Goal: Information Seeking & Learning: Compare options

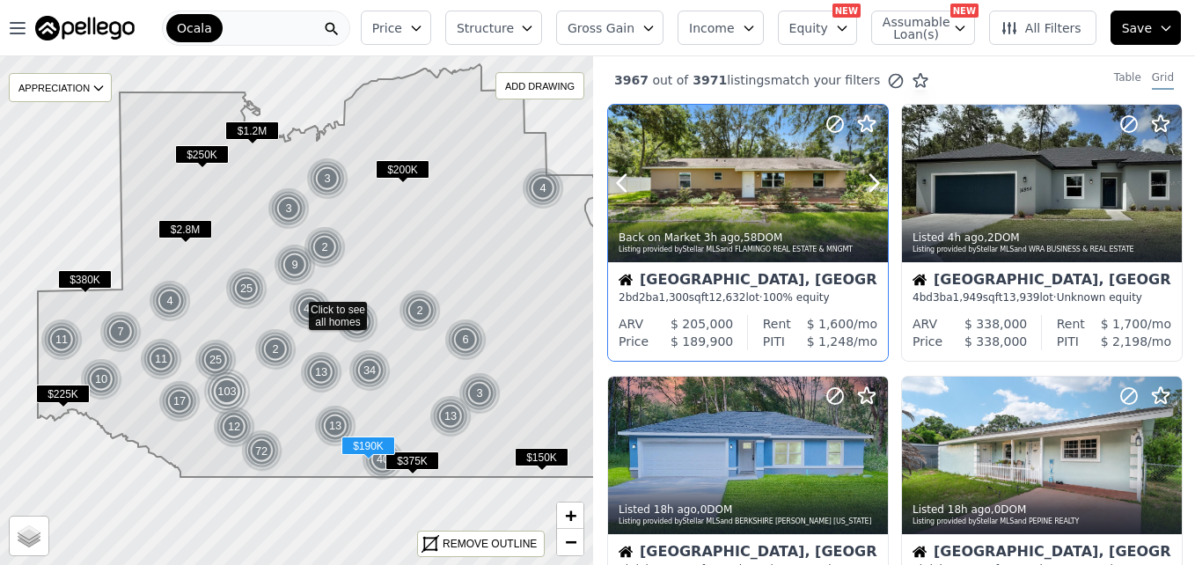
click at [749, 179] on div at bounding box center [748, 183] width 280 height 157
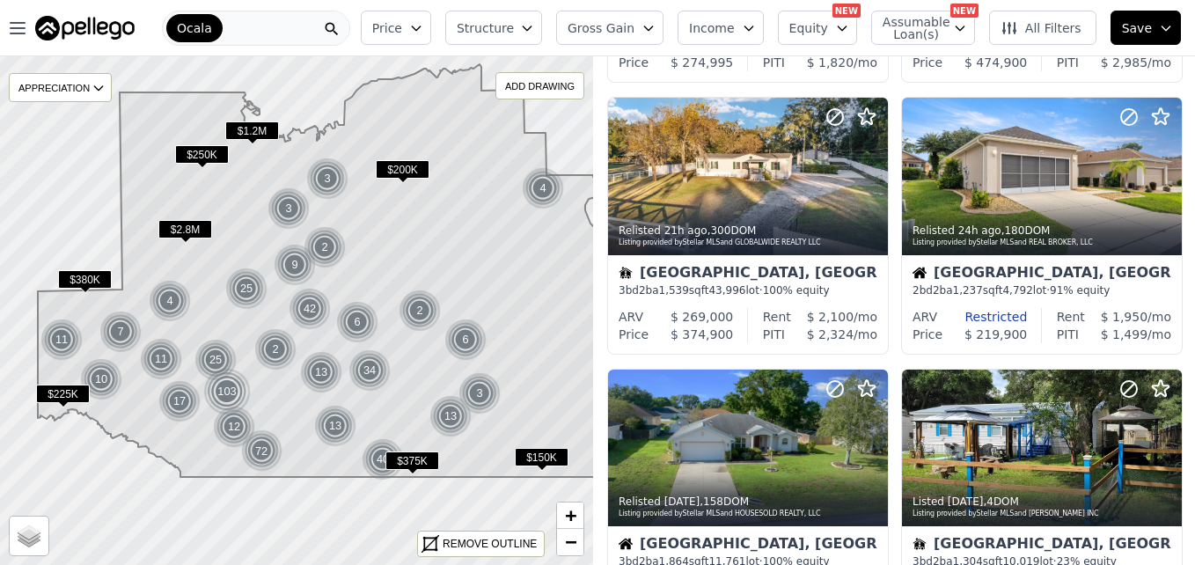
scroll to position [802, 0]
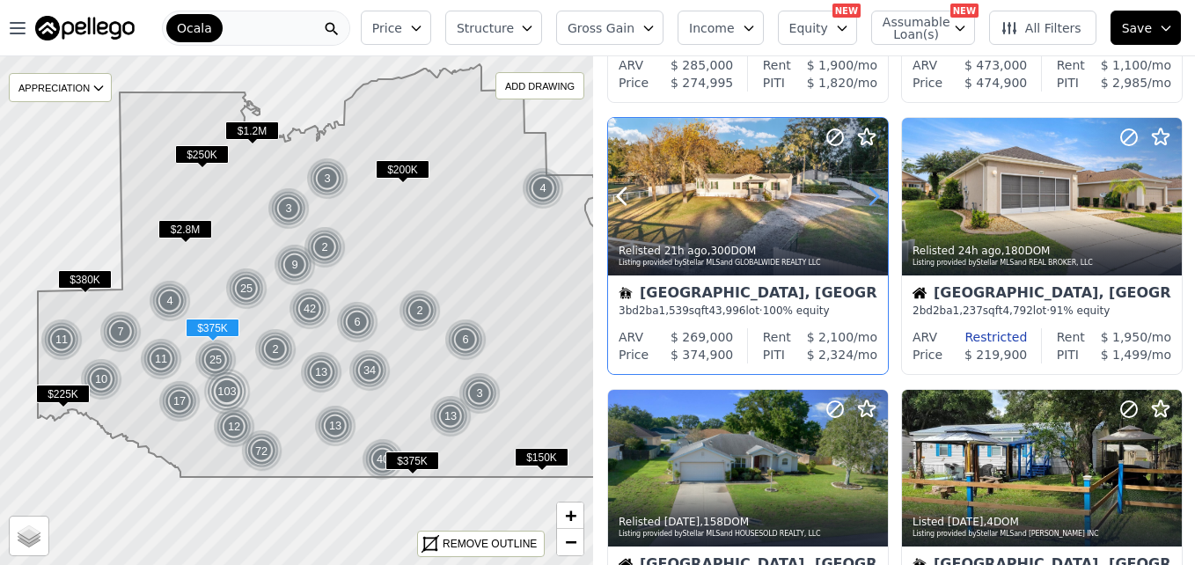
click at [875, 201] on icon at bounding box center [874, 196] width 8 height 17
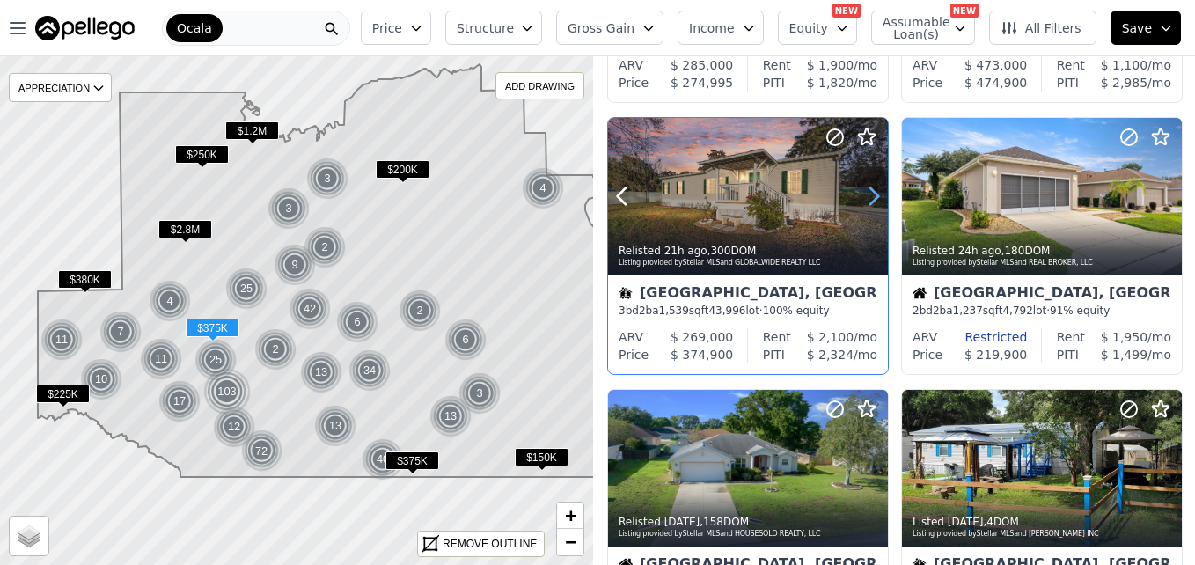
click at [875, 201] on icon at bounding box center [874, 196] width 8 height 17
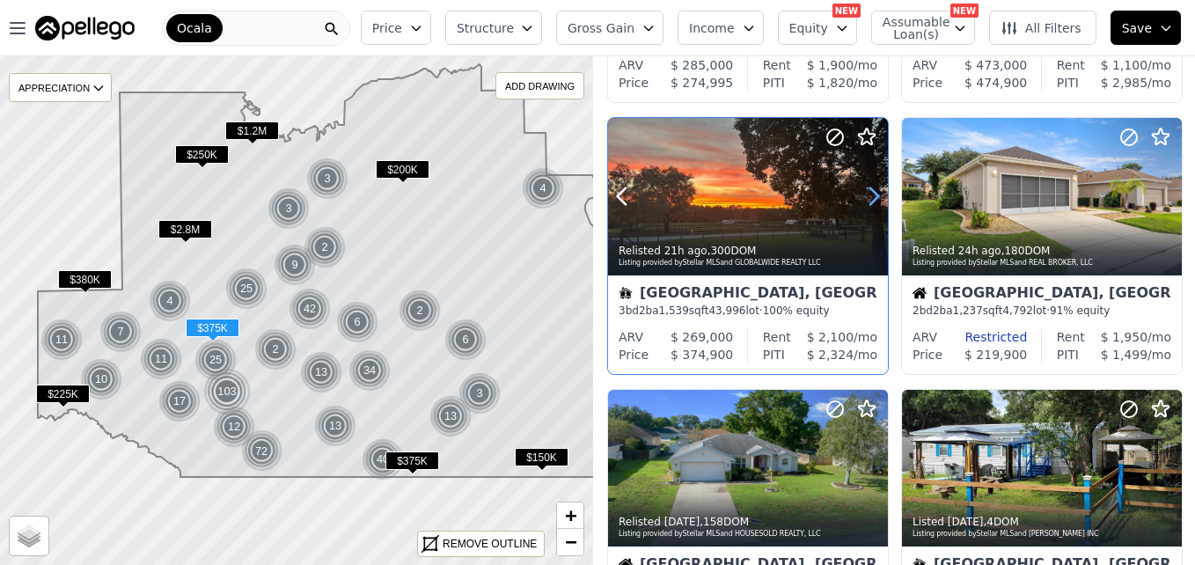
click at [875, 201] on icon at bounding box center [874, 196] width 8 height 17
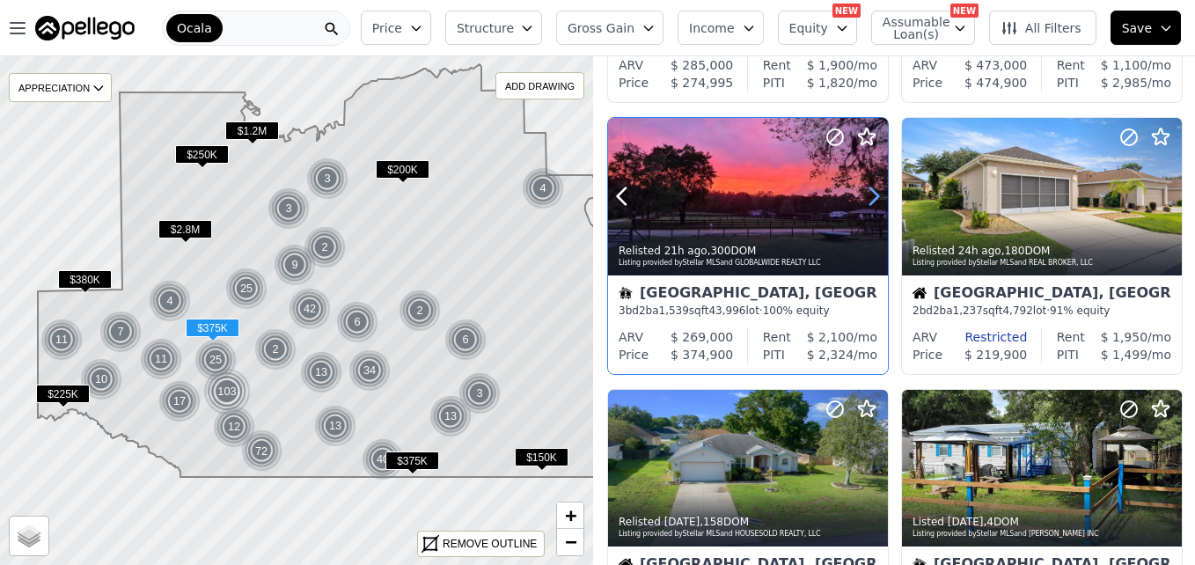
click at [875, 201] on icon at bounding box center [874, 196] width 8 height 17
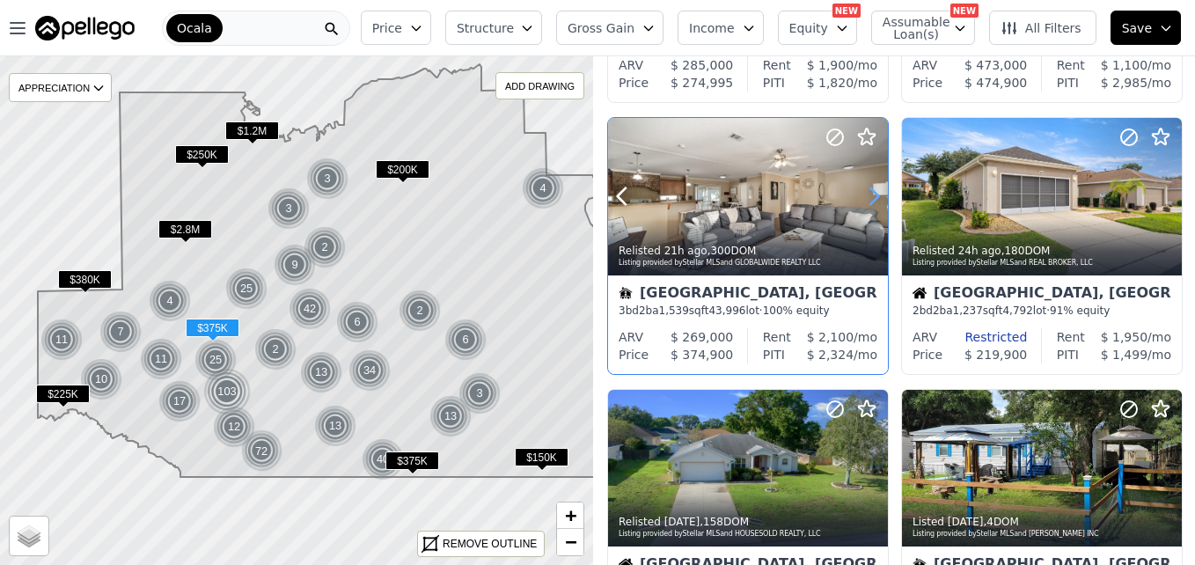
click at [875, 201] on icon at bounding box center [874, 196] width 8 height 17
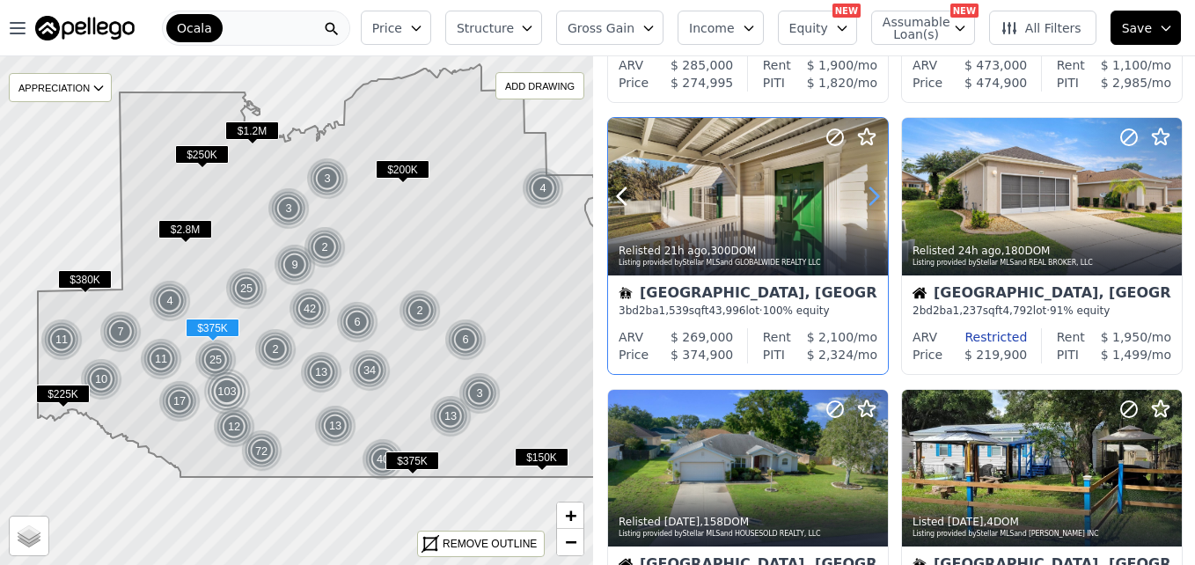
click at [875, 201] on icon at bounding box center [874, 196] width 8 height 17
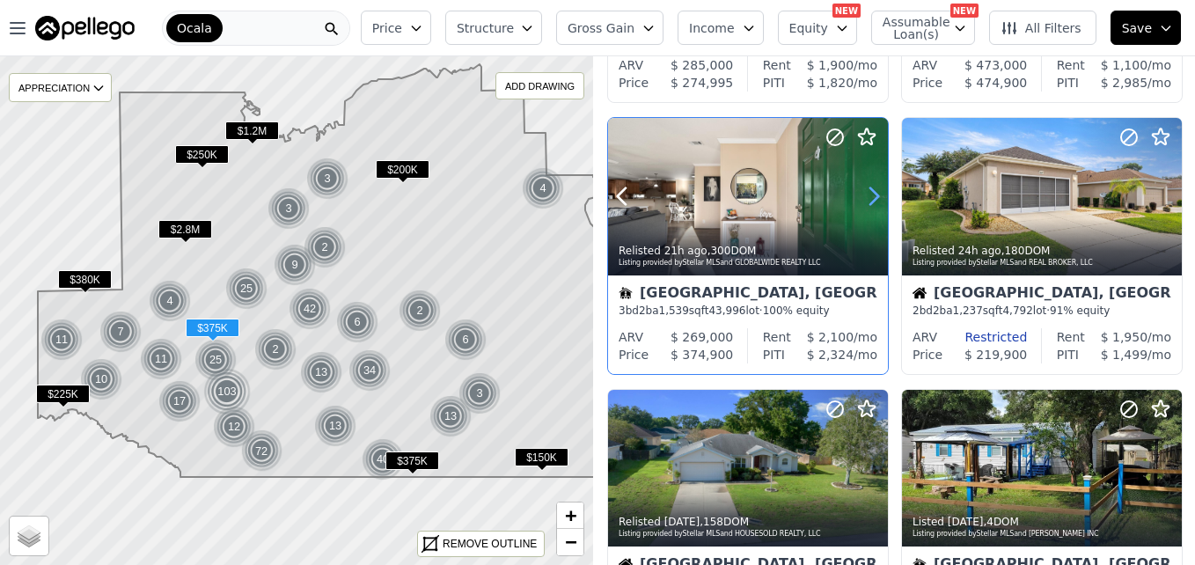
click at [875, 201] on icon at bounding box center [874, 196] width 8 height 17
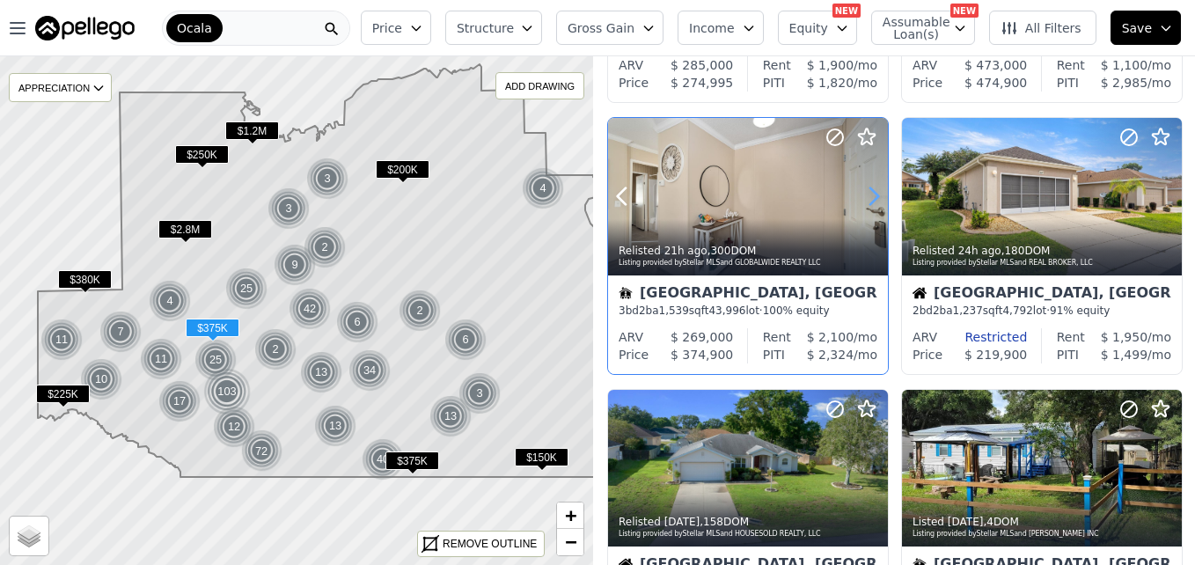
click at [875, 201] on icon at bounding box center [874, 196] width 8 height 17
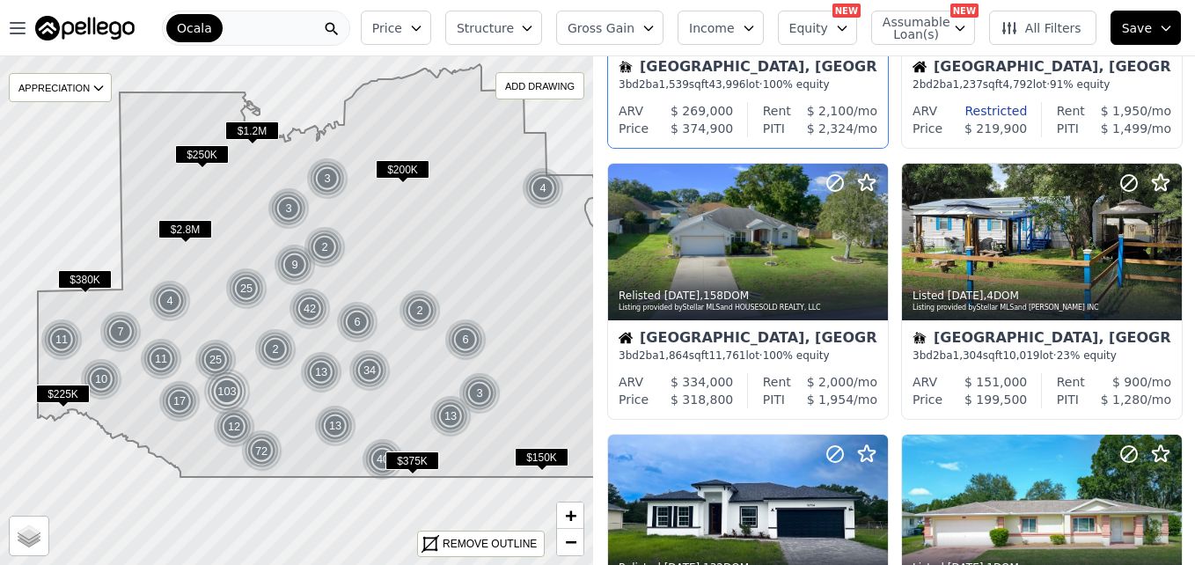
scroll to position [1049, 0]
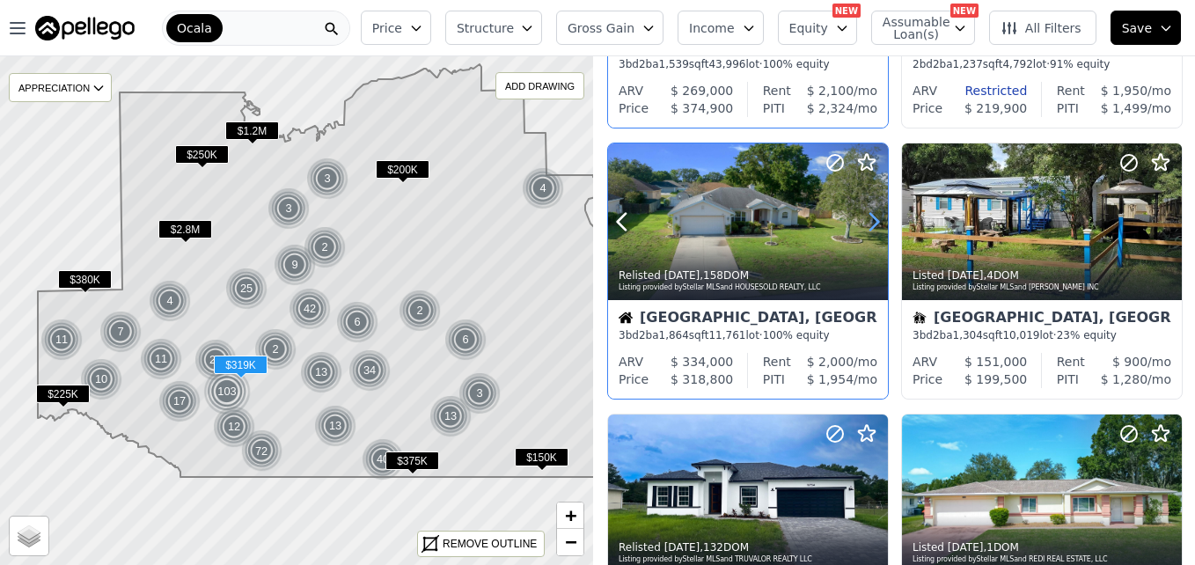
click at [865, 224] on icon at bounding box center [873, 222] width 28 height 28
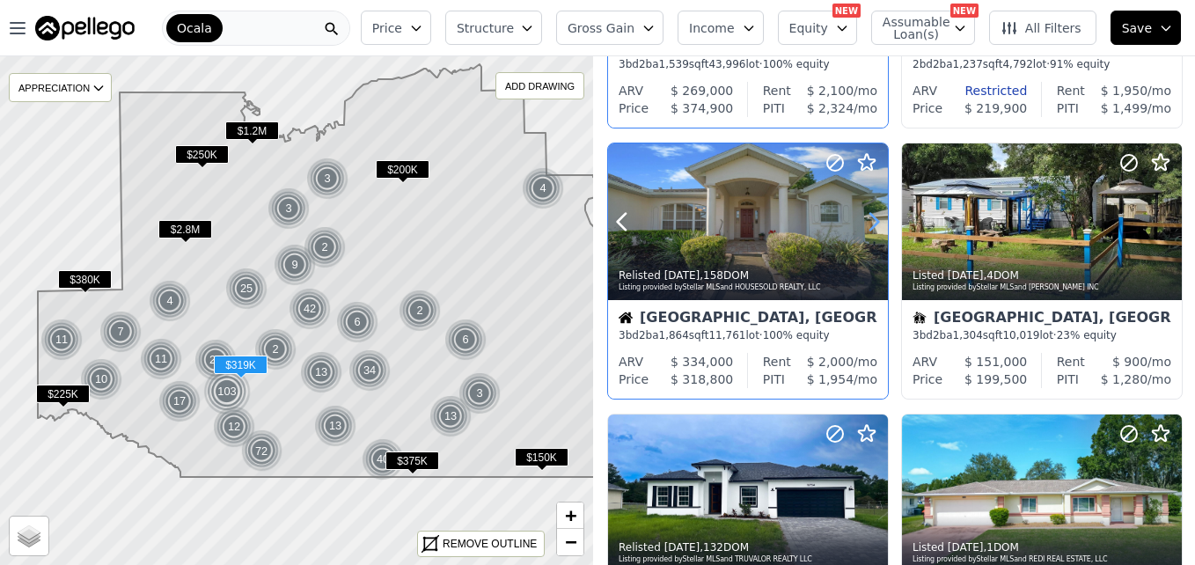
click at [865, 224] on icon at bounding box center [873, 222] width 28 height 28
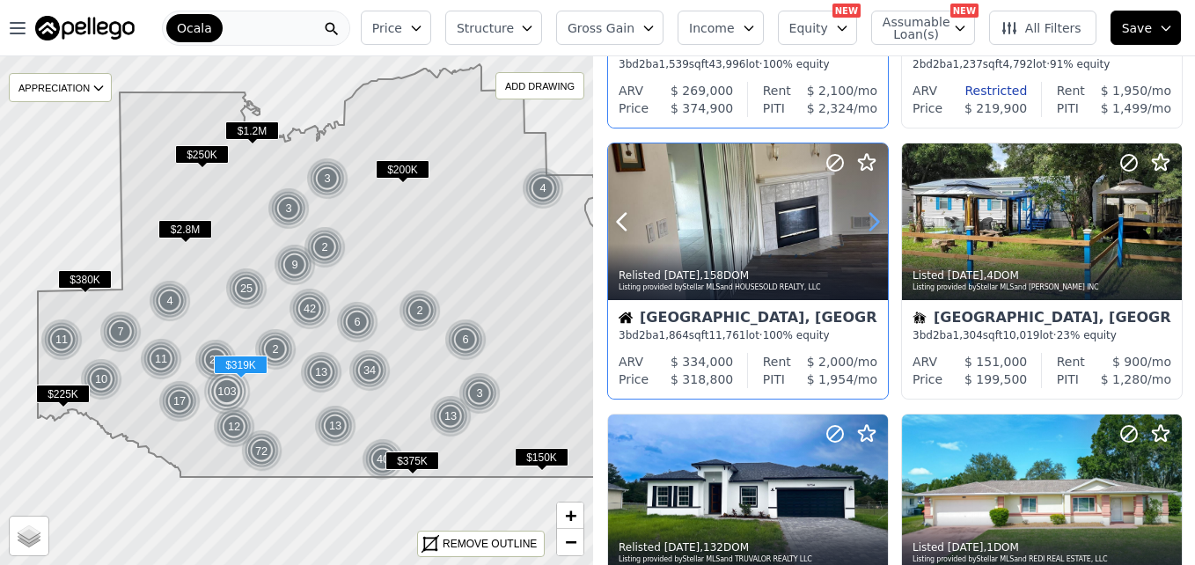
click at [865, 224] on icon at bounding box center [873, 222] width 28 height 28
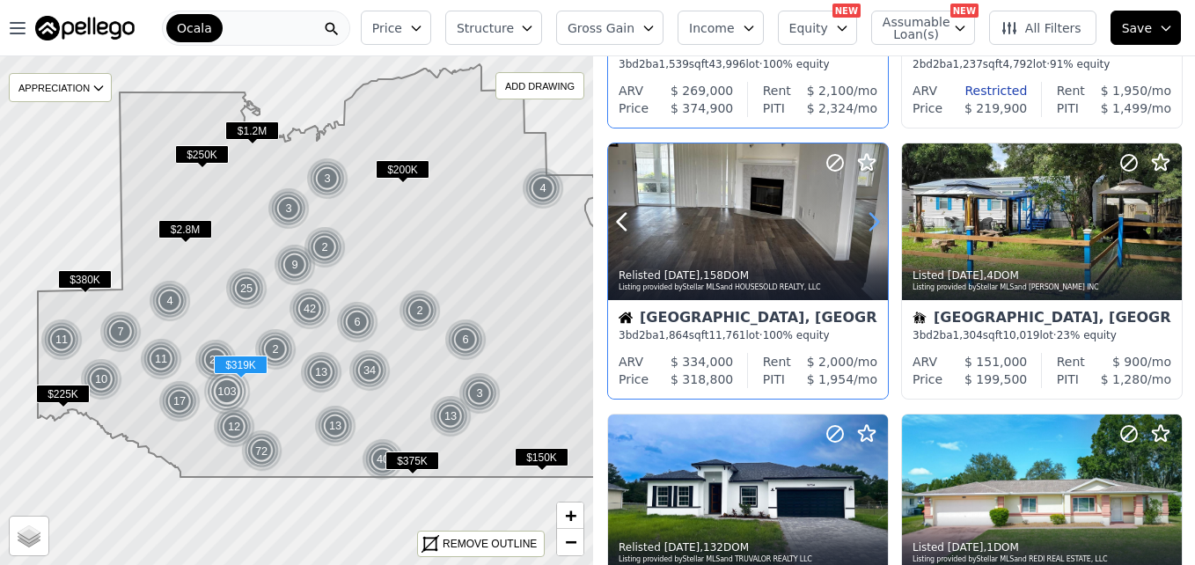
click at [865, 224] on icon at bounding box center [873, 222] width 28 height 28
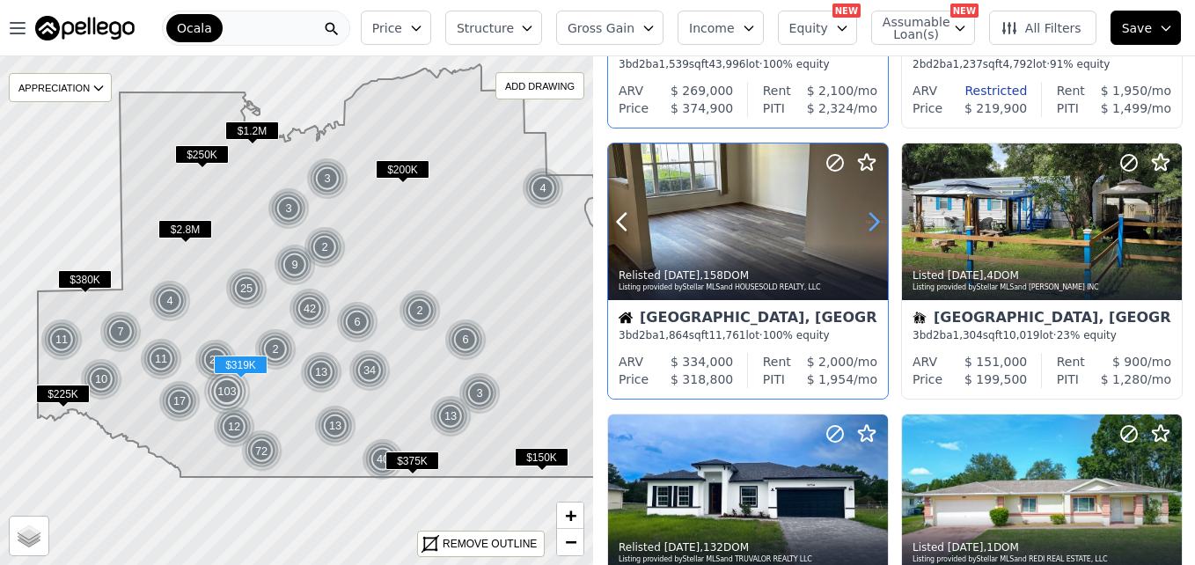
click at [865, 224] on icon at bounding box center [873, 222] width 28 height 28
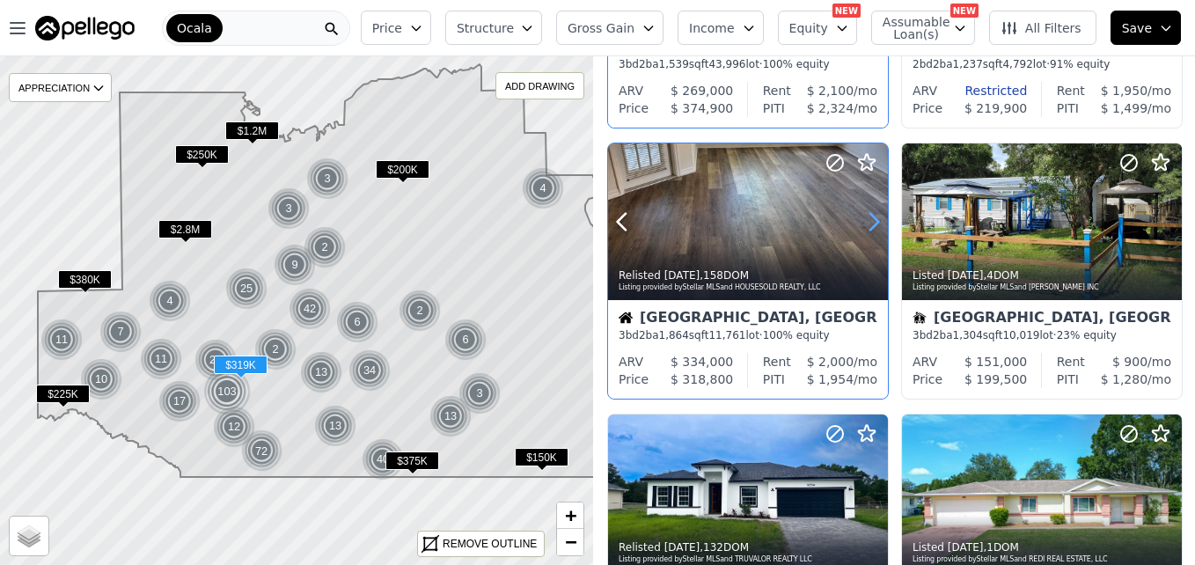
click at [865, 224] on icon at bounding box center [873, 222] width 28 height 28
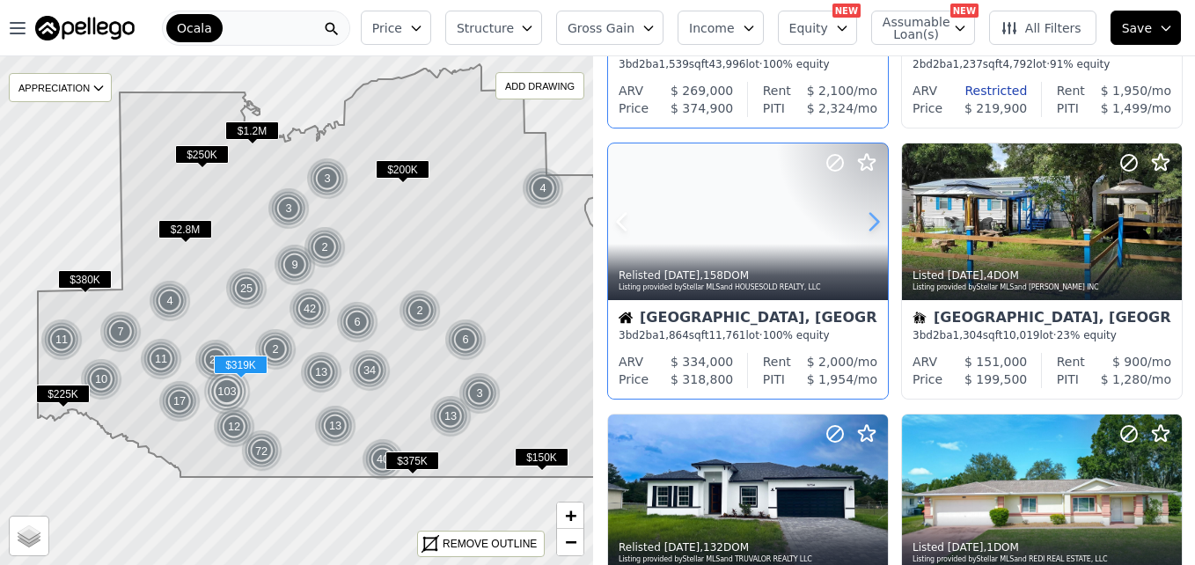
click at [865, 224] on icon at bounding box center [873, 222] width 28 height 28
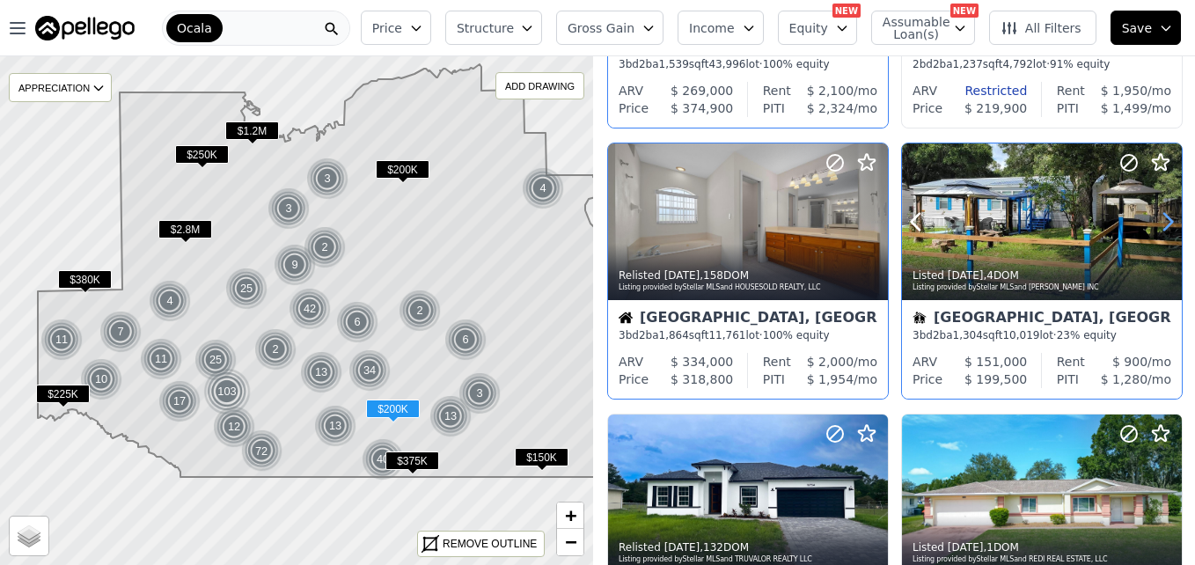
click at [1153, 217] on icon at bounding box center [1167, 222] width 28 height 28
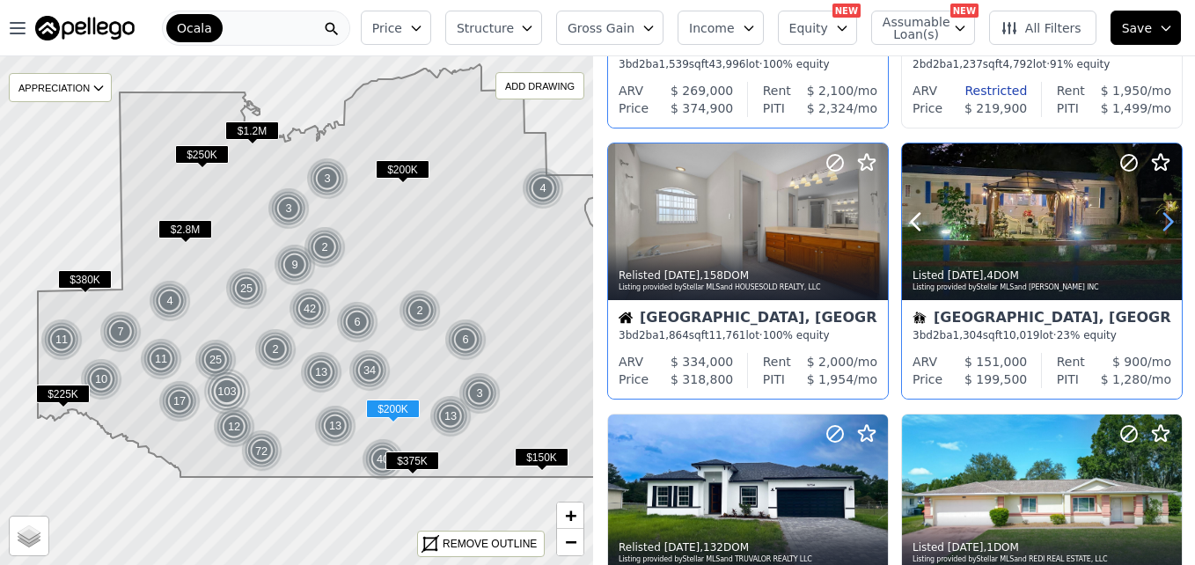
click at [1153, 217] on icon at bounding box center [1167, 222] width 28 height 28
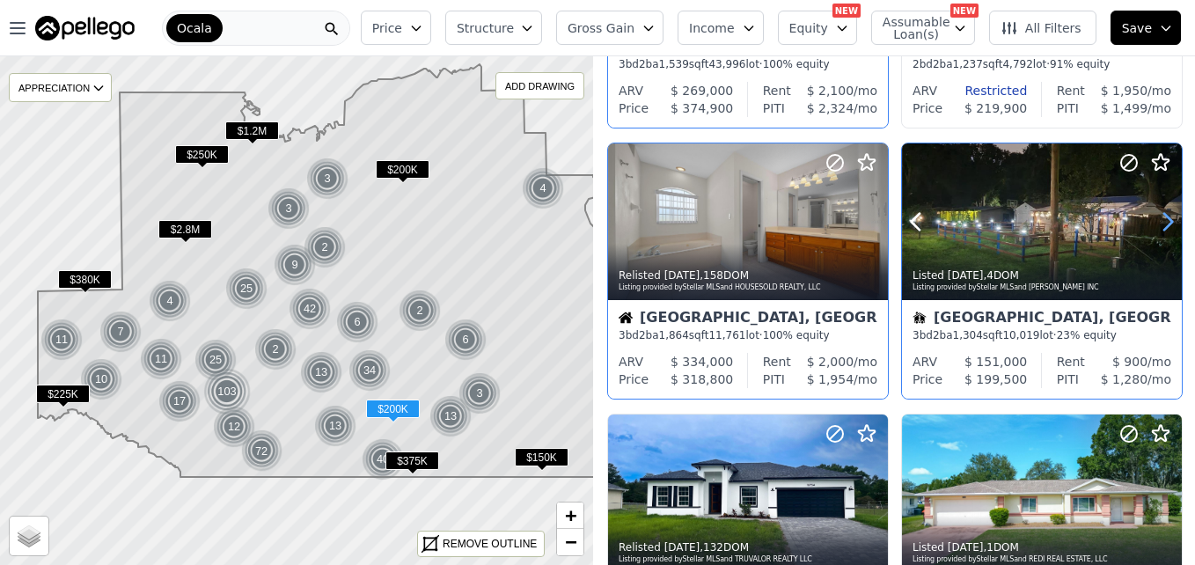
click at [1153, 217] on icon at bounding box center [1167, 222] width 28 height 28
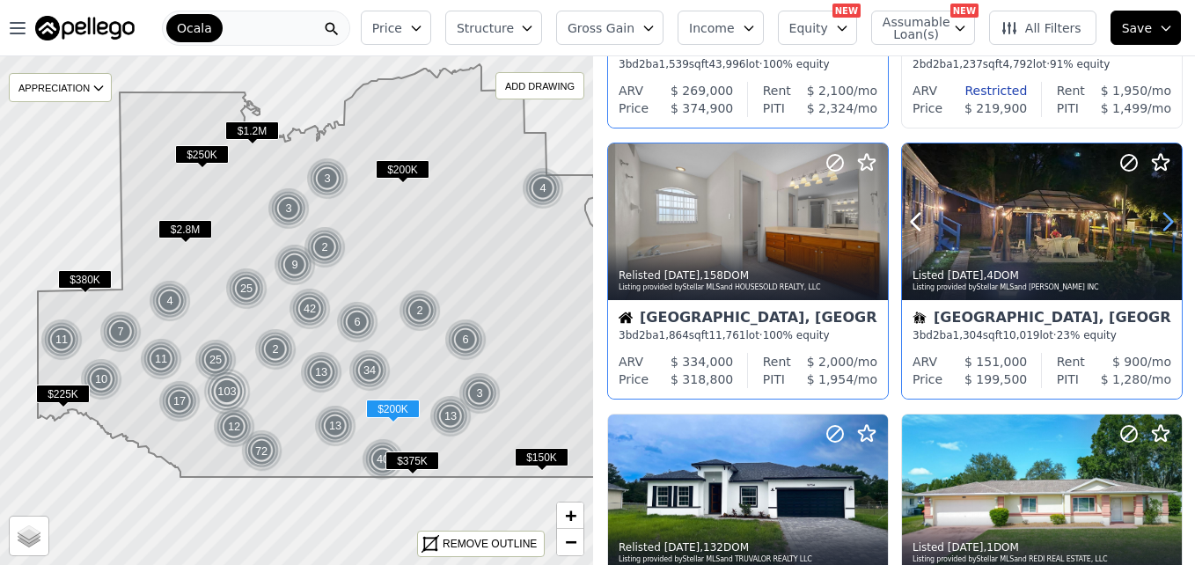
click at [1153, 217] on icon at bounding box center [1167, 222] width 28 height 28
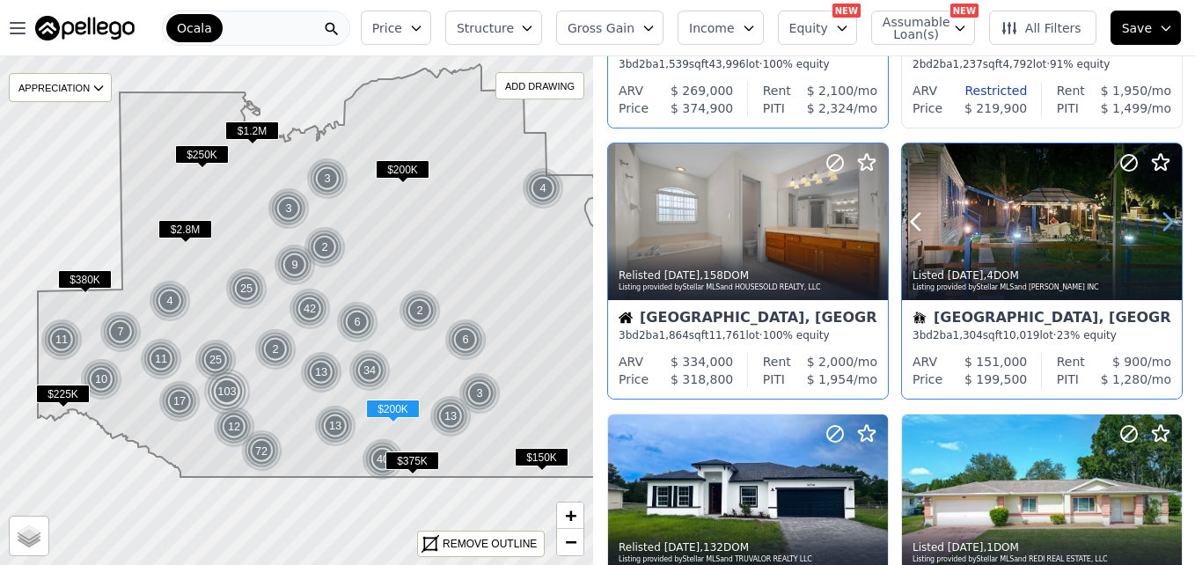
click at [1153, 217] on icon at bounding box center [1167, 222] width 28 height 28
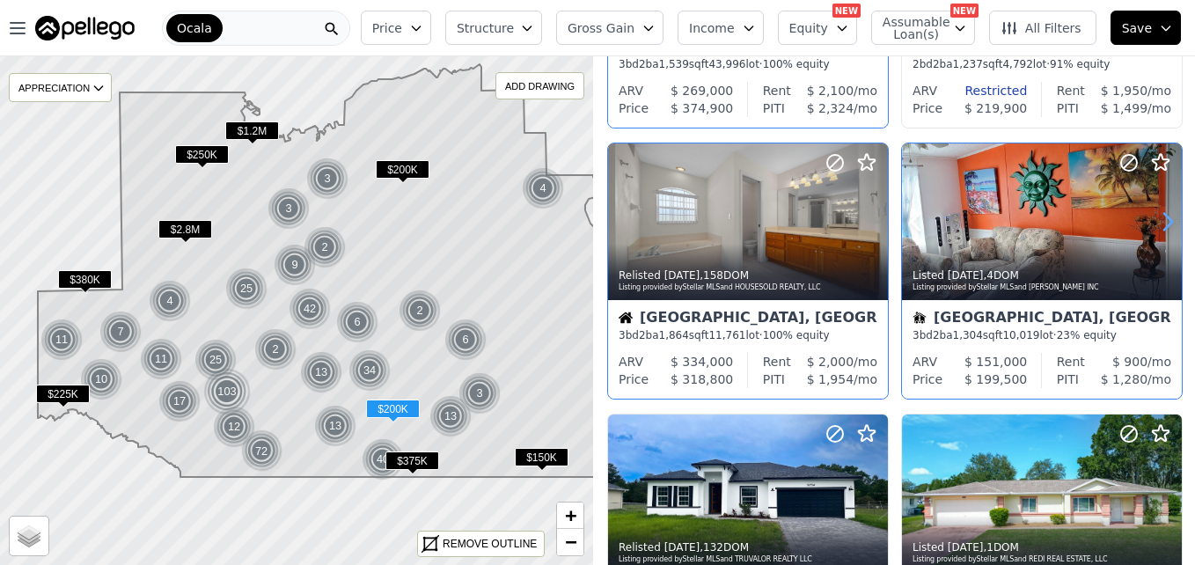
click at [1153, 217] on icon at bounding box center [1167, 222] width 28 height 28
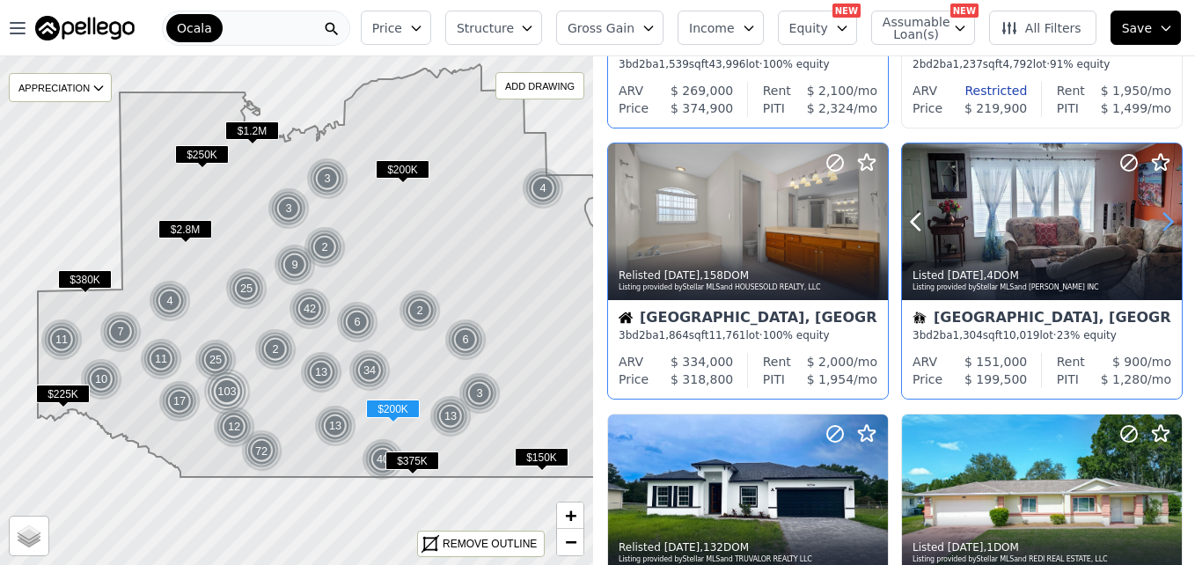
click at [1153, 217] on icon at bounding box center [1167, 222] width 28 height 28
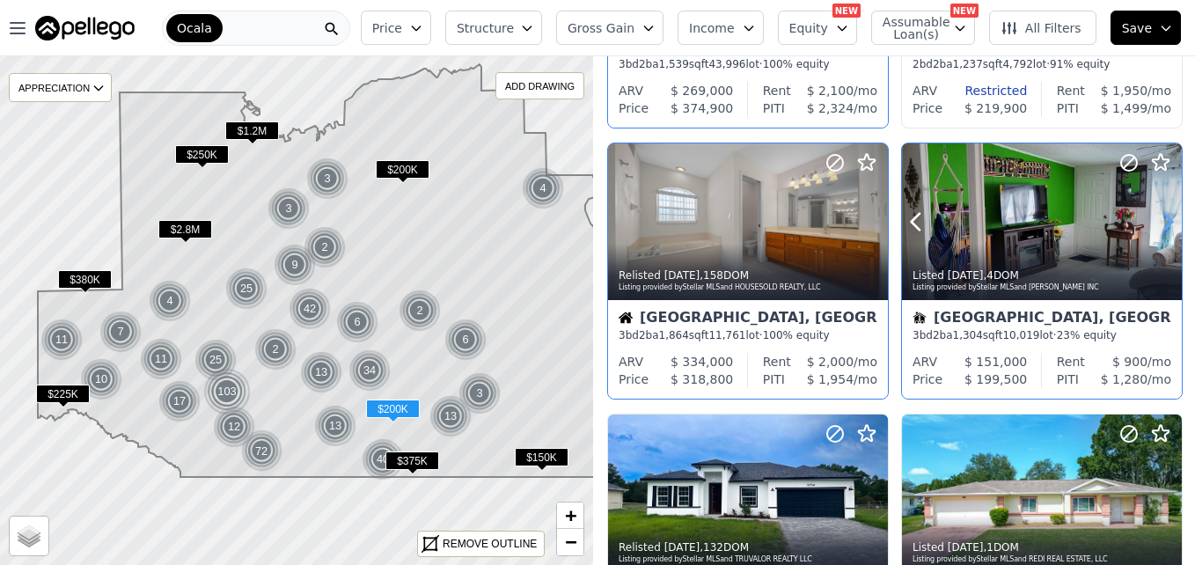
click at [1153, 217] on icon at bounding box center [1167, 222] width 28 height 28
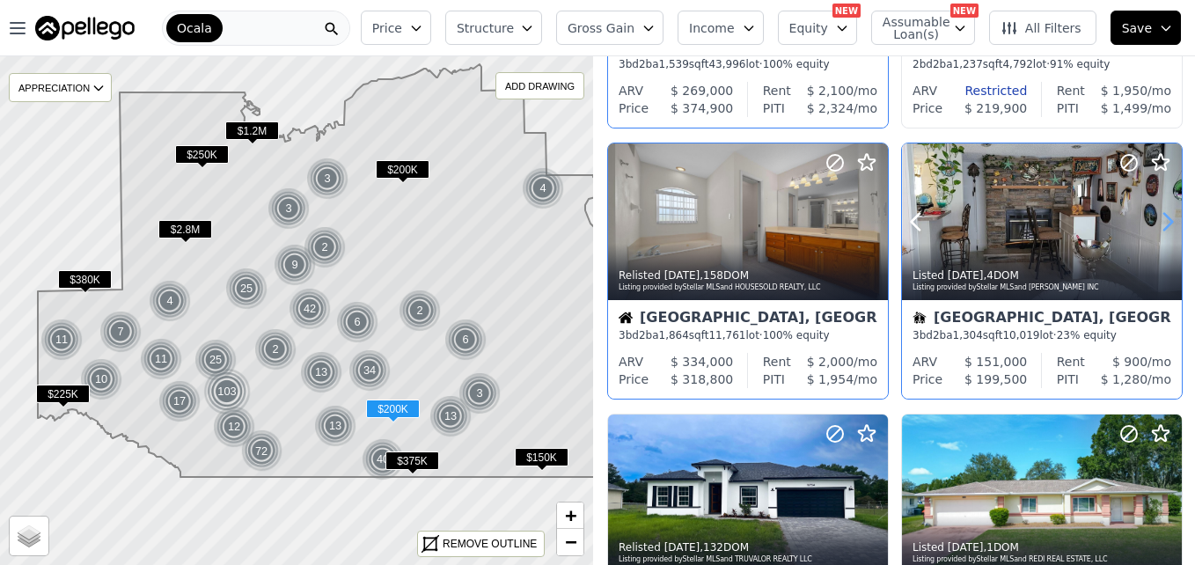
click at [1153, 217] on icon at bounding box center [1167, 222] width 28 height 28
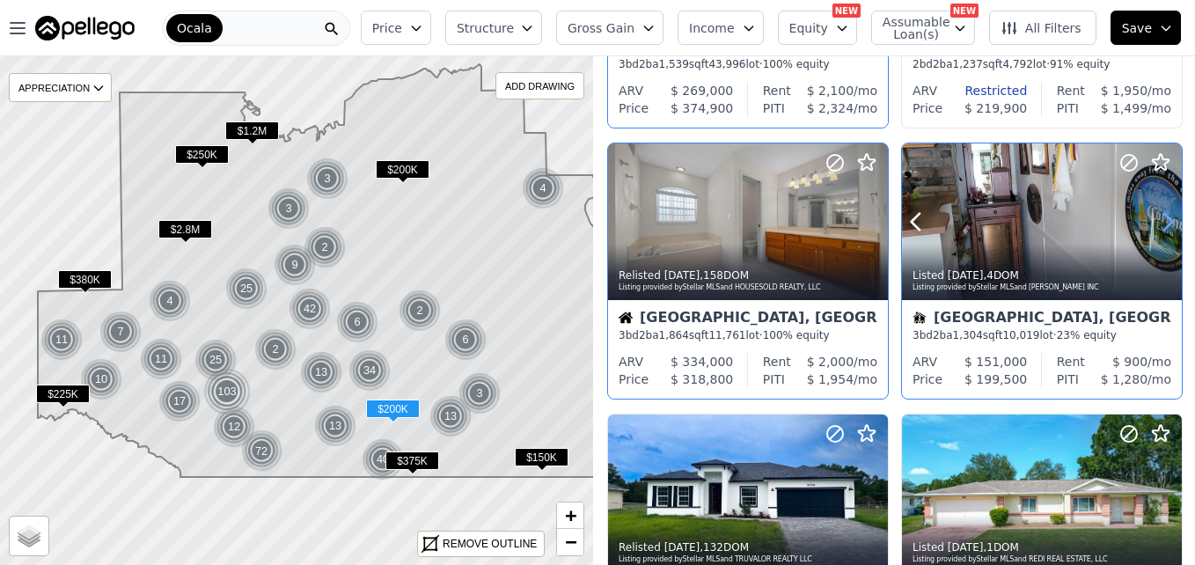
click at [1153, 217] on icon at bounding box center [1167, 222] width 28 height 28
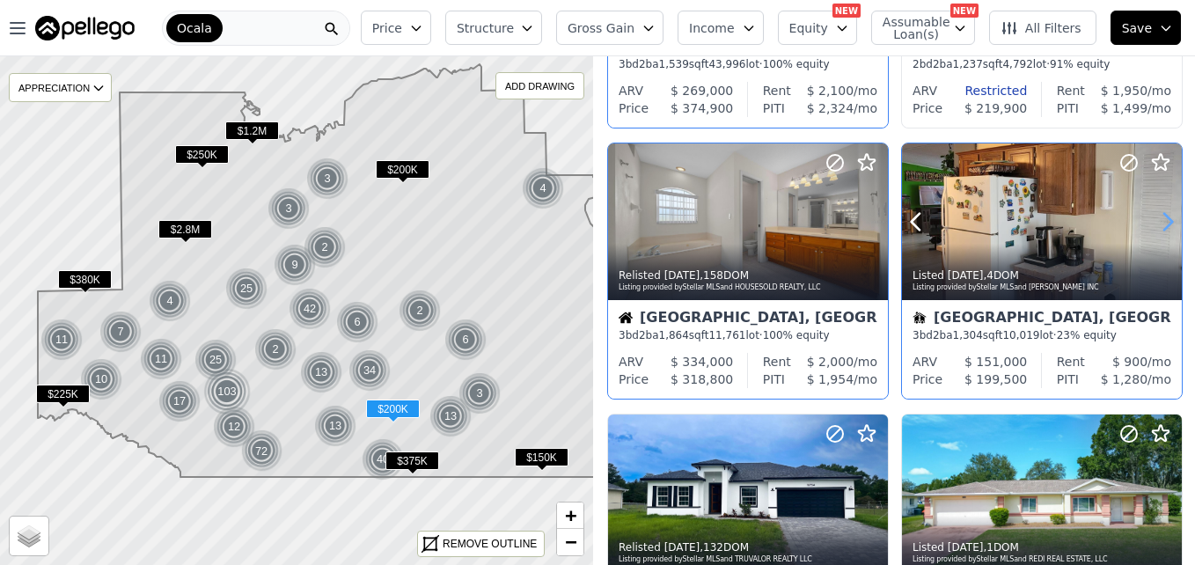
click at [1153, 217] on icon at bounding box center [1167, 222] width 28 height 28
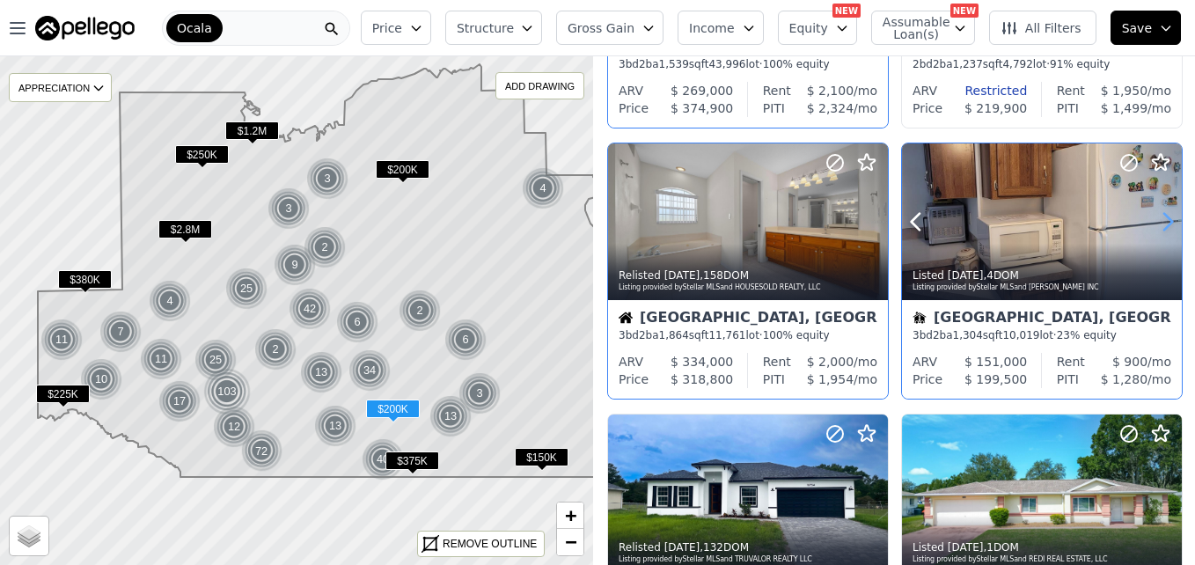
click at [1153, 217] on icon at bounding box center [1167, 222] width 28 height 28
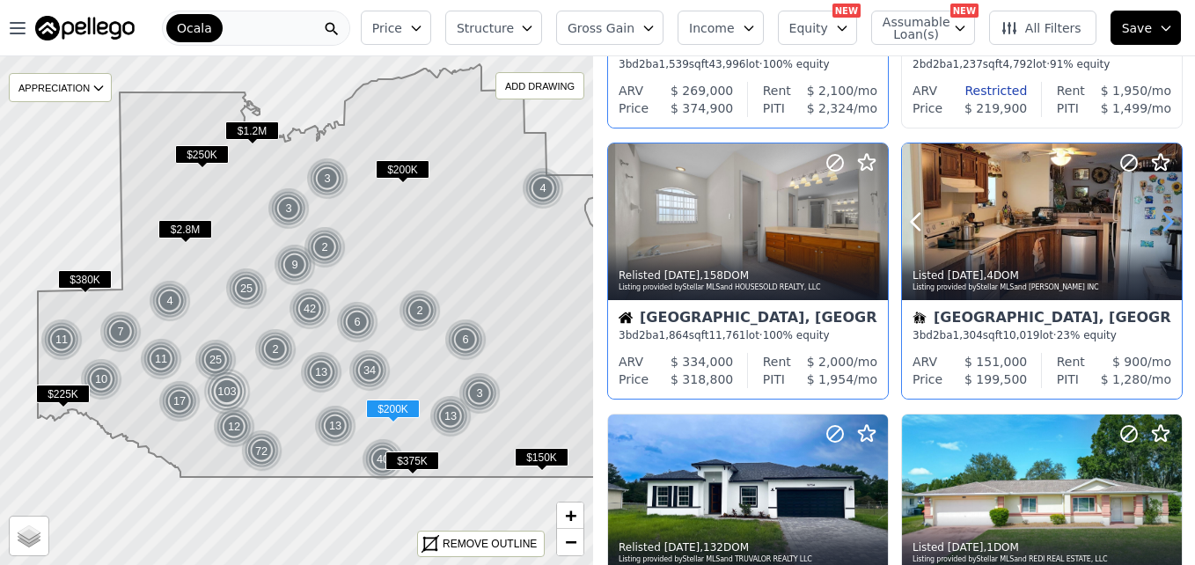
click at [1153, 217] on icon at bounding box center [1167, 222] width 28 height 28
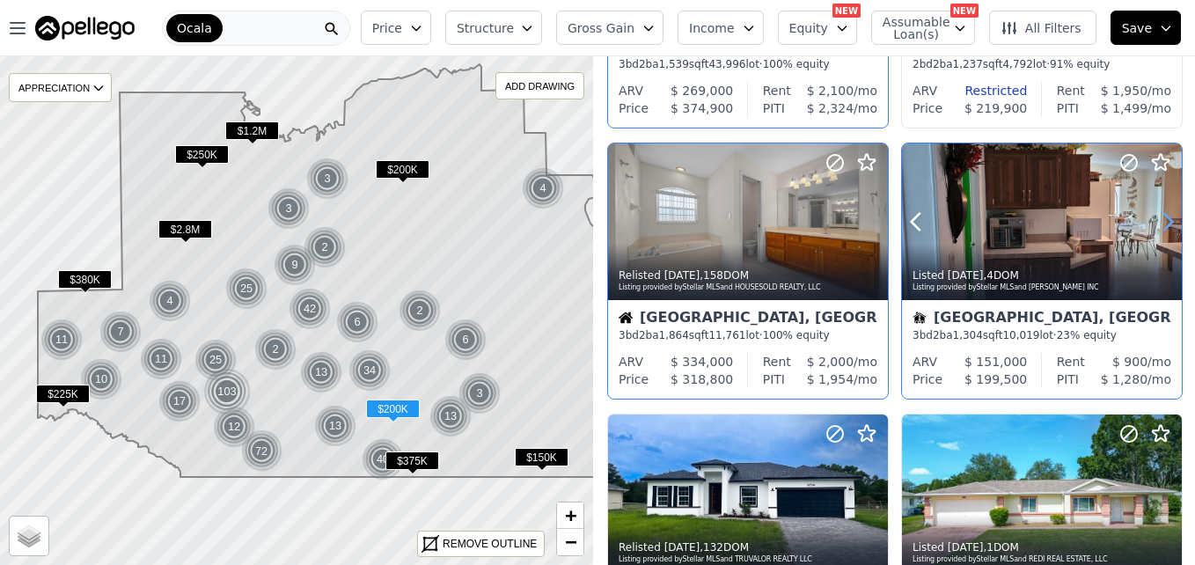
click at [1153, 217] on icon at bounding box center [1167, 222] width 28 height 28
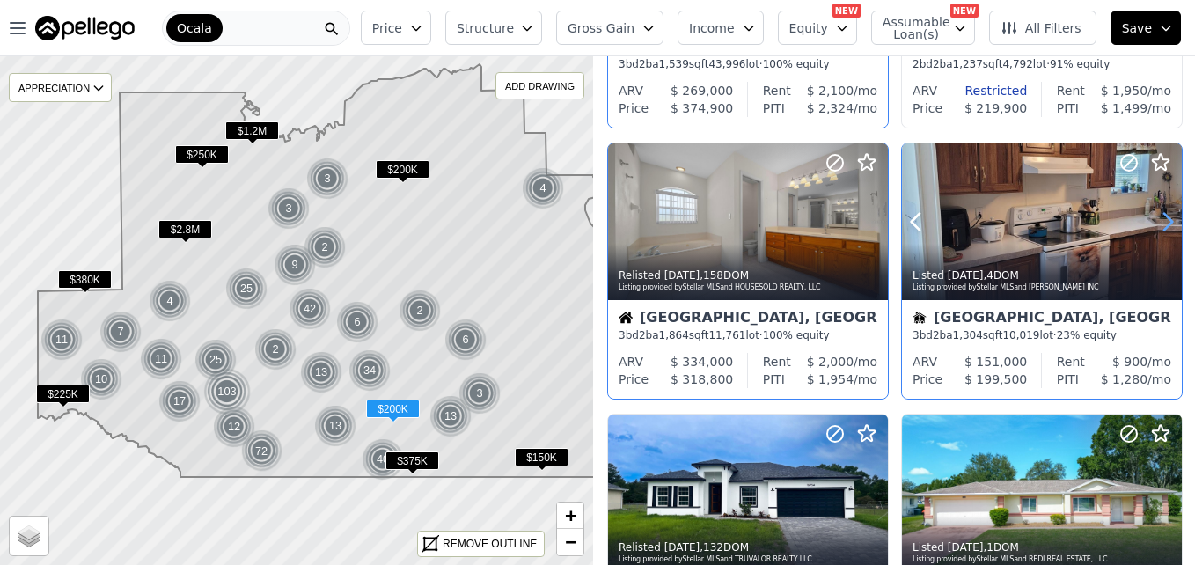
click at [1153, 217] on icon at bounding box center [1167, 222] width 28 height 28
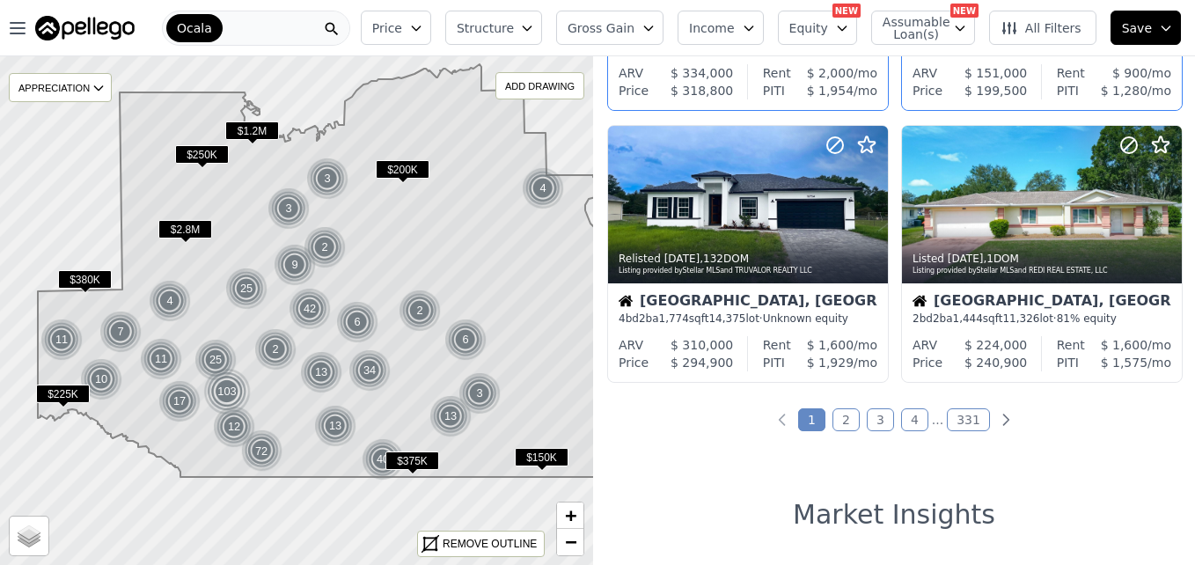
scroll to position [1347, 0]
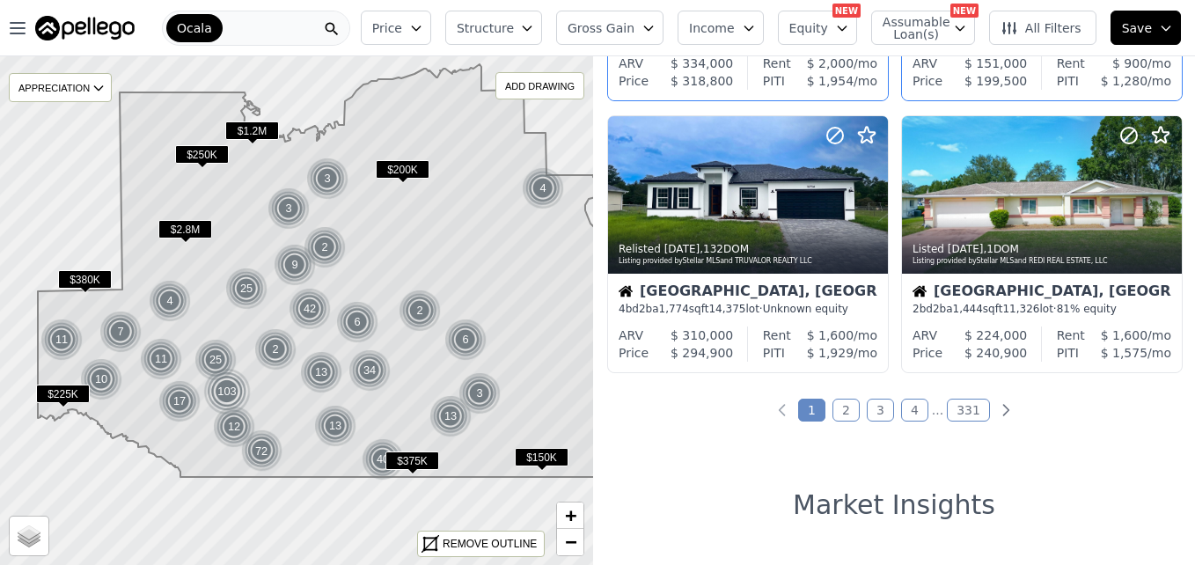
click at [835, 413] on link "2" at bounding box center [845, 409] width 27 height 23
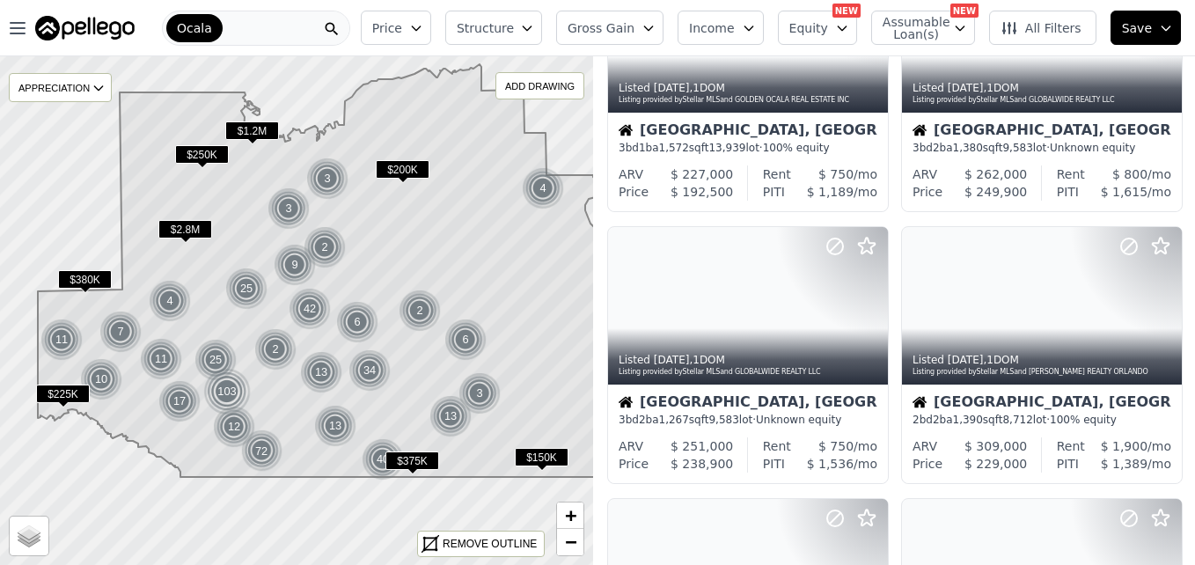
scroll to position [0, 0]
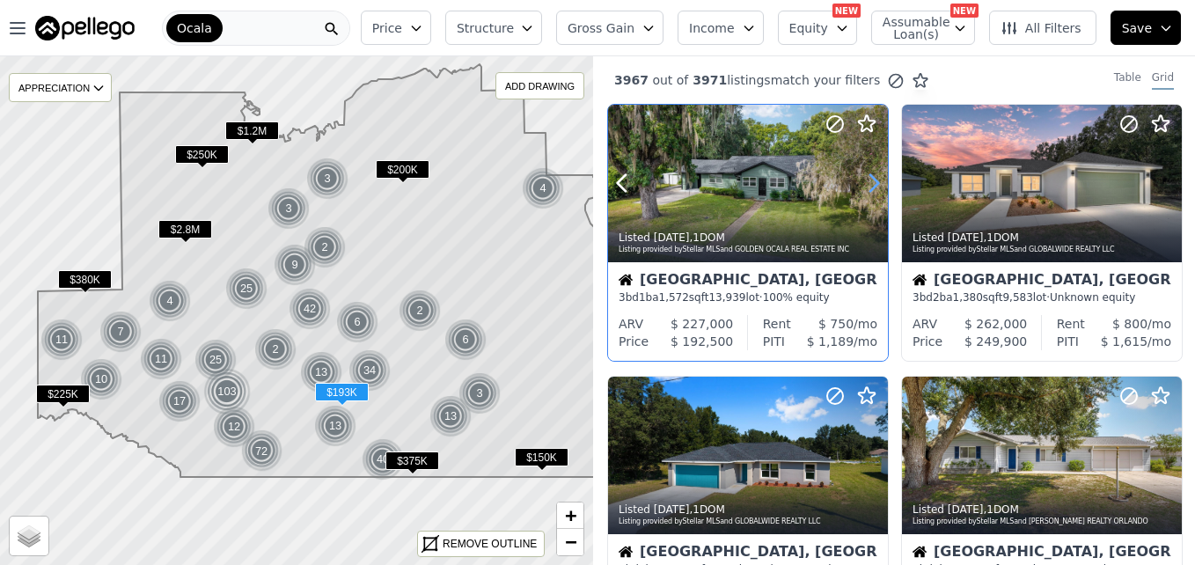
click at [865, 189] on icon at bounding box center [873, 183] width 28 height 28
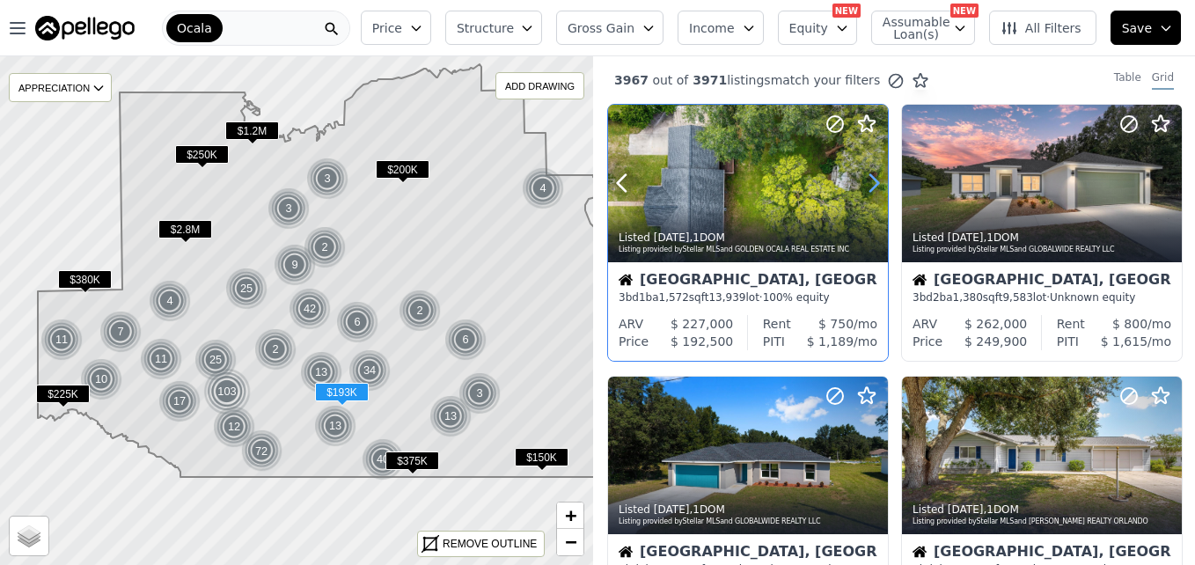
click at [865, 189] on icon at bounding box center [873, 183] width 28 height 28
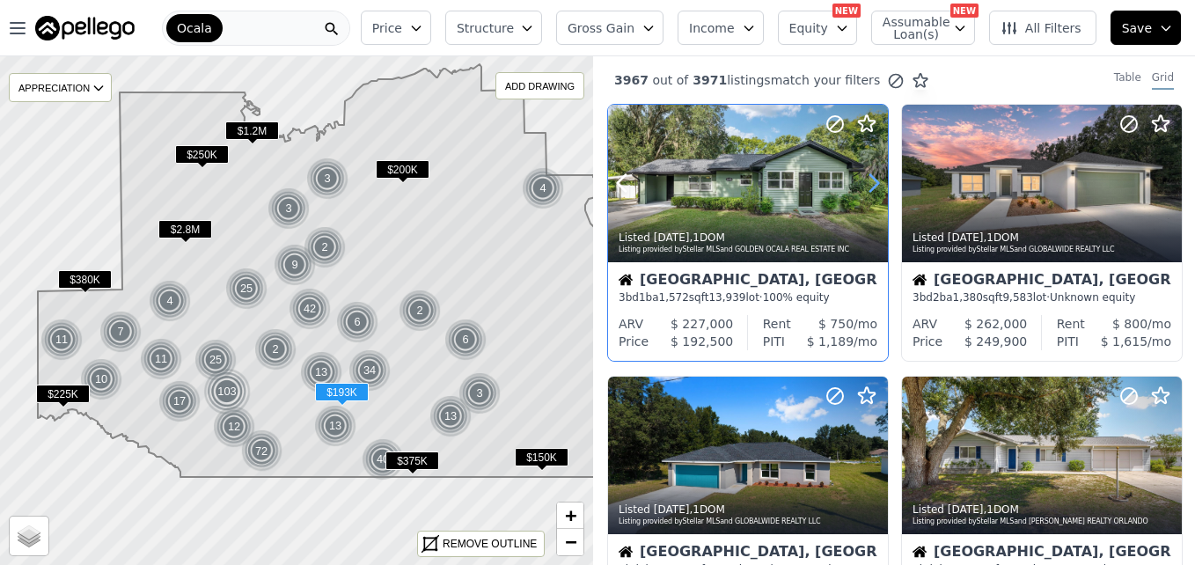
click at [865, 189] on icon at bounding box center [873, 183] width 28 height 28
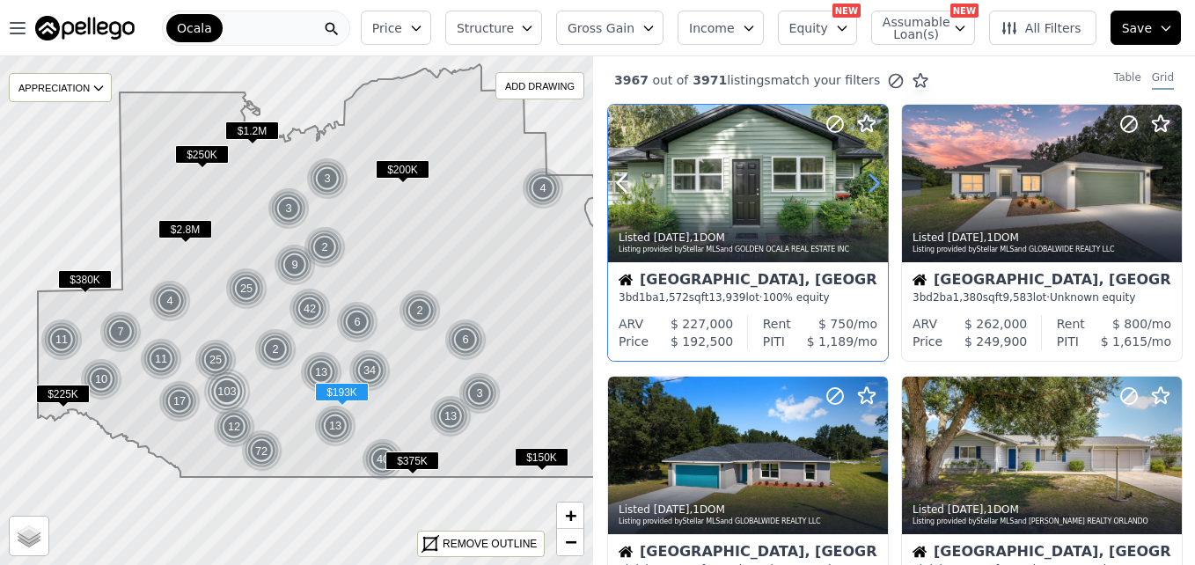
click at [865, 189] on icon at bounding box center [873, 183] width 28 height 28
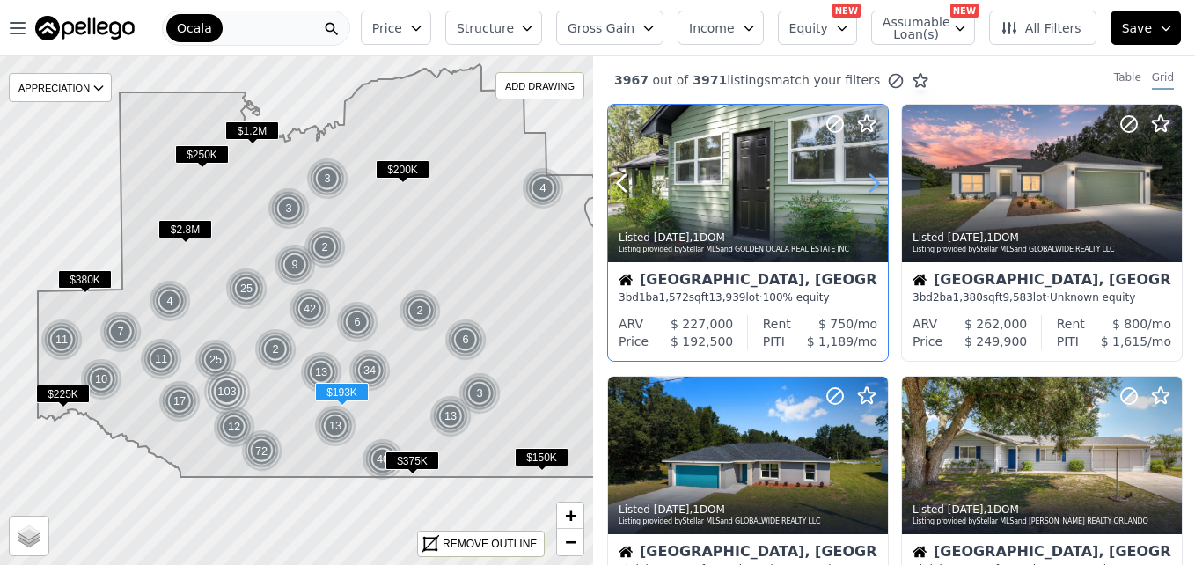
click at [865, 189] on icon at bounding box center [873, 183] width 28 height 28
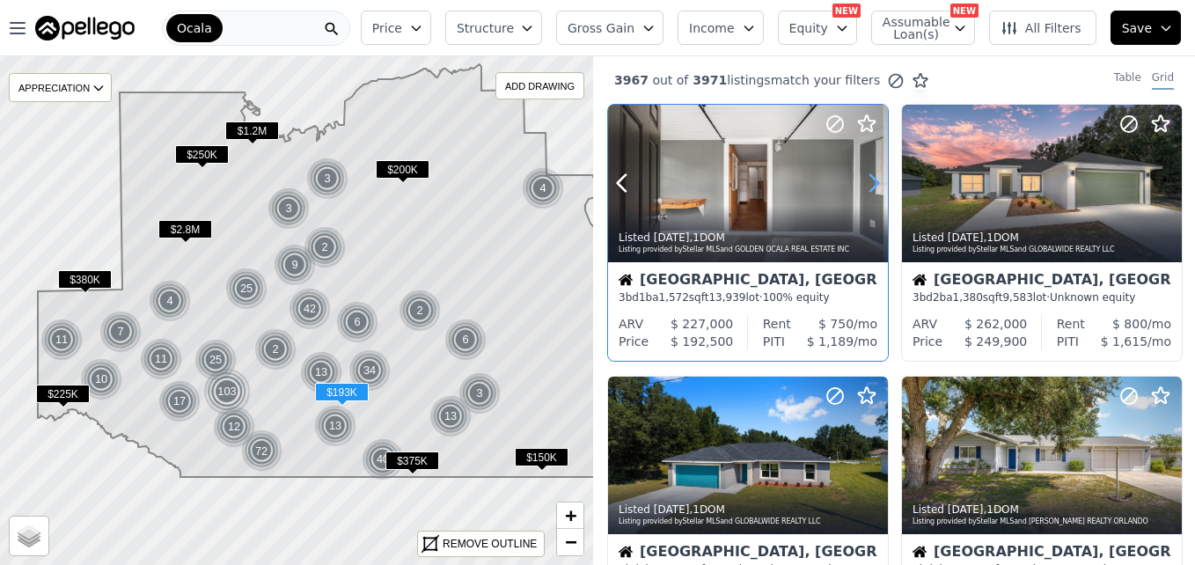
click at [865, 189] on icon at bounding box center [873, 183] width 28 height 28
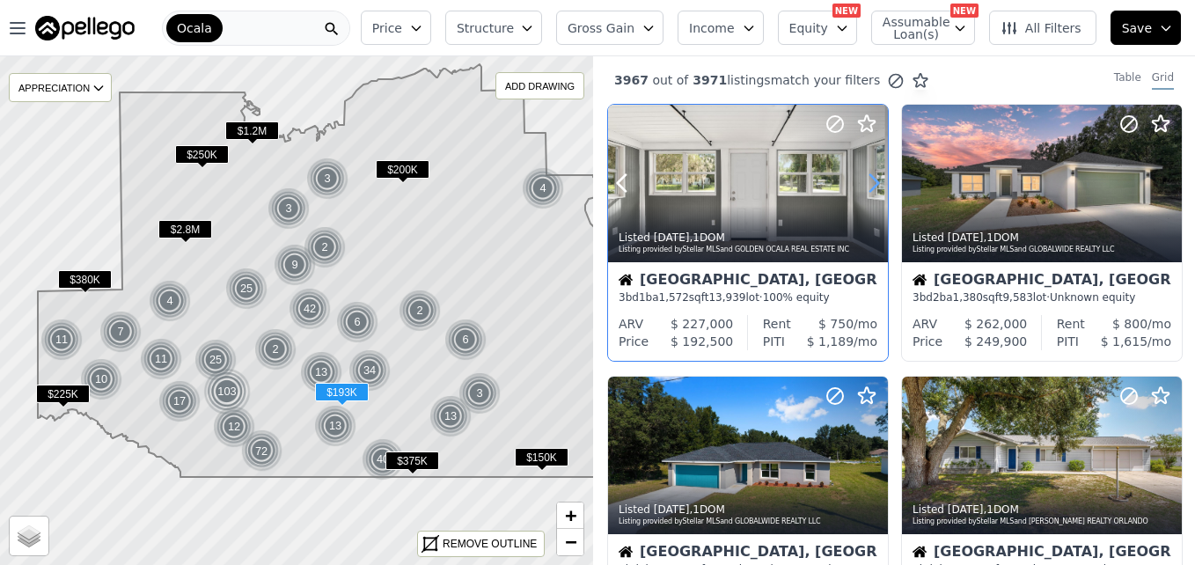
click at [865, 189] on icon at bounding box center [873, 183] width 28 height 28
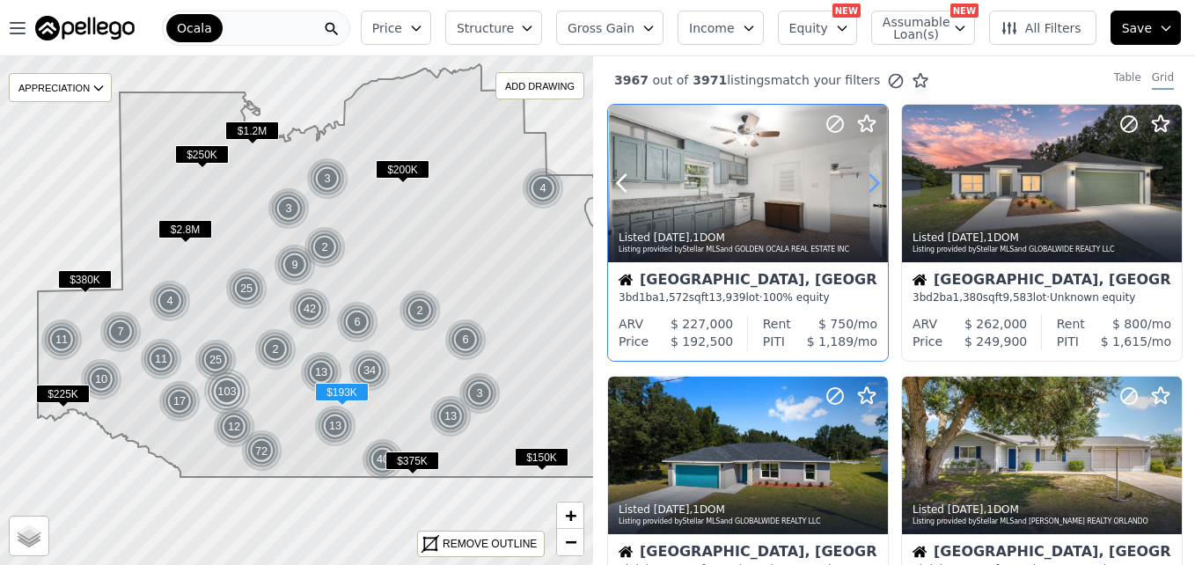
click at [865, 189] on icon at bounding box center [873, 183] width 28 height 28
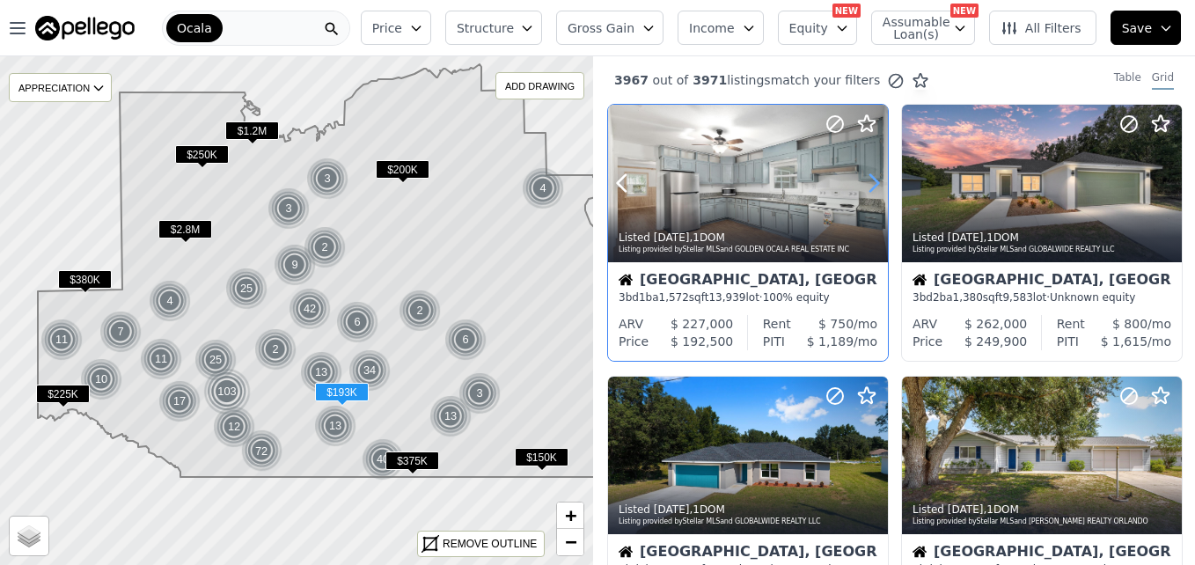
click at [865, 189] on icon at bounding box center [873, 183] width 28 height 28
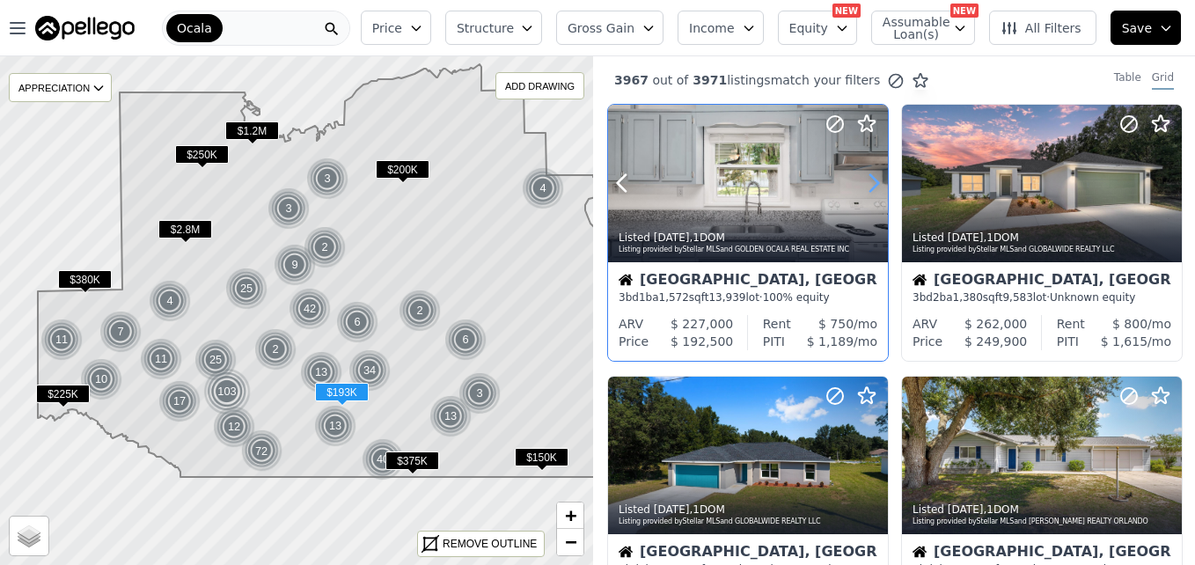
click at [865, 189] on icon at bounding box center [873, 183] width 28 height 28
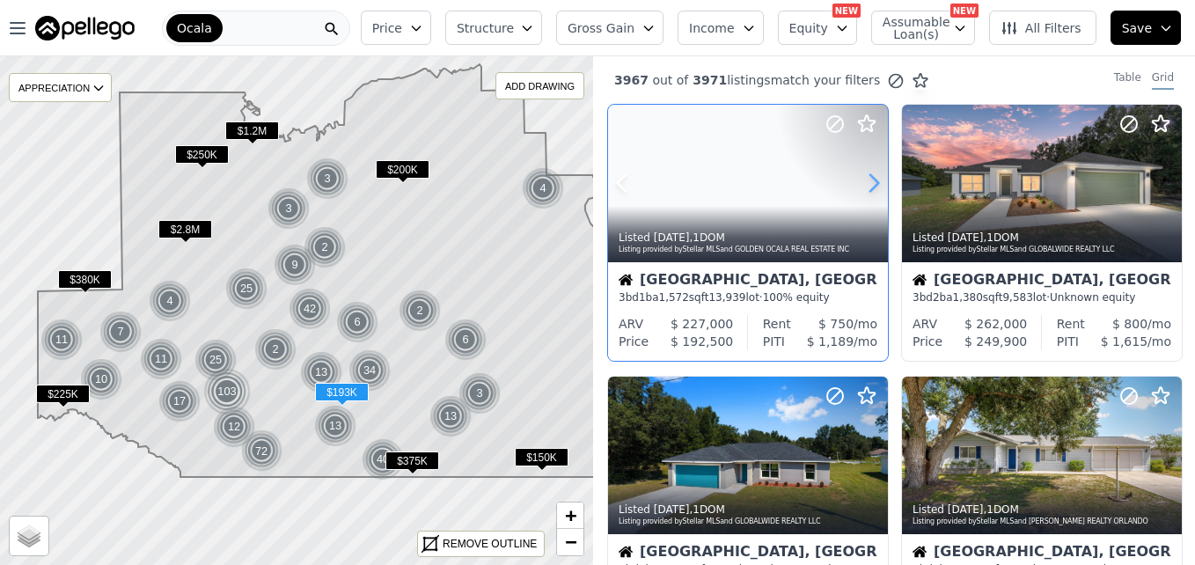
click at [865, 189] on icon at bounding box center [873, 183] width 28 height 28
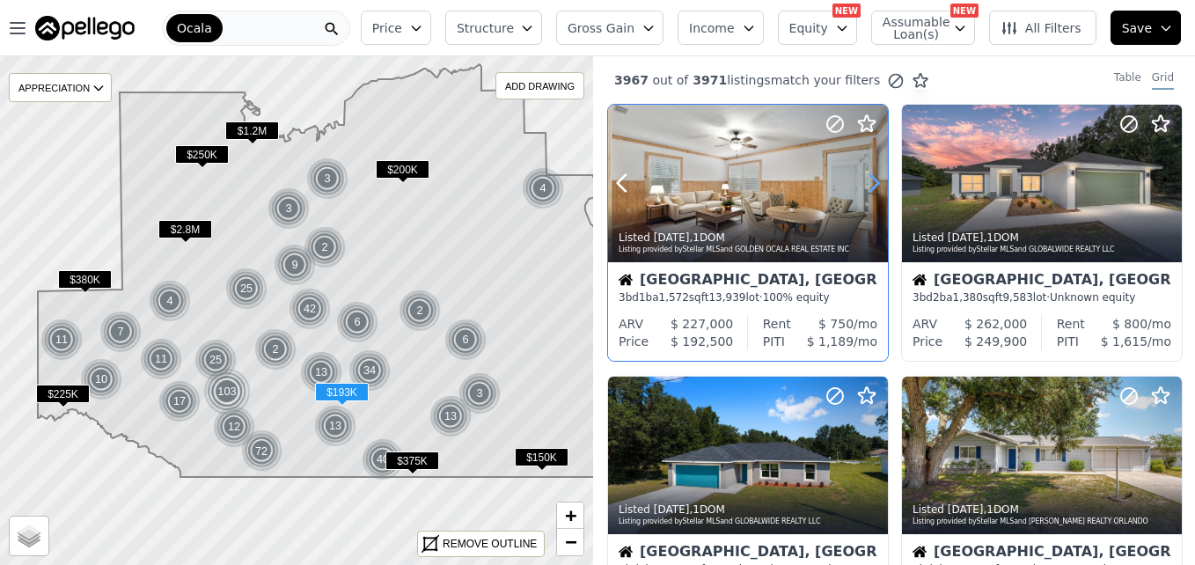
click at [865, 189] on icon at bounding box center [873, 183] width 28 height 28
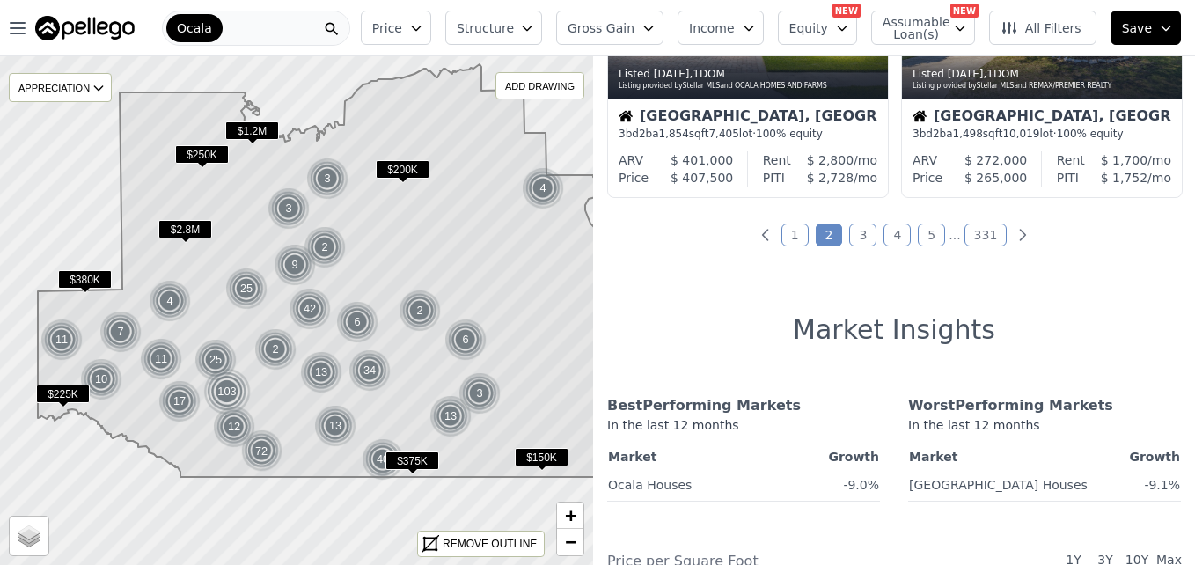
scroll to position [1532, 0]
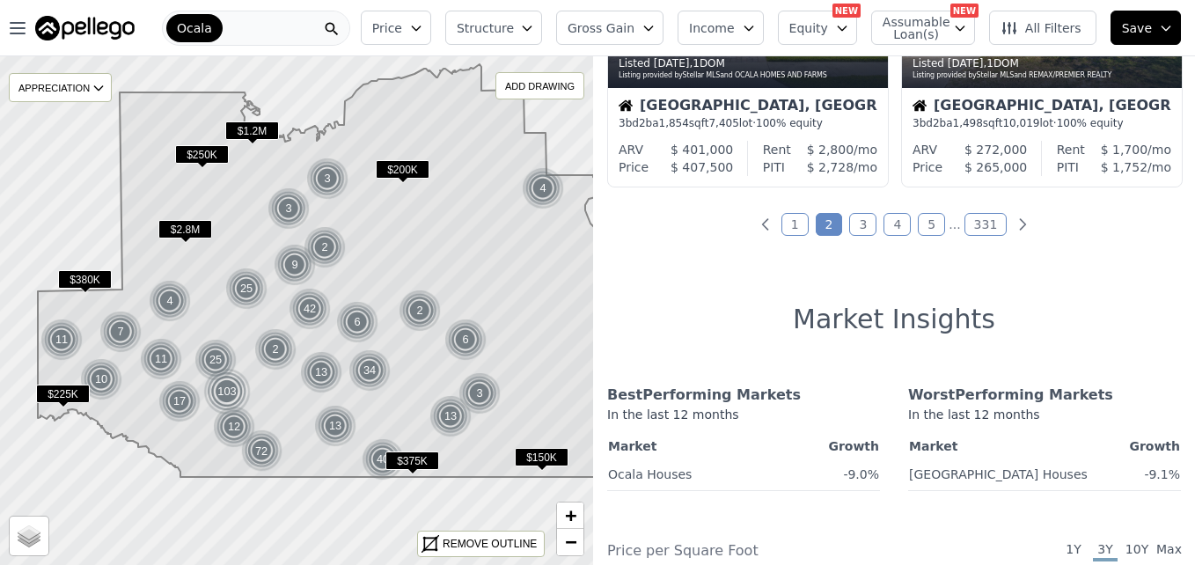
click at [865, 225] on link "3" at bounding box center [862, 224] width 27 height 23
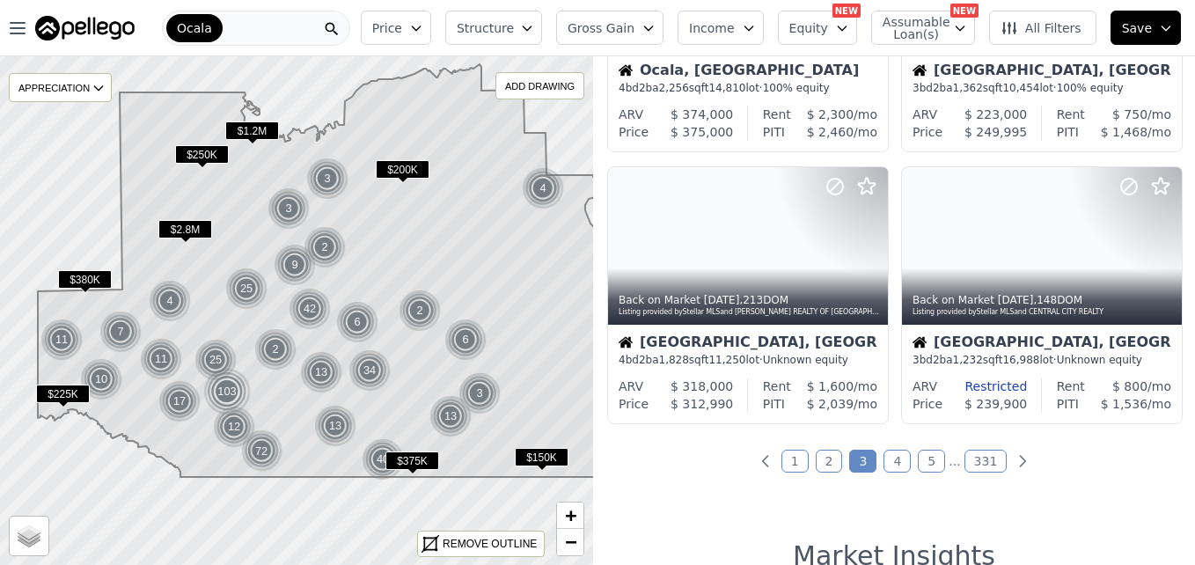
scroll to position [1378, 0]
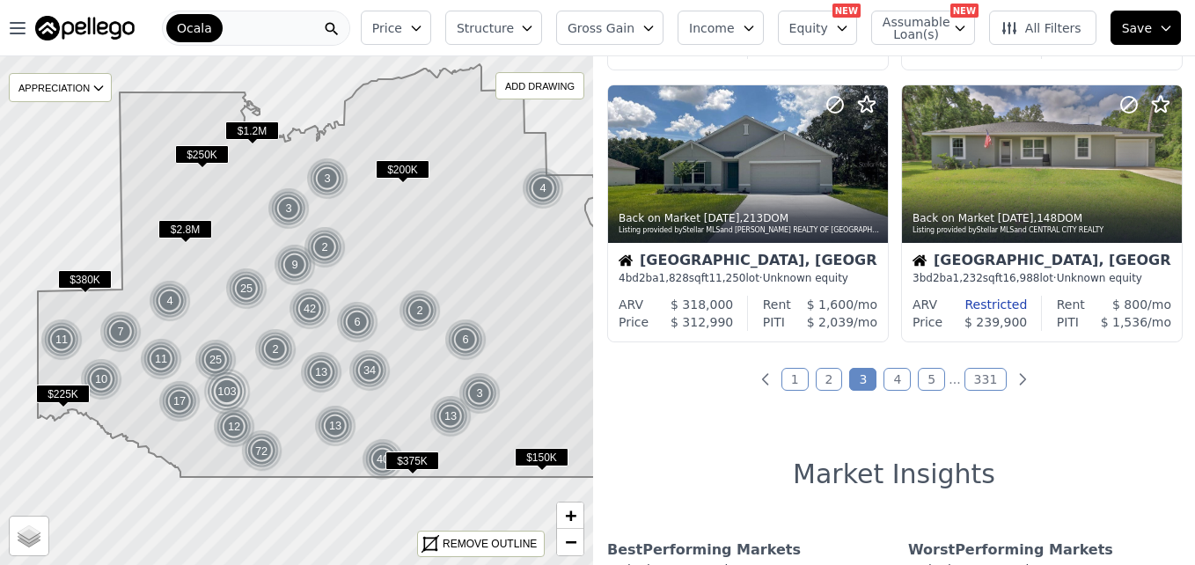
click at [431, 35] on button "Price" at bounding box center [396, 28] width 70 height 34
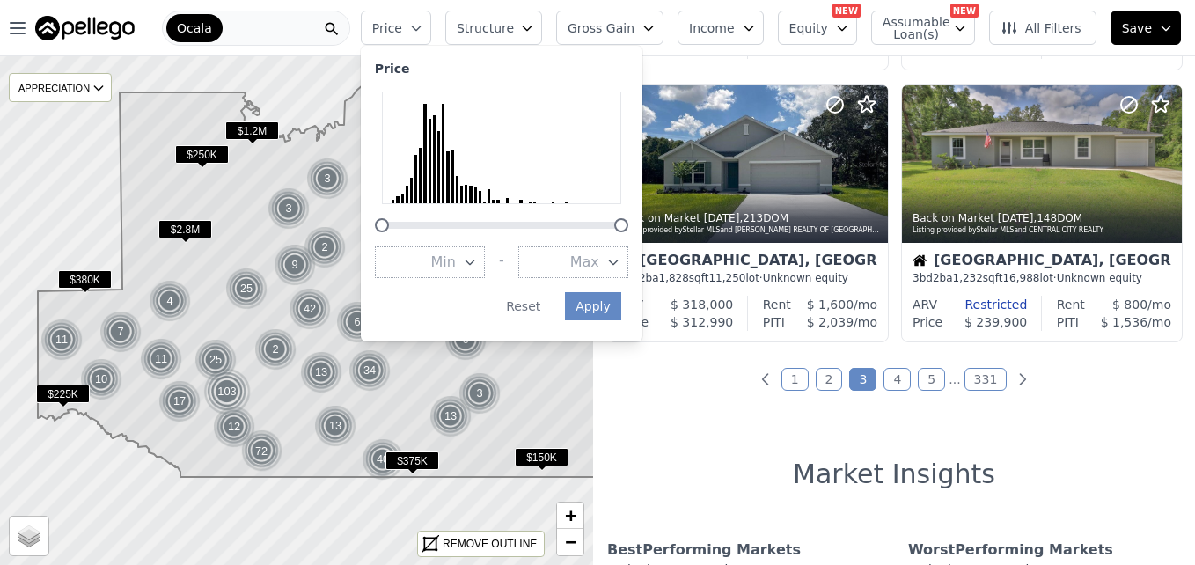
click at [584, 265] on button "Max" at bounding box center [573, 262] width 110 height 32
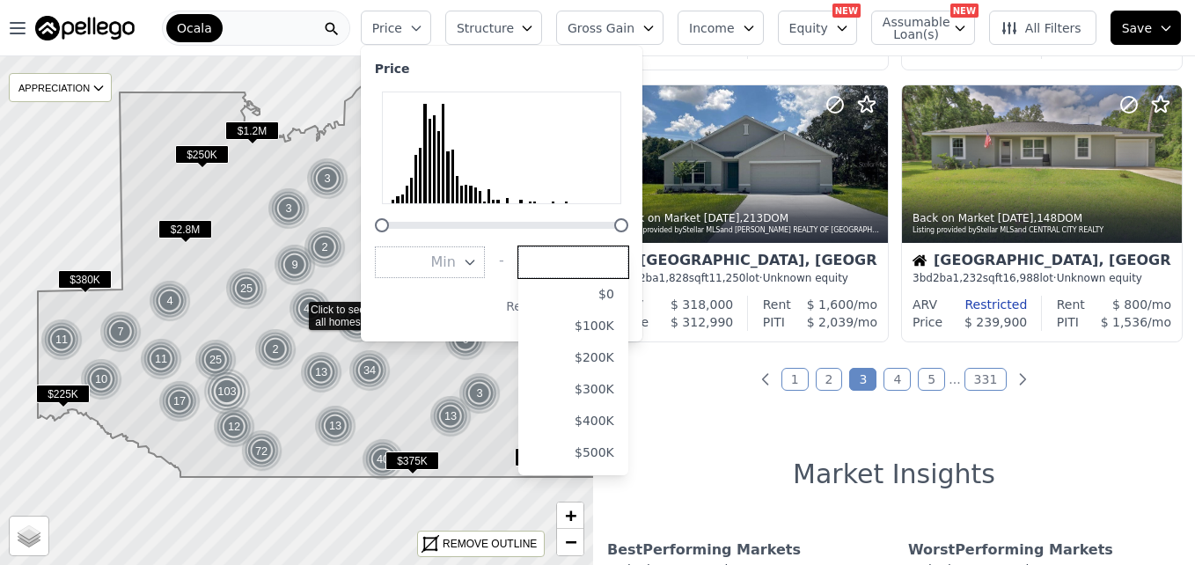
click at [584, 265] on input "number" at bounding box center [573, 262] width 110 height 32
drag, startPoint x: 584, startPoint y: 265, endPoint x: 631, endPoint y: 36, distance: 233.4
click at [631, 36] on div "Price Price Min - Max 150000 $0 $100K $200K $300K $400K $500K $600K $700K $800K…" at bounding box center [774, 28] width 841 height 56
type input "150000"
click at [630, 44] on button "Gross Gain" at bounding box center [609, 28] width 107 height 34
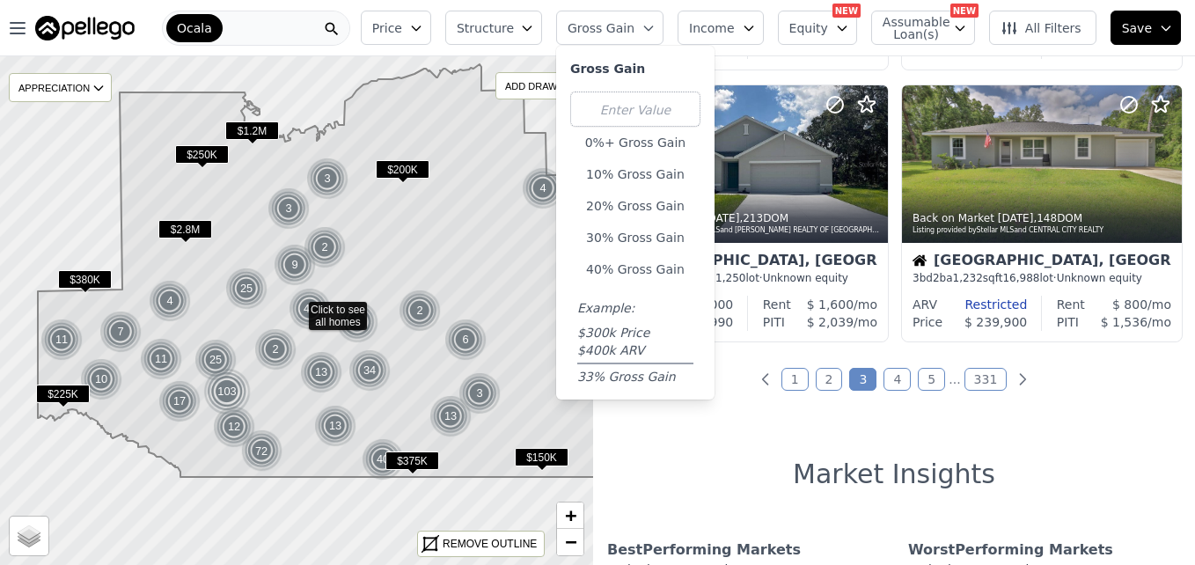
click at [431, 40] on button "Price" at bounding box center [396, 28] width 70 height 34
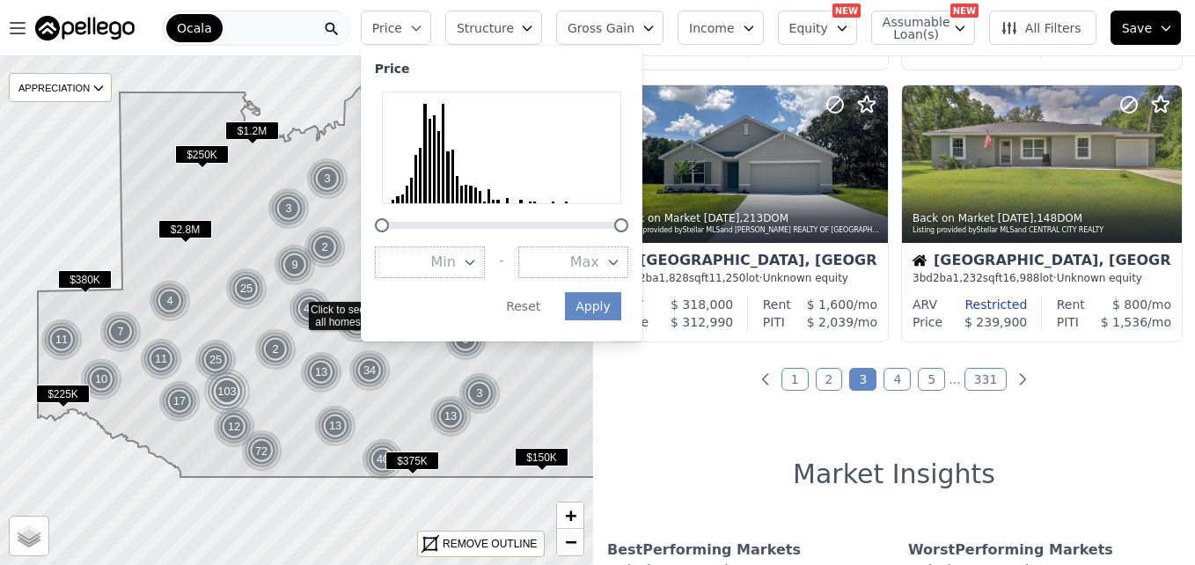
click at [588, 255] on button "Max" at bounding box center [573, 262] width 110 height 32
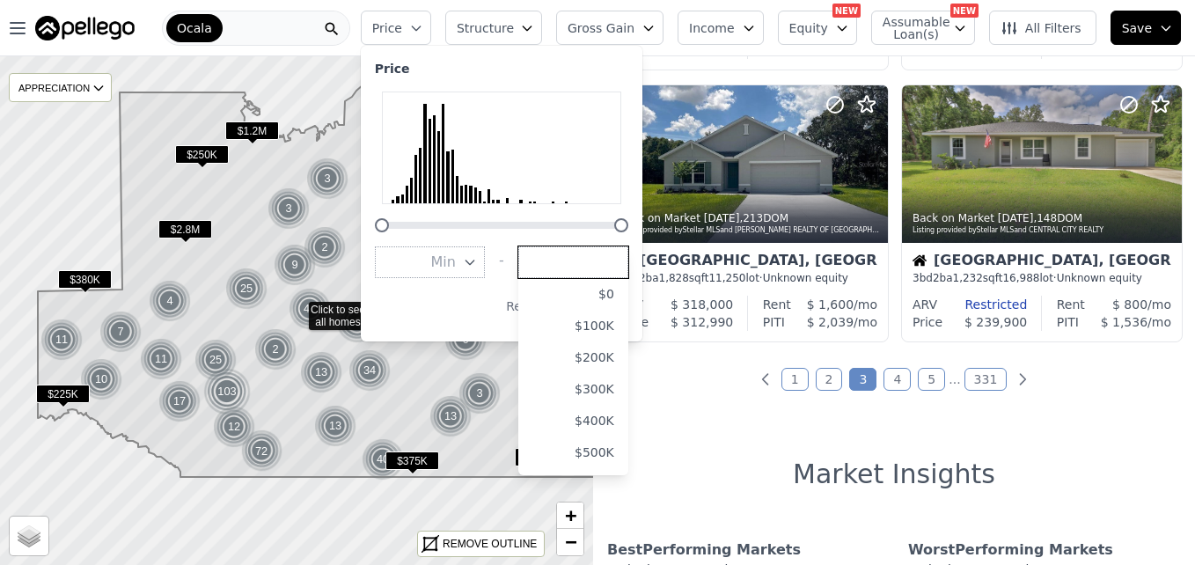
click at [590, 249] on input "number" at bounding box center [573, 262] width 110 height 32
type input "150000"
click at [616, 236] on div "Price Min - Max 150000 $0 $100K $200K $300K $400K $500K $600K $700K $800K $900K…" at bounding box center [501, 194] width 281 height 296
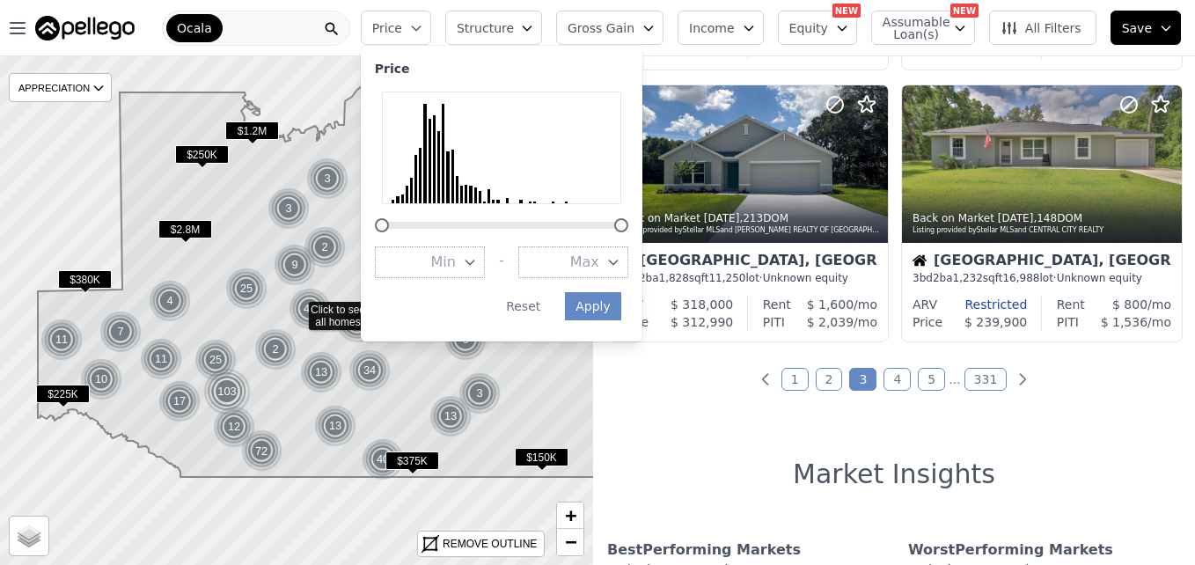
click at [599, 260] on span "Max" at bounding box center [584, 262] width 29 height 21
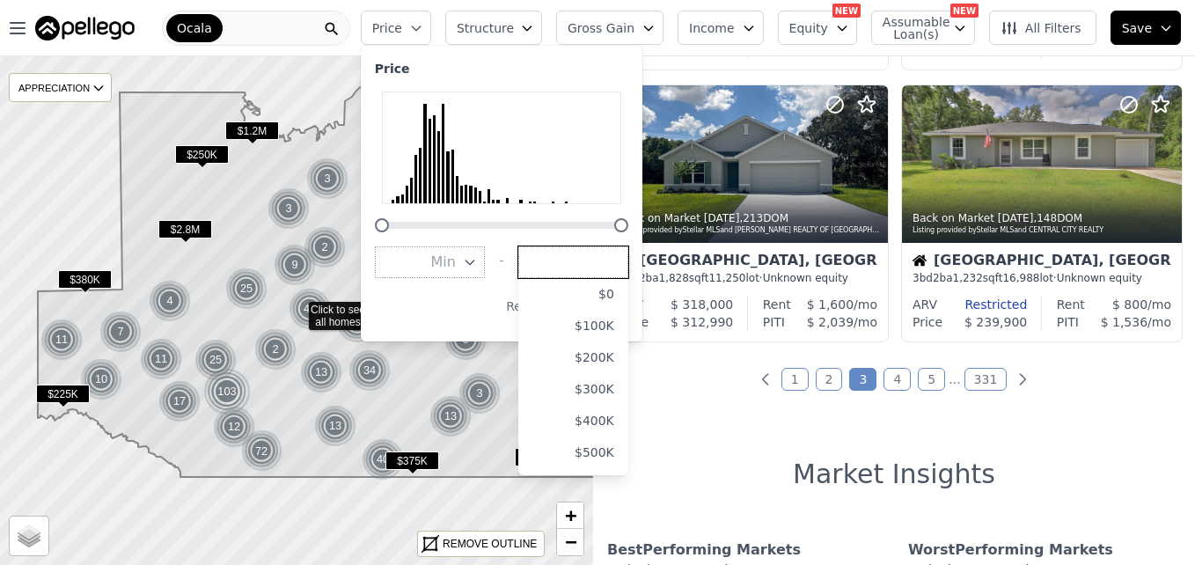
click at [616, 260] on input "number" at bounding box center [573, 262] width 110 height 32
type input "150000"
click at [537, 307] on button "Reset" at bounding box center [522, 306] width 55 height 28
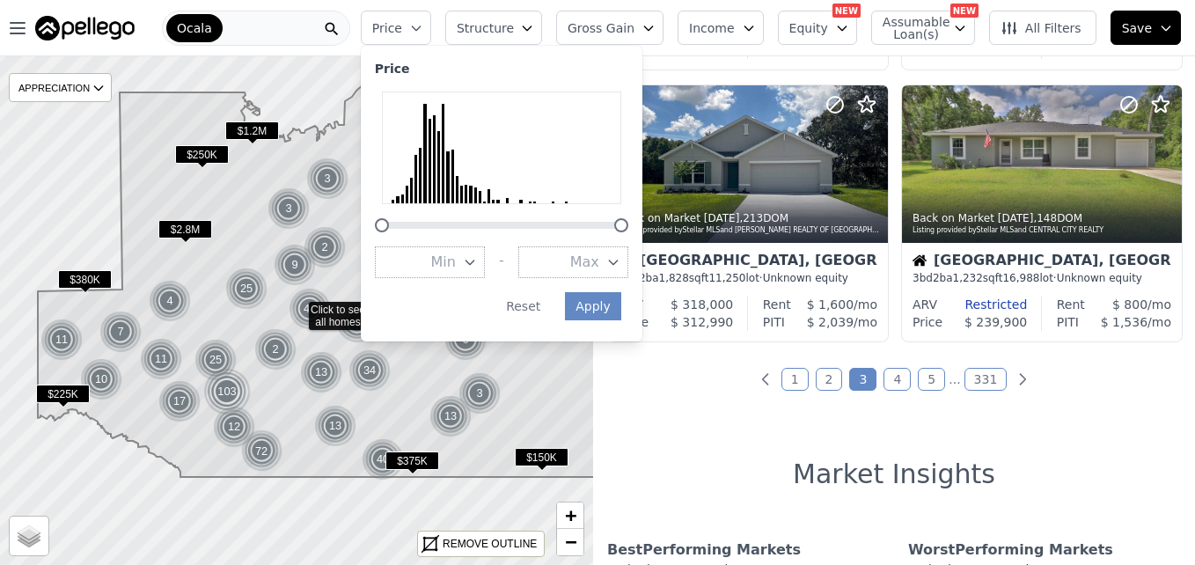
click at [591, 278] on div "Price Min - Max Apply Reset" at bounding box center [501, 194] width 281 height 296
click at [588, 265] on button "Max" at bounding box center [573, 262] width 110 height 32
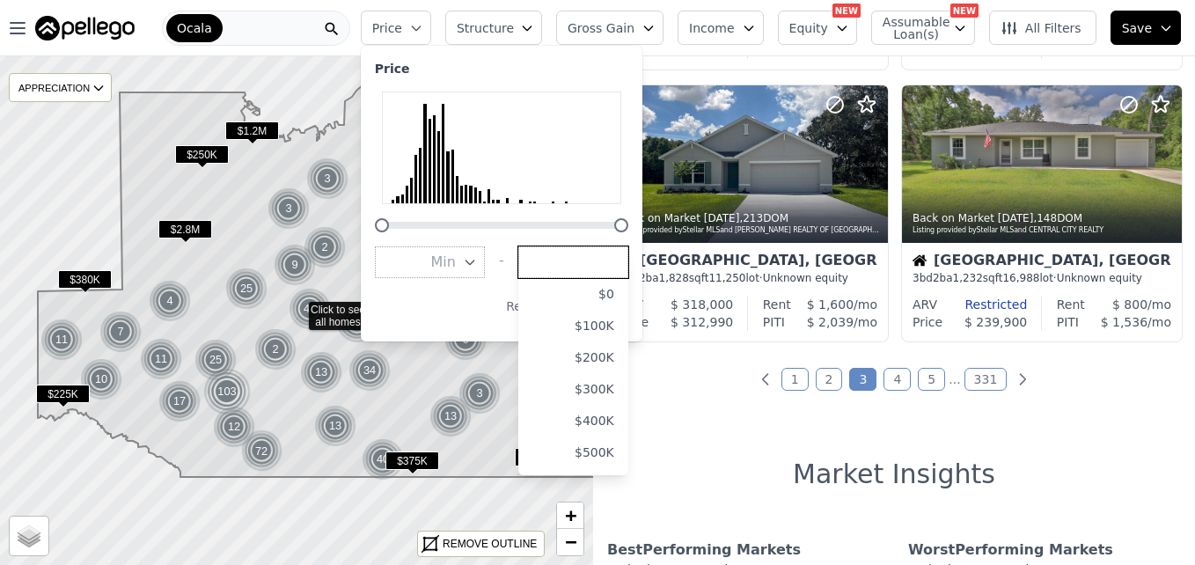
click at [588, 265] on input "number" at bounding box center [573, 262] width 110 height 32
type input "150000"
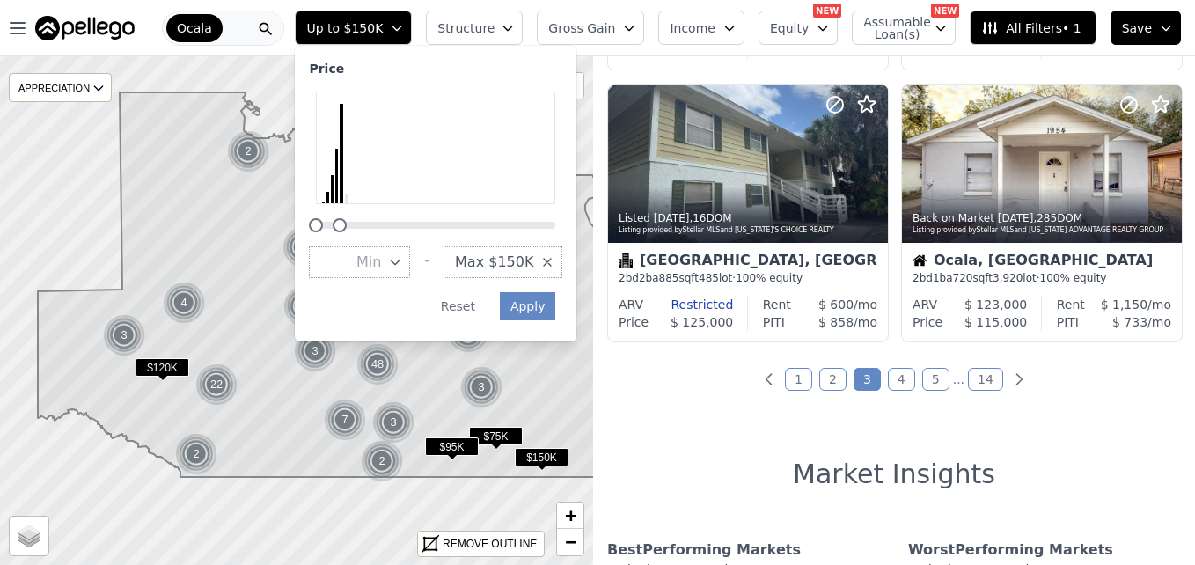
click at [636, 31] on icon "button" at bounding box center [629, 28] width 14 height 14
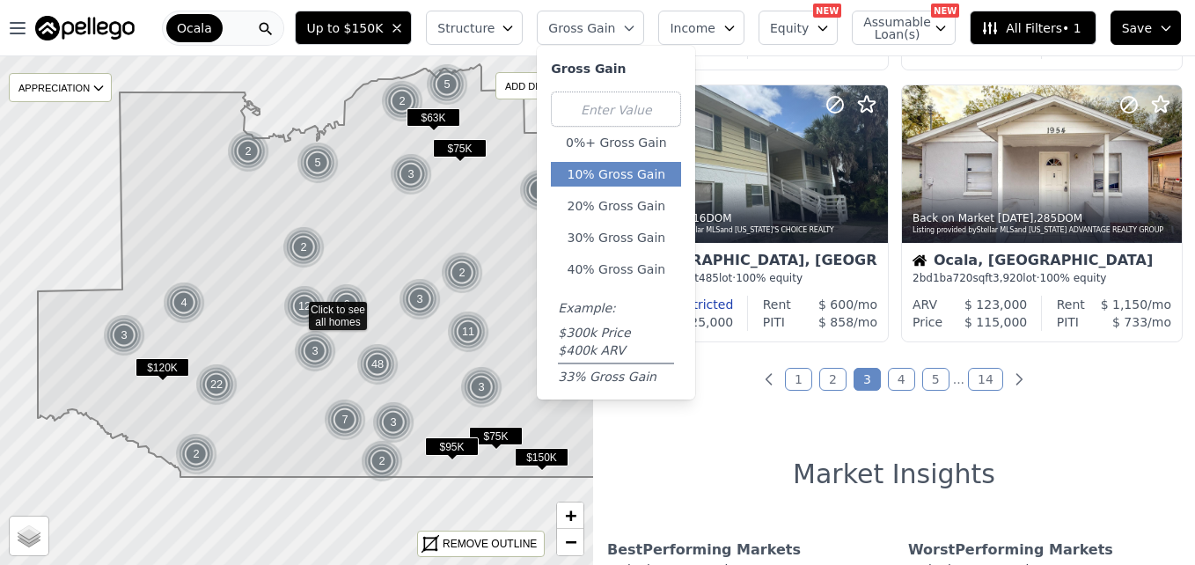
click at [640, 176] on button "10% Gross Gain" at bounding box center [616, 174] width 130 height 25
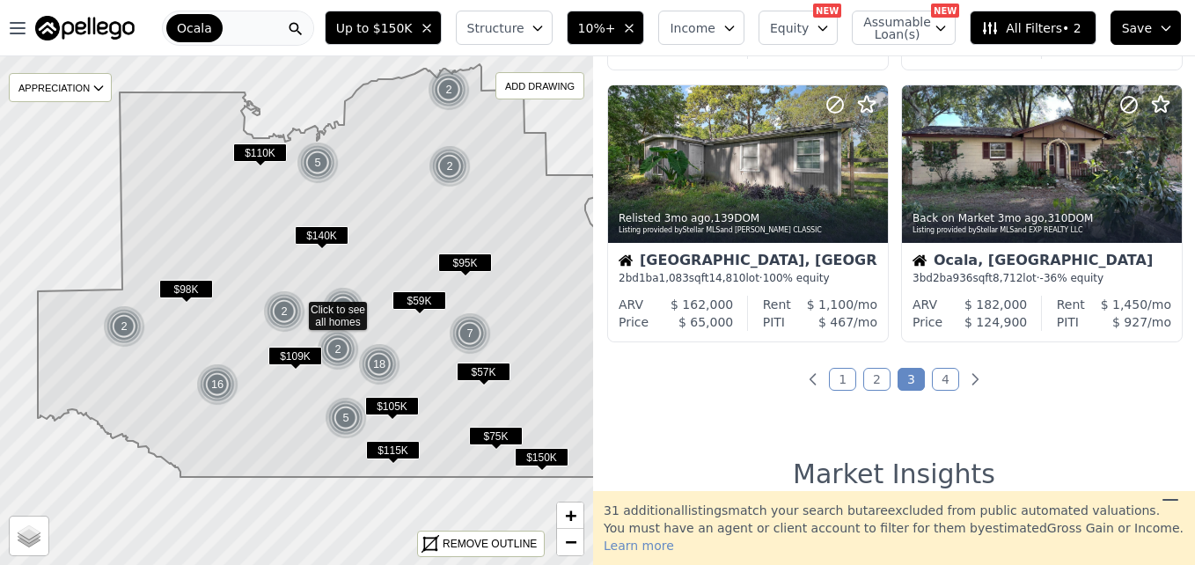
click at [523, 34] on span "Structure" at bounding box center [495, 28] width 56 height 18
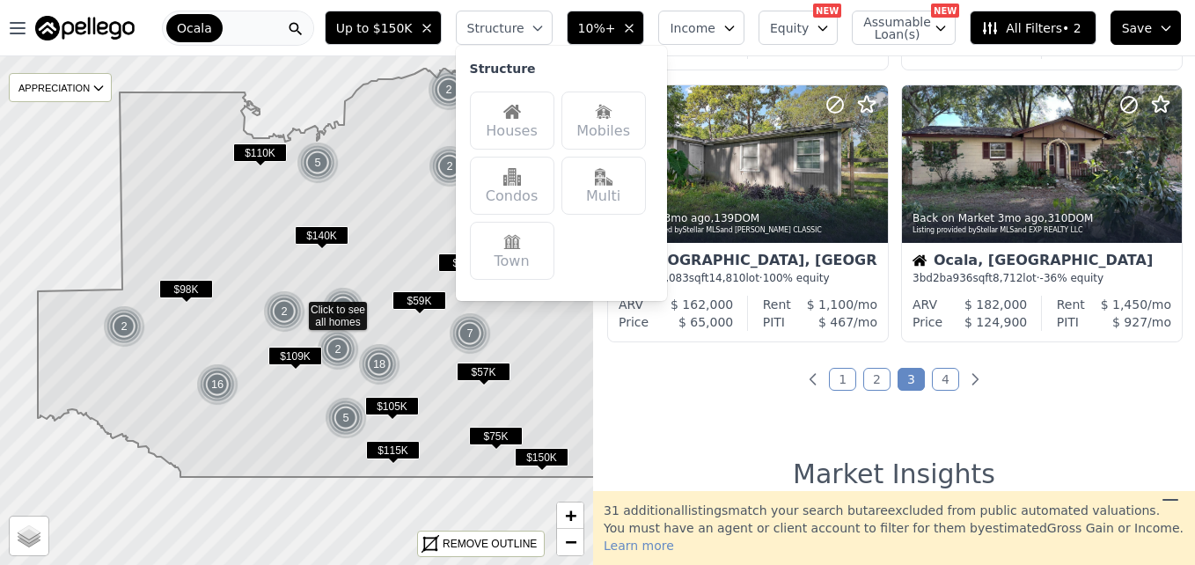
click at [534, 130] on div "Houses" at bounding box center [512, 120] width 84 height 58
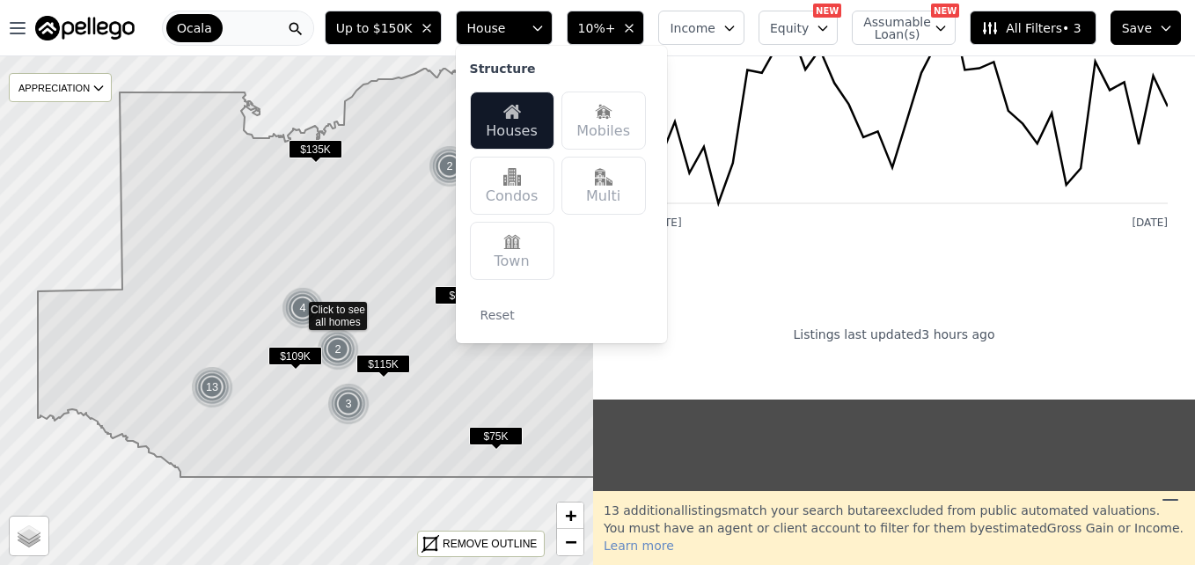
click at [603, 184] on div "Multi" at bounding box center [603, 186] width 84 height 58
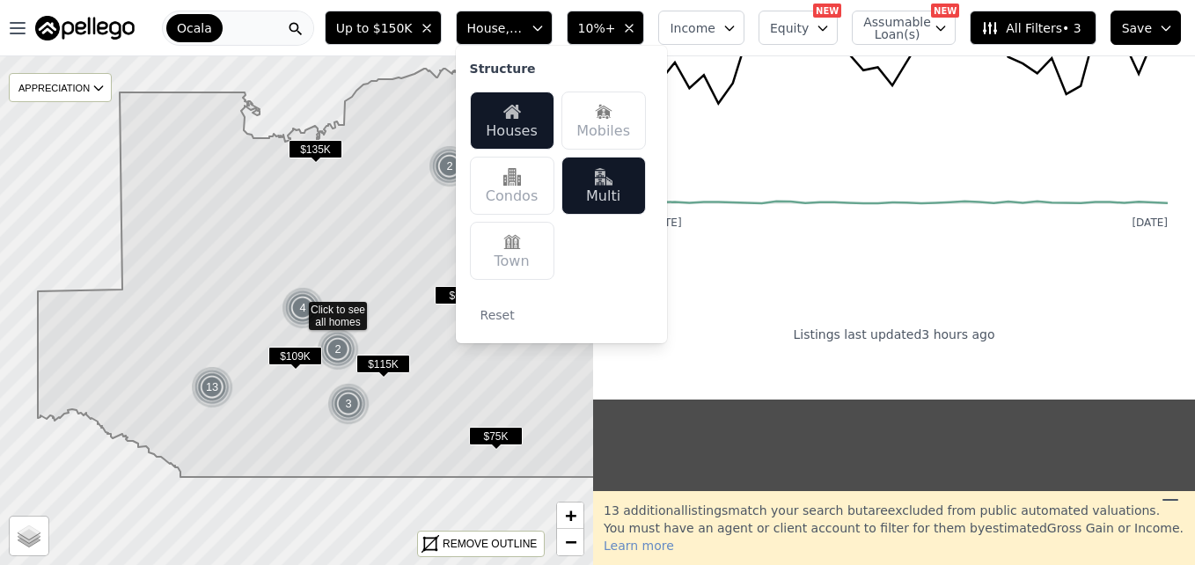
click at [541, 193] on div "Condos" at bounding box center [512, 186] width 84 height 58
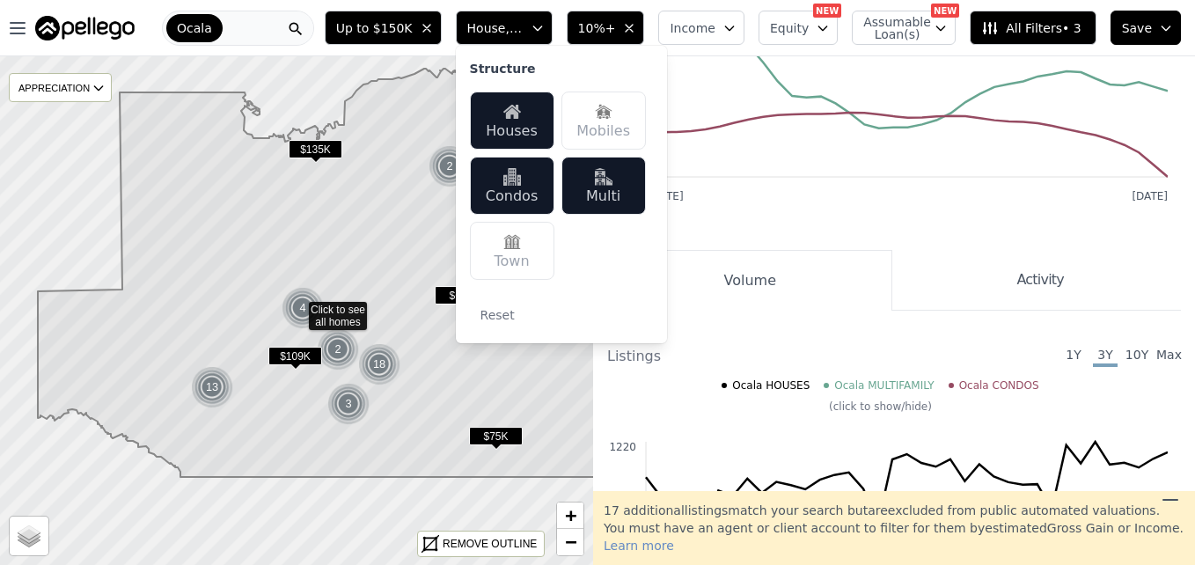
click at [521, 239] on img at bounding box center [512, 242] width 18 height 18
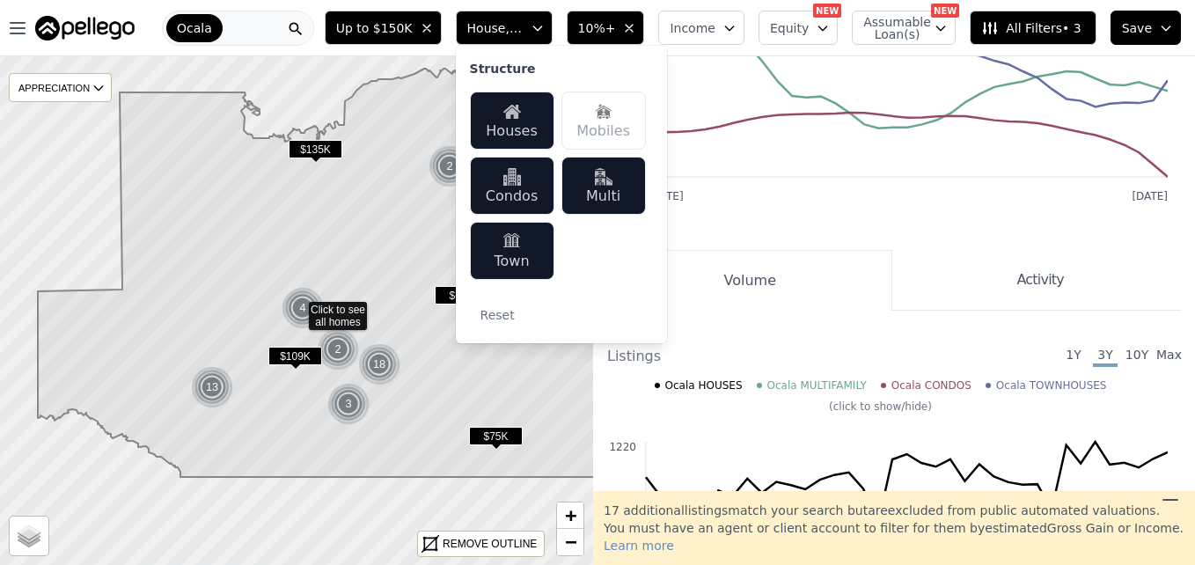
click at [599, 445] on div "Market Insights Best Performing Markets In the last 12 months Market Growth Oca…" at bounding box center [894, 357] width 602 height 1427
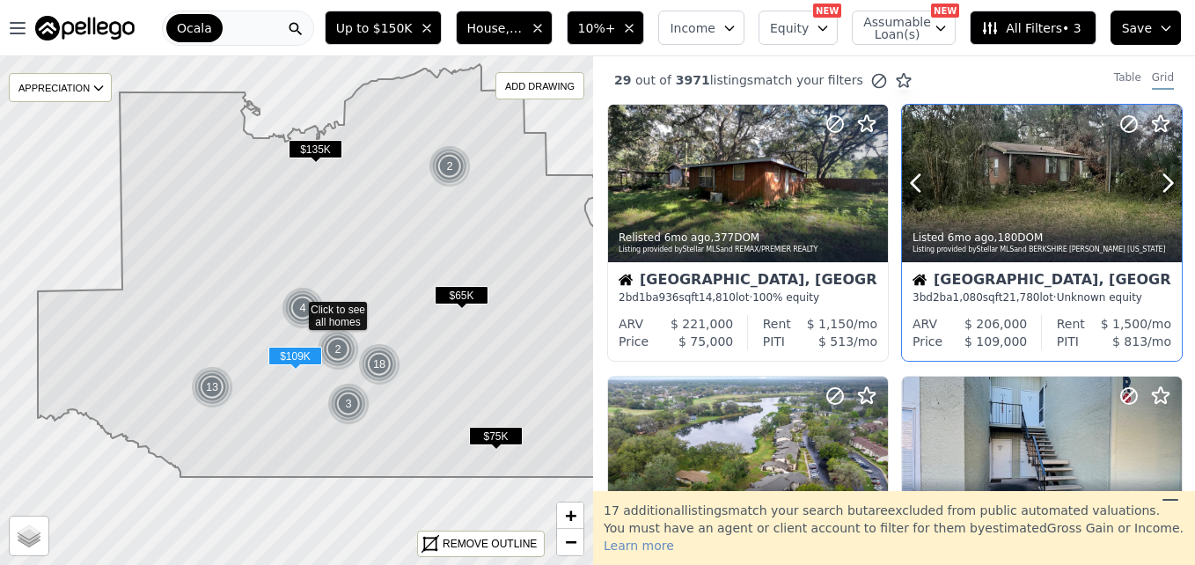
click at [1076, 182] on div at bounding box center [1125, 161] width 113 height 113
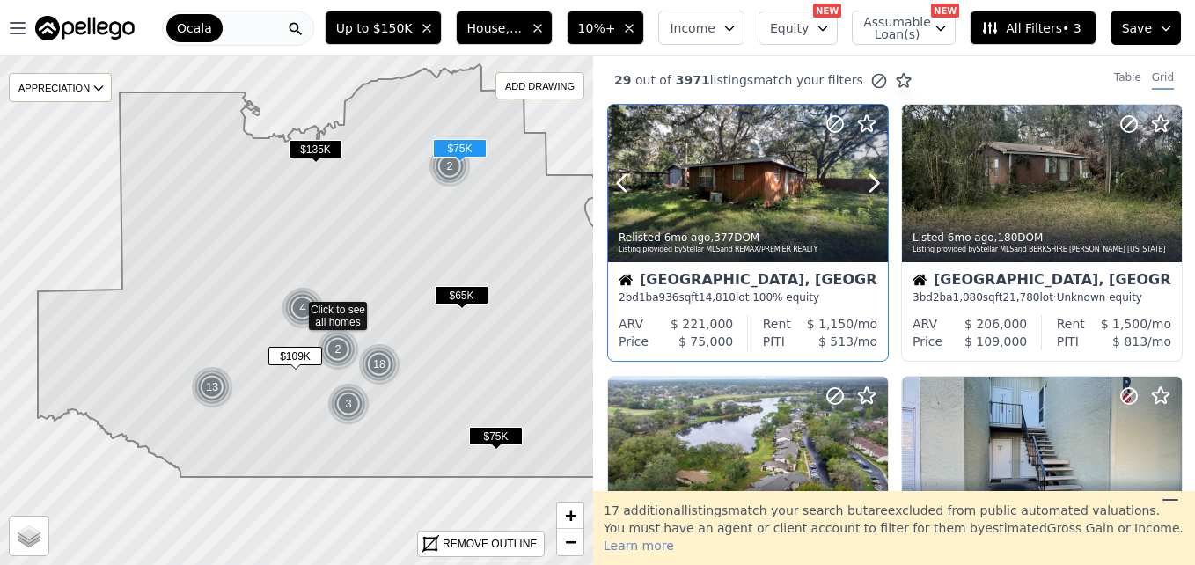
click at [732, 173] on div at bounding box center [748, 183] width 280 height 157
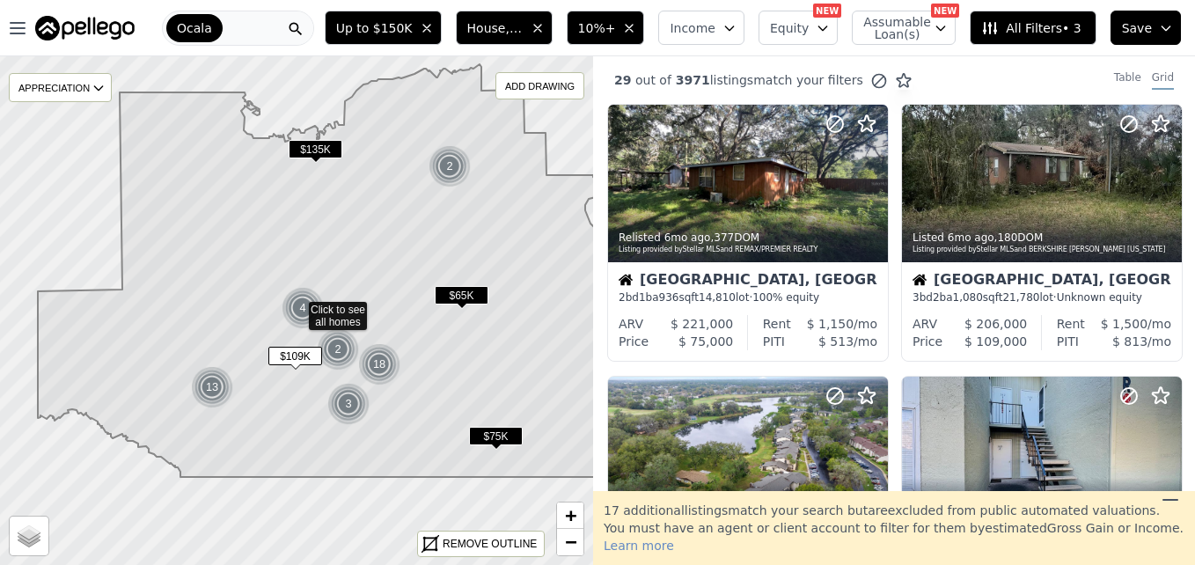
click at [636, 24] on icon "button" at bounding box center [629, 28] width 14 height 14
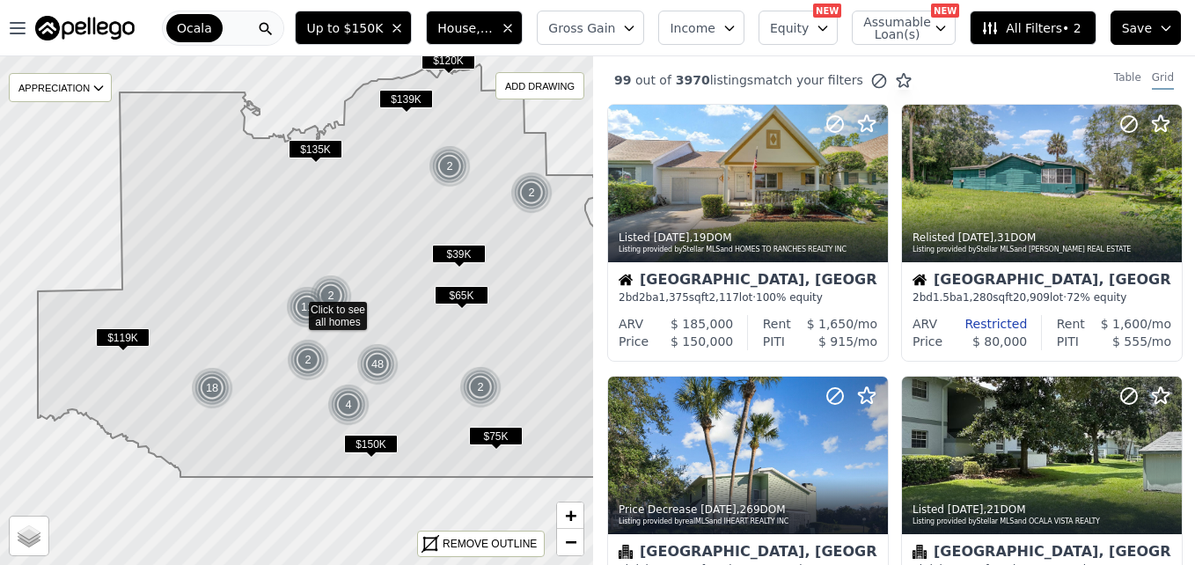
click at [636, 24] on icon "button" at bounding box center [629, 28] width 14 height 14
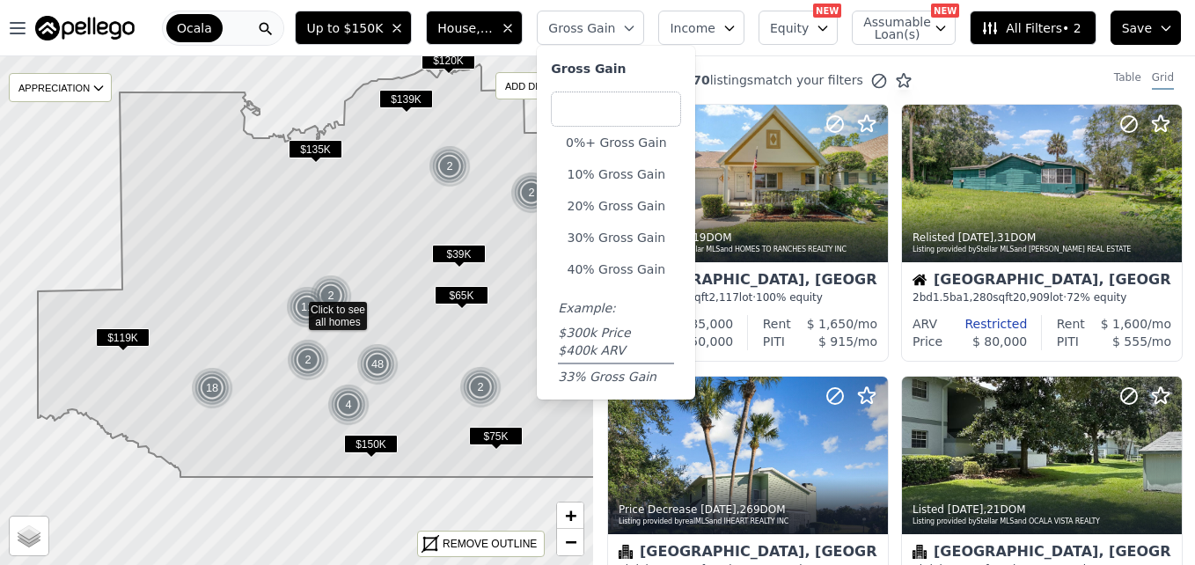
click at [627, 106] on input "number" at bounding box center [616, 108] width 130 height 35
type input "30"
click at [635, 238] on button "30% Gross Gain" at bounding box center [616, 237] width 130 height 25
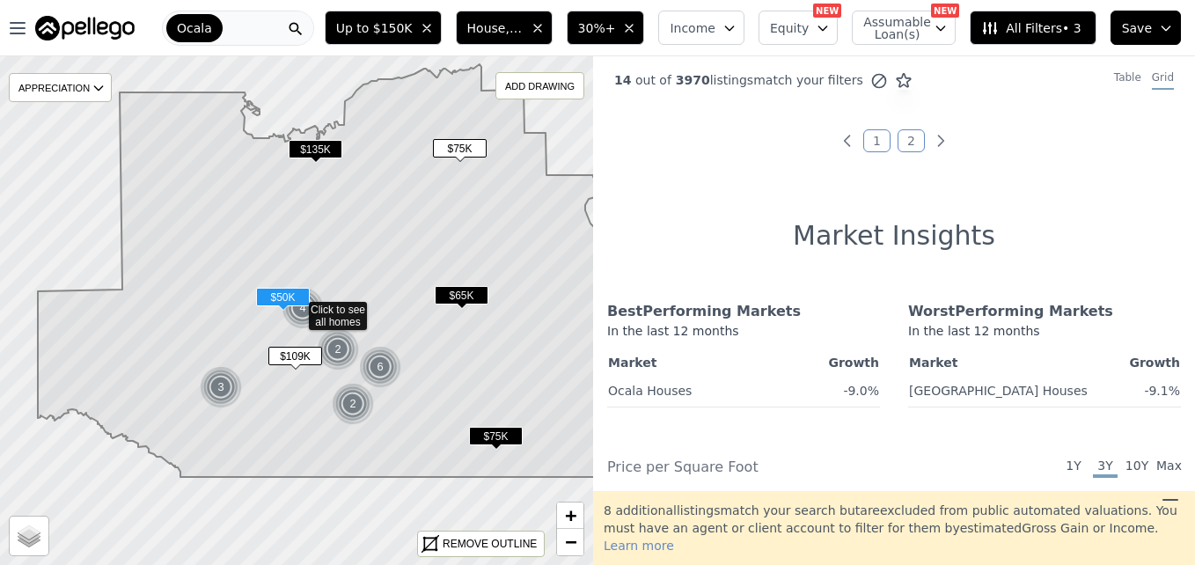
click at [907, 142] on link "2" at bounding box center [910, 140] width 27 height 23
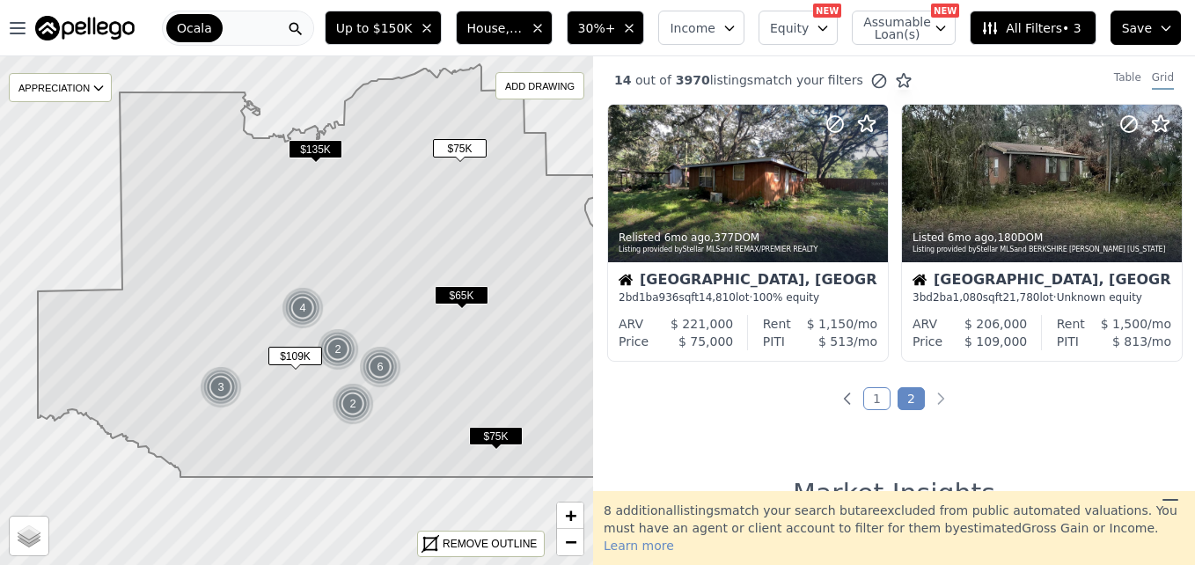
click at [258, 31] on div "Ocala" at bounding box center [238, 28] width 152 height 35
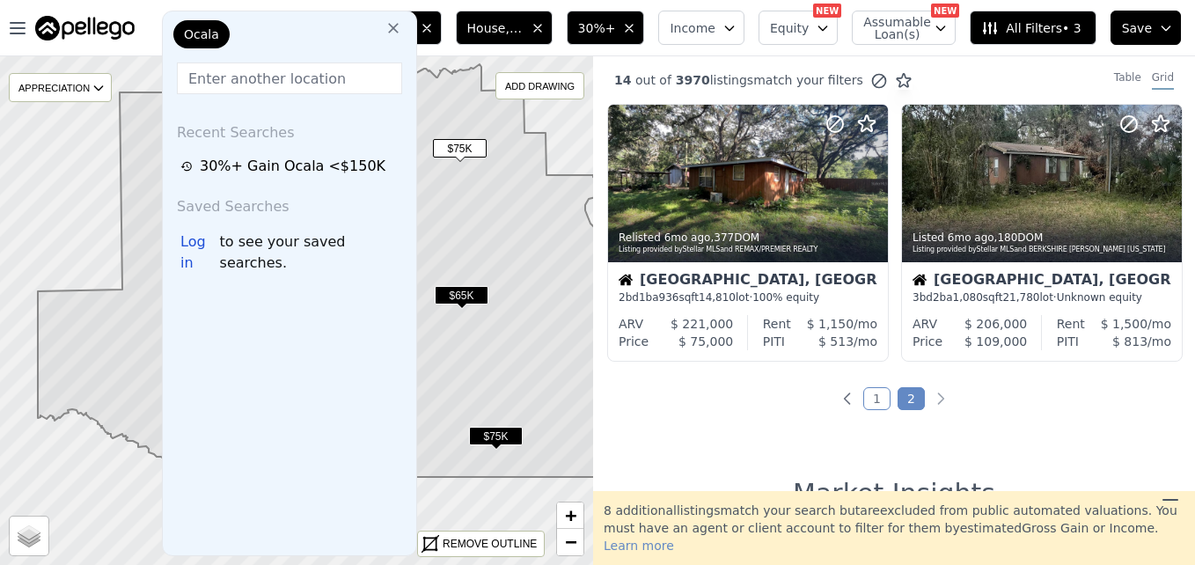
click at [267, 72] on input "text" at bounding box center [289, 78] width 225 height 32
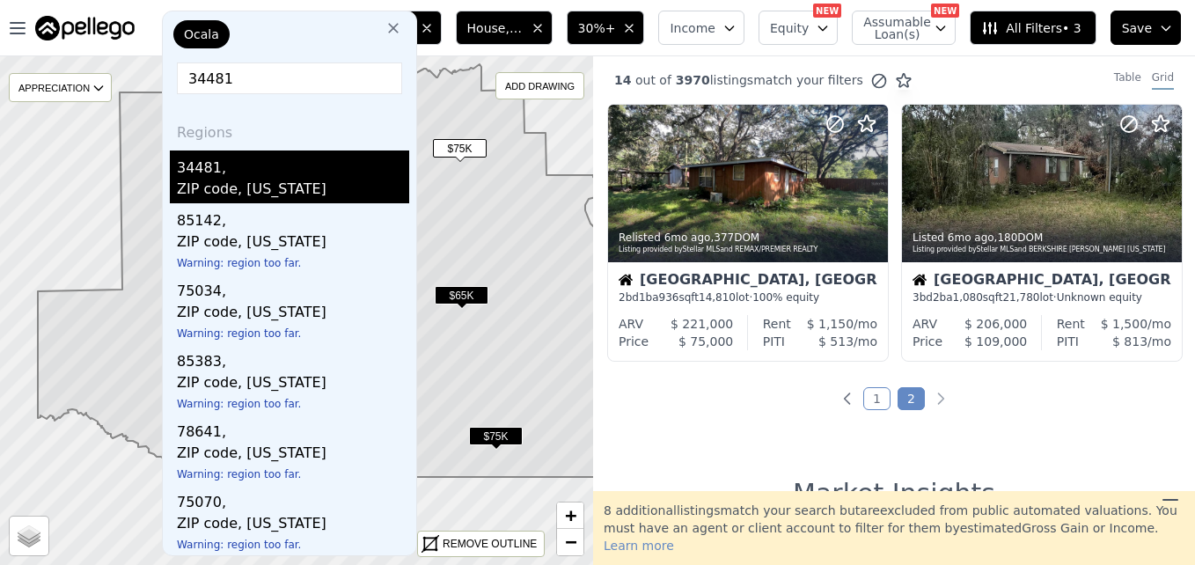
type input "34481"
click at [257, 194] on div "ZIP code, Florida" at bounding box center [293, 191] width 232 height 25
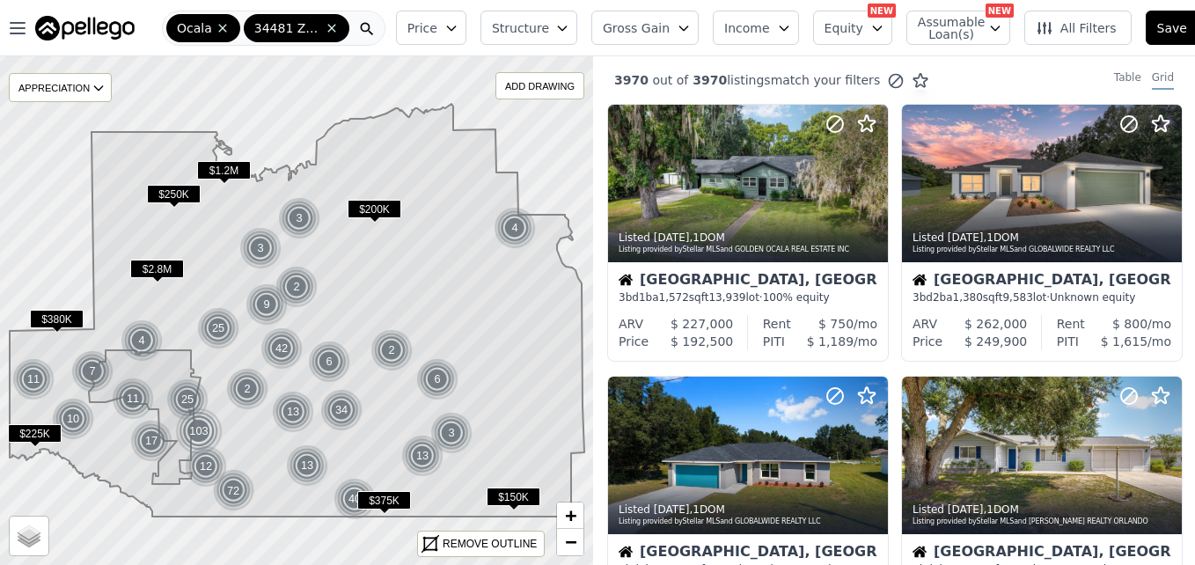
click at [664, 35] on button "Gross Gain" at bounding box center [644, 28] width 107 height 34
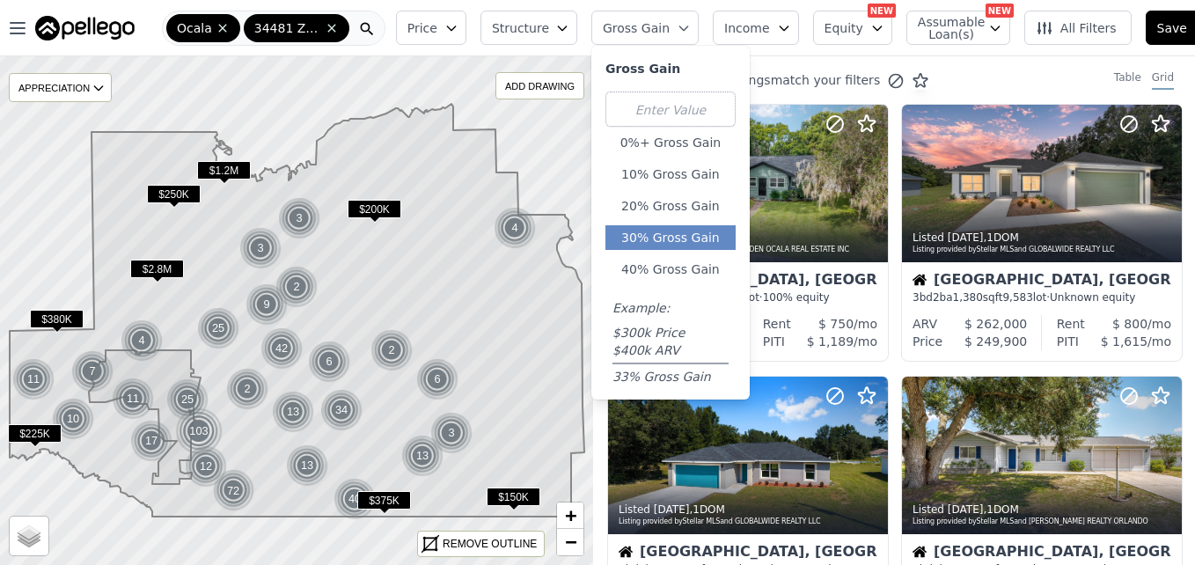
click at [640, 228] on button "30% Gross Gain" at bounding box center [670, 237] width 130 height 25
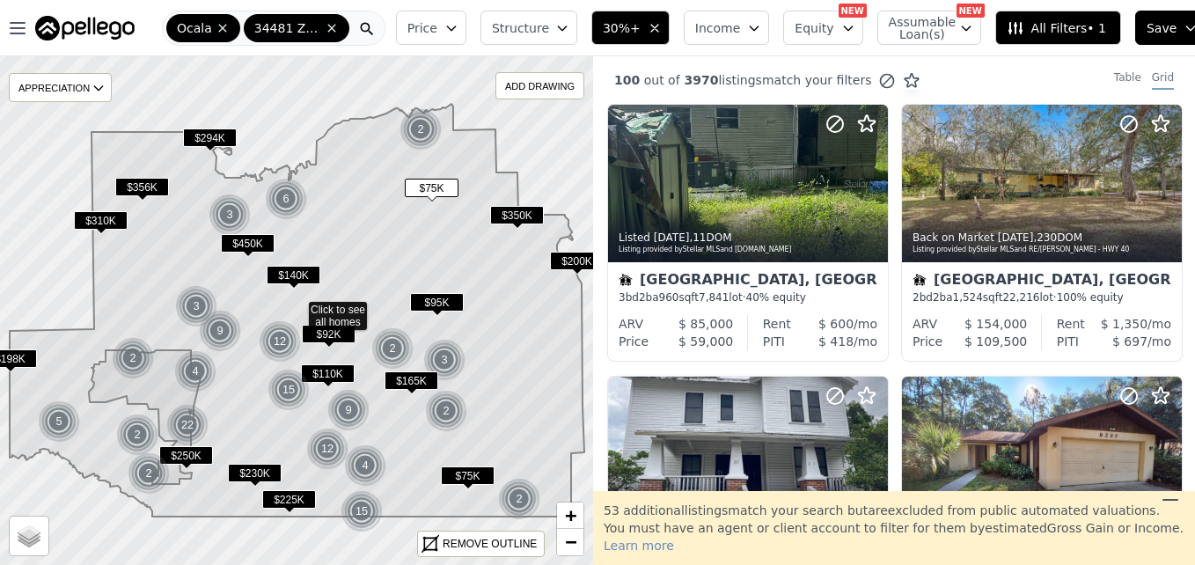
click at [631, 26] on span "30%+" at bounding box center [622, 28] width 38 height 18
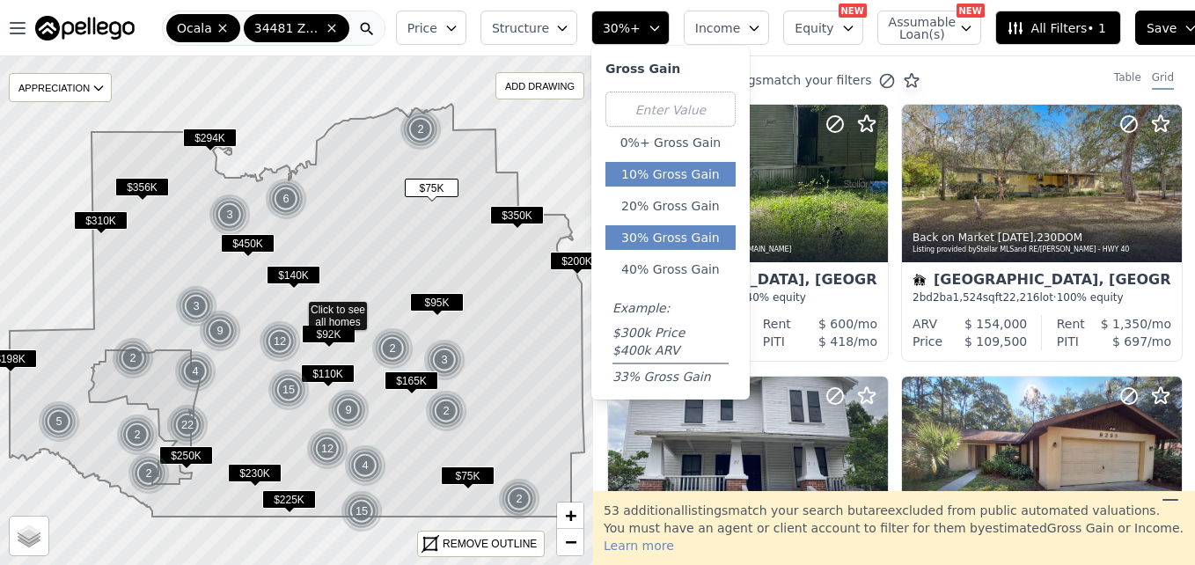
click at [665, 178] on button "10% Gross Gain" at bounding box center [670, 174] width 130 height 25
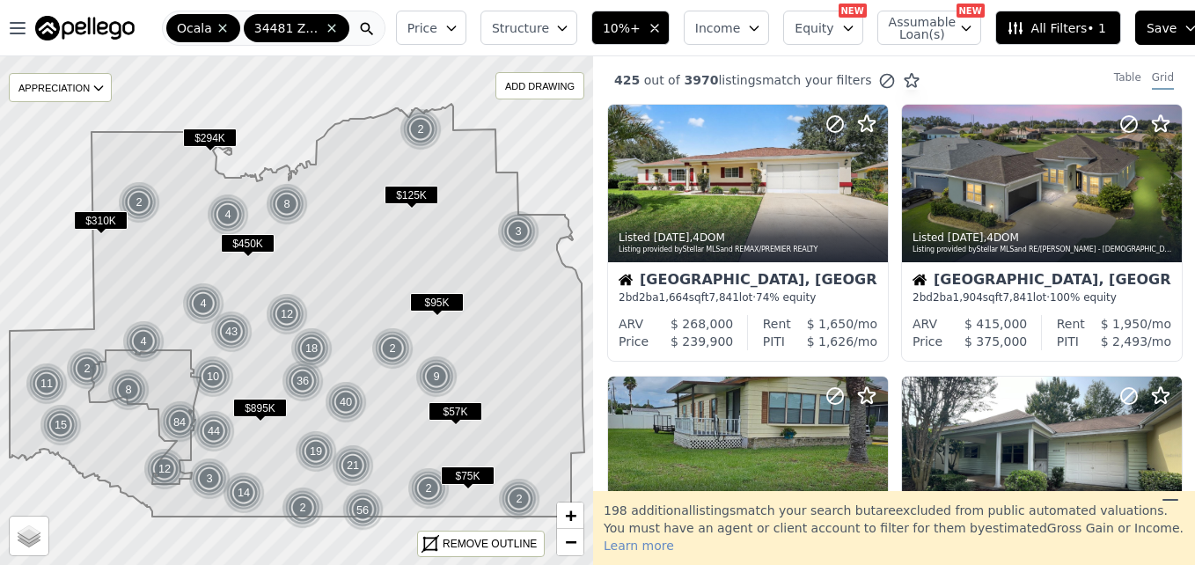
click at [647, 33] on icon "button" at bounding box center [654, 28] width 14 height 14
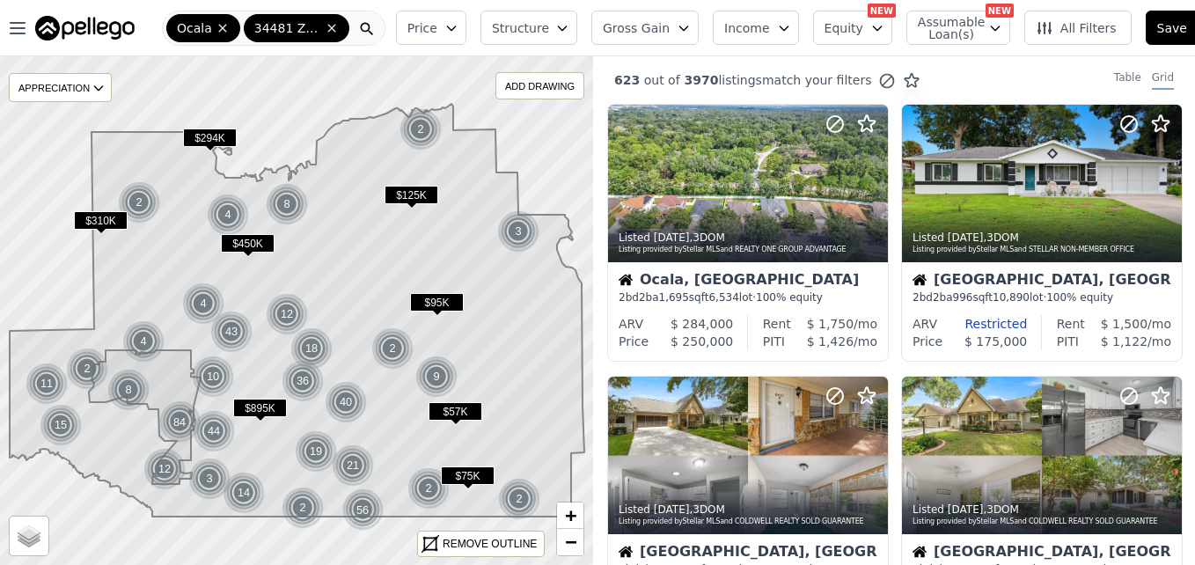
click at [646, 33] on span "Gross Gain" at bounding box center [636, 28] width 67 height 18
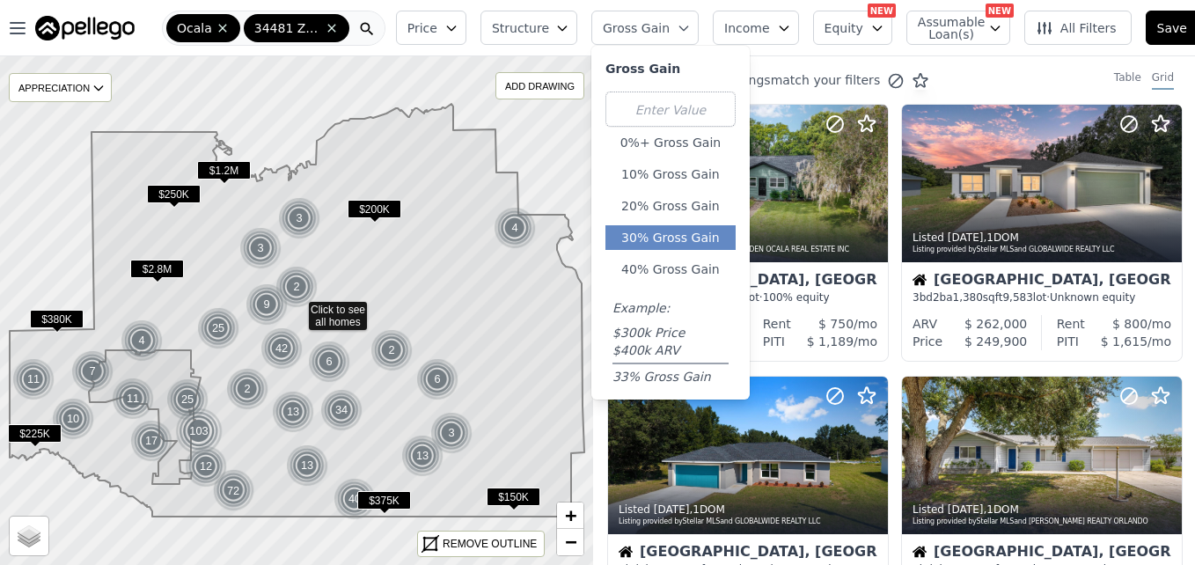
click at [636, 236] on button "30% Gross Gain" at bounding box center [670, 237] width 130 height 25
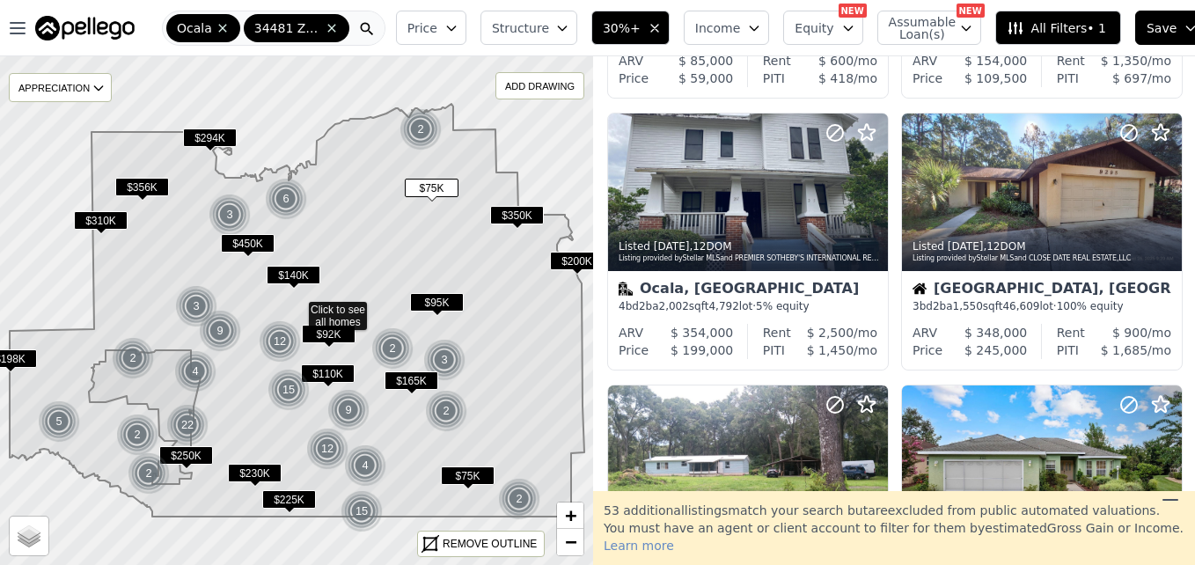
scroll to position [237, 0]
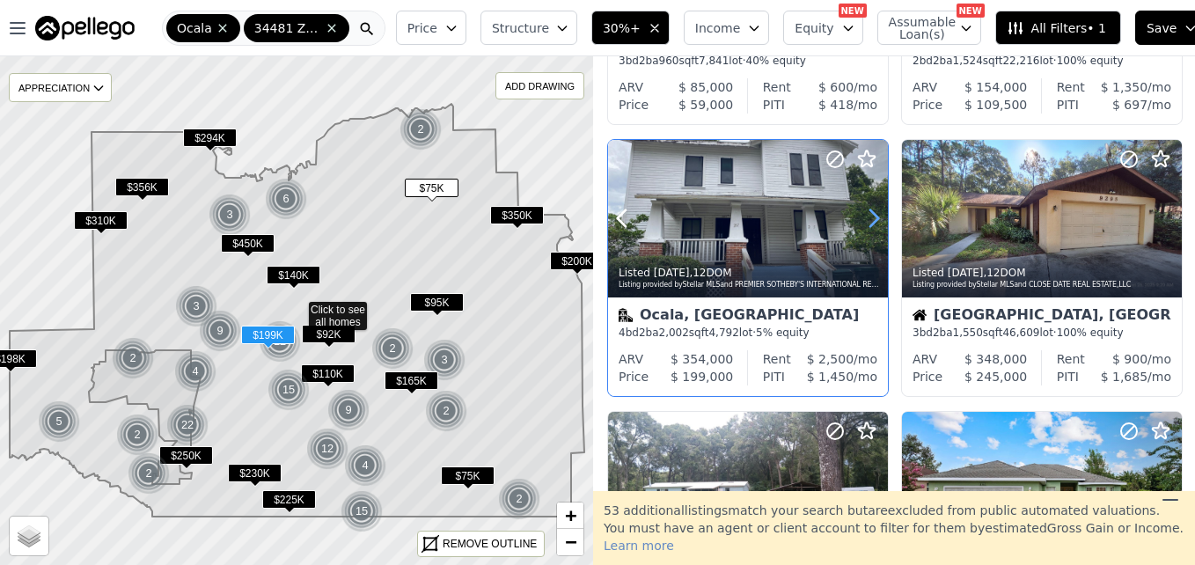
click at [863, 224] on icon at bounding box center [873, 218] width 28 height 28
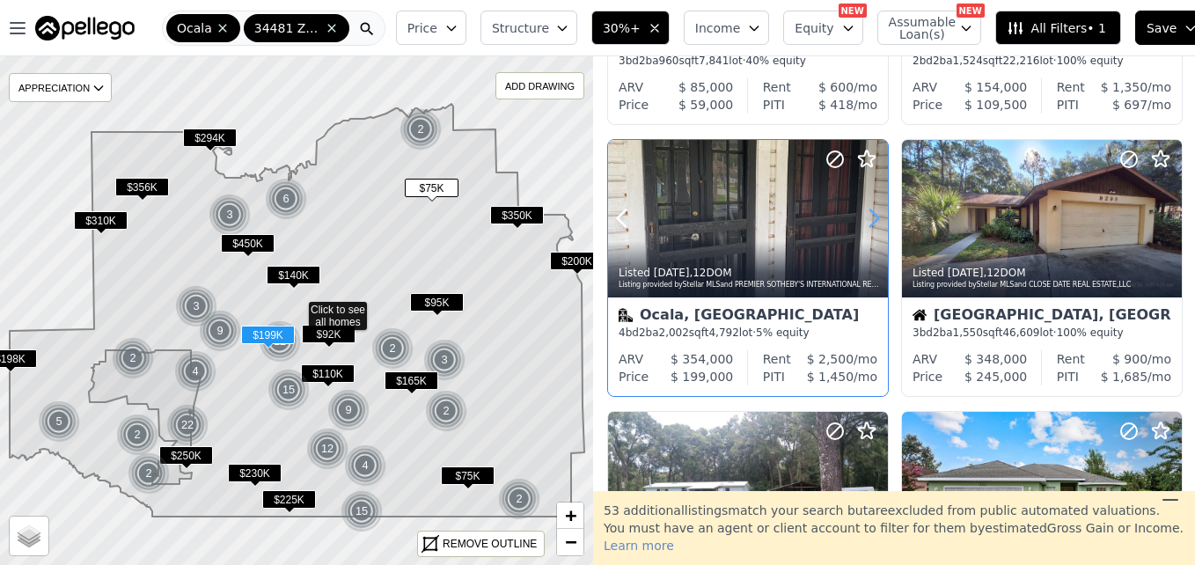
click at [863, 224] on icon at bounding box center [873, 218] width 28 height 28
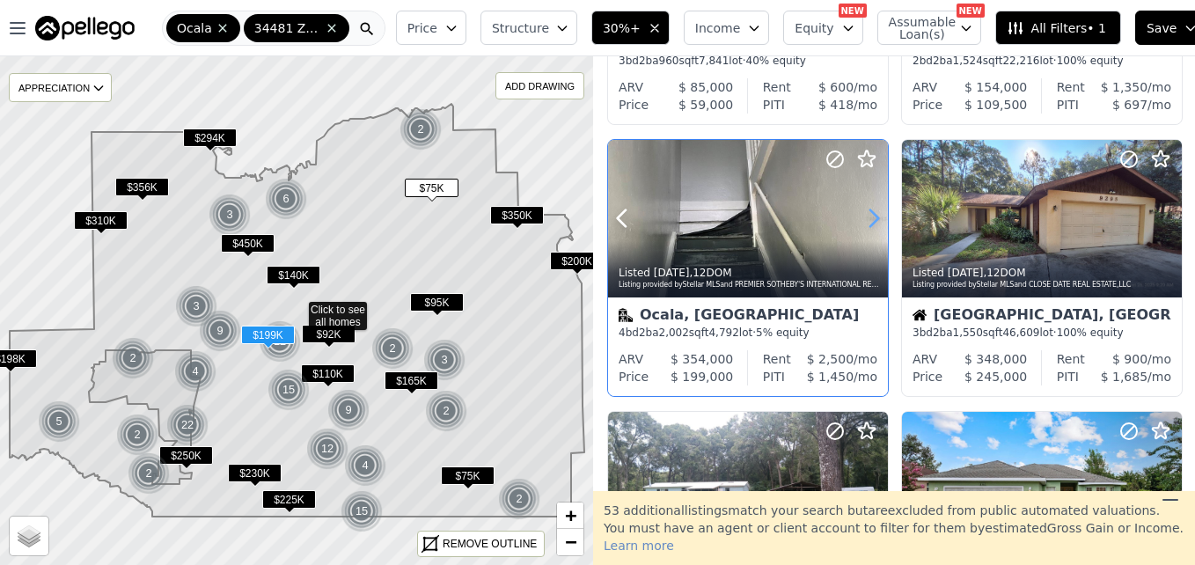
click at [863, 224] on icon at bounding box center [873, 218] width 28 height 28
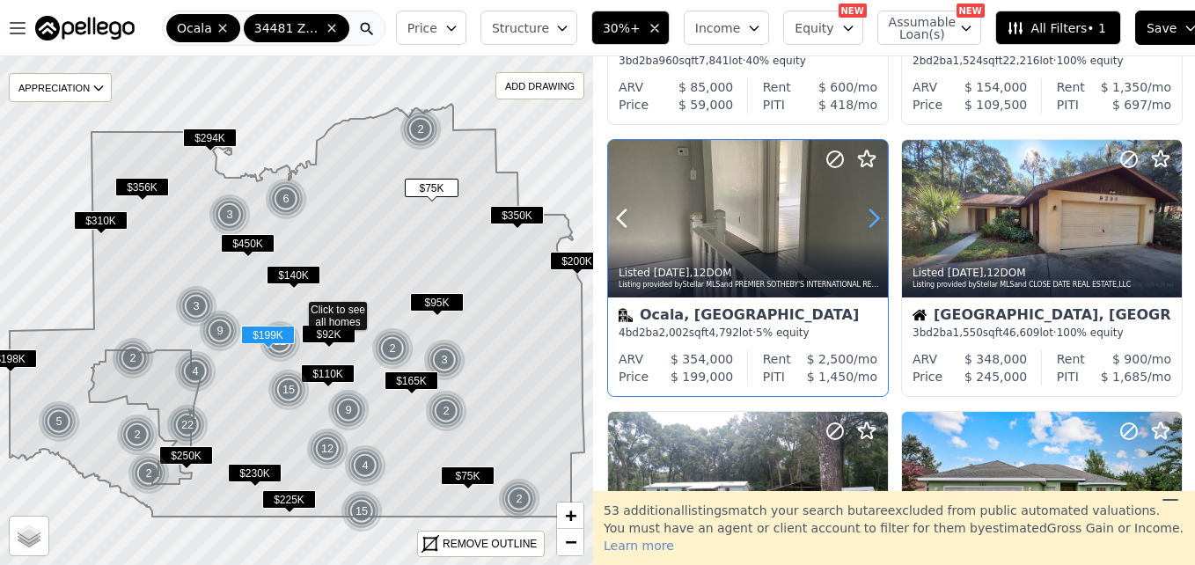
click at [863, 224] on icon at bounding box center [873, 218] width 28 height 28
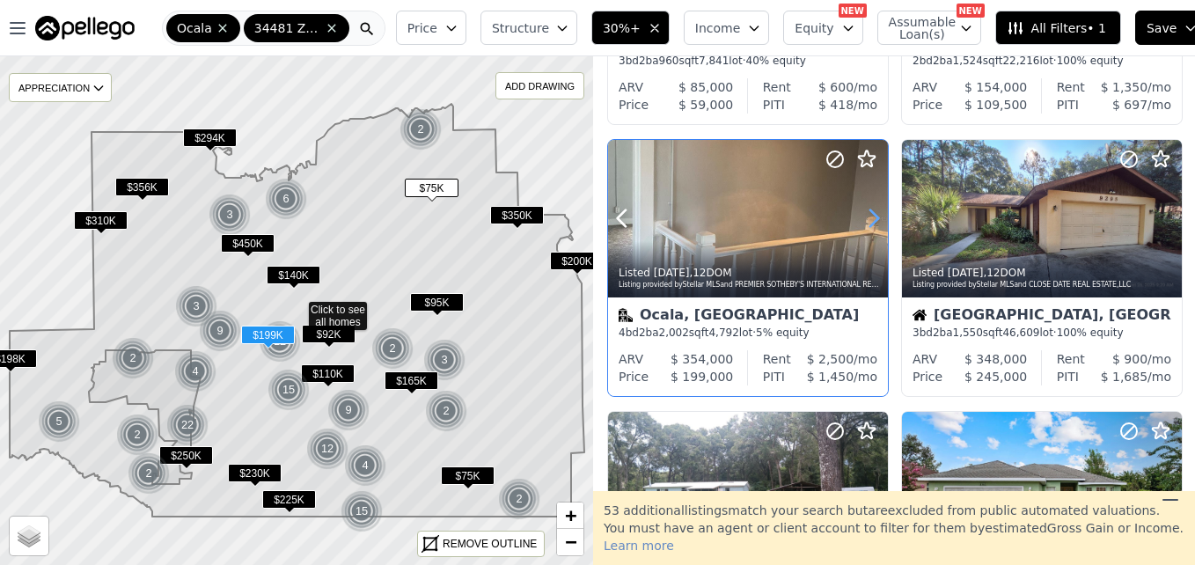
click at [863, 224] on icon at bounding box center [873, 218] width 28 height 28
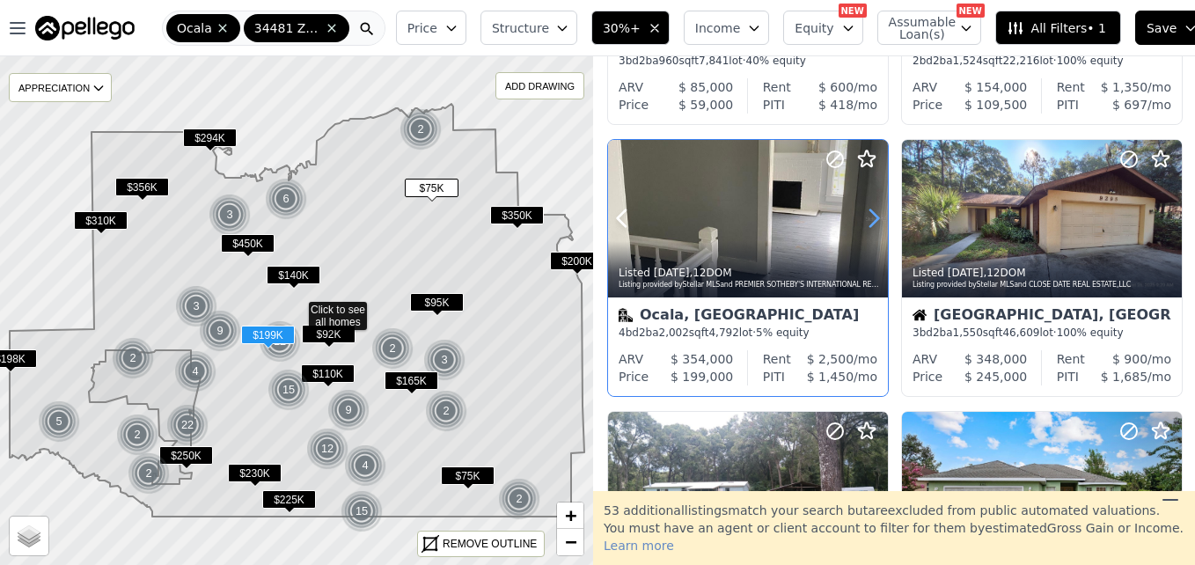
click at [863, 224] on icon at bounding box center [873, 218] width 28 height 28
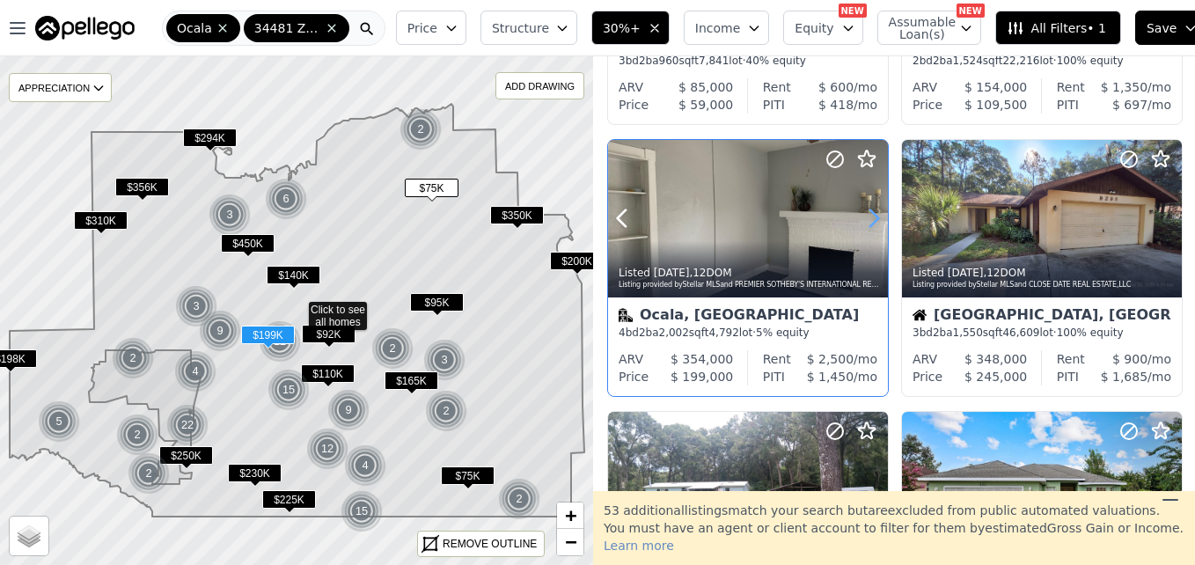
click at [863, 224] on icon at bounding box center [873, 218] width 28 height 28
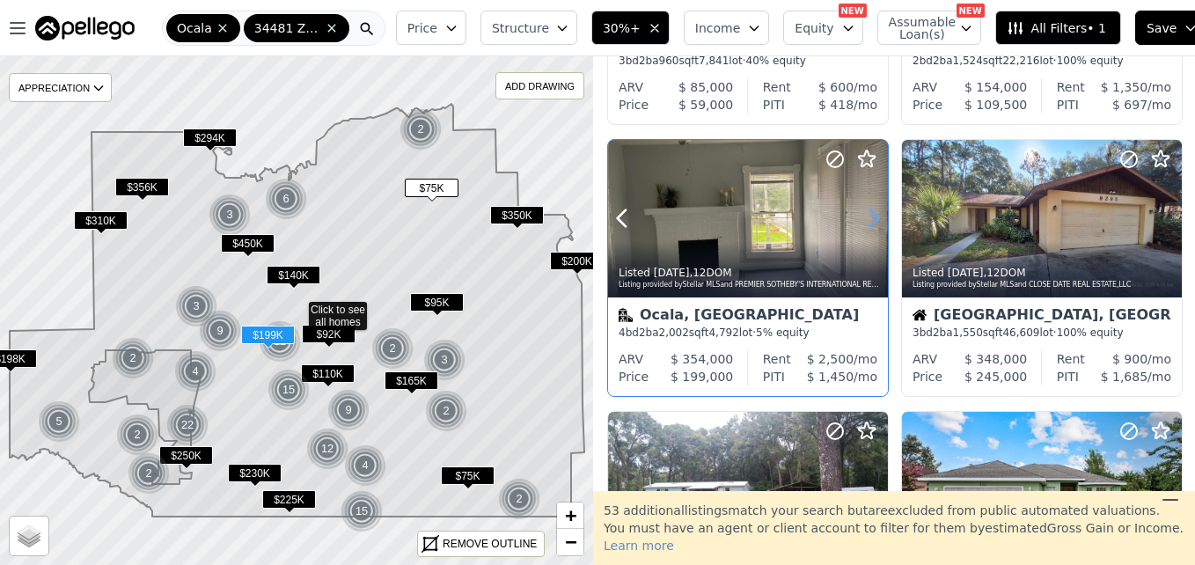
click at [863, 224] on icon at bounding box center [873, 218] width 28 height 28
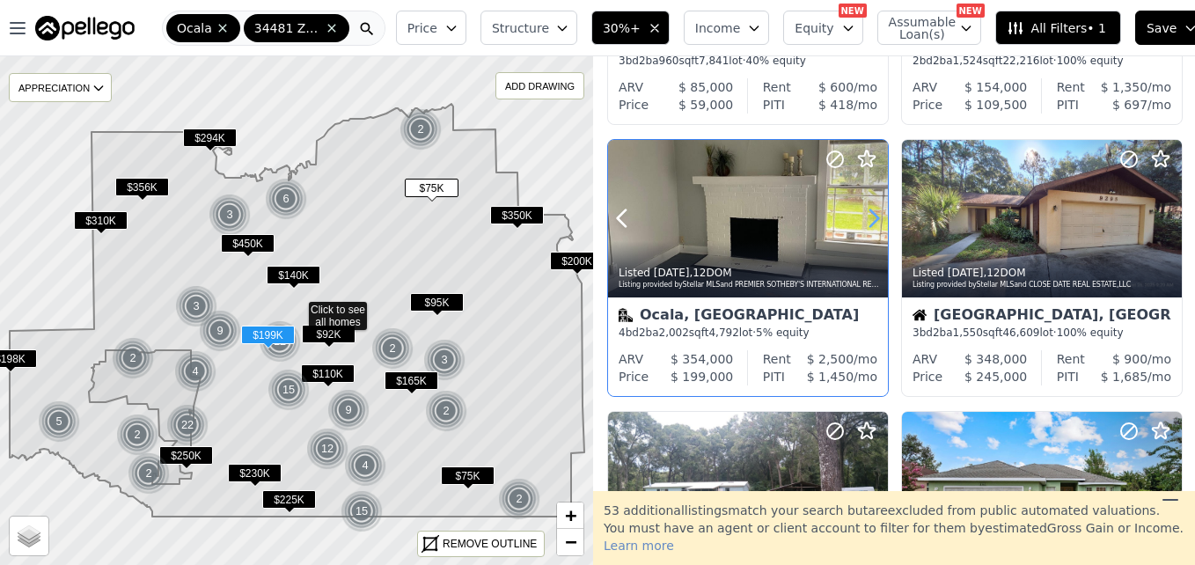
click at [863, 224] on icon at bounding box center [873, 218] width 28 height 28
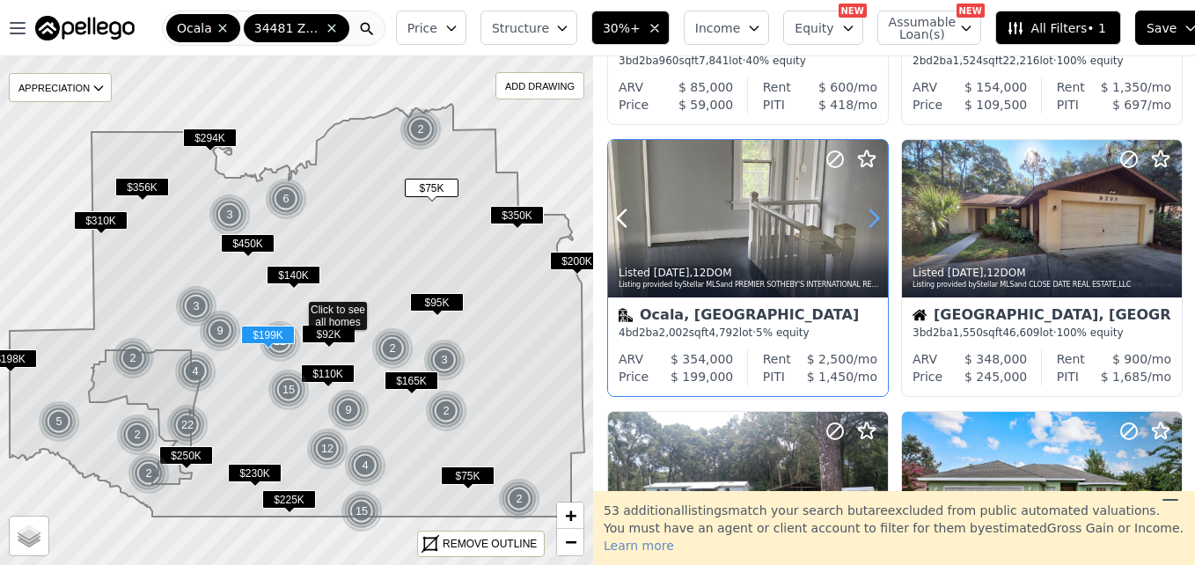
click at [863, 224] on icon at bounding box center [873, 218] width 28 height 28
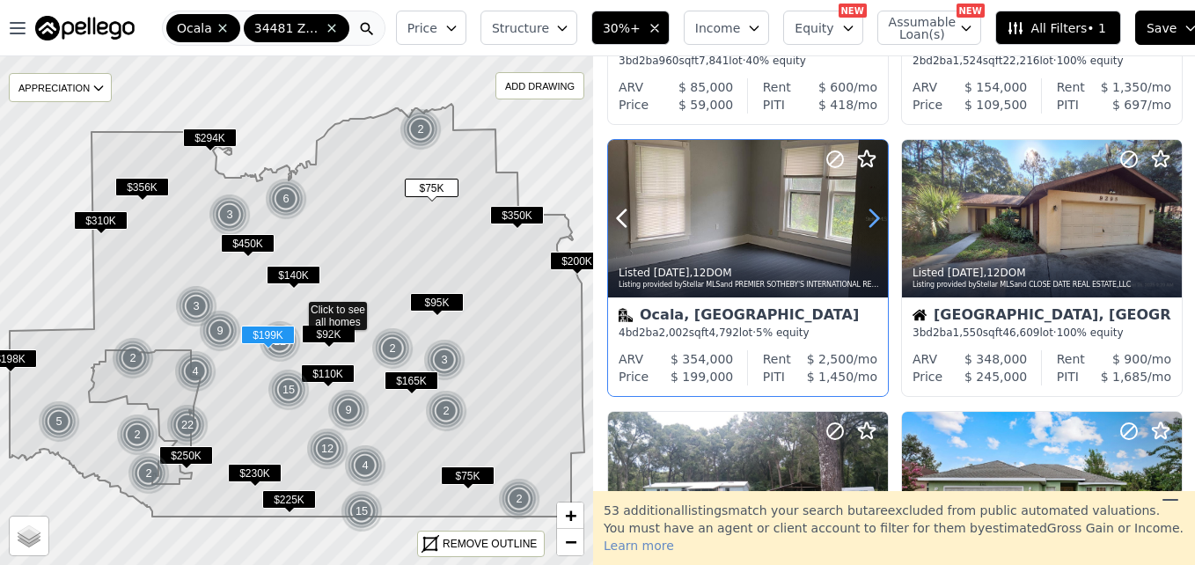
click at [863, 224] on icon at bounding box center [873, 218] width 28 height 28
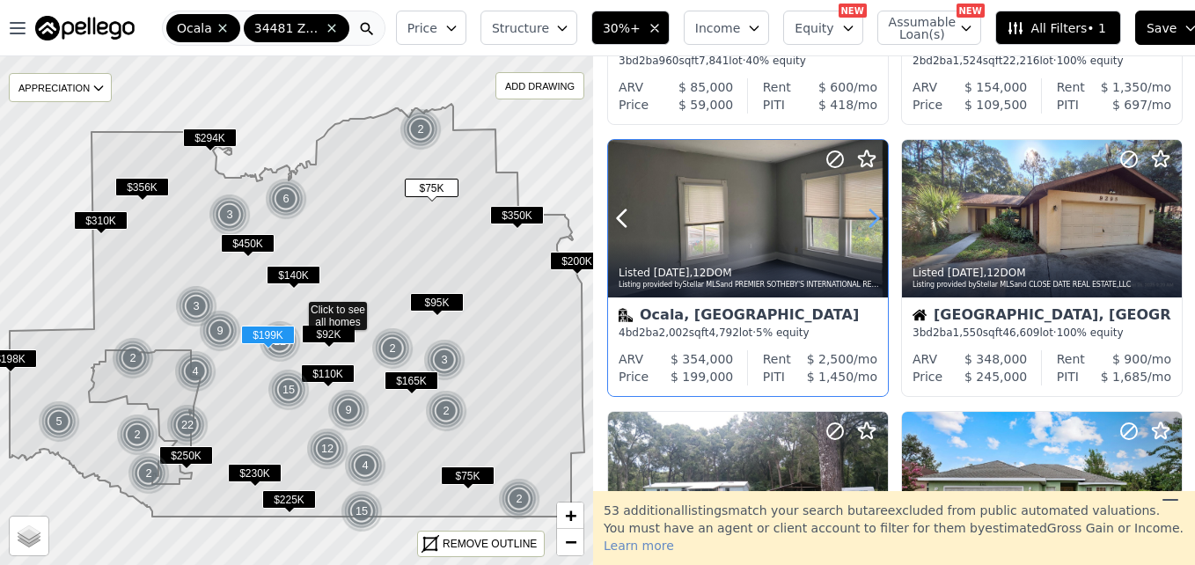
click at [863, 224] on icon at bounding box center [873, 218] width 28 height 28
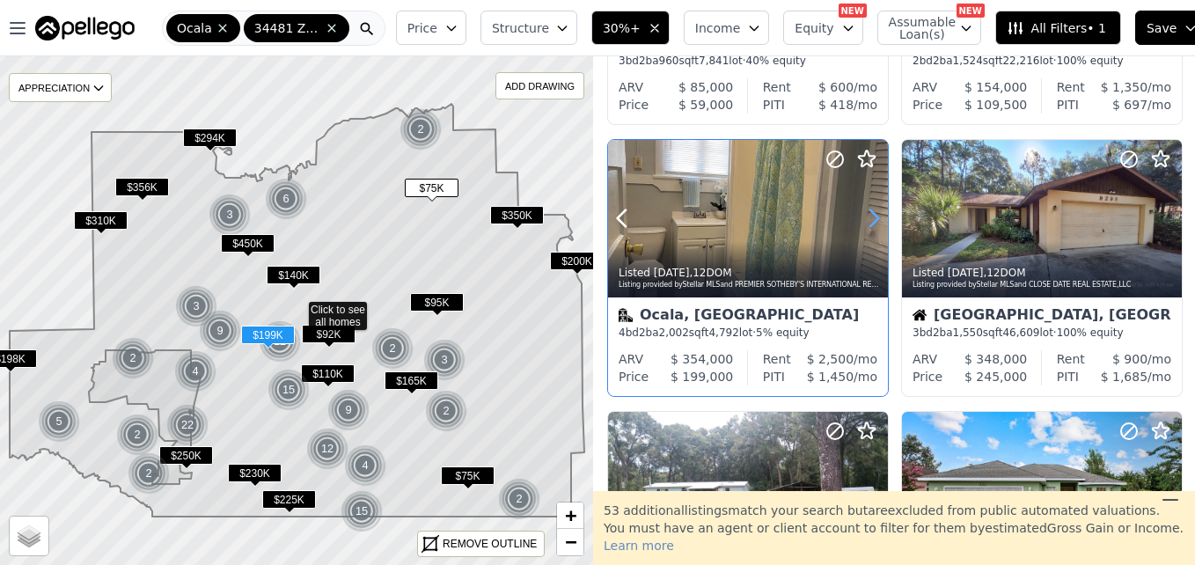
click at [863, 224] on icon at bounding box center [873, 218] width 28 height 28
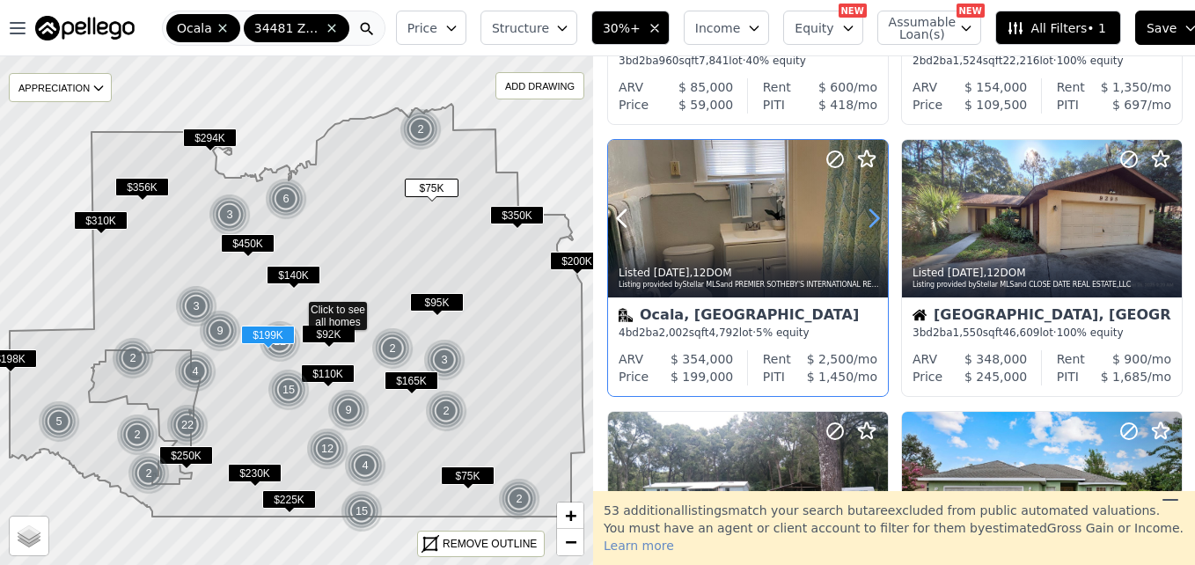
click at [863, 224] on icon at bounding box center [873, 218] width 28 height 28
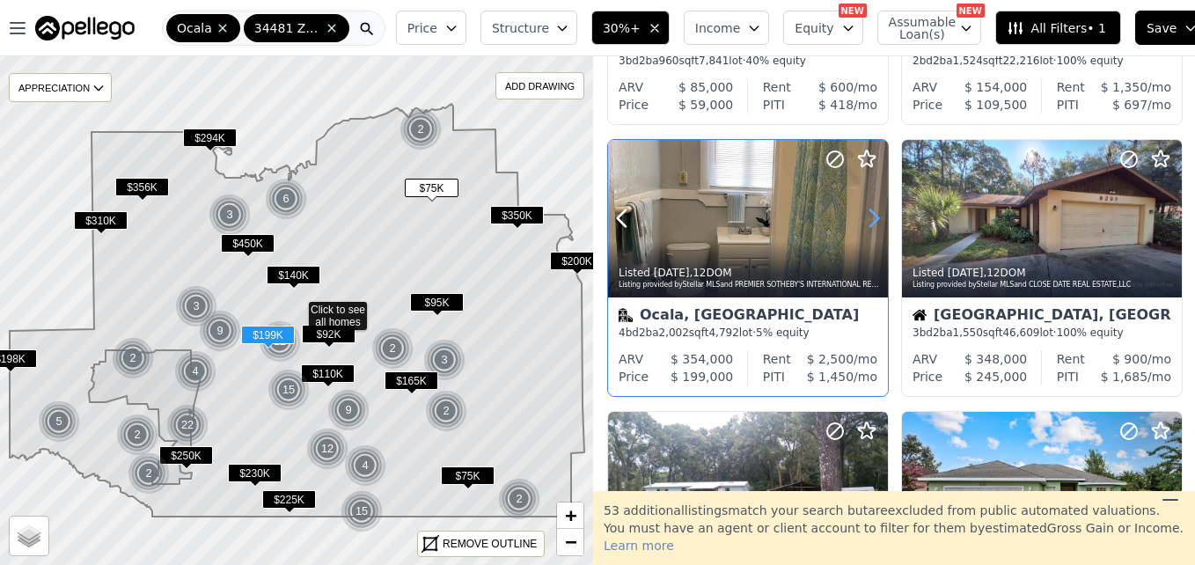
click at [863, 224] on icon at bounding box center [873, 218] width 28 height 28
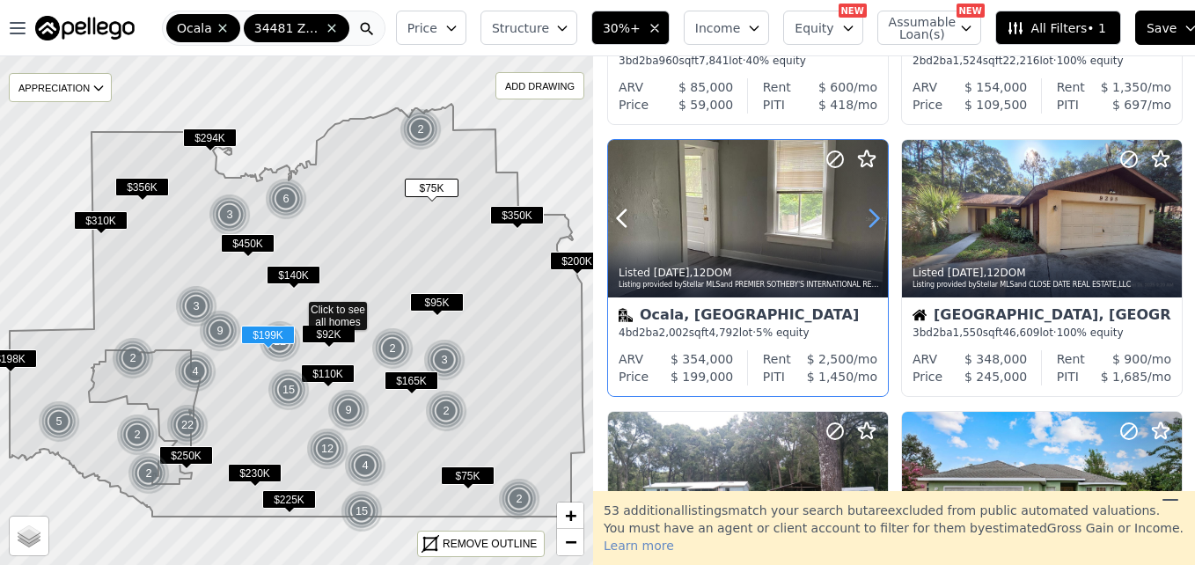
click at [863, 224] on icon at bounding box center [873, 218] width 28 height 28
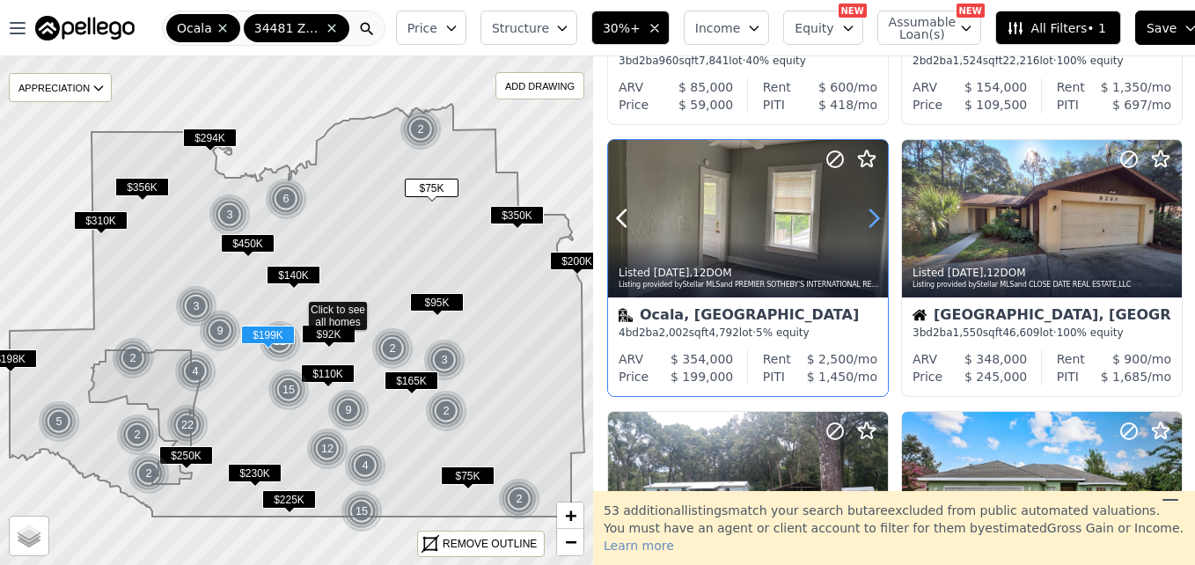
click at [863, 224] on icon at bounding box center [873, 218] width 28 height 28
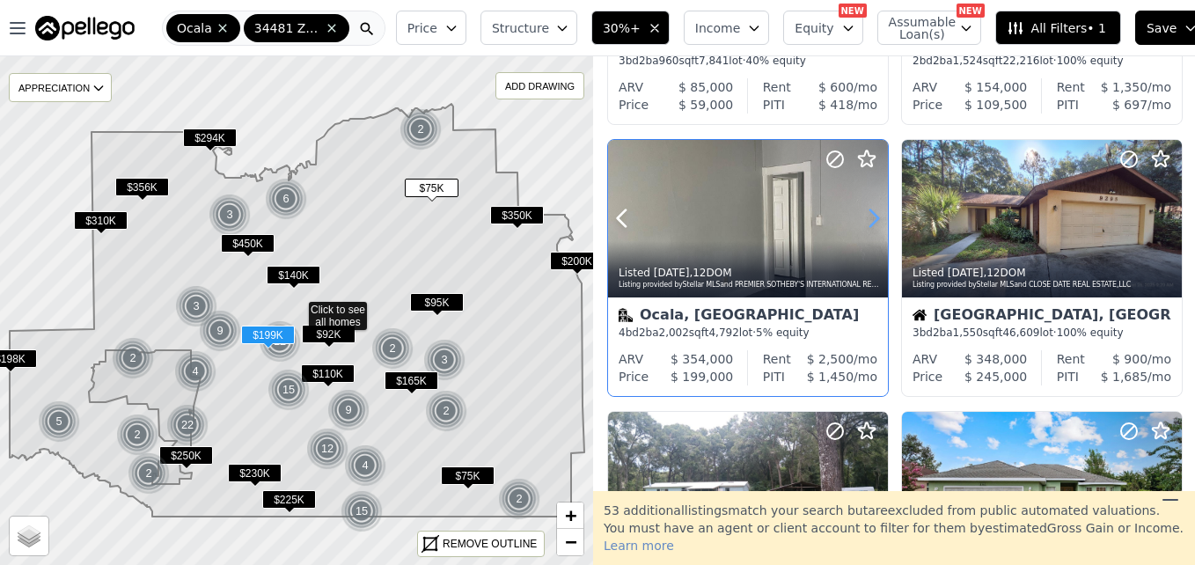
click at [863, 224] on icon at bounding box center [873, 218] width 28 height 28
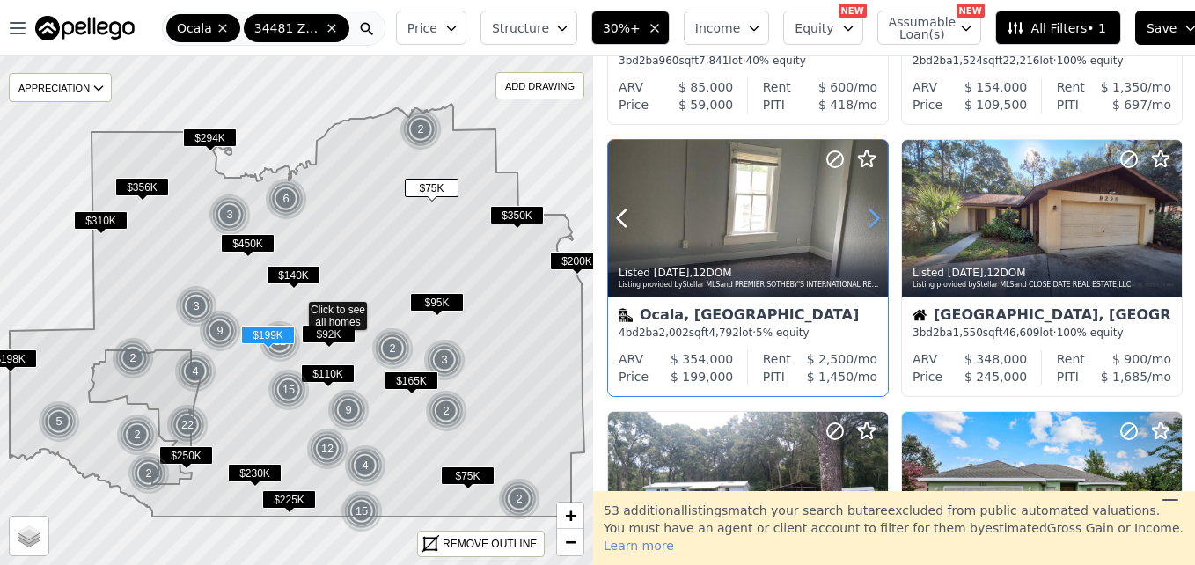
click at [863, 224] on icon at bounding box center [873, 218] width 28 height 28
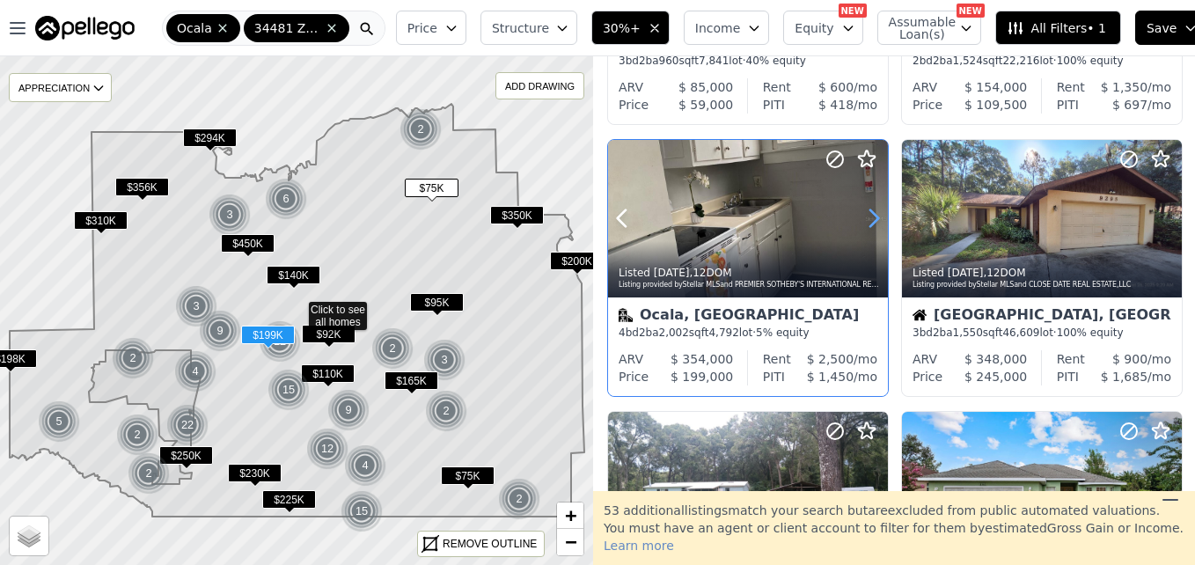
click at [863, 224] on icon at bounding box center [873, 218] width 28 height 28
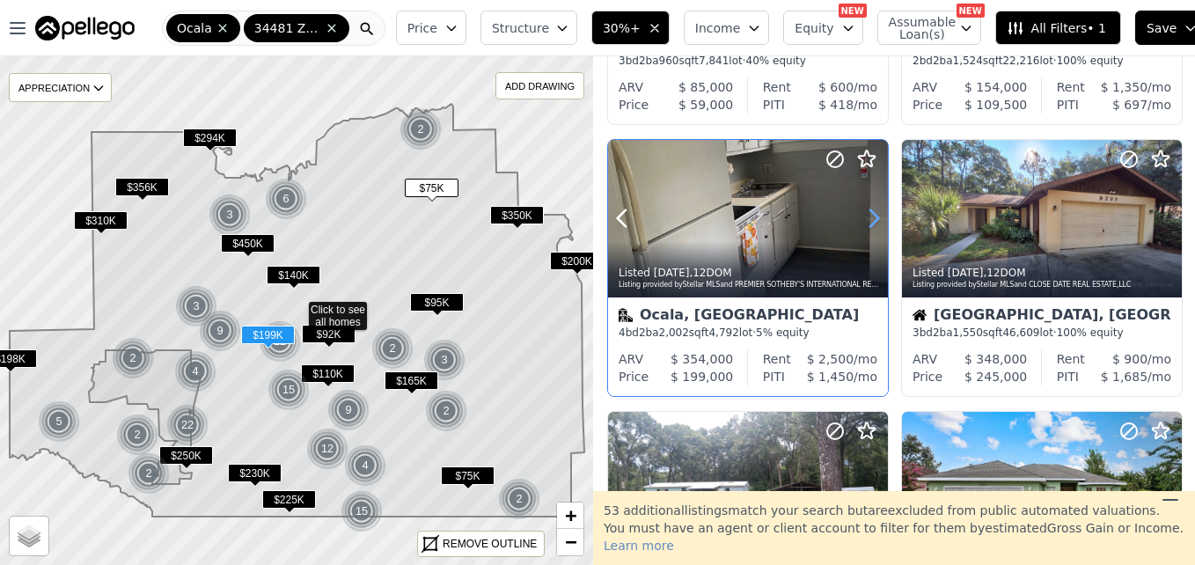
click at [863, 224] on icon at bounding box center [873, 218] width 28 height 28
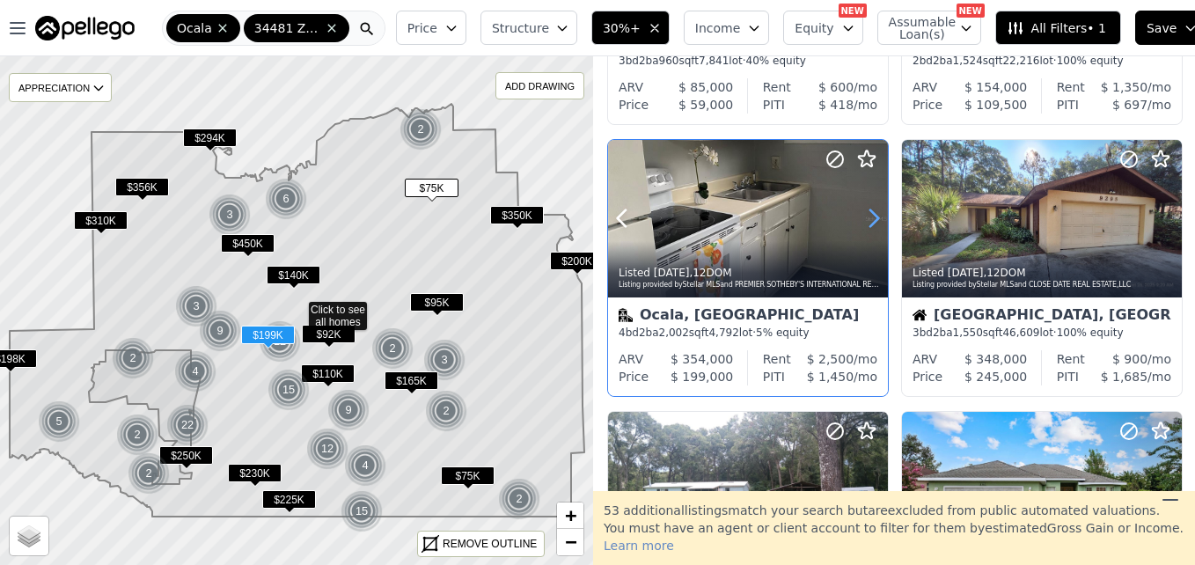
click at [863, 224] on icon at bounding box center [873, 218] width 28 height 28
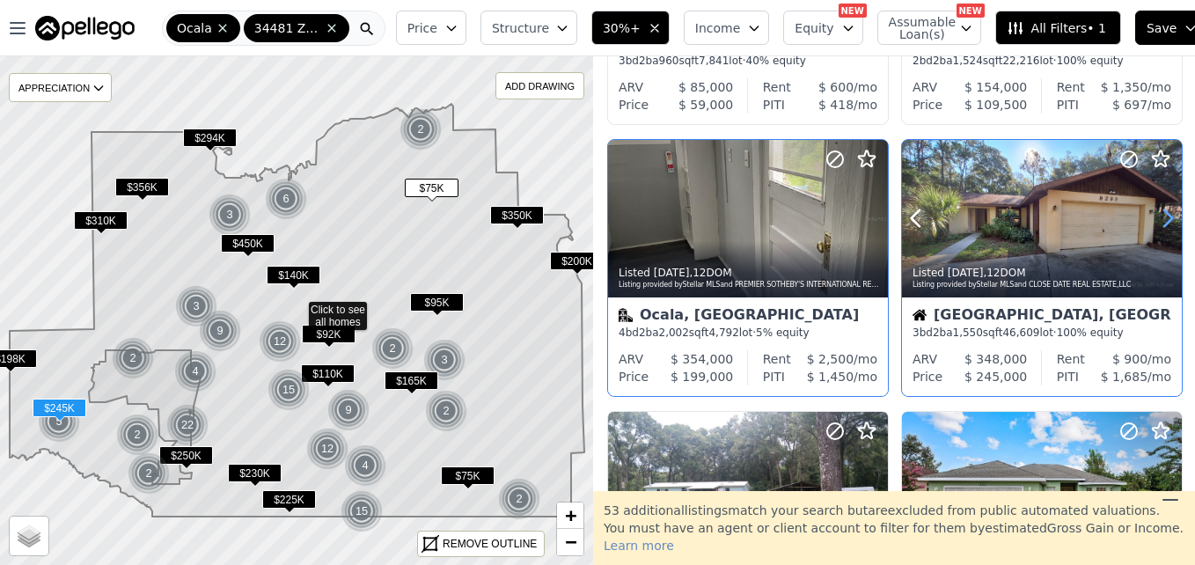
click at [1163, 213] on icon at bounding box center [1167, 218] width 28 height 28
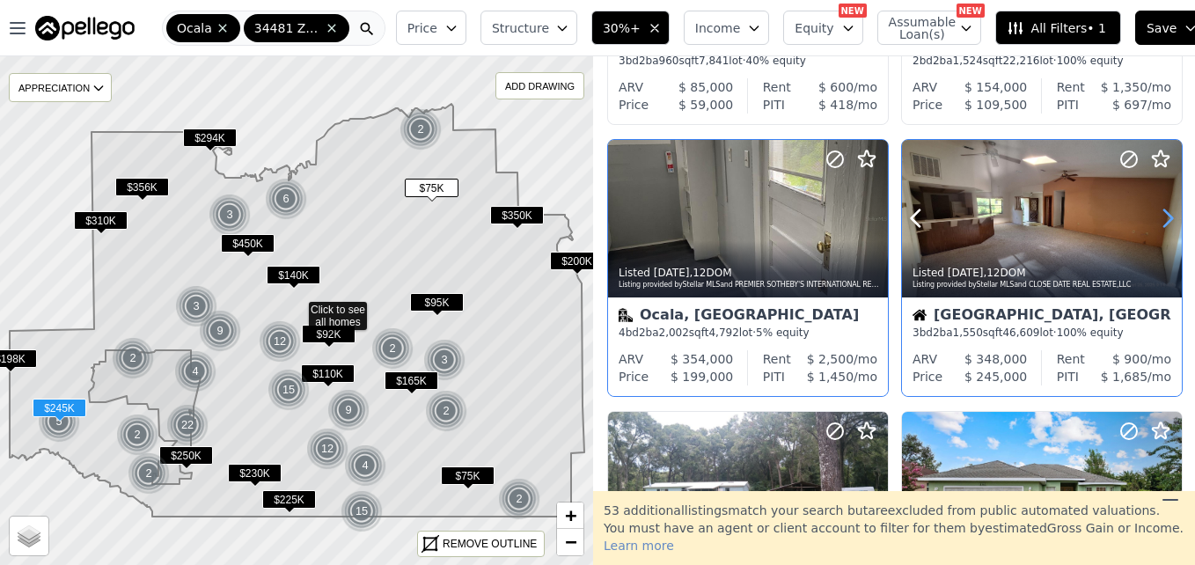
click at [1163, 213] on icon at bounding box center [1167, 218] width 28 height 28
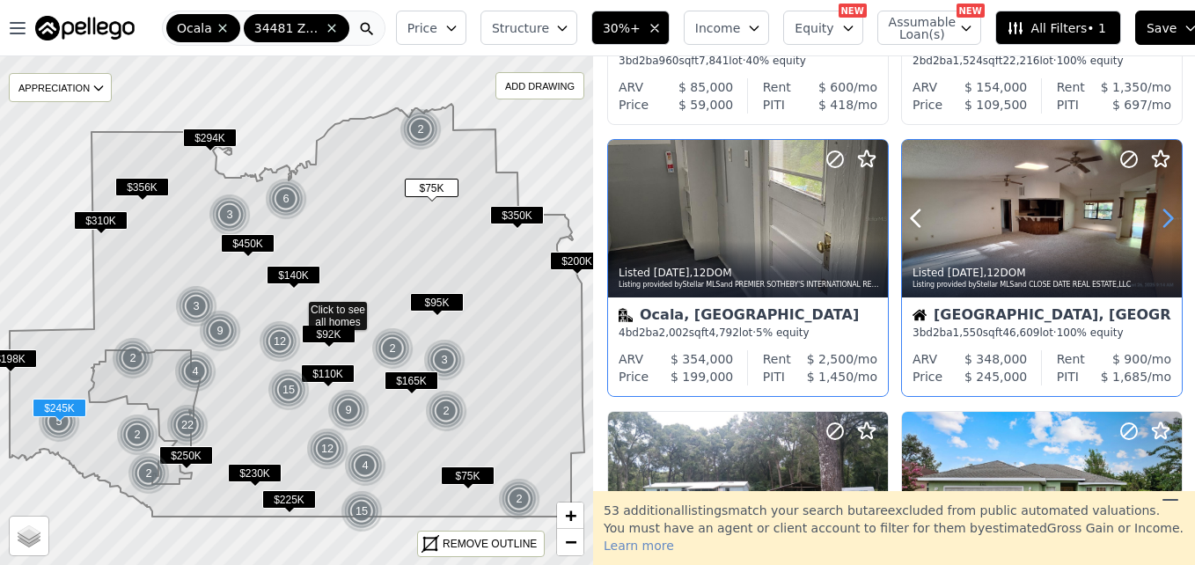
click at [1163, 213] on icon at bounding box center [1167, 218] width 28 height 28
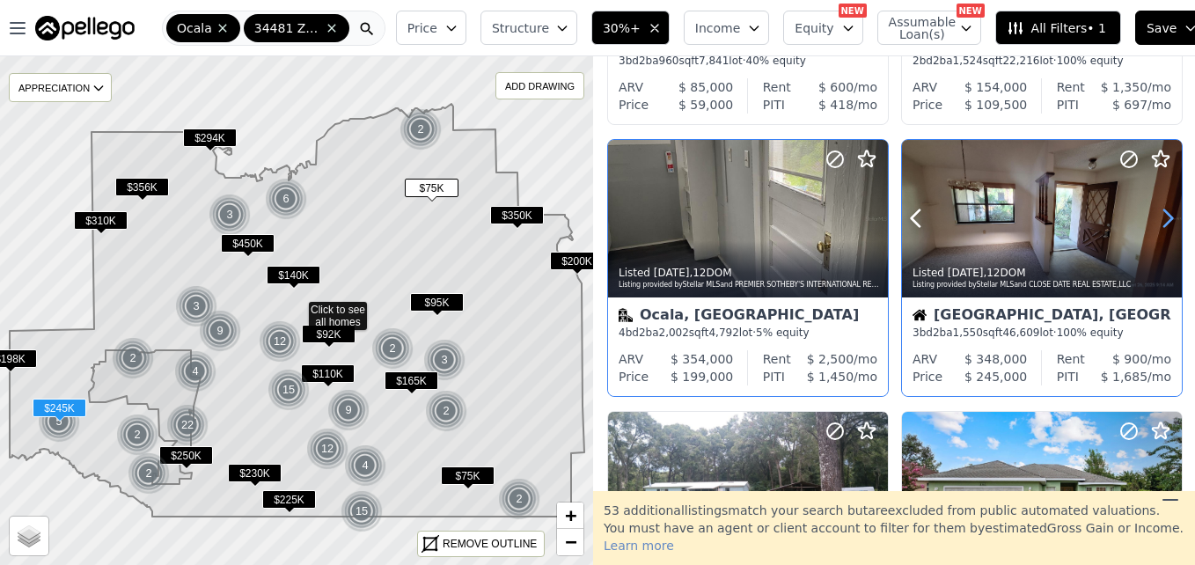
click at [1163, 213] on icon at bounding box center [1167, 218] width 28 height 28
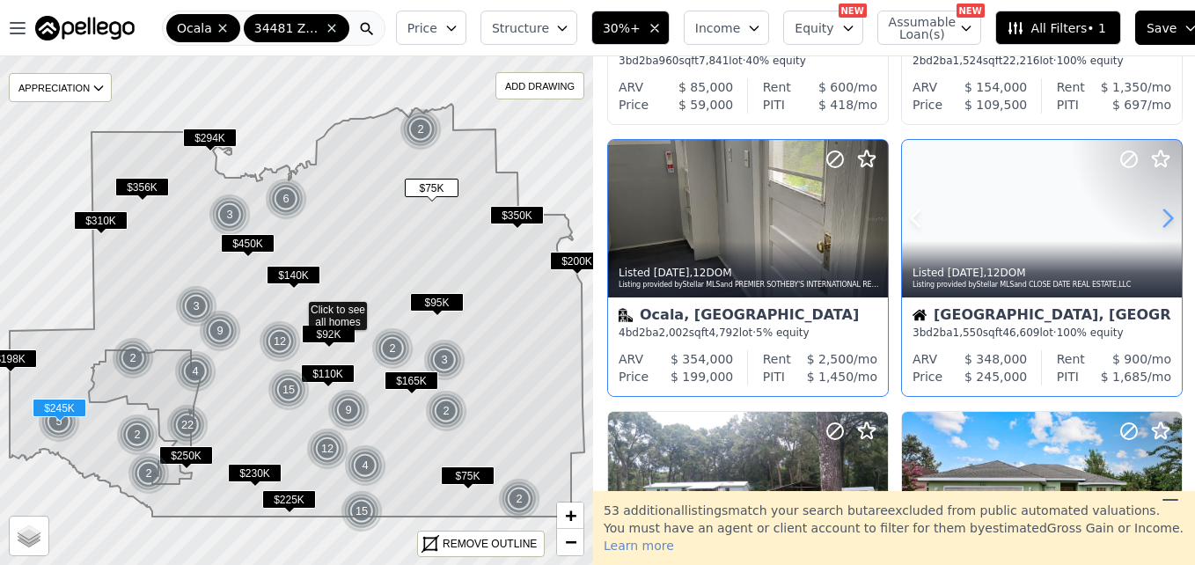
click at [1163, 213] on icon at bounding box center [1167, 218] width 28 height 28
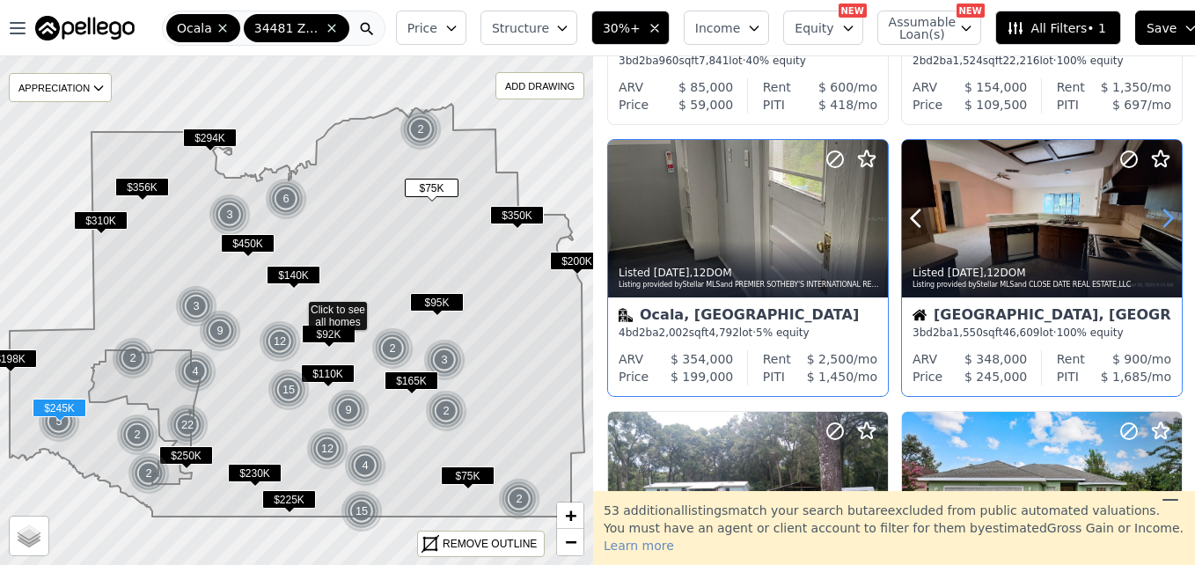
click at [1163, 213] on icon at bounding box center [1167, 218] width 28 height 28
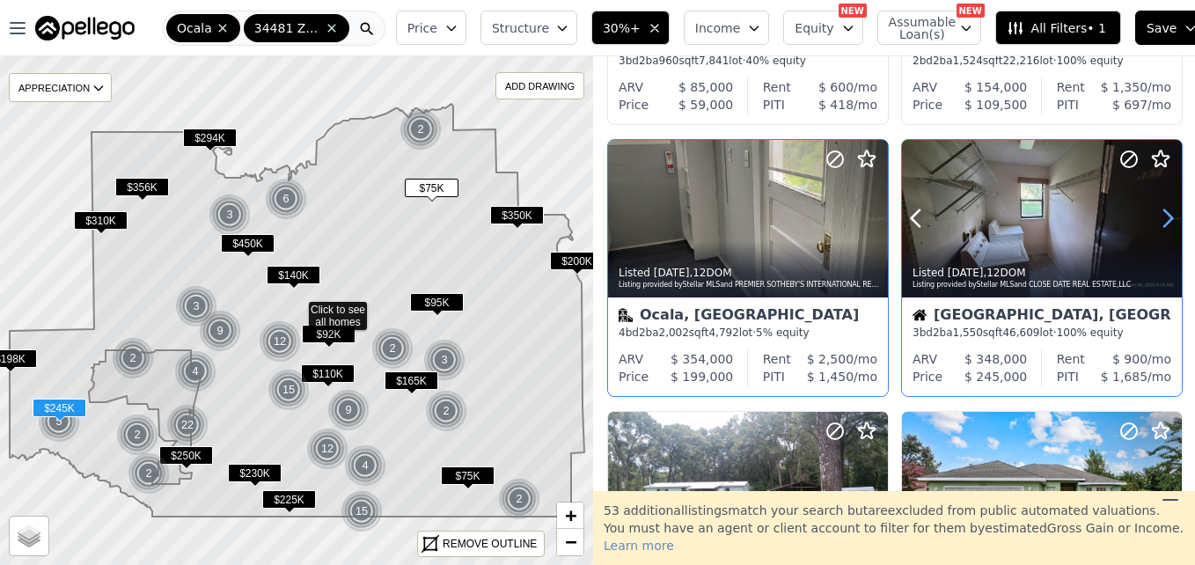
click at [1163, 213] on icon at bounding box center [1167, 218] width 28 height 28
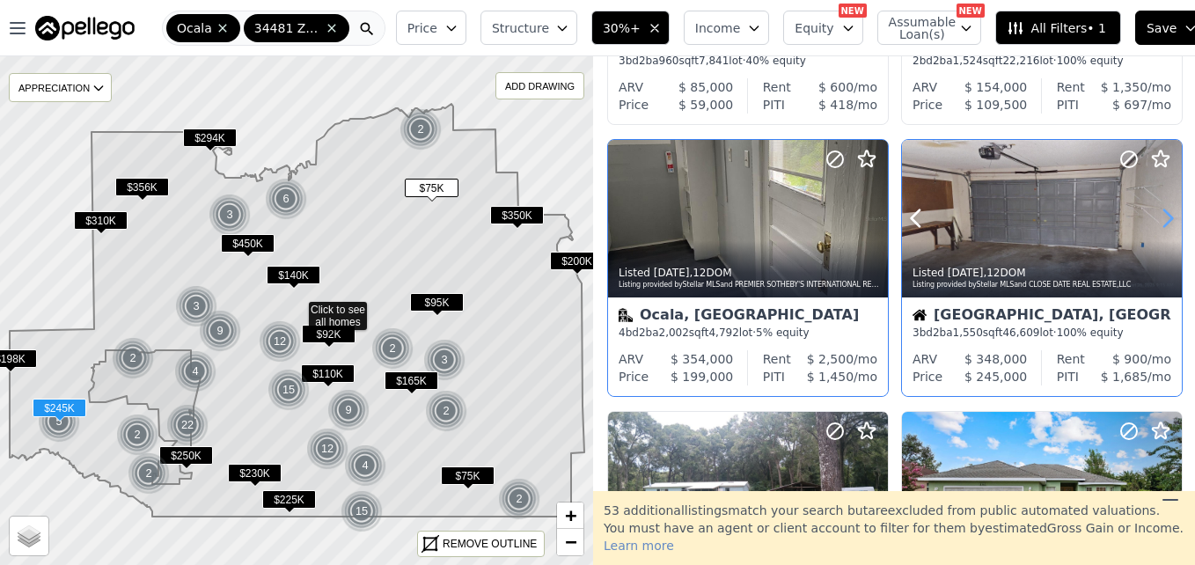
click at [1163, 213] on icon at bounding box center [1167, 218] width 28 height 28
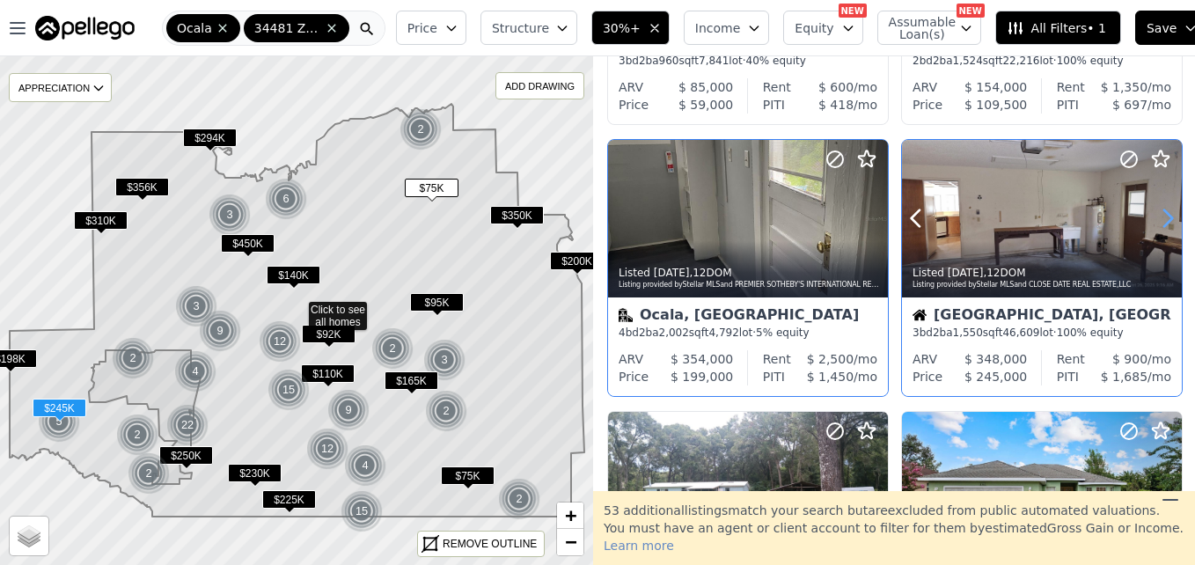
click at [1163, 213] on icon at bounding box center [1167, 218] width 28 height 28
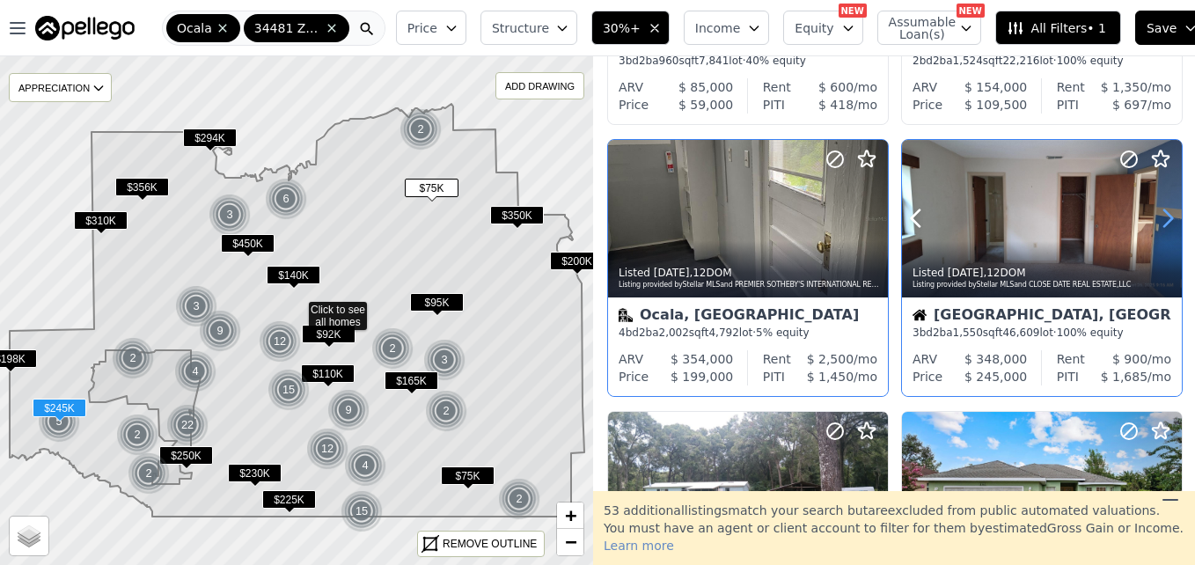
click at [1163, 213] on icon at bounding box center [1167, 218] width 28 height 28
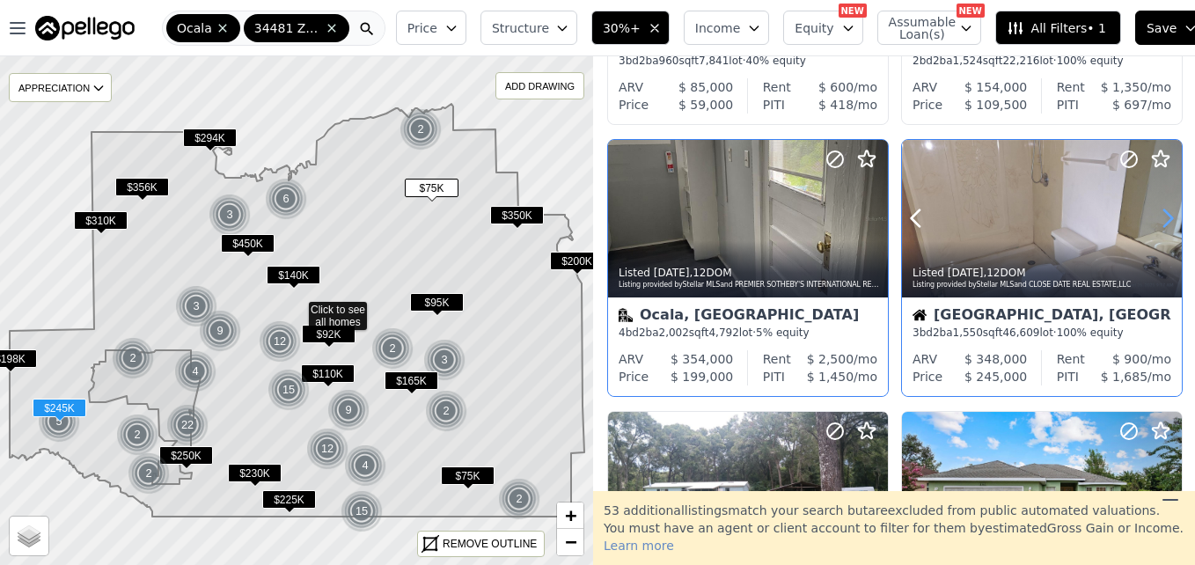
click at [1163, 213] on icon at bounding box center [1167, 218] width 28 height 28
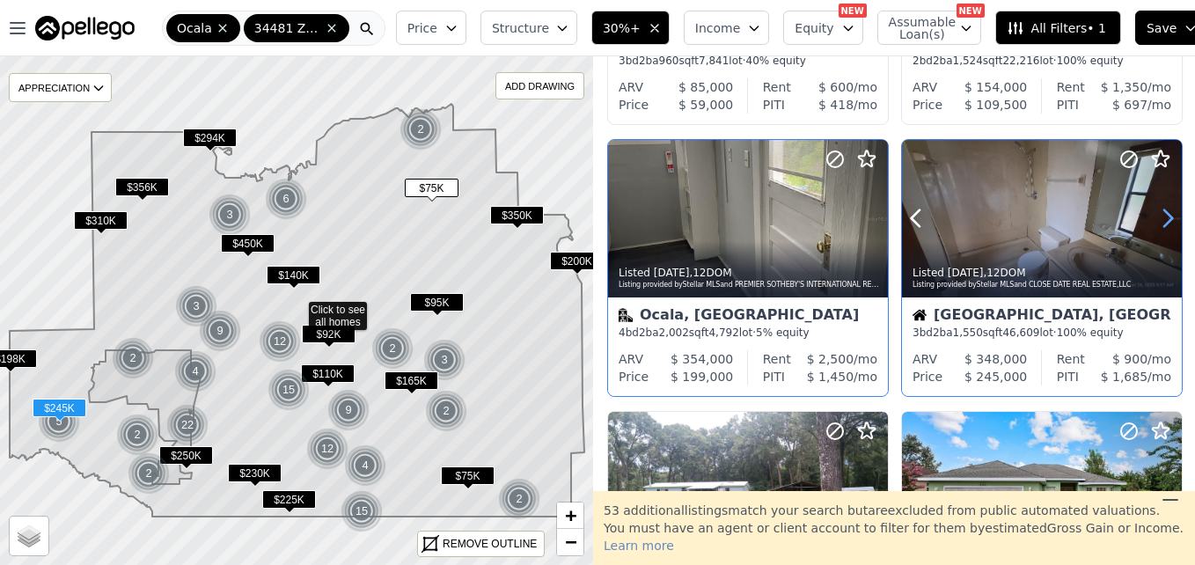
click at [1163, 213] on icon at bounding box center [1167, 218] width 28 height 28
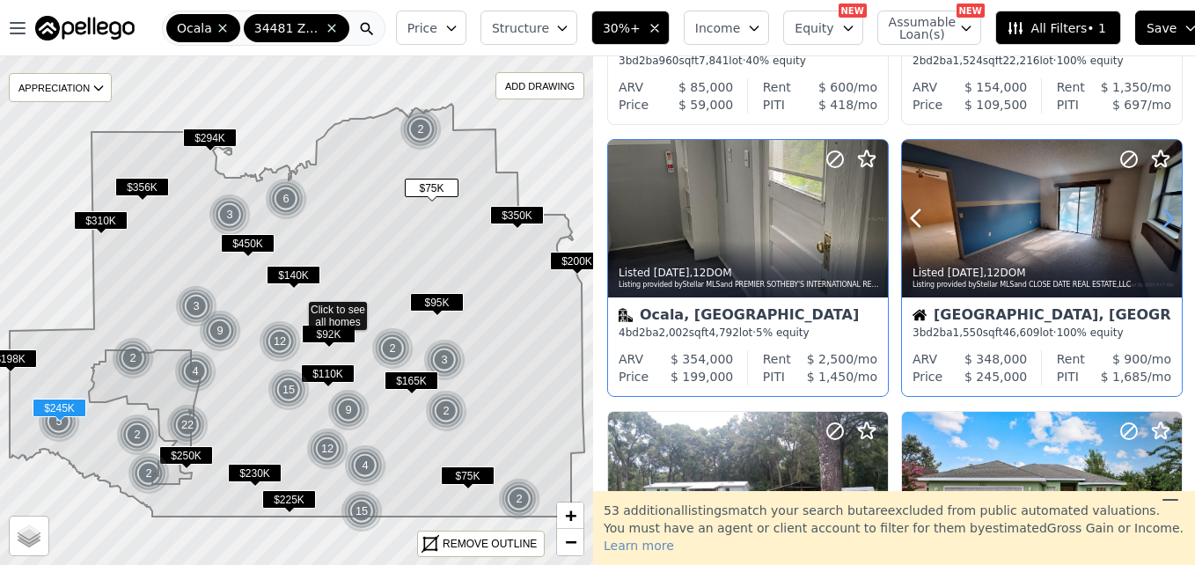
click at [1163, 213] on icon at bounding box center [1167, 218] width 28 height 28
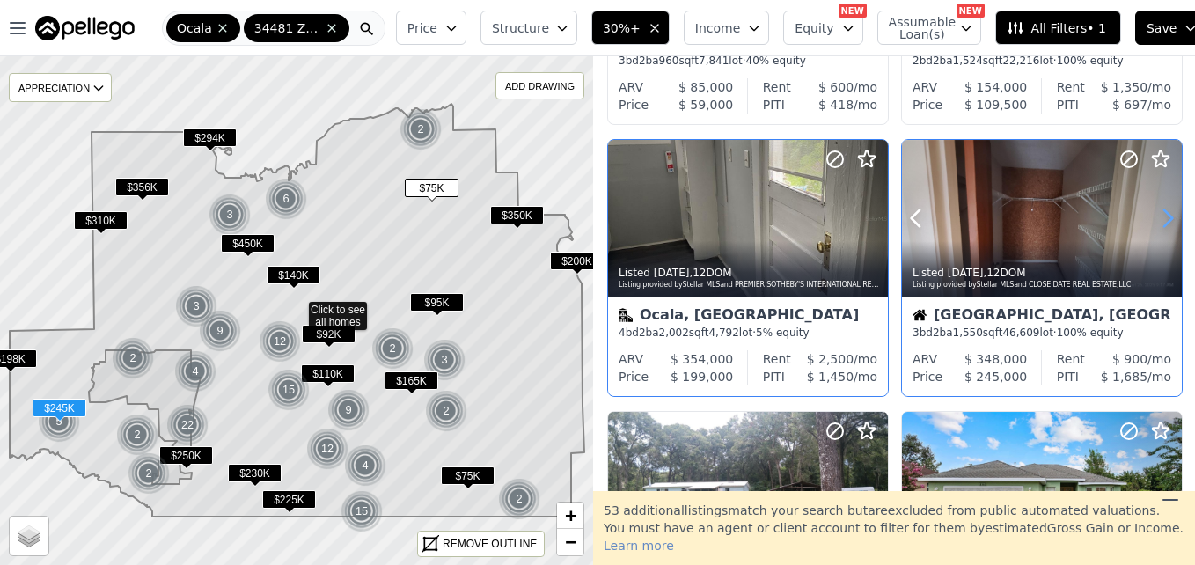
click at [1163, 213] on icon at bounding box center [1167, 218] width 28 height 28
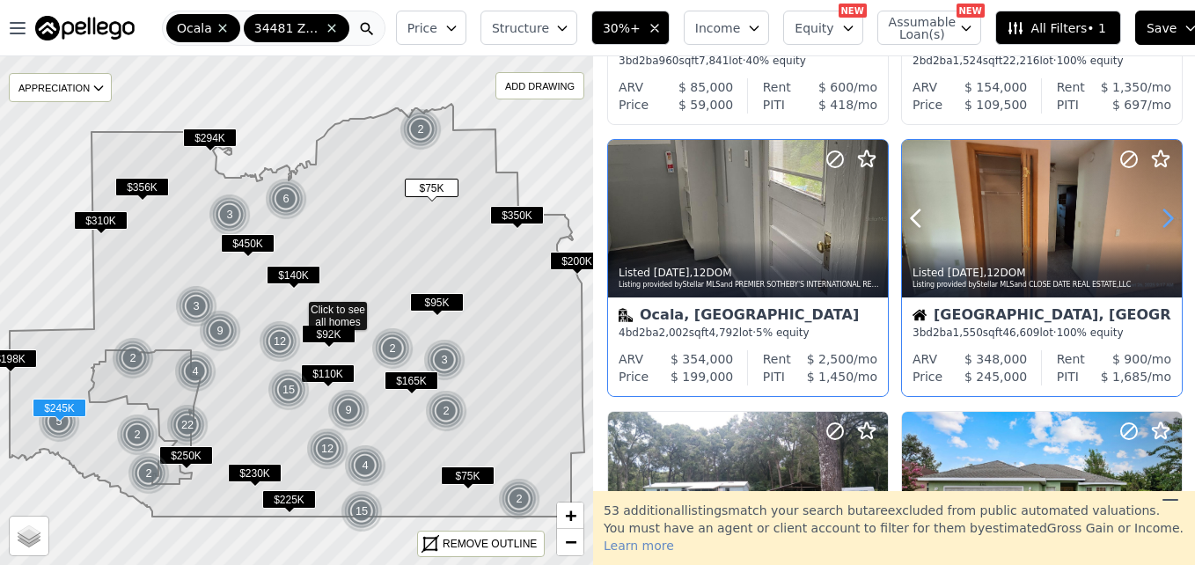
click at [1163, 213] on icon at bounding box center [1167, 218] width 28 height 28
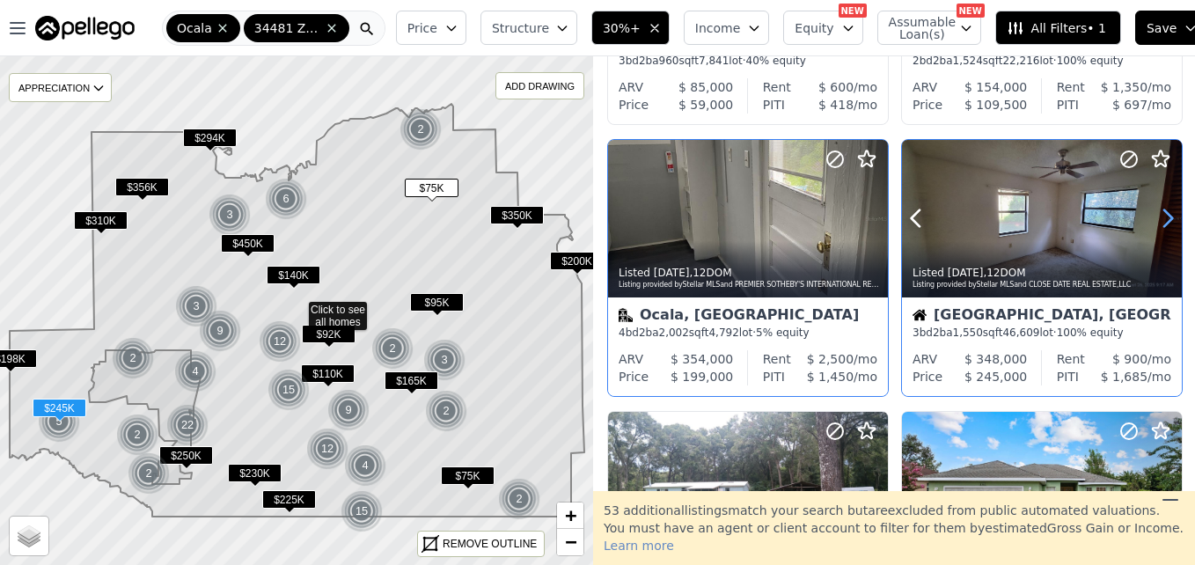
click at [1163, 213] on icon at bounding box center [1167, 218] width 28 height 28
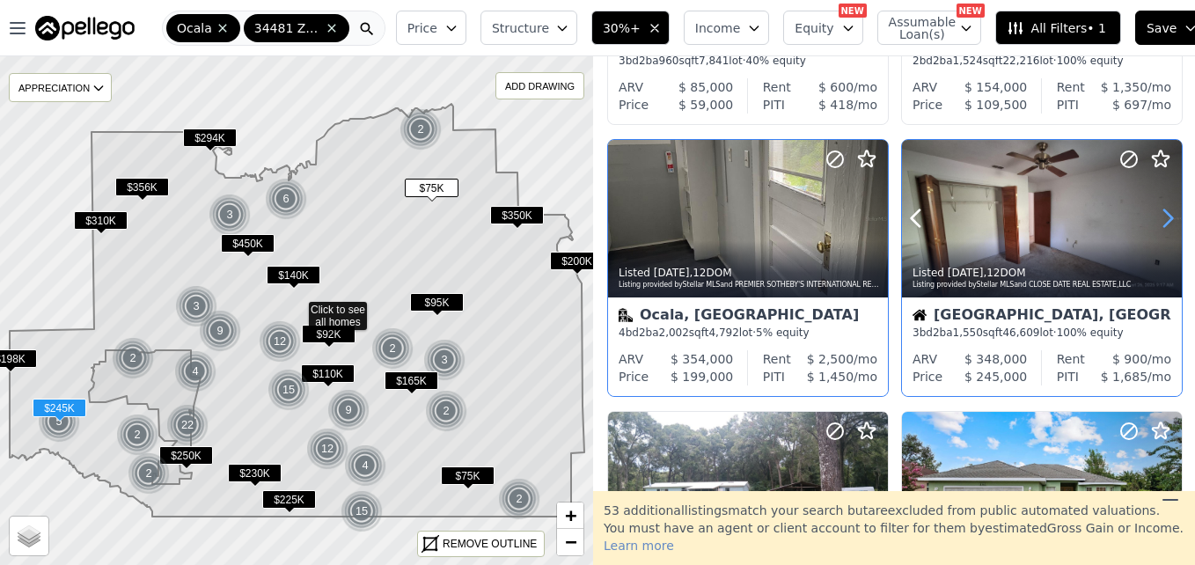
click at [1163, 213] on icon at bounding box center [1167, 218] width 28 height 28
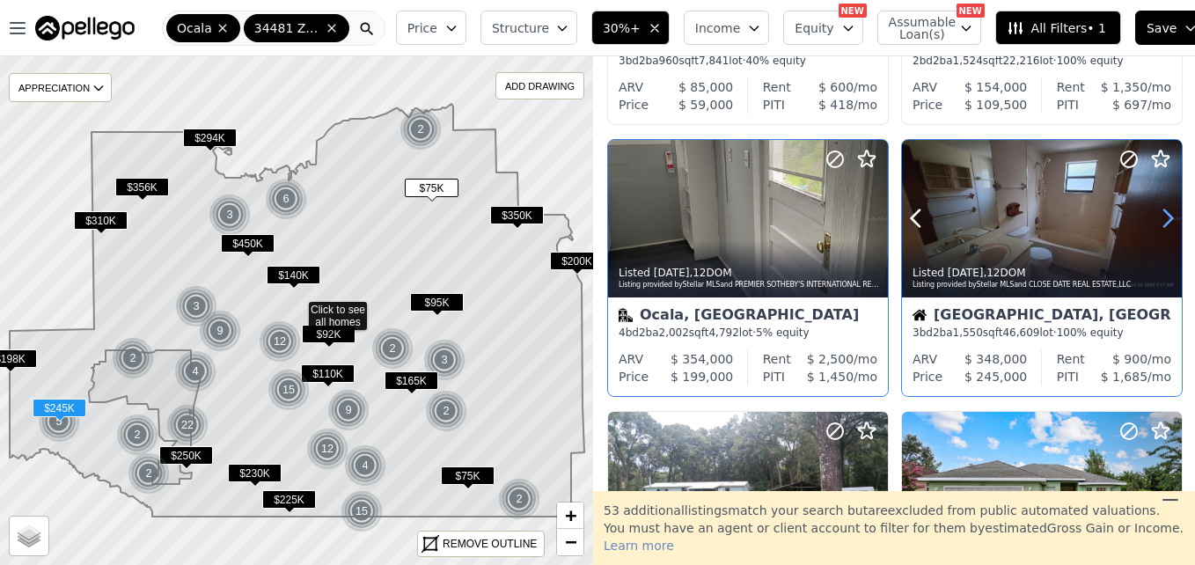
click at [1163, 213] on icon at bounding box center [1167, 218] width 28 height 28
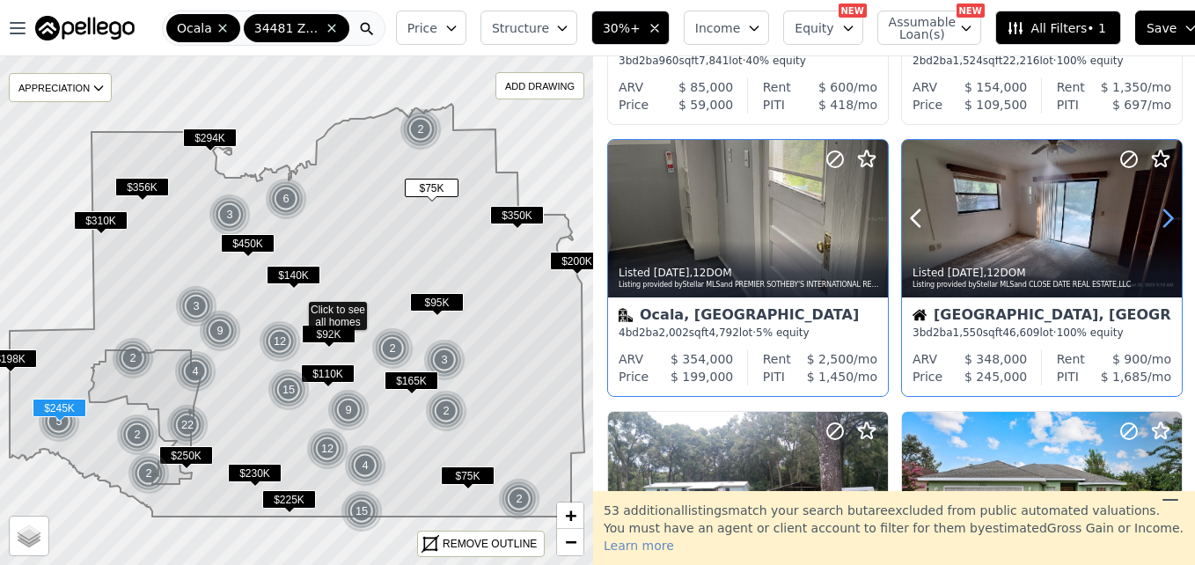
click at [1163, 213] on icon at bounding box center [1167, 218] width 28 height 28
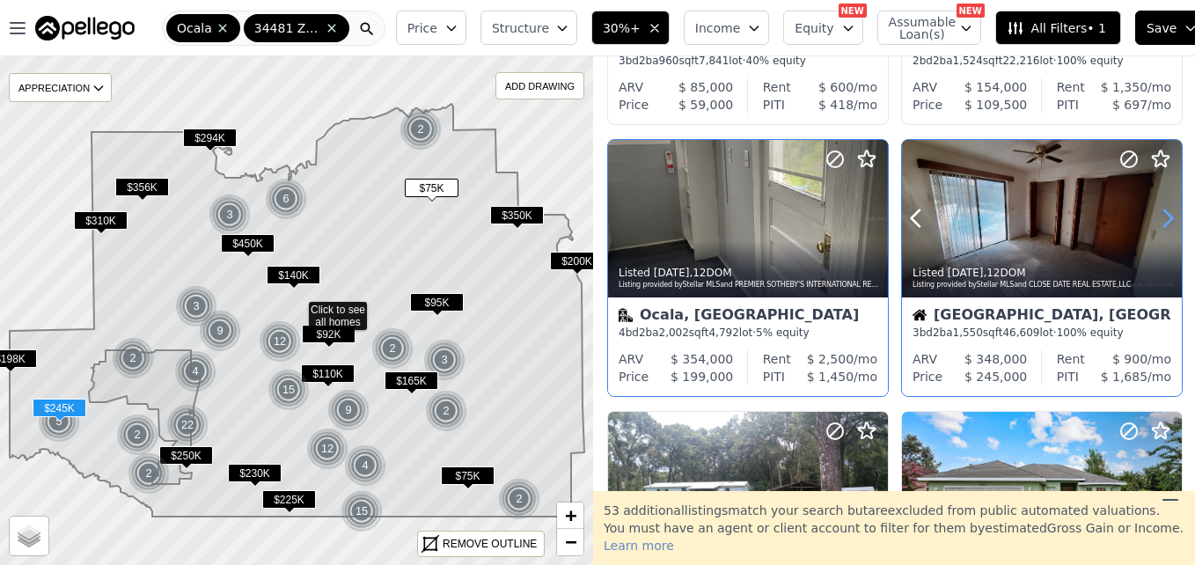
click at [1163, 213] on icon at bounding box center [1167, 218] width 28 height 28
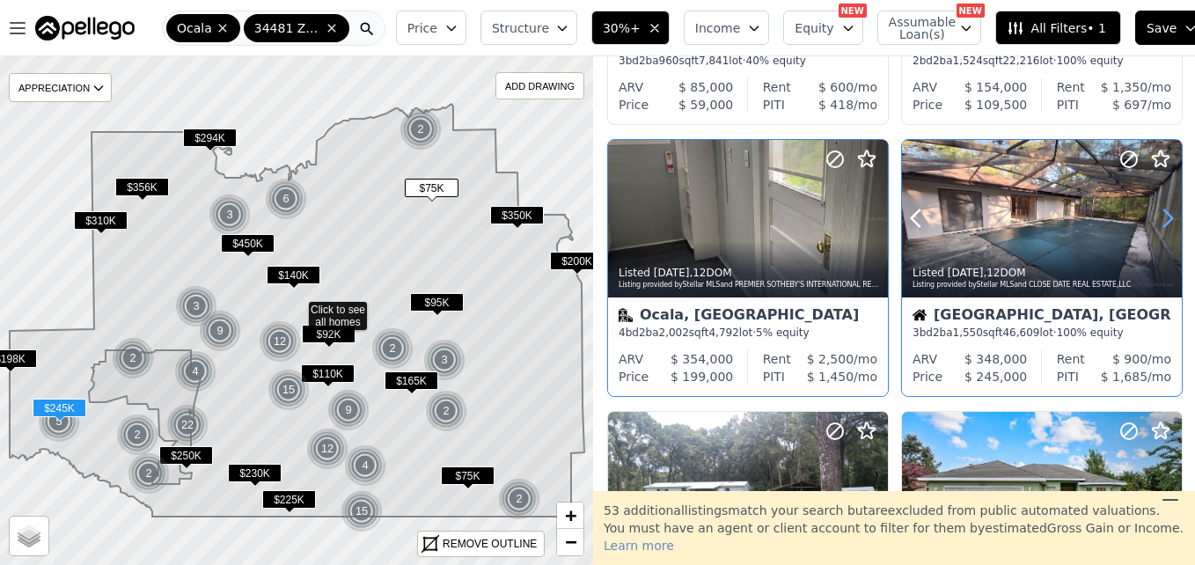
click at [1163, 213] on icon at bounding box center [1167, 218] width 28 height 28
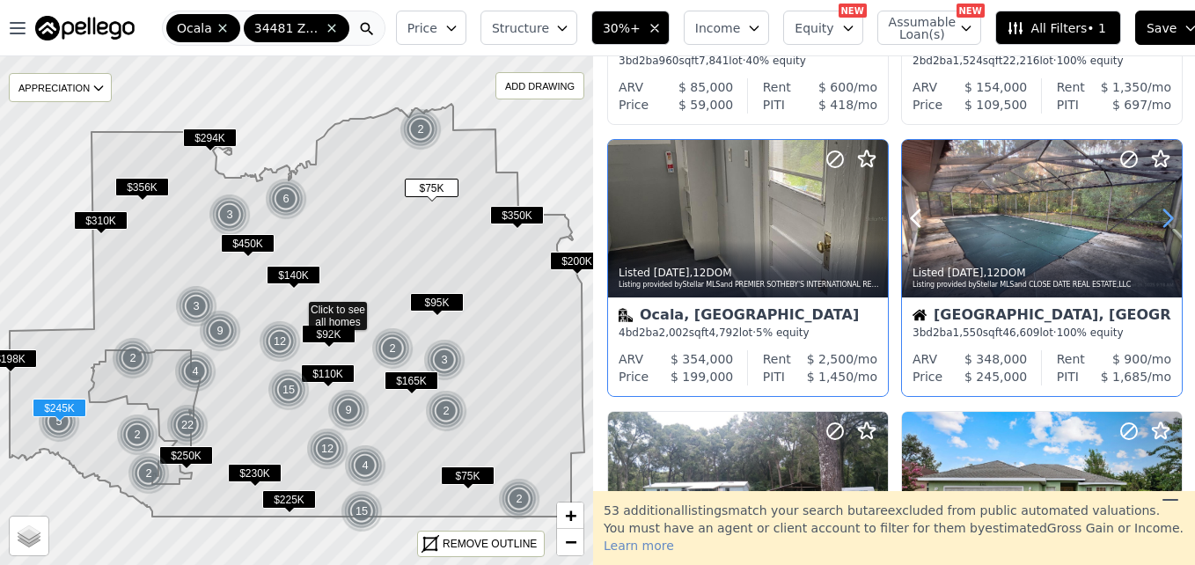
click at [1163, 213] on icon at bounding box center [1167, 218] width 28 height 28
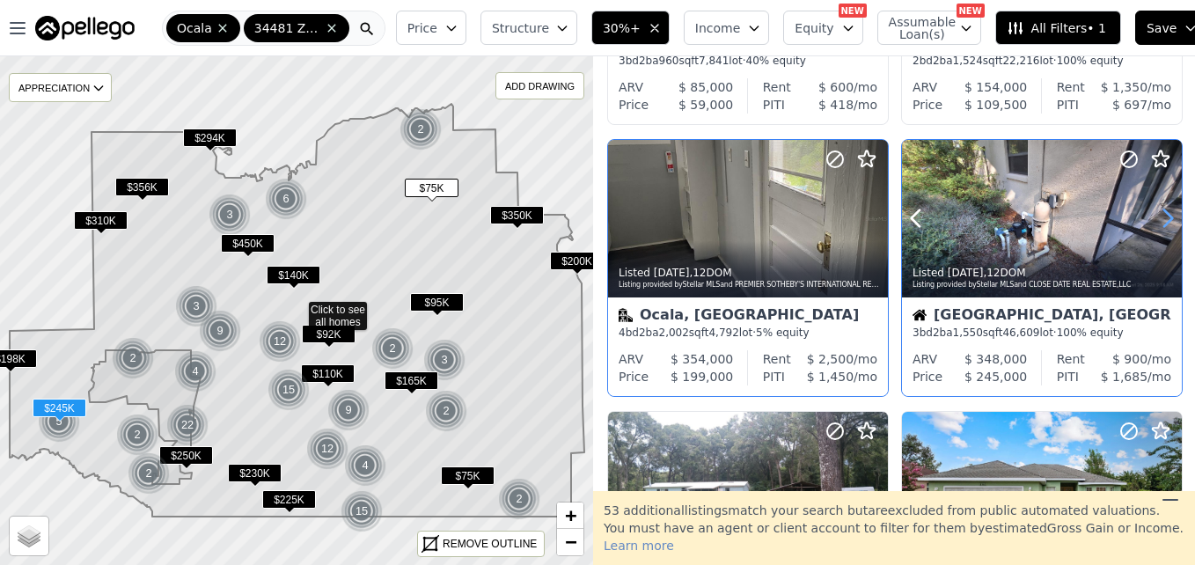
click at [1163, 213] on icon at bounding box center [1167, 218] width 28 height 28
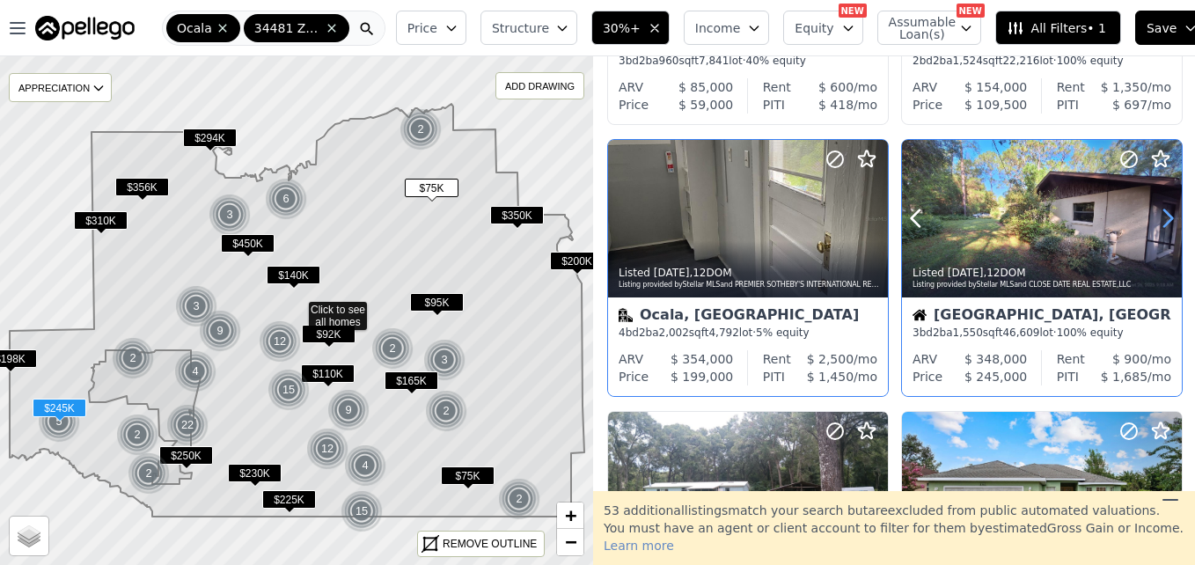
click at [1165, 217] on icon at bounding box center [1168, 218] width 8 height 17
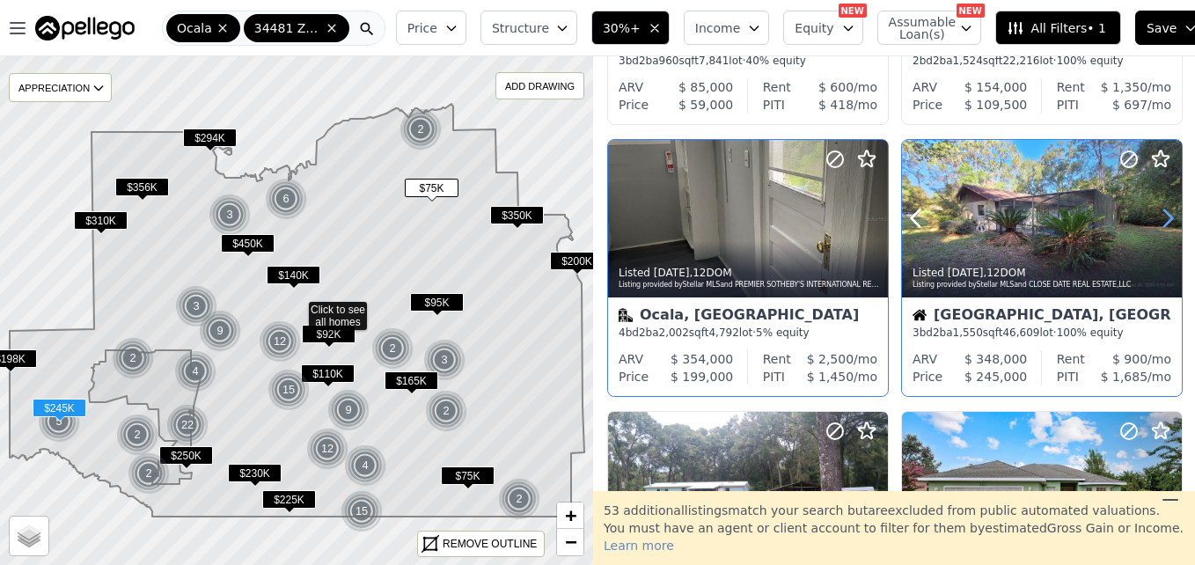
click at [1165, 217] on icon at bounding box center [1168, 218] width 8 height 17
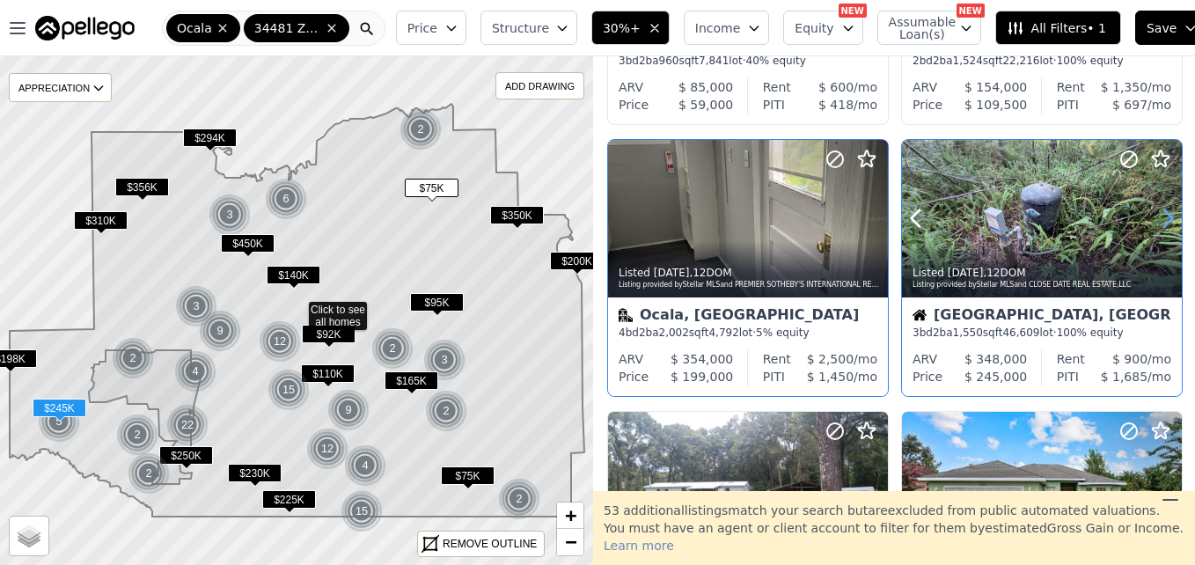
click at [1165, 217] on icon at bounding box center [1168, 218] width 8 height 17
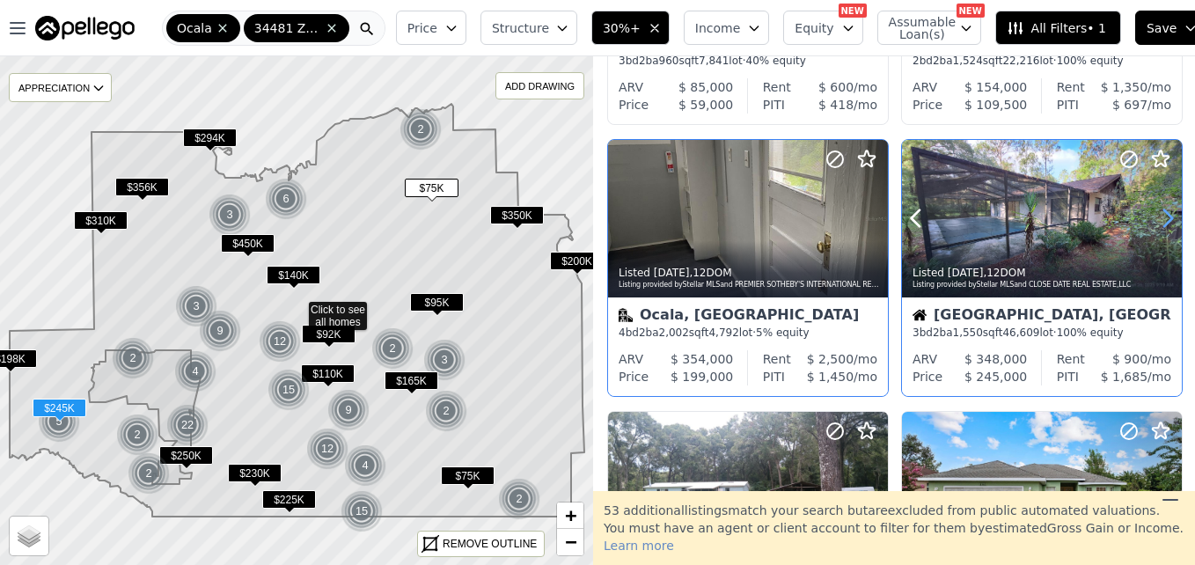
click at [1165, 217] on icon at bounding box center [1168, 218] width 8 height 17
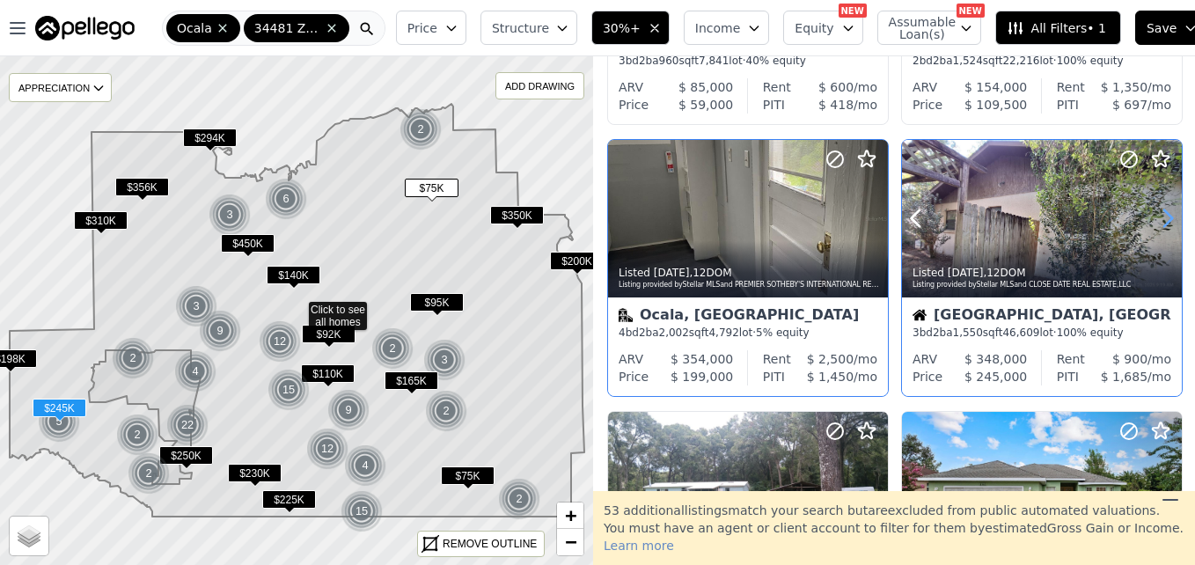
click at [1165, 217] on icon at bounding box center [1168, 218] width 8 height 17
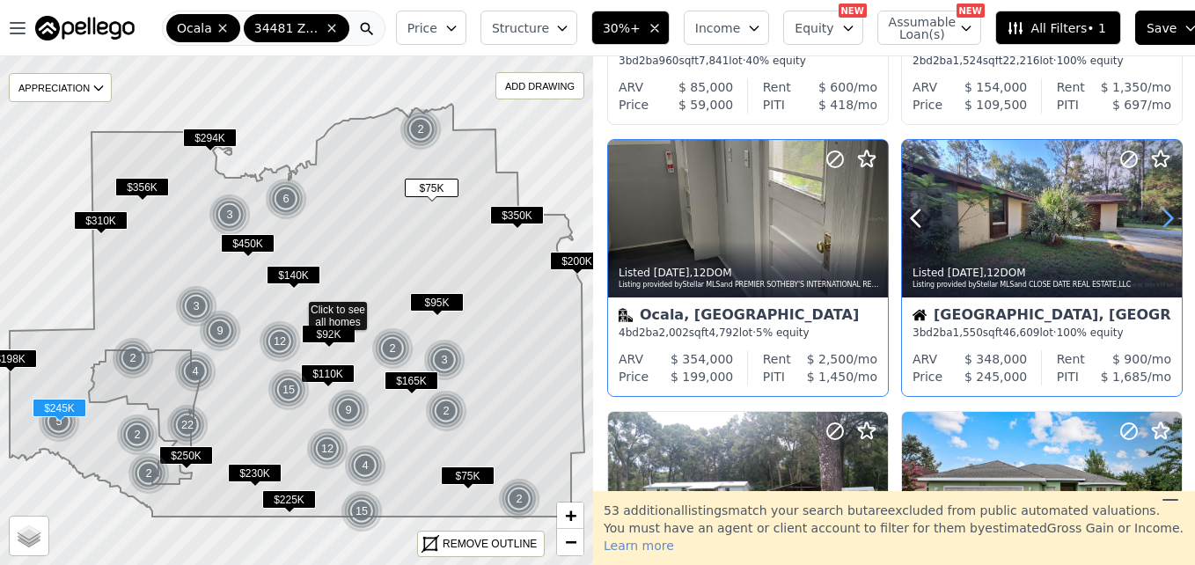
click at [1165, 217] on icon at bounding box center [1168, 218] width 8 height 17
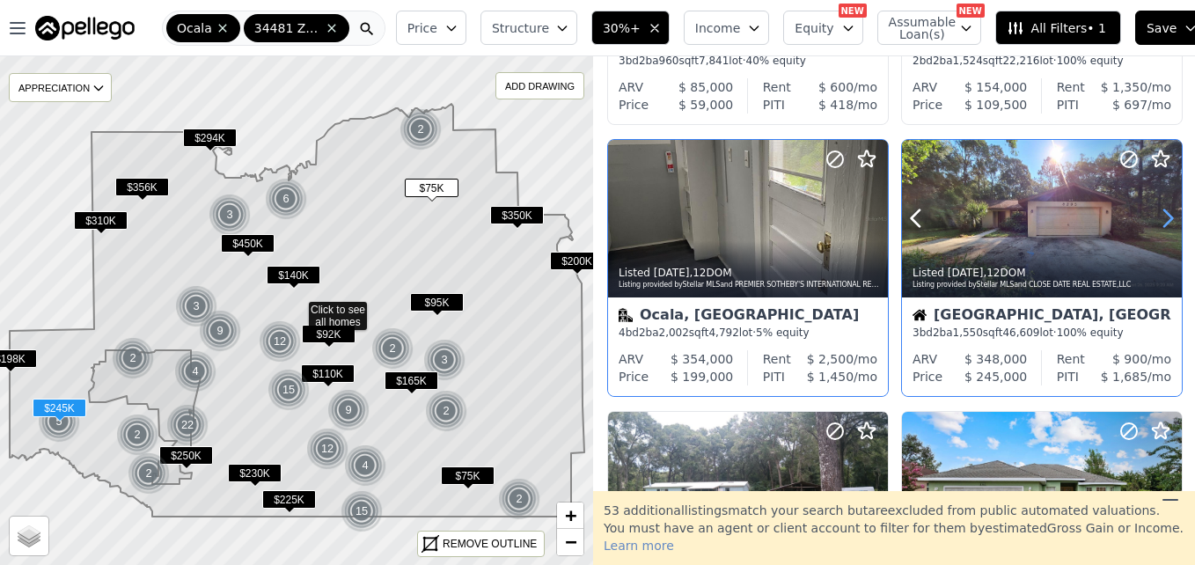
click at [1165, 217] on icon at bounding box center [1168, 218] width 8 height 17
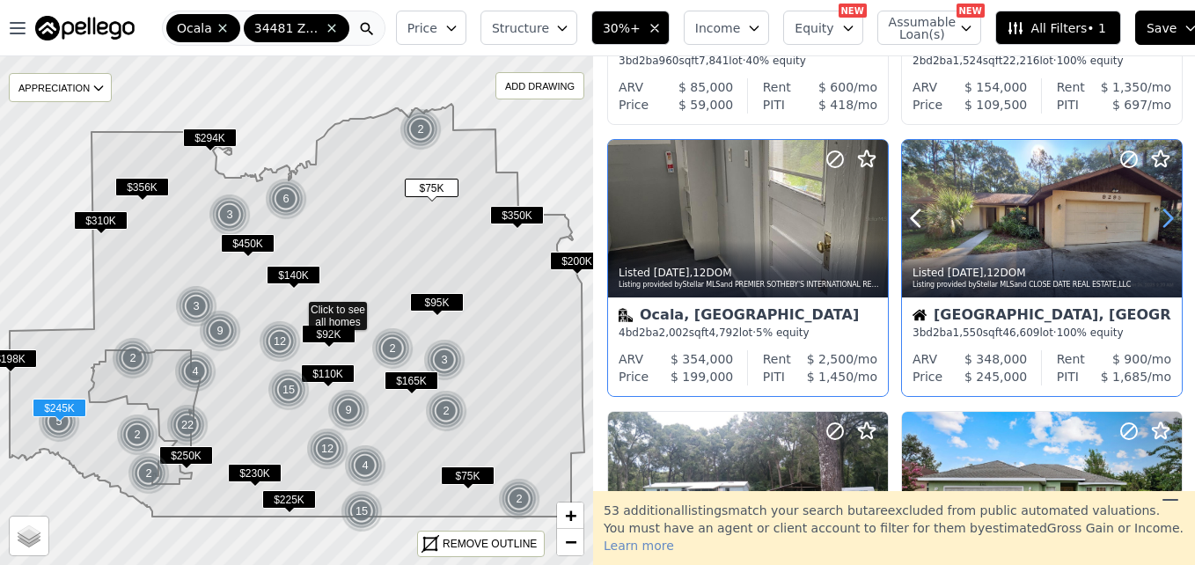
click at [1165, 217] on icon at bounding box center [1168, 218] width 8 height 17
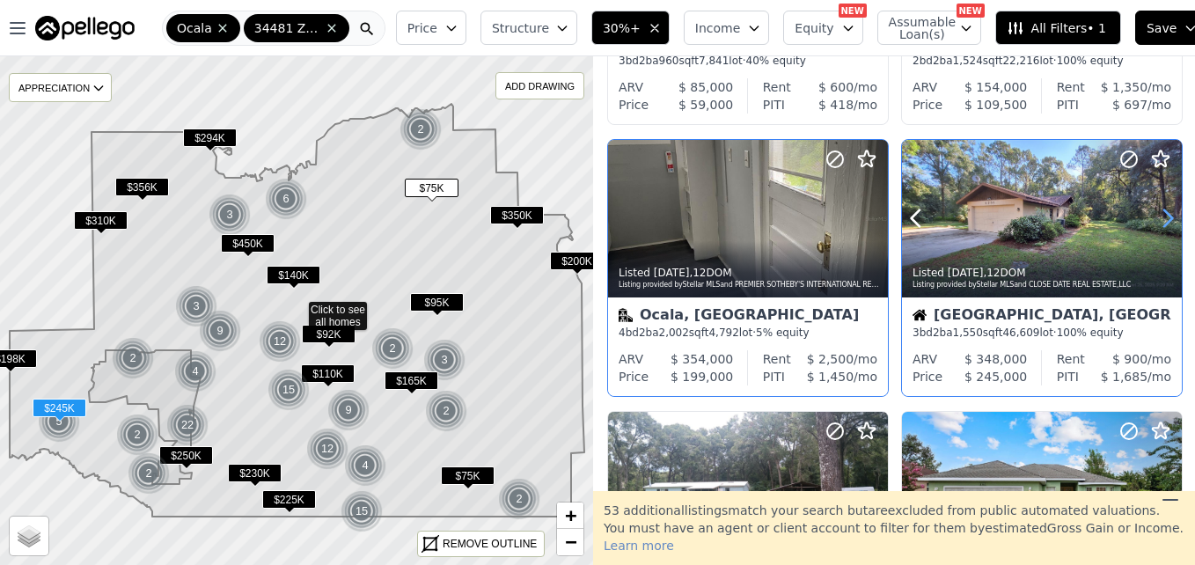
click at [1165, 217] on icon at bounding box center [1168, 218] width 8 height 17
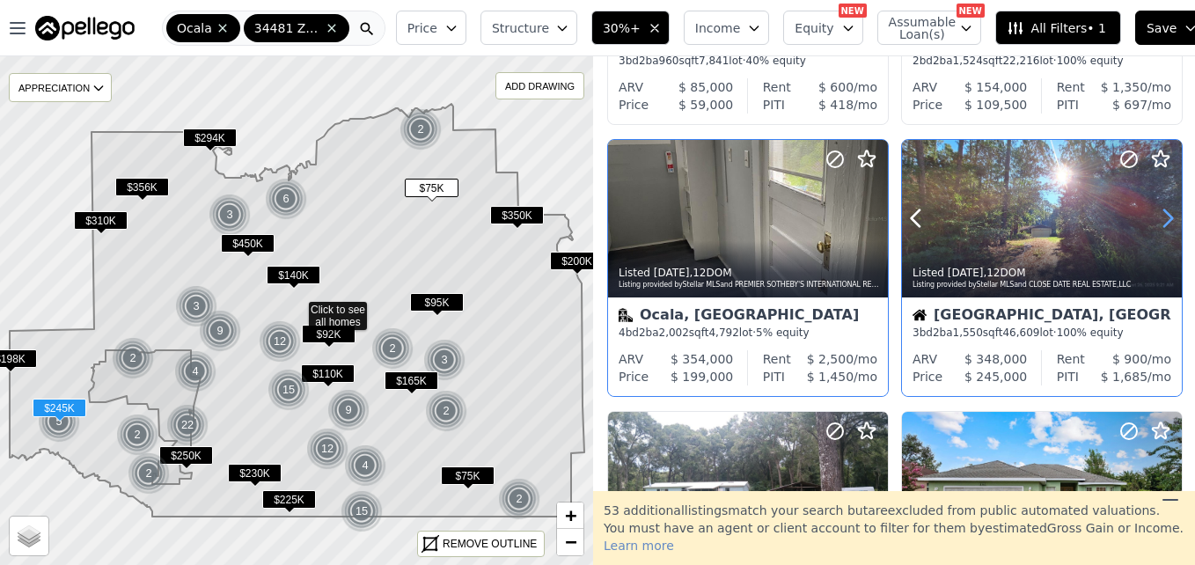
click at [1165, 217] on icon at bounding box center [1168, 218] width 8 height 17
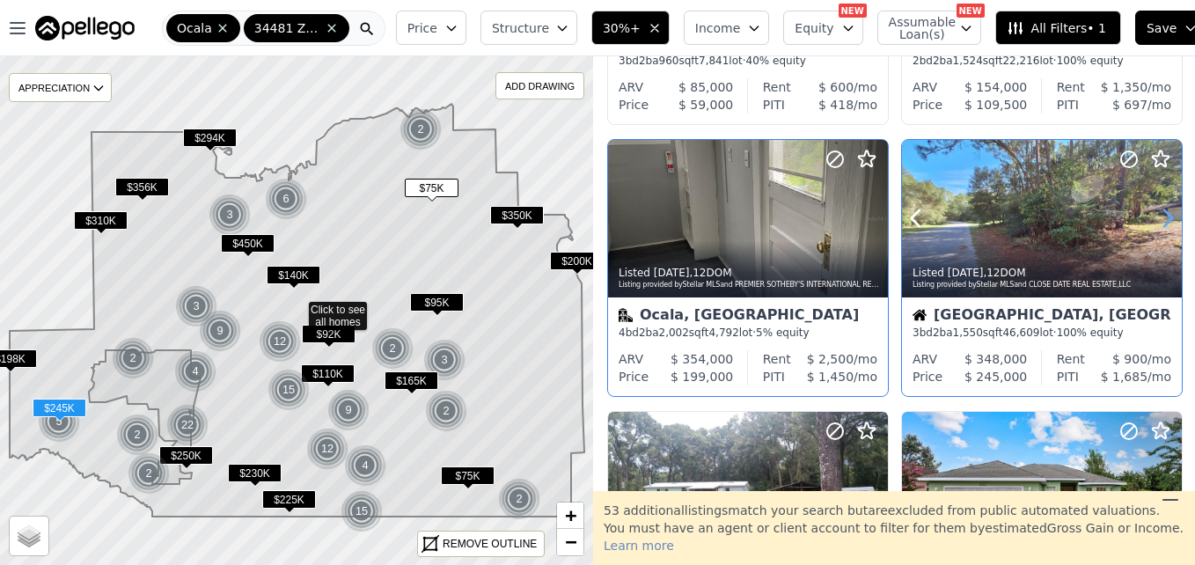
click at [1165, 217] on icon at bounding box center [1168, 218] width 8 height 17
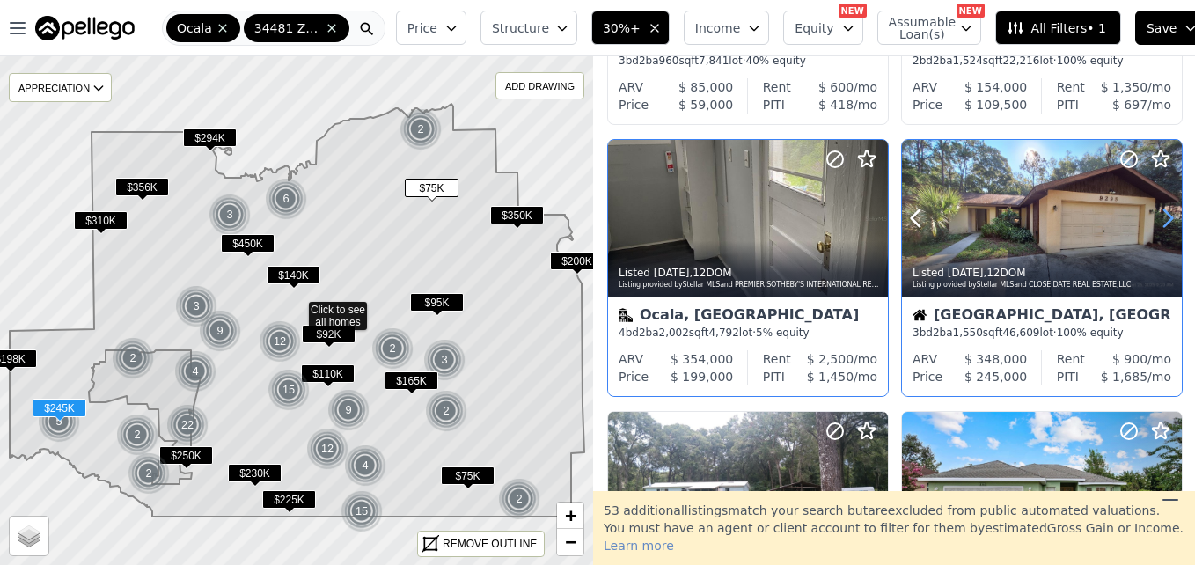
click at [1165, 217] on icon at bounding box center [1168, 218] width 8 height 17
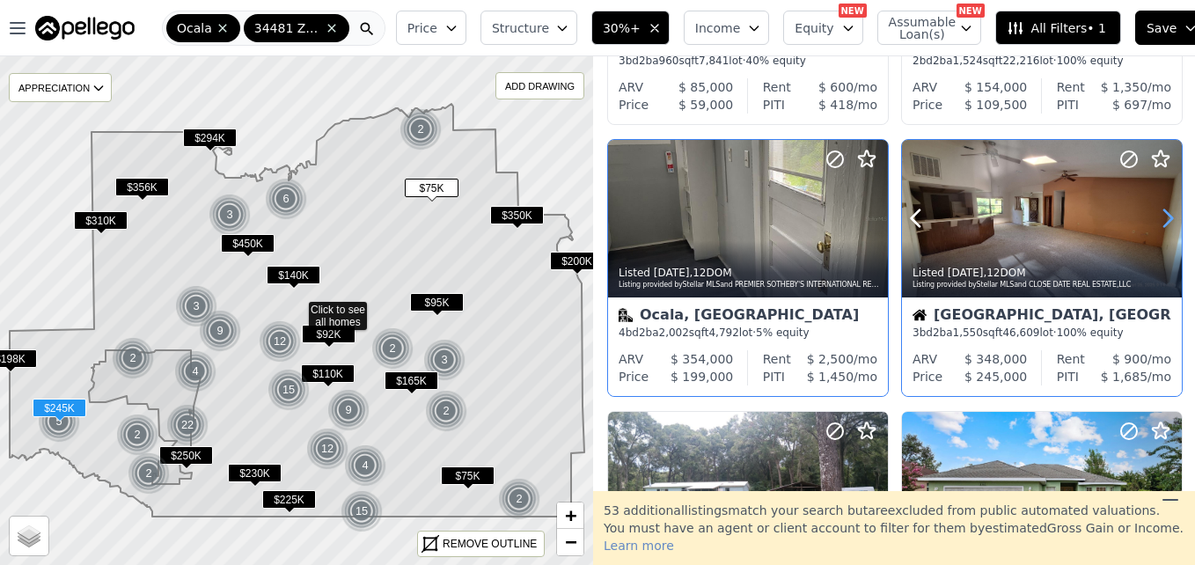
click at [1165, 217] on icon at bounding box center [1168, 218] width 8 height 17
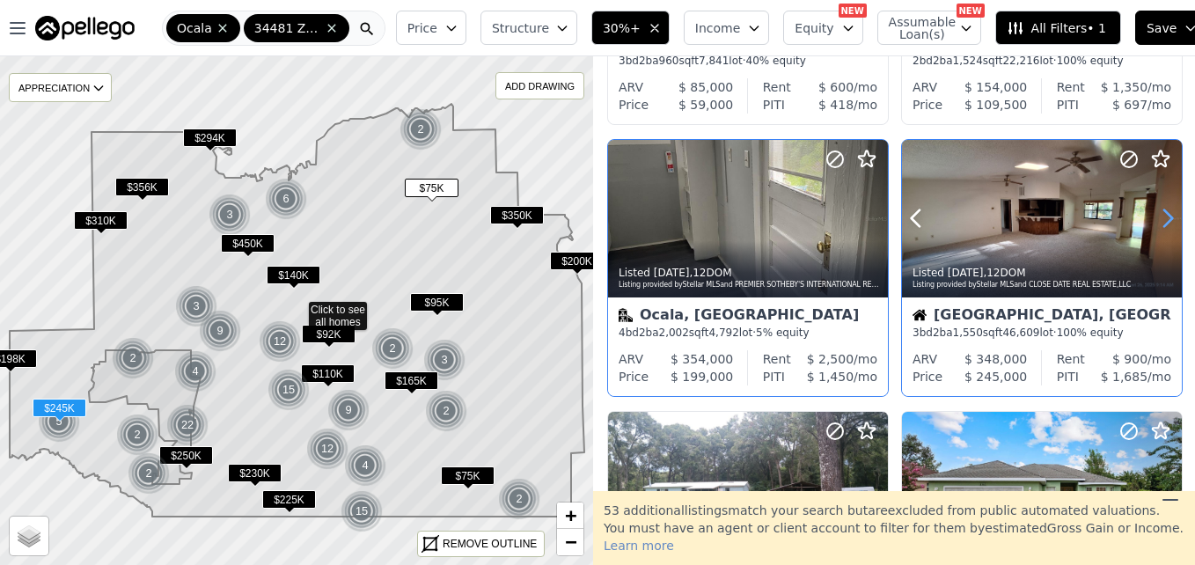
click at [1165, 217] on icon at bounding box center [1168, 218] width 8 height 17
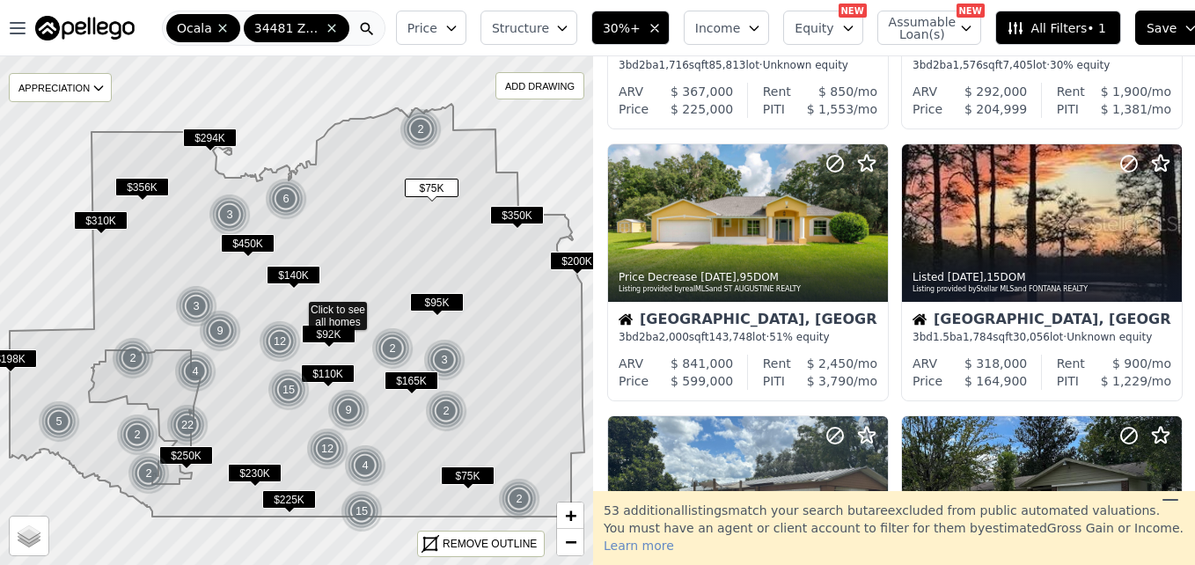
scroll to position [789, 0]
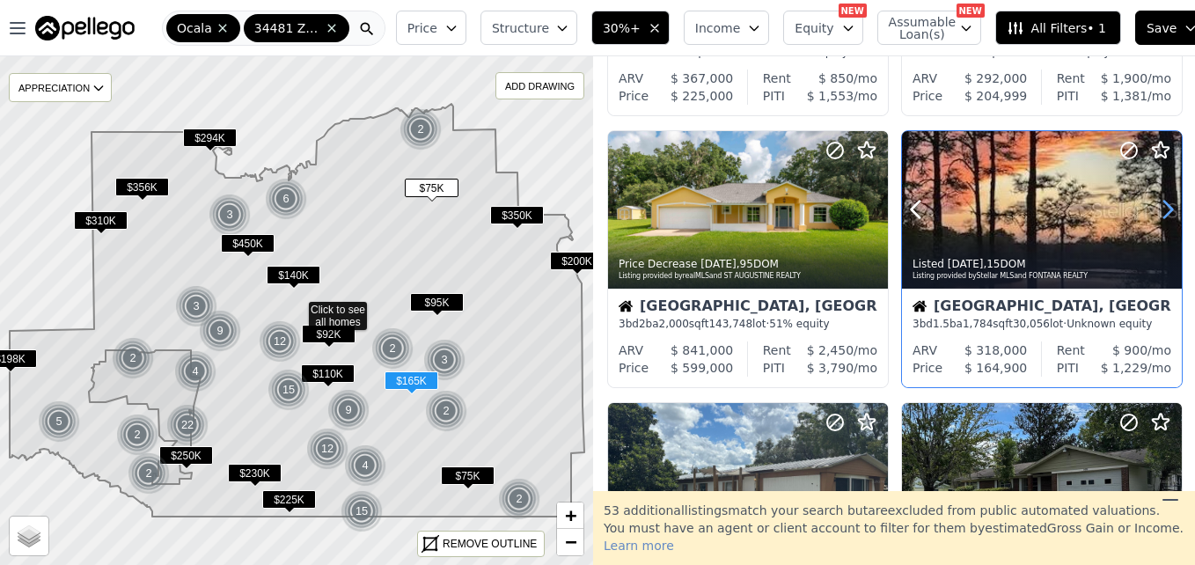
click at [1165, 209] on icon at bounding box center [1168, 209] width 8 height 17
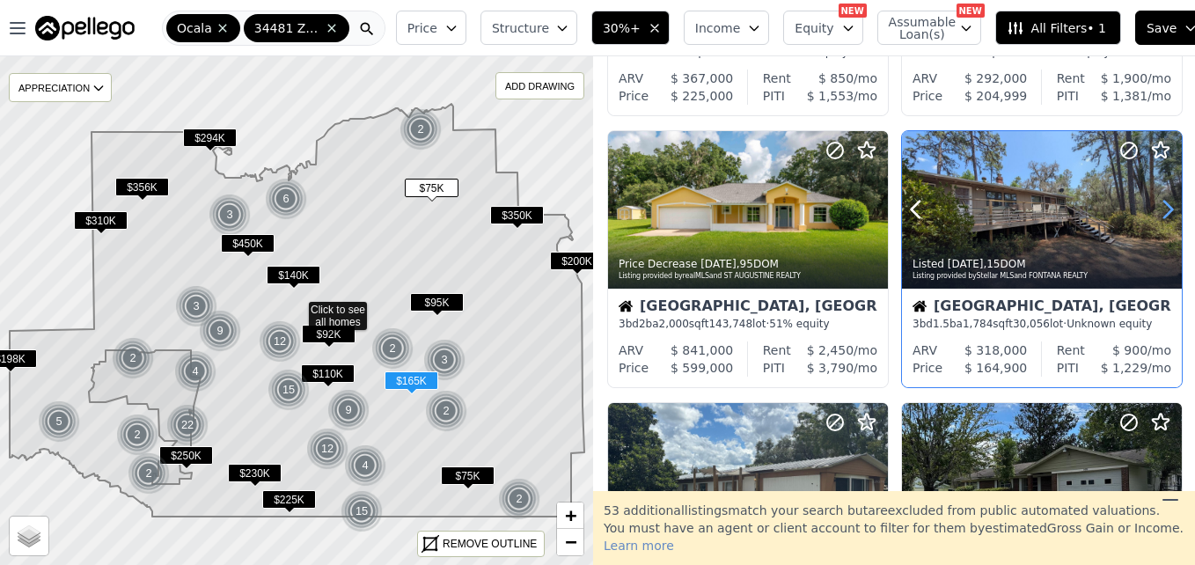
click at [1165, 209] on icon at bounding box center [1168, 209] width 8 height 17
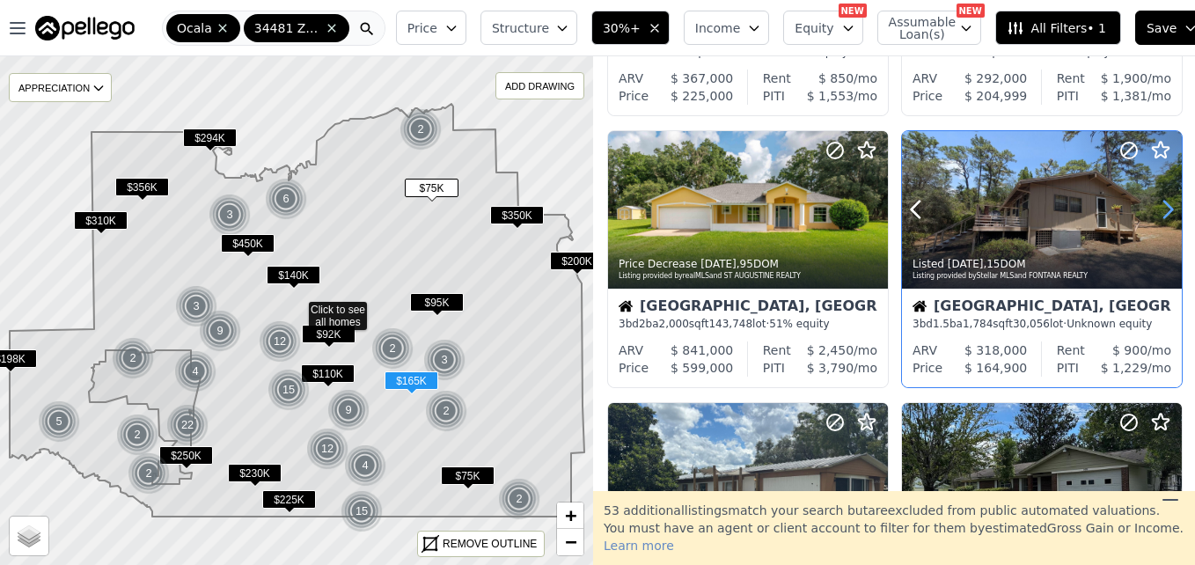
click at [1165, 209] on icon at bounding box center [1168, 209] width 8 height 17
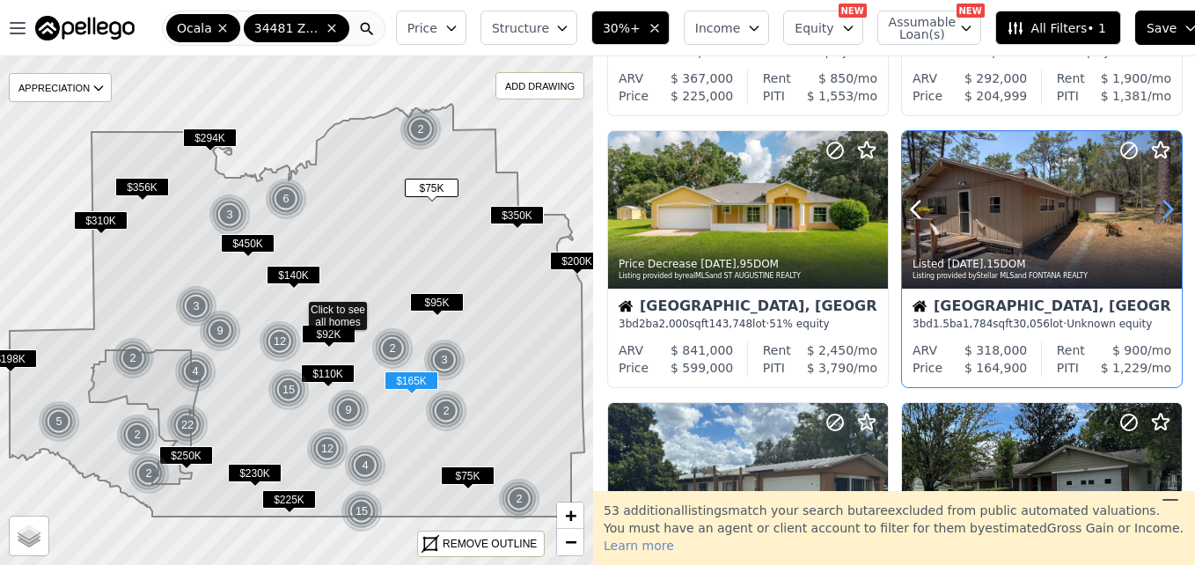
click at [1165, 209] on icon at bounding box center [1168, 209] width 8 height 17
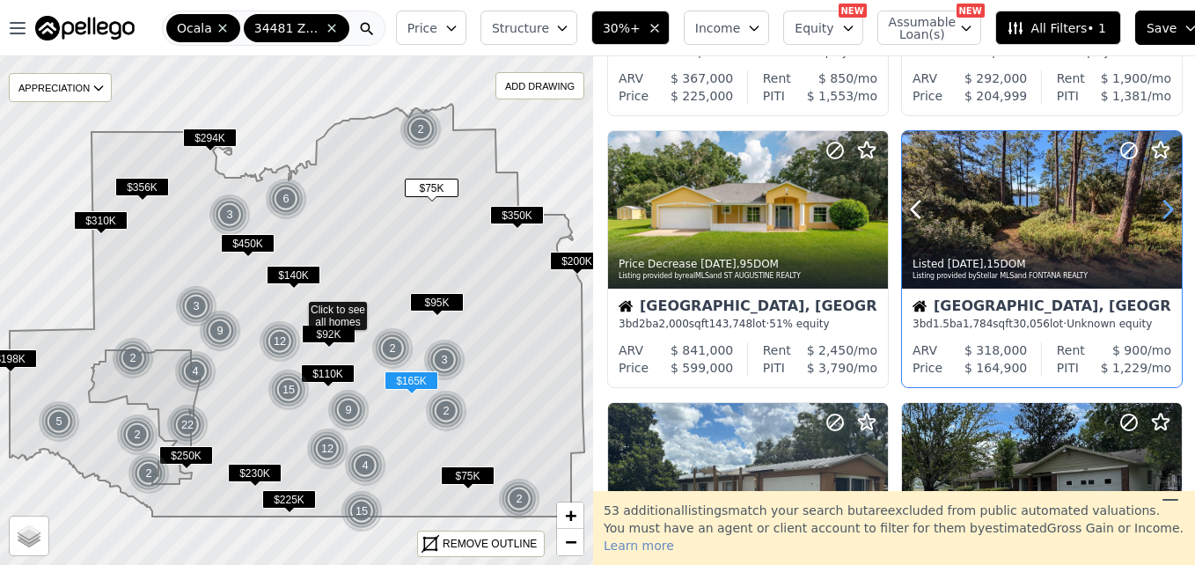
click at [1165, 209] on icon at bounding box center [1168, 209] width 8 height 17
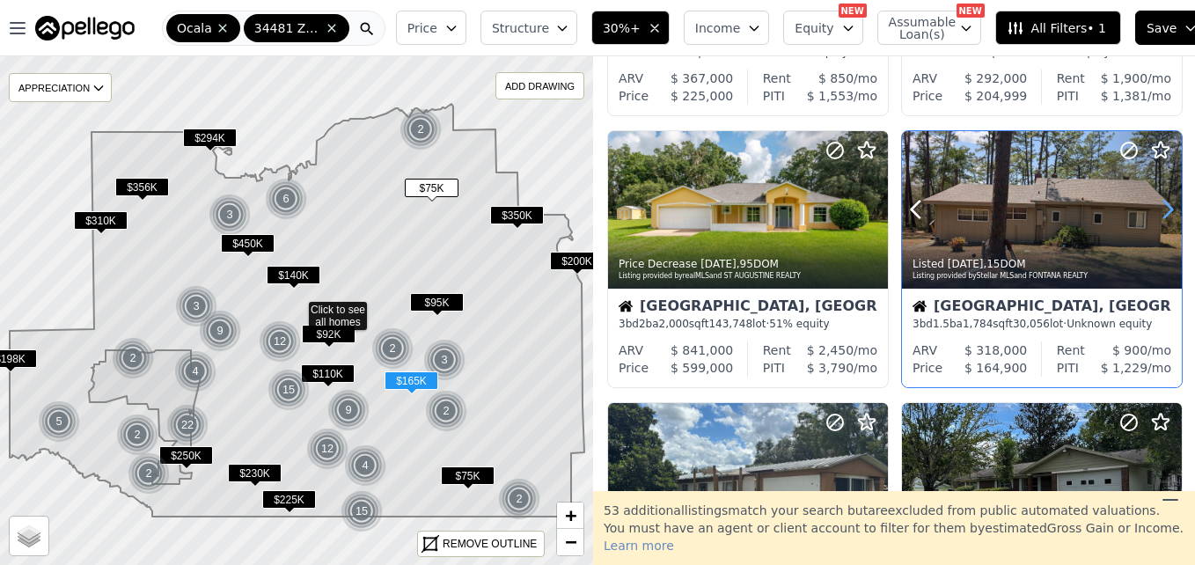
click at [1165, 209] on icon at bounding box center [1168, 209] width 8 height 17
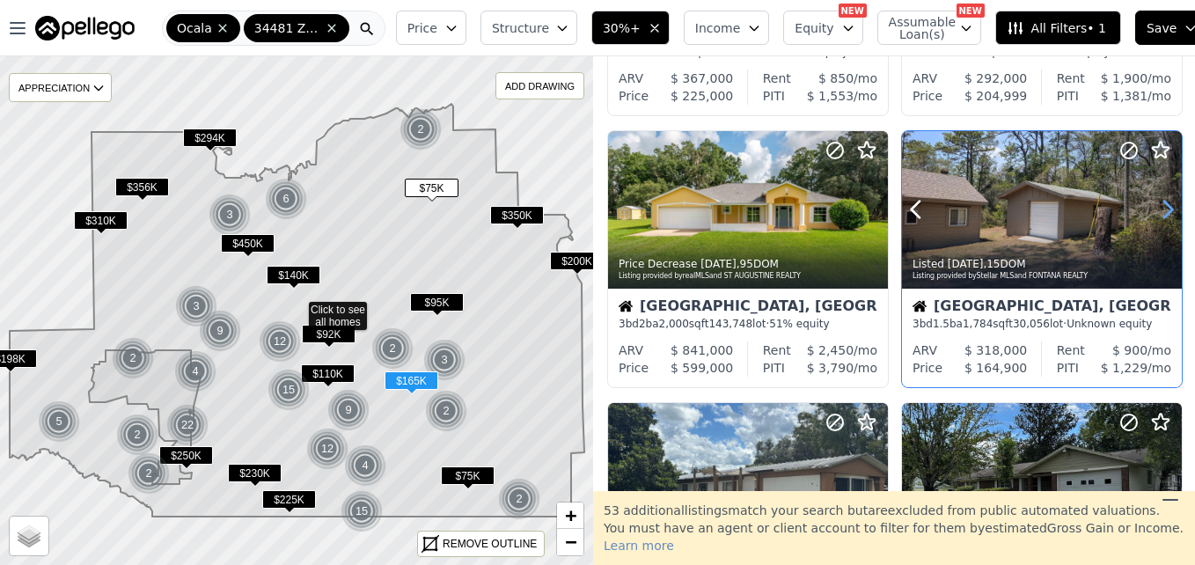
click at [1165, 209] on icon at bounding box center [1168, 209] width 8 height 17
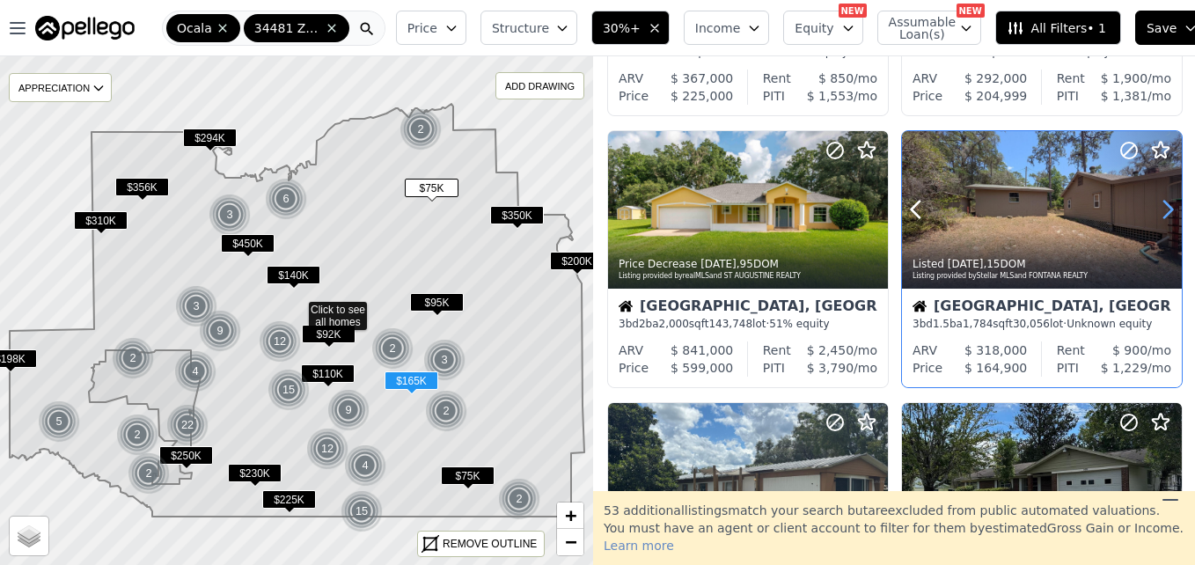
click at [1165, 209] on icon at bounding box center [1168, 209] width 8 height 17
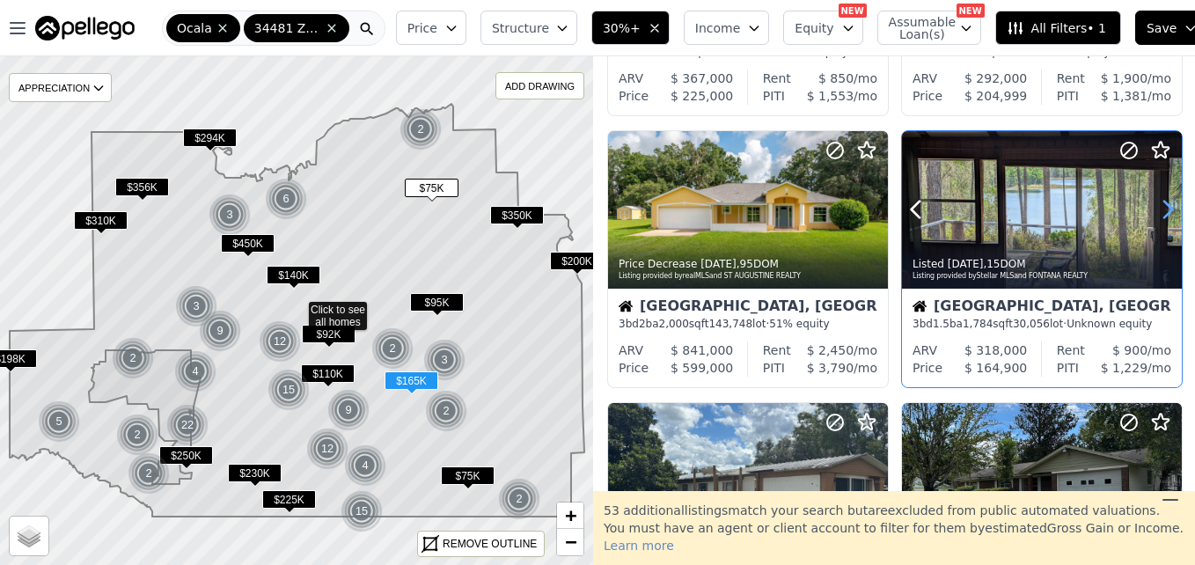
click at [1165, 209] on icon at bounding box center [1168, 209] width 8 height 17
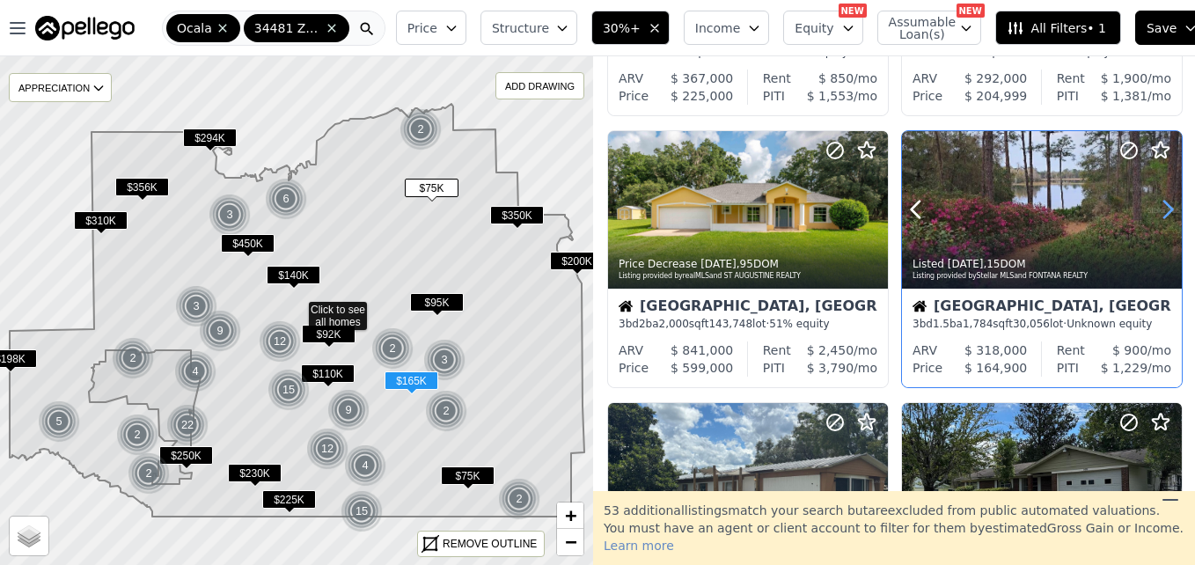
click at [1165, 209] on icon at bounding box center [1168, 209] width 8 height 17
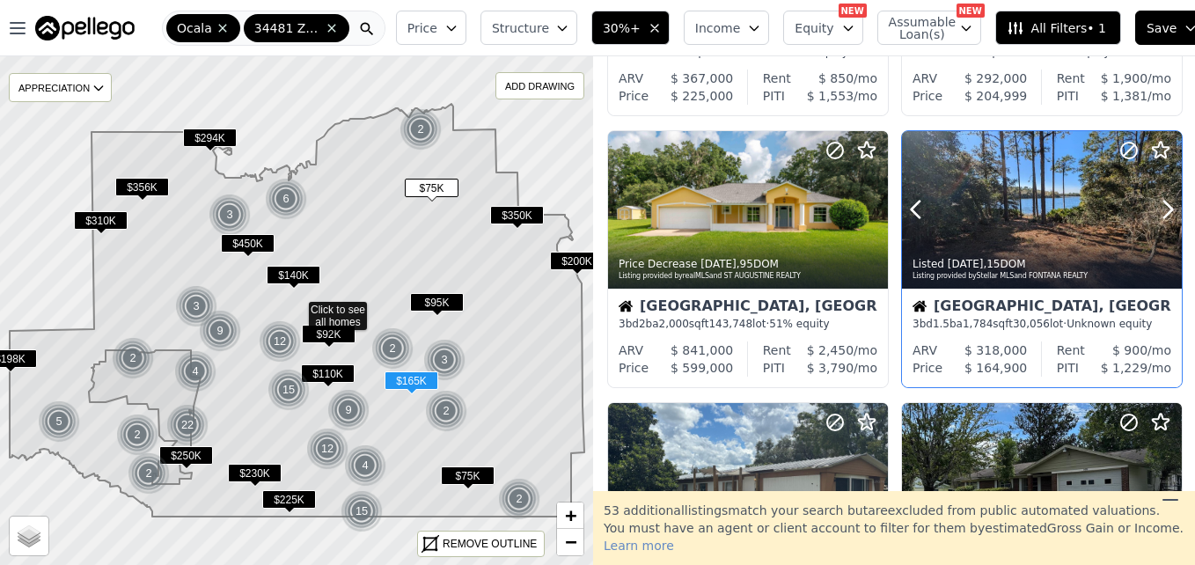
click at [1022, 210] on div at bounding box center [1042, 209] width 280 height 157
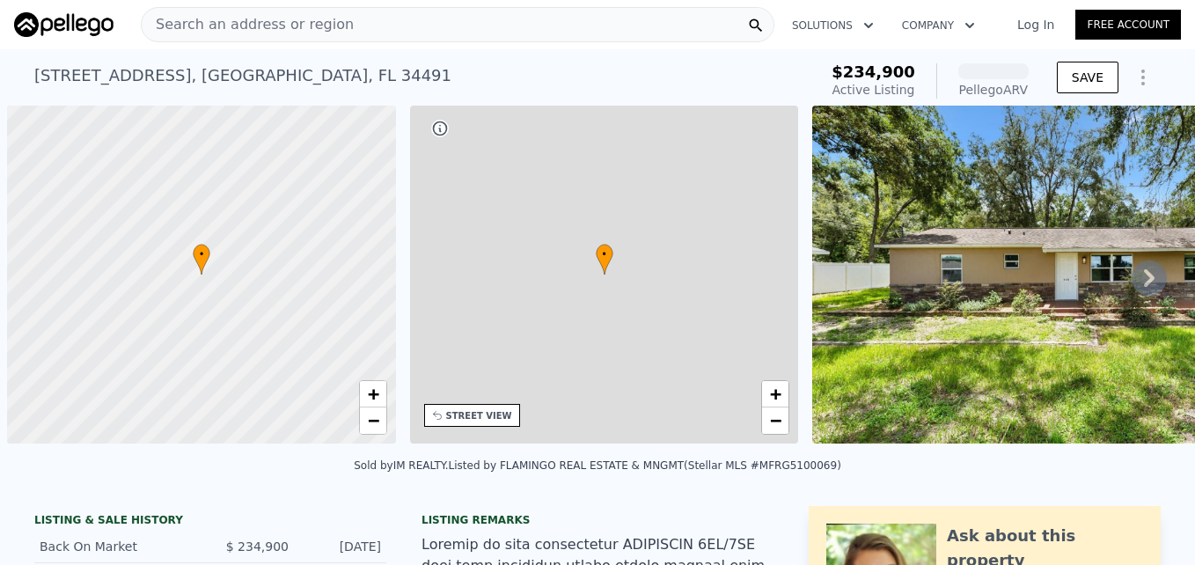
scroll to position [0, 7]
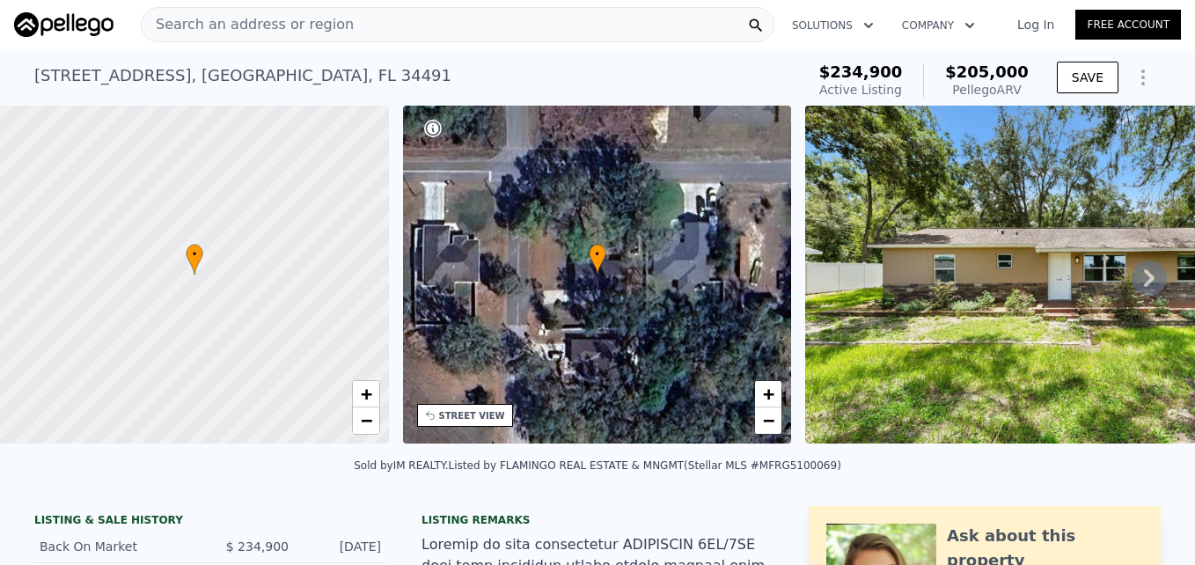
click at [1144, 286] on icon at bounding box center [1149, 278] width 11 height 18
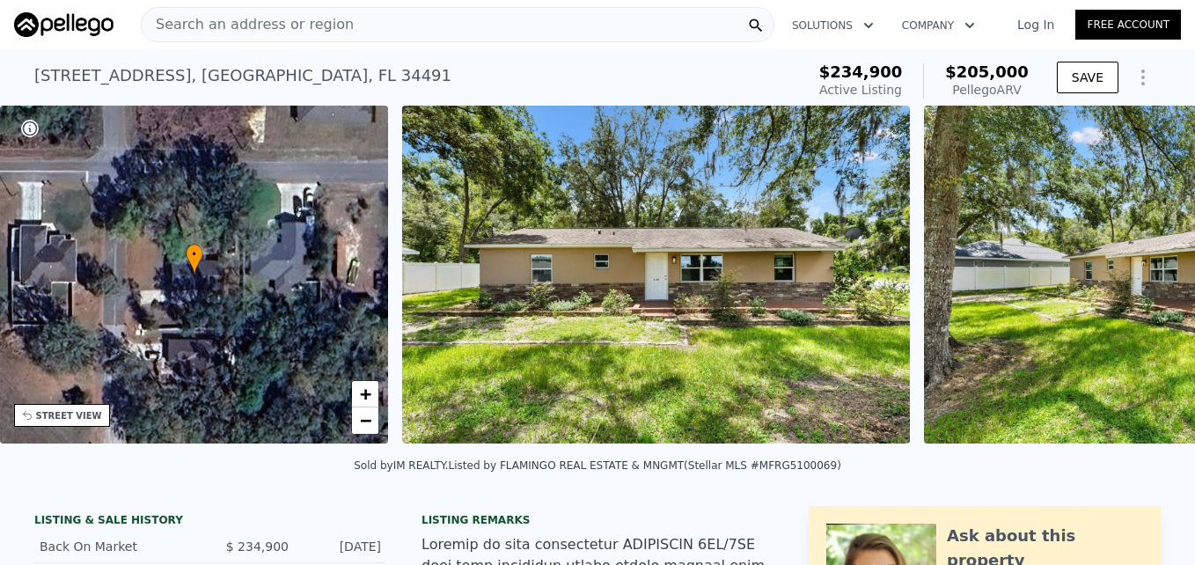
click at [1137, 286] on div "• + − • + − STREET VIEW Loading... SATELLITE VIEW" at bounding box center [597, 278] width 1195 height 344
click at [1144, 286] on icon at bounding box center [1149, 278] width 11 height 18
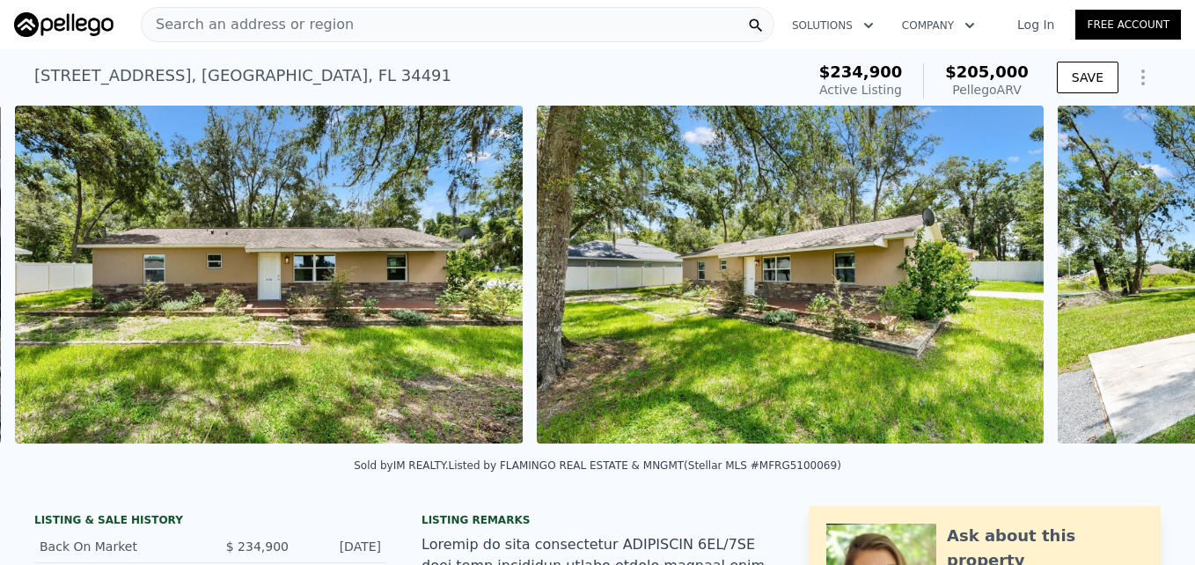
scroll to position [0, 805]
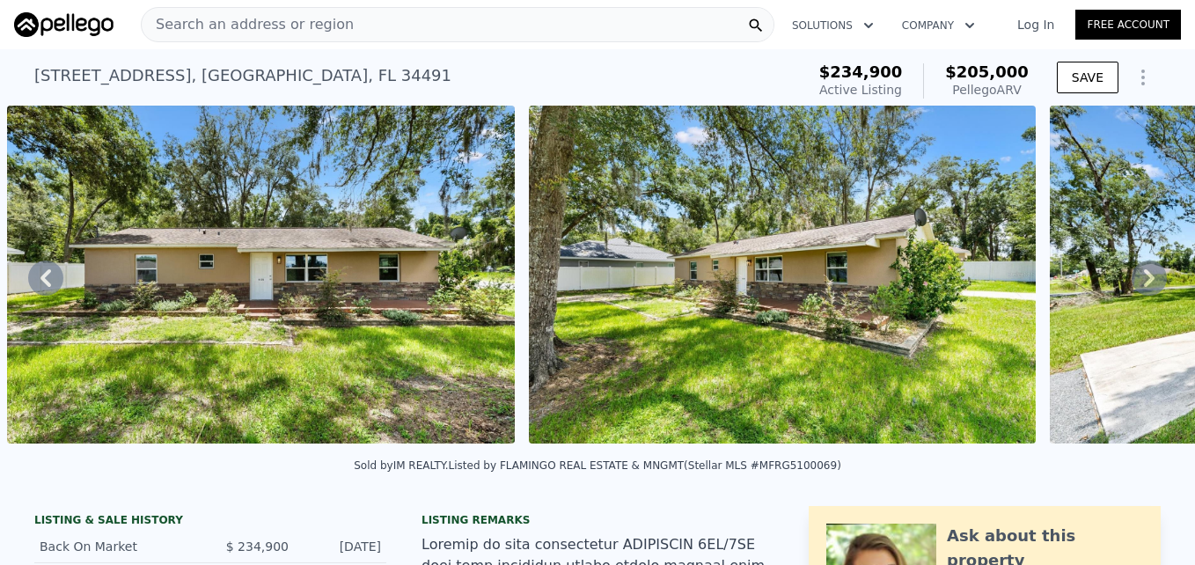
click at [1144, 286] on icon at bounding box center [1149, 278] width 11 height 18
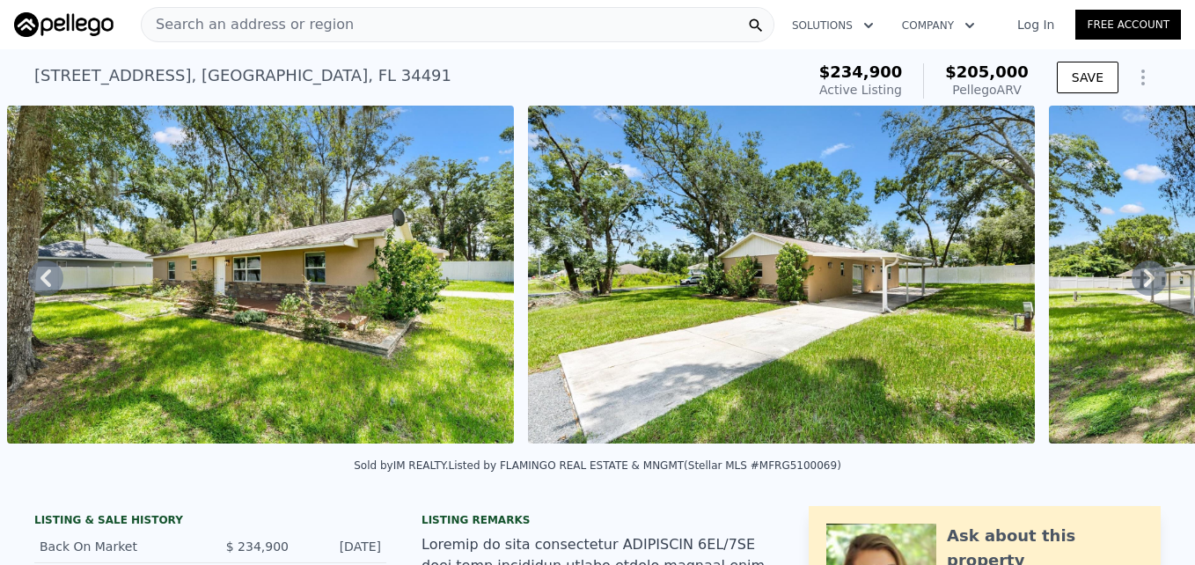
click at [1144, 286] on icon at bounding box center [1149, 278] width 11 height 18
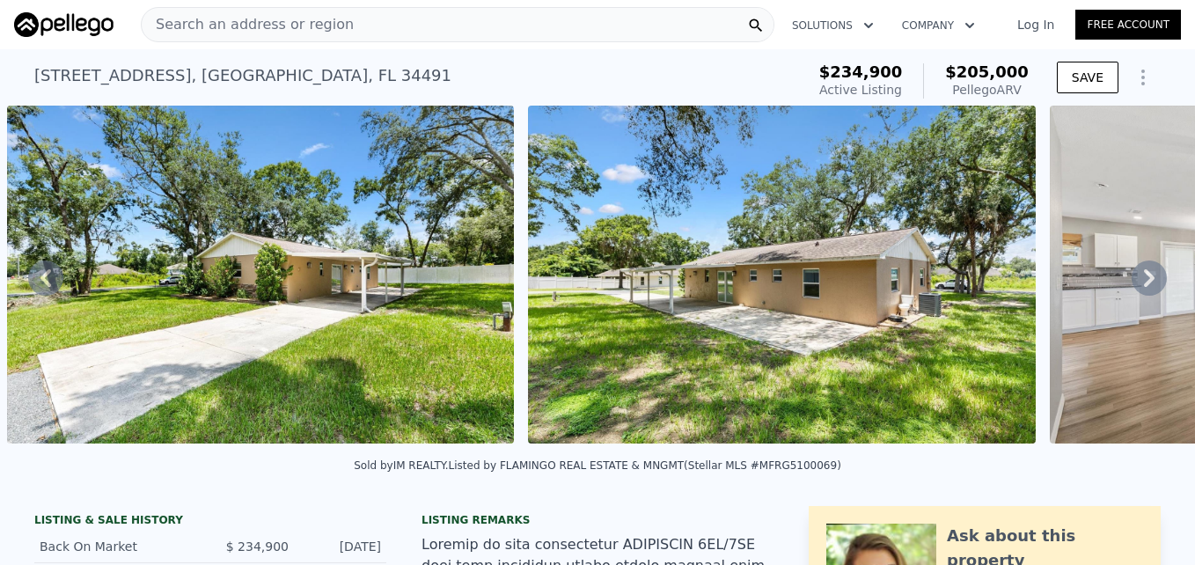
click at [1144, 286] on icon at bounding box center [1149, 278] width 11 height 18
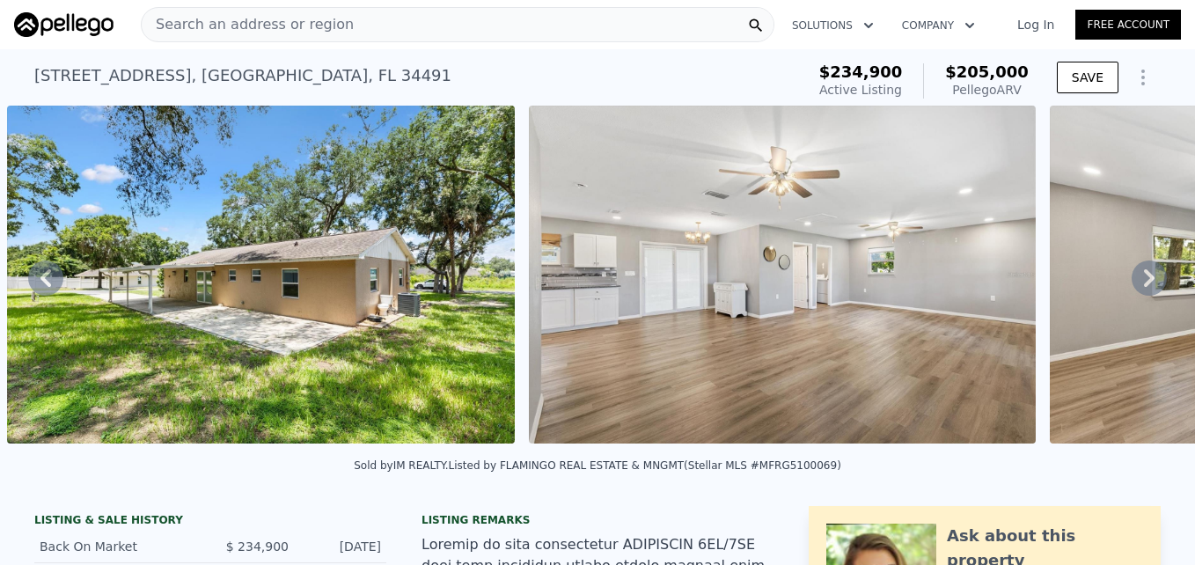
click at [1144, 286] on icon at bounding box center [1149, 278] width 11 height 18
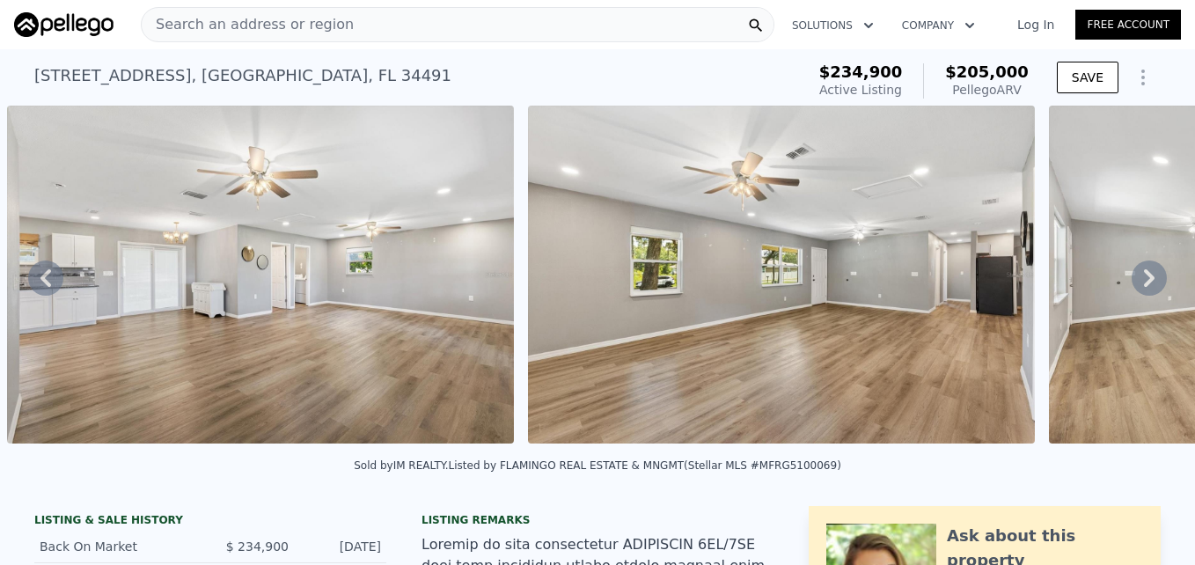
click at [1144, 286] on icon at bounding box center [1149, 278] width 11 height 18
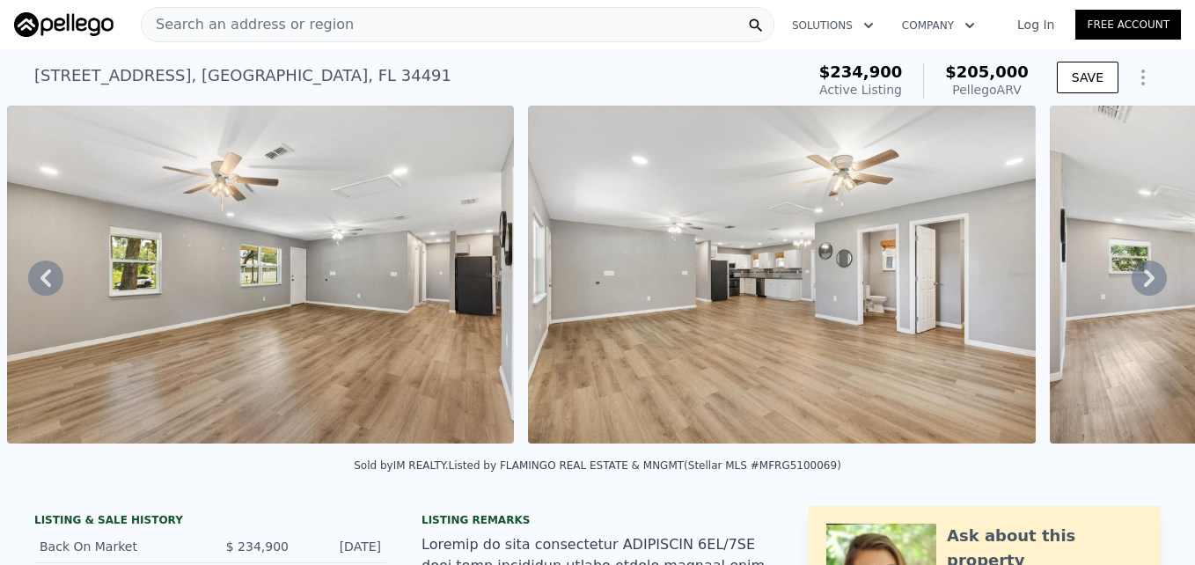
click at [1144, 286] on icon at bounding box center [1149, 278] width 11 height 18
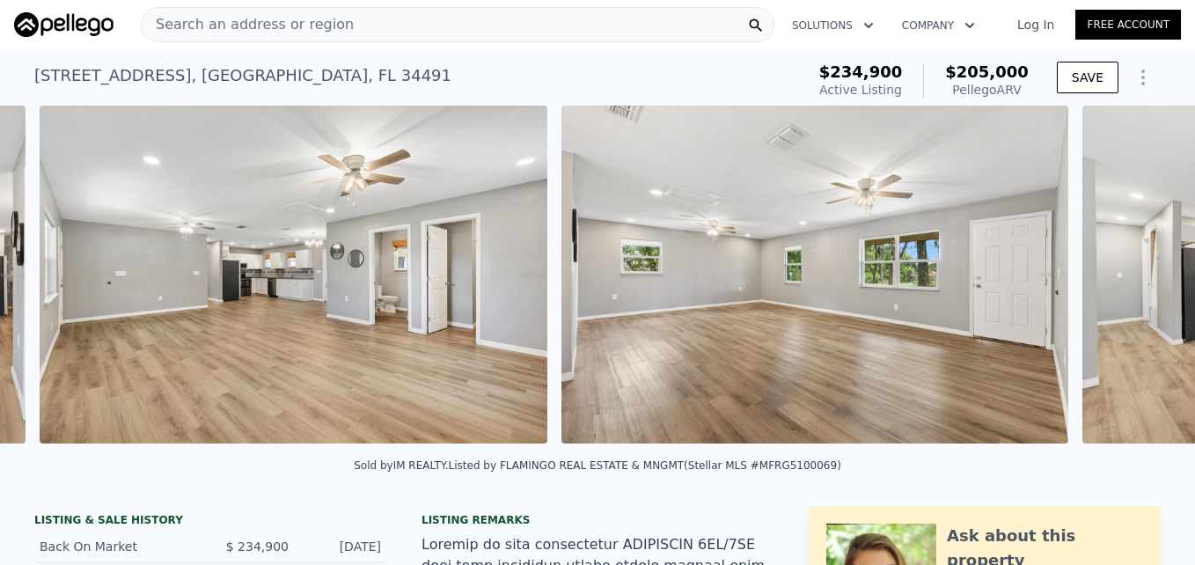
scroll to position [0, 3931]
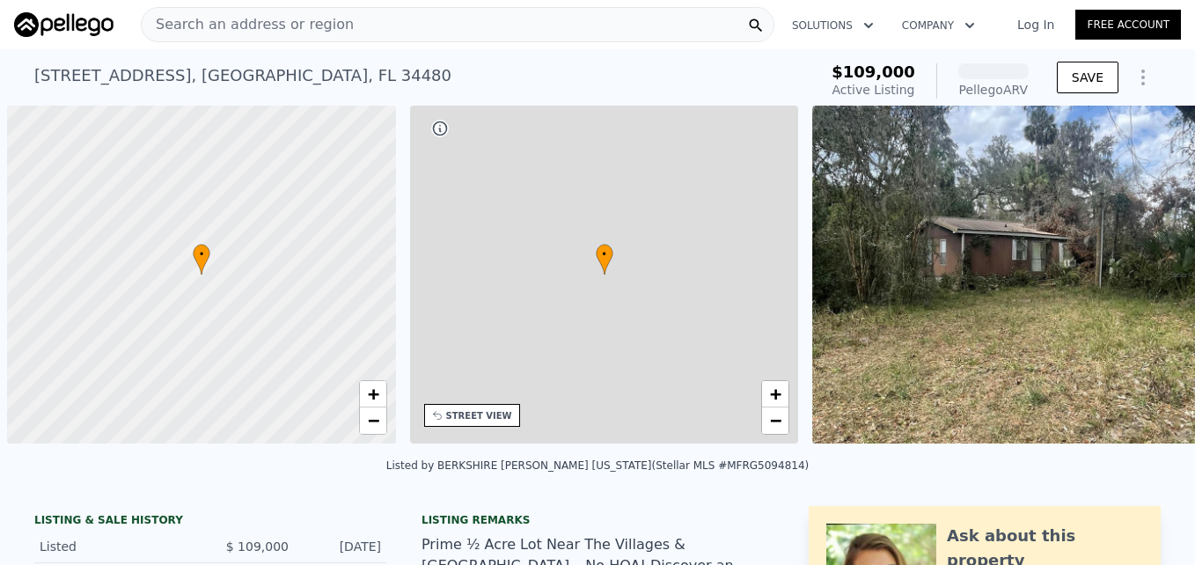
scroll to position [0, 7]
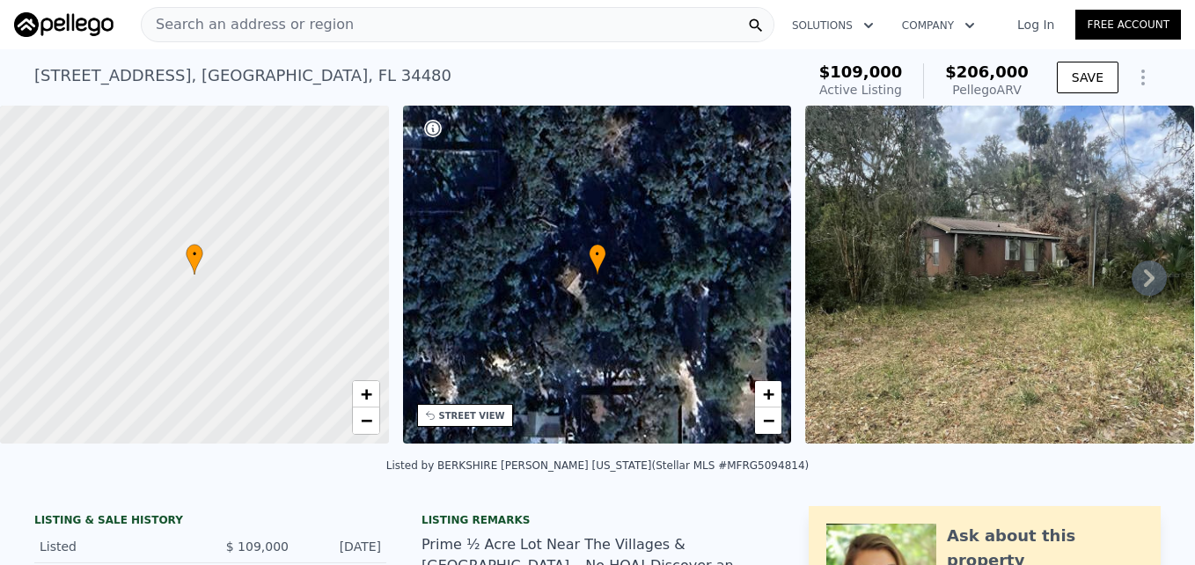
click at [1135, 276] on icon at bounding box center [1148, 277] width 35 height 35
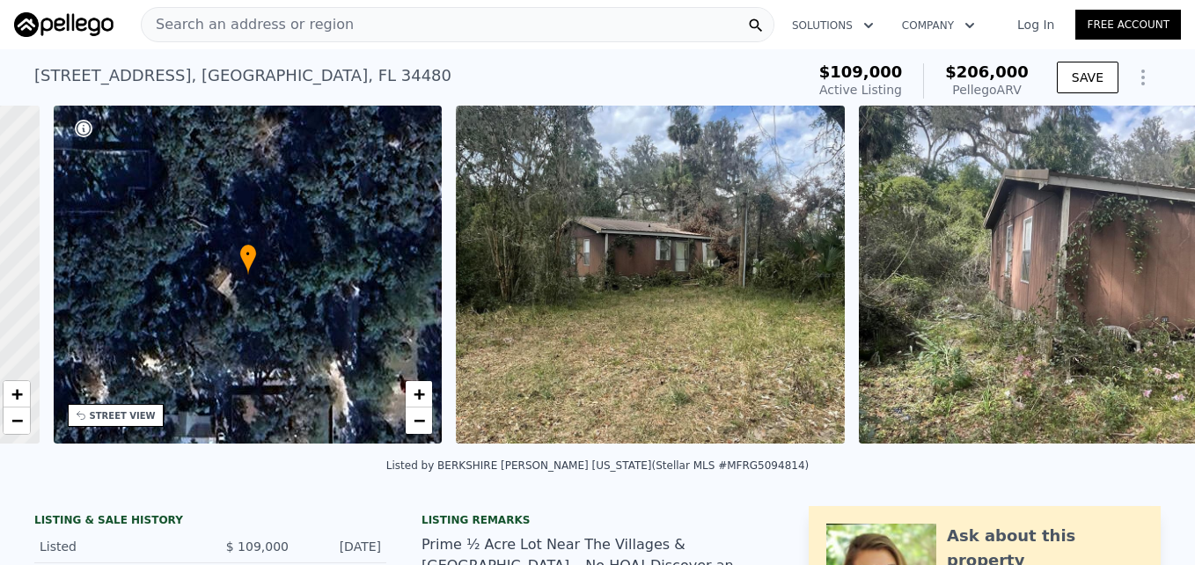
scroll to position [0, 410]
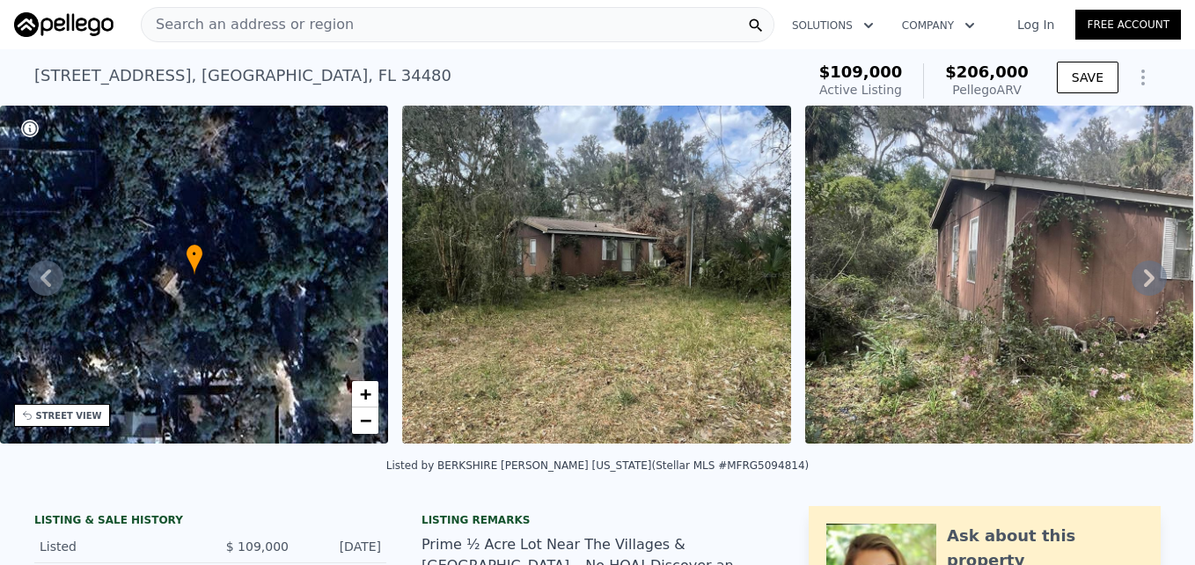
click at [1135, 276] on icon at bounding box center [1148, 277] width 35 height 35
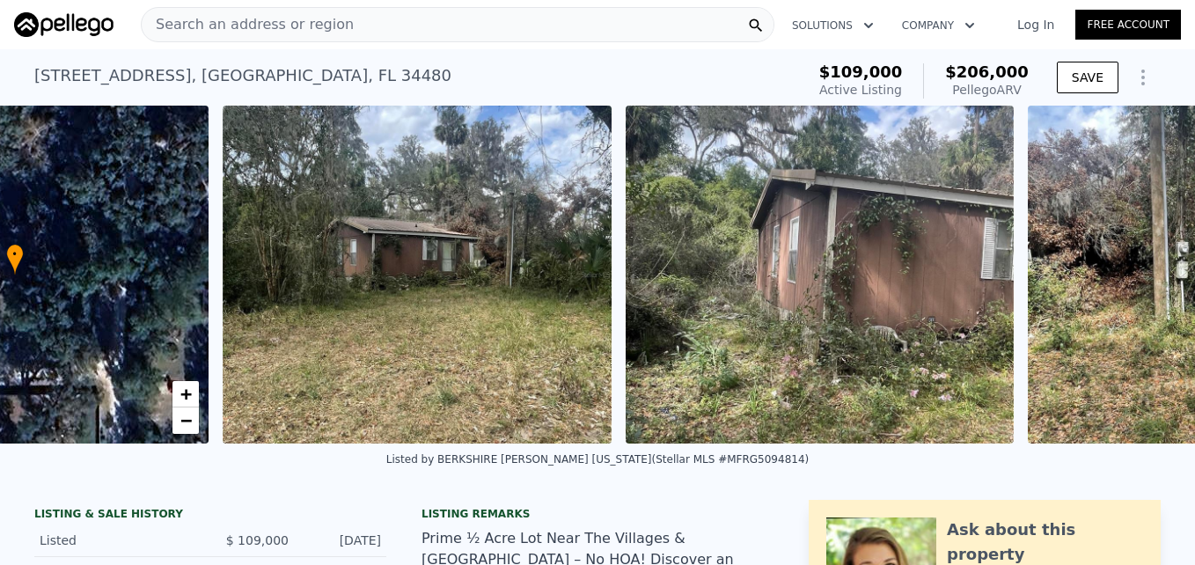
scroll to position [0, 831]
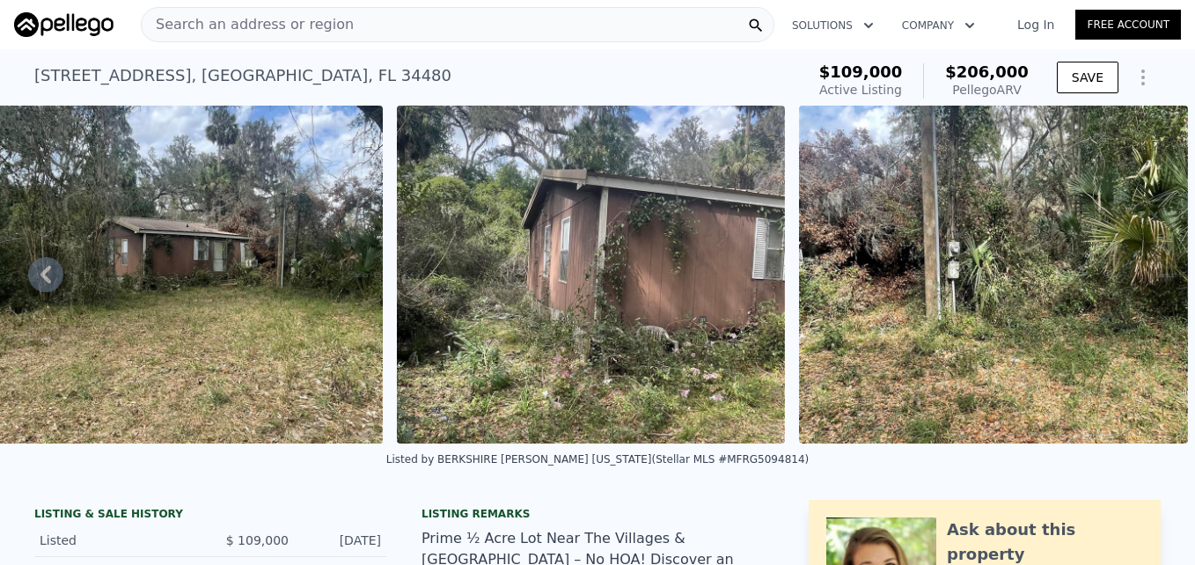
click at [1135, 276] on img at bounding box center [993, 275] width 389 height 338
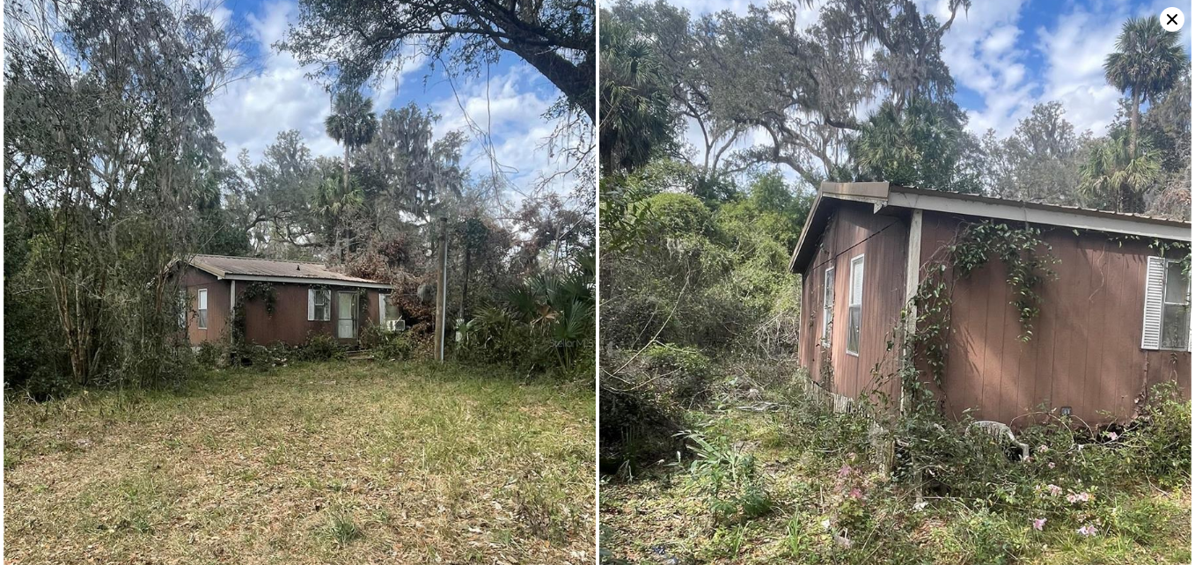
scroll to position [0, 0]
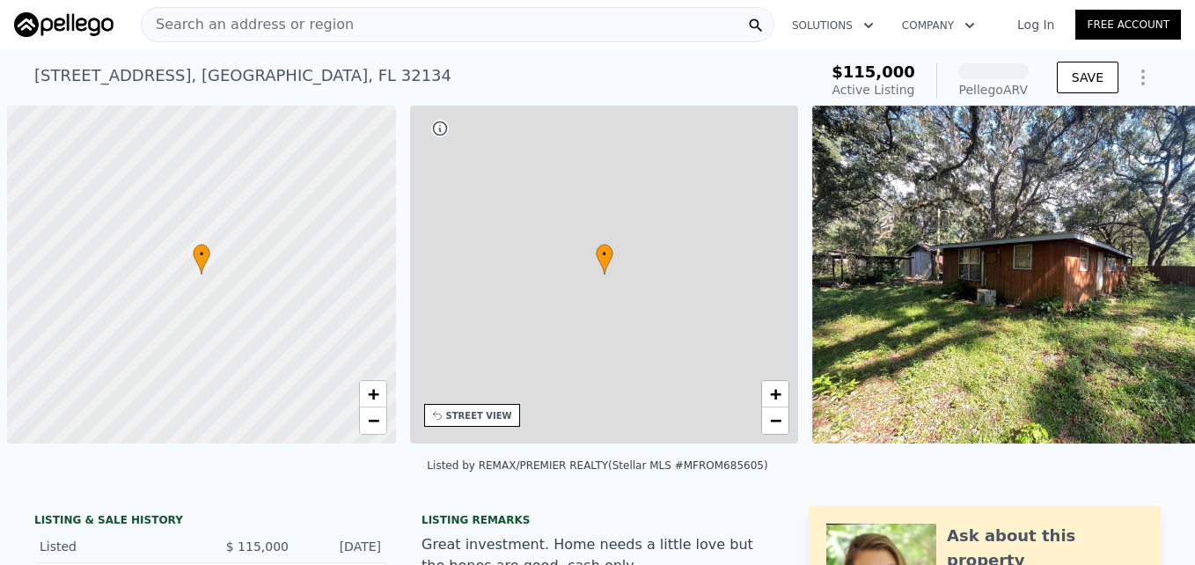
scroll to position [0, 7]
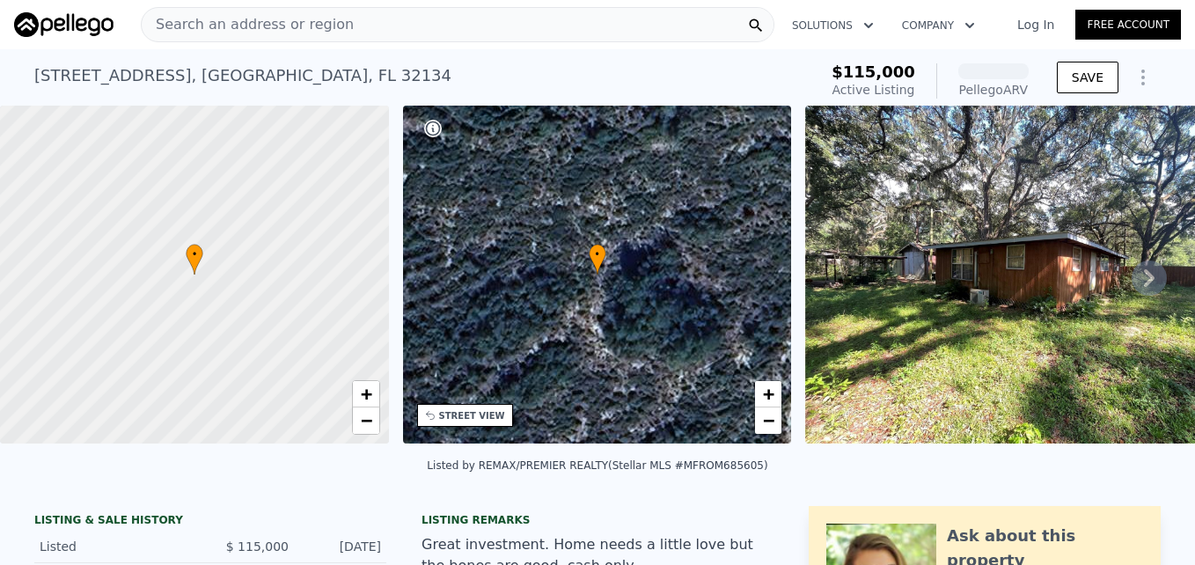
click at [1131, 283] on icon at bounding box center [1148, 277] width 35 height 35
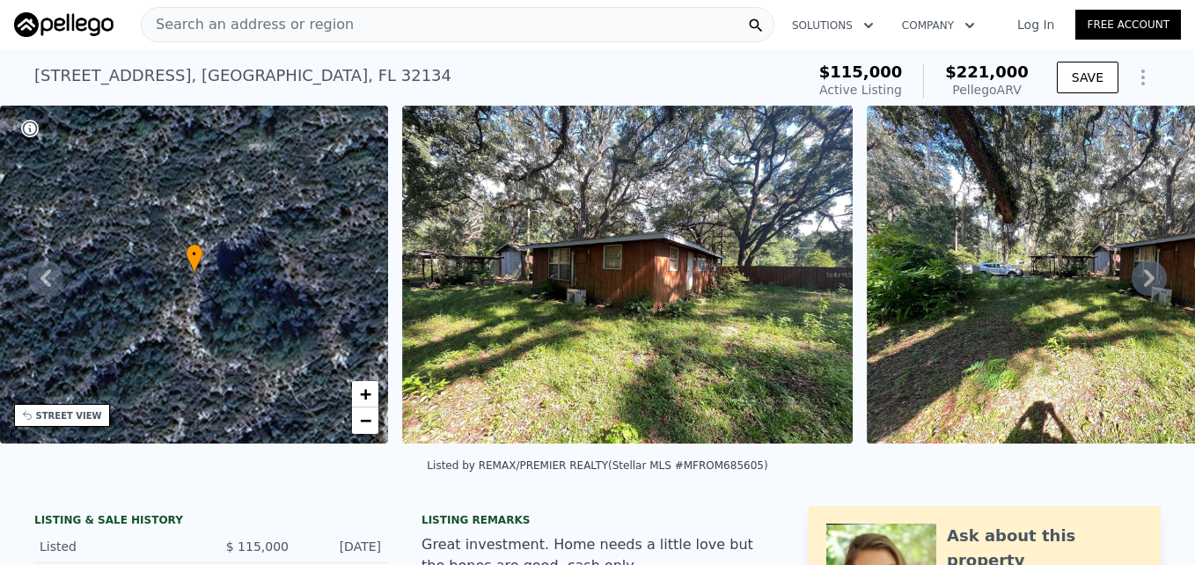
click at [1131, 283] on icon at bounding box center [1148, 277] width 35 height 35
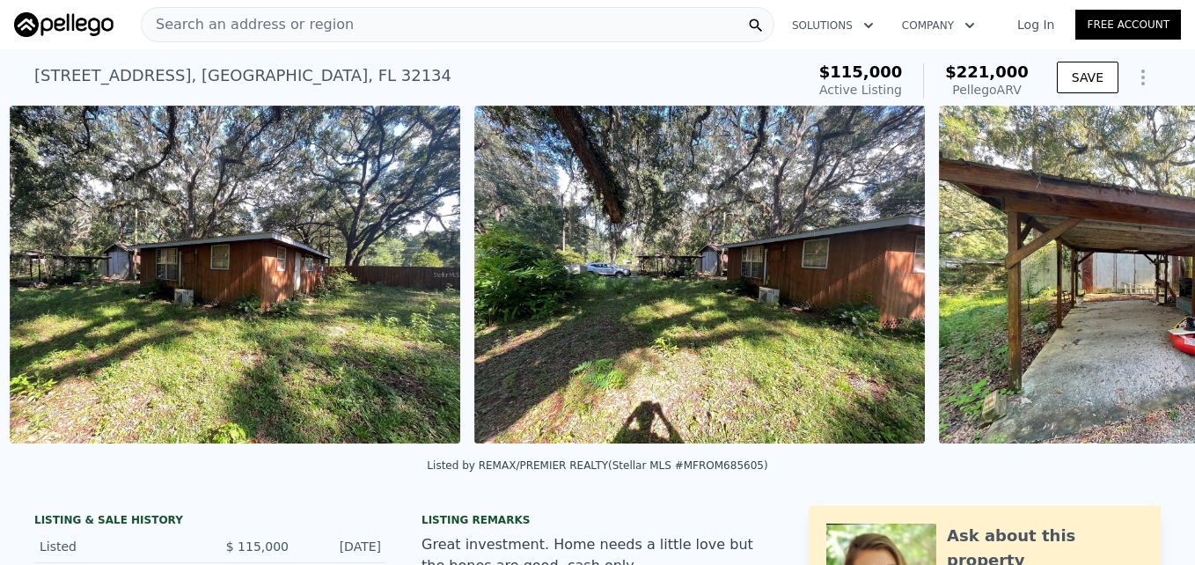
scroll to position [0, 805]
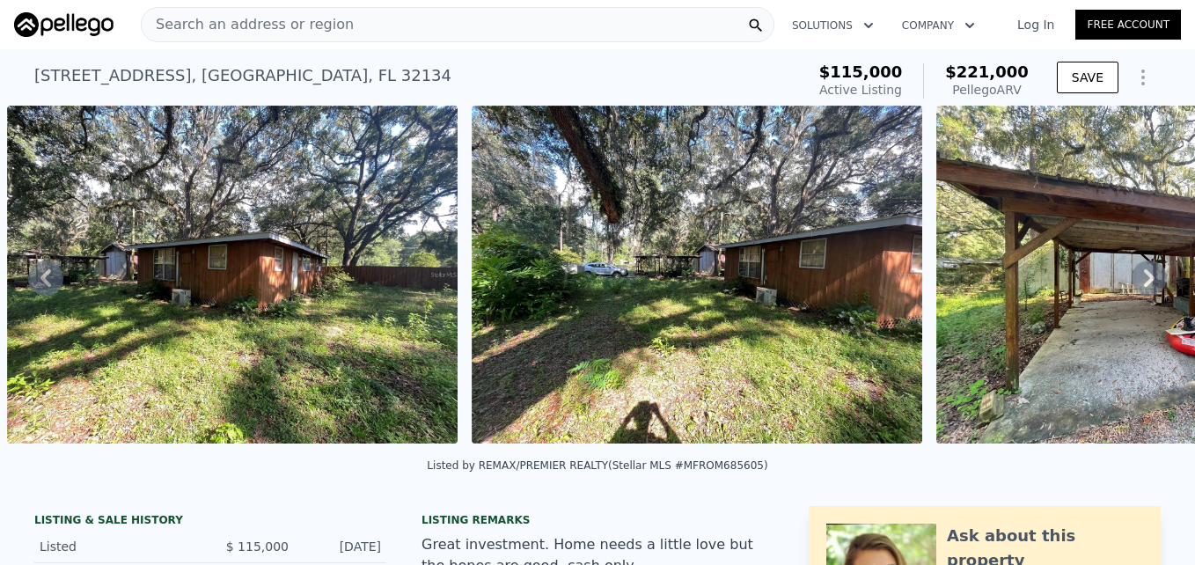
click at [1131, 283] on icon at bounding box center [1148, 277] width 35 height 35
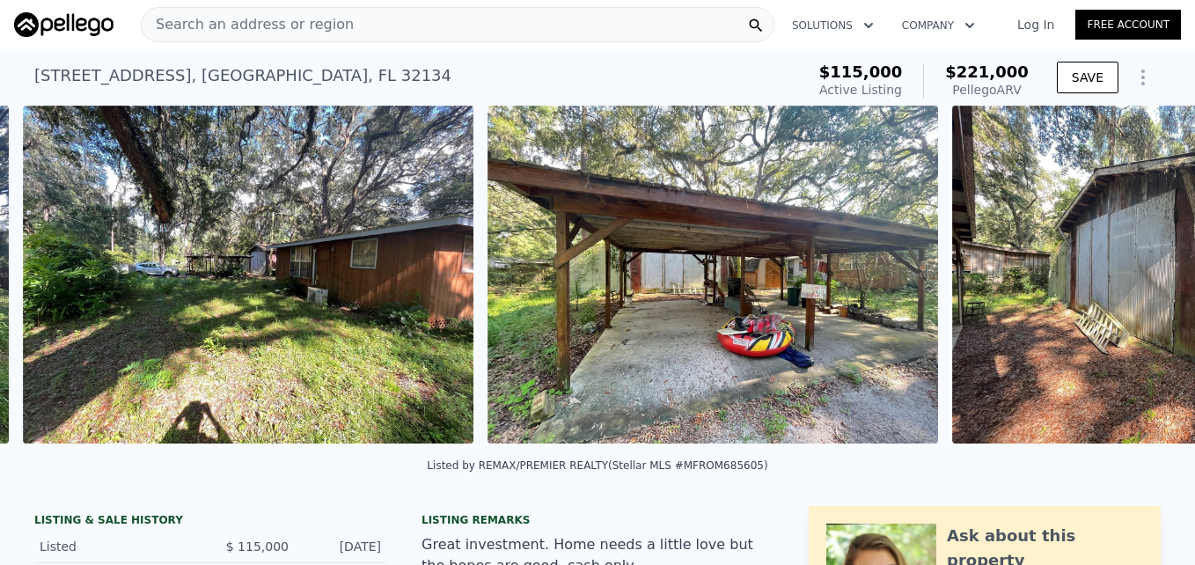
scroll to position [0, 1269]
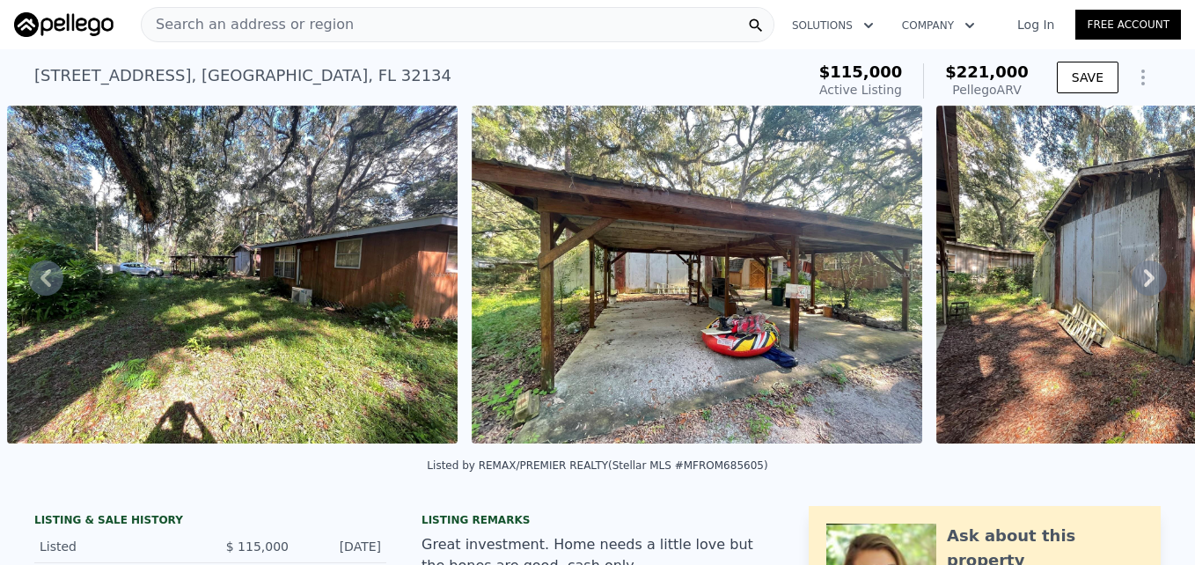
click at [1137, 278] on icon at bounding box center [1148, 277] width 35 height 35
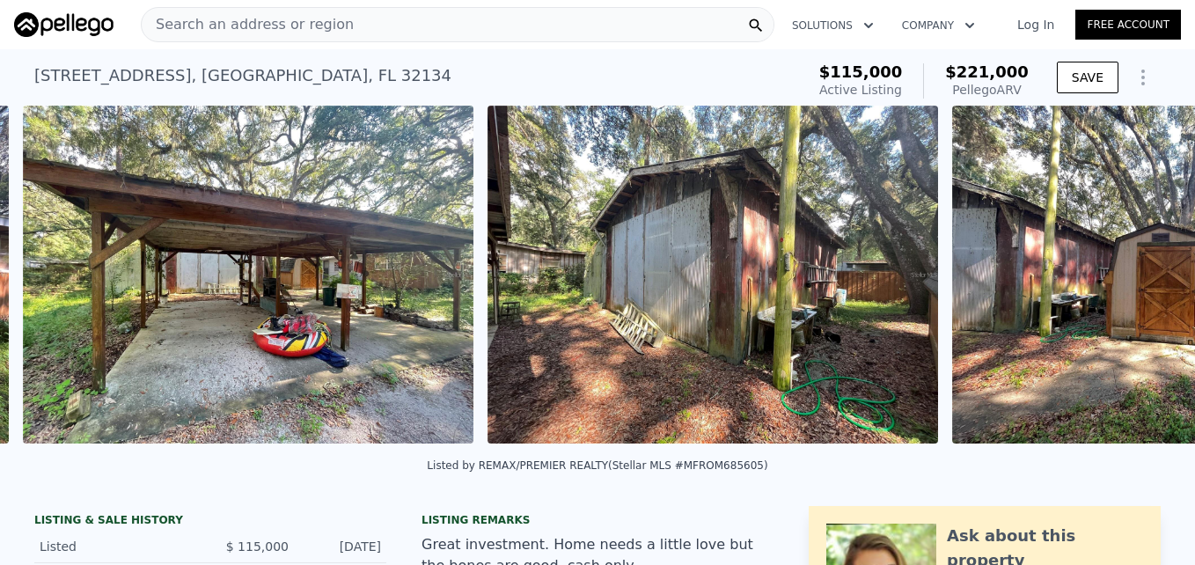
scroll to position [0, 1734]
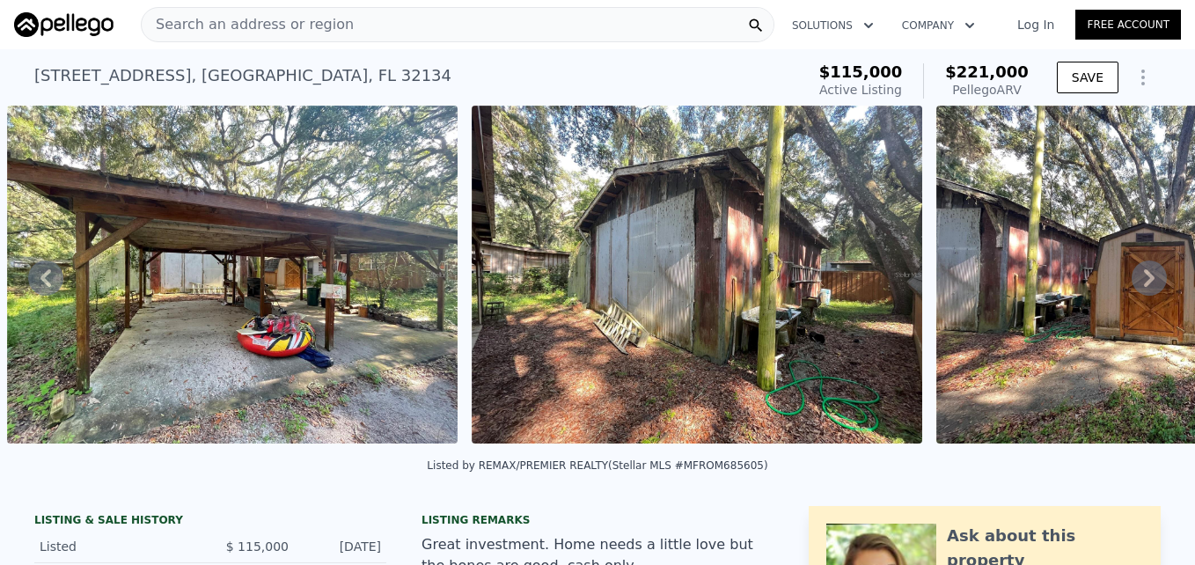
click at [1137, 278] on icon at bounding box center [1148, 277] width 35 height 35
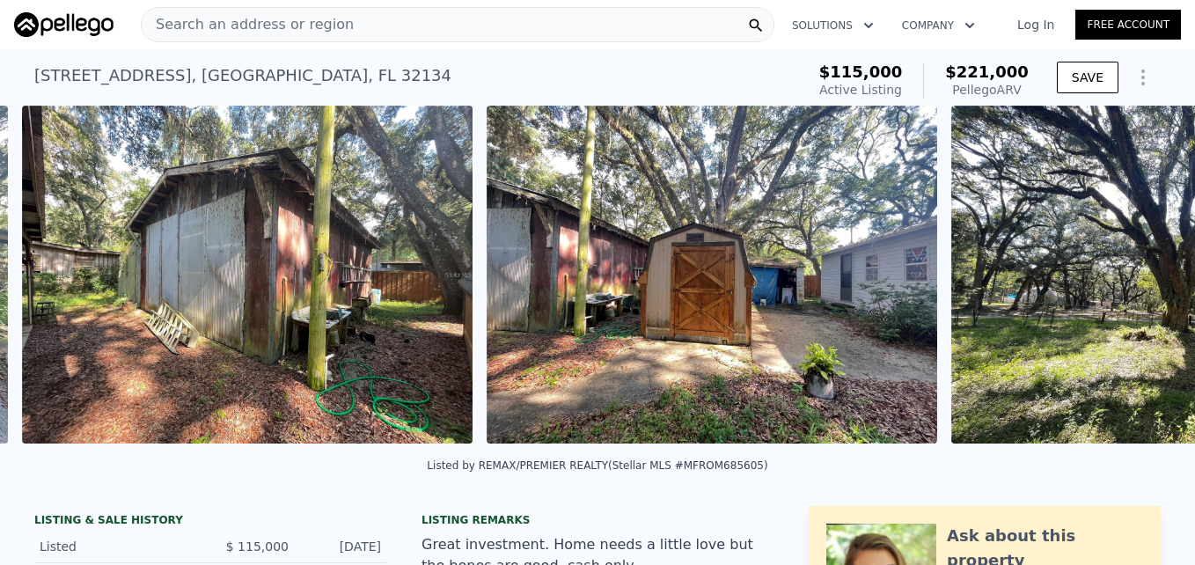
scroll to position [0, 2198]
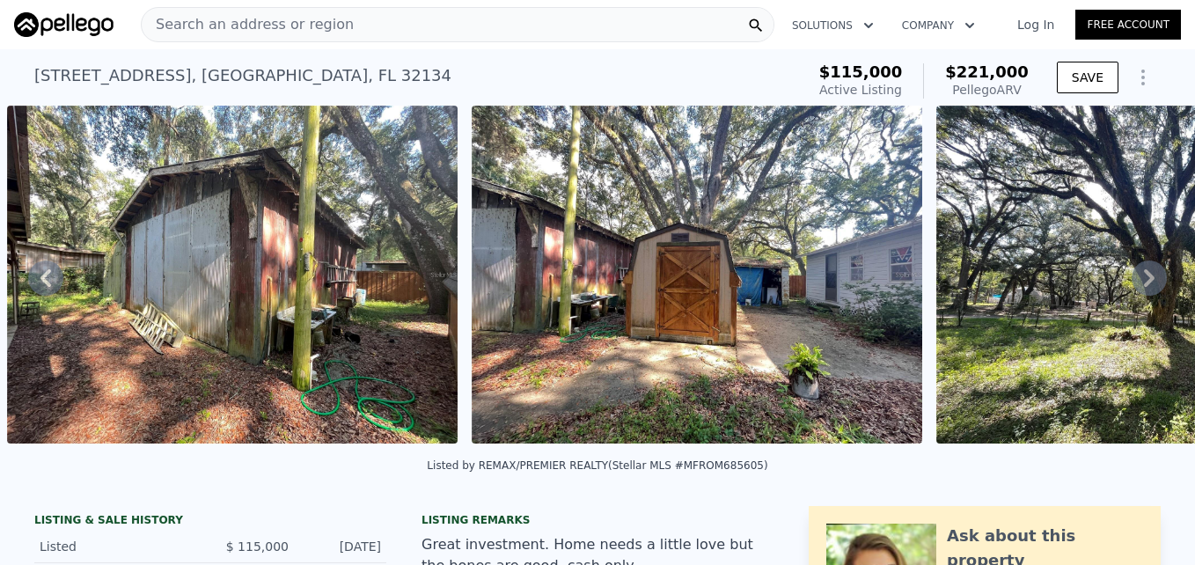
click at [1137, 278] on icon at bounding box center [1148, 277] width 35 height 35
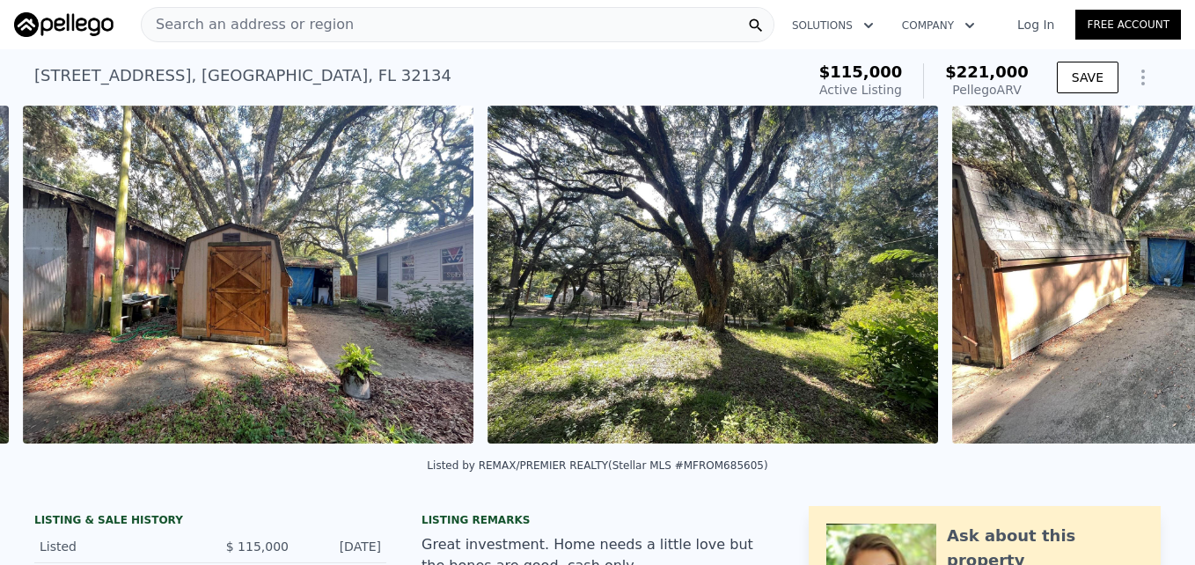
scroll to position [0, 2663]
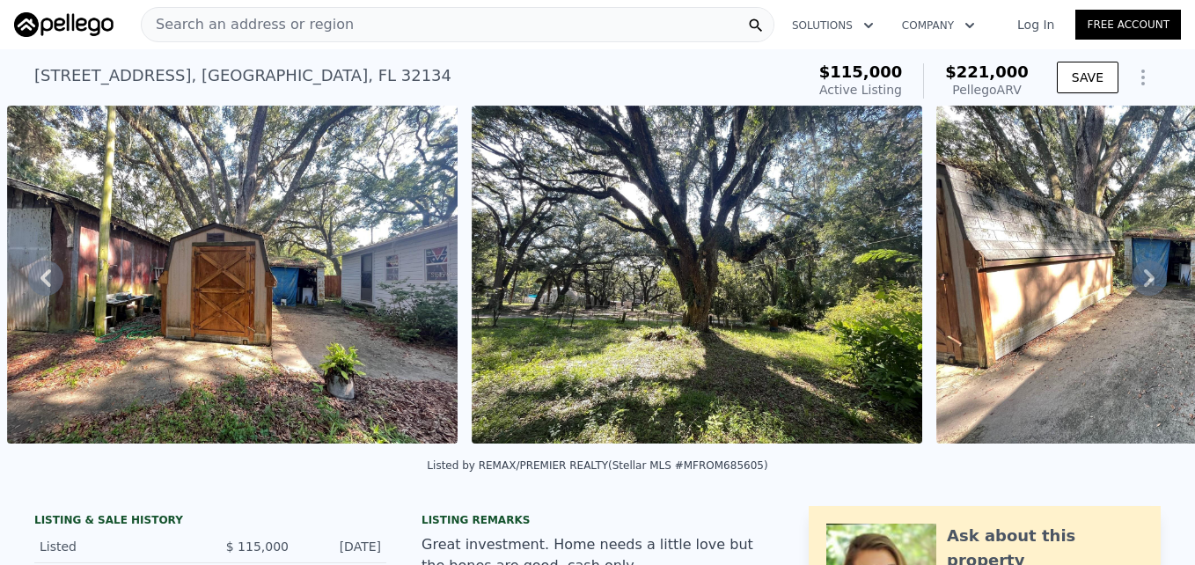
click at [1137, 278] on icon at bounding box center [1148, 277] width 35 height 35
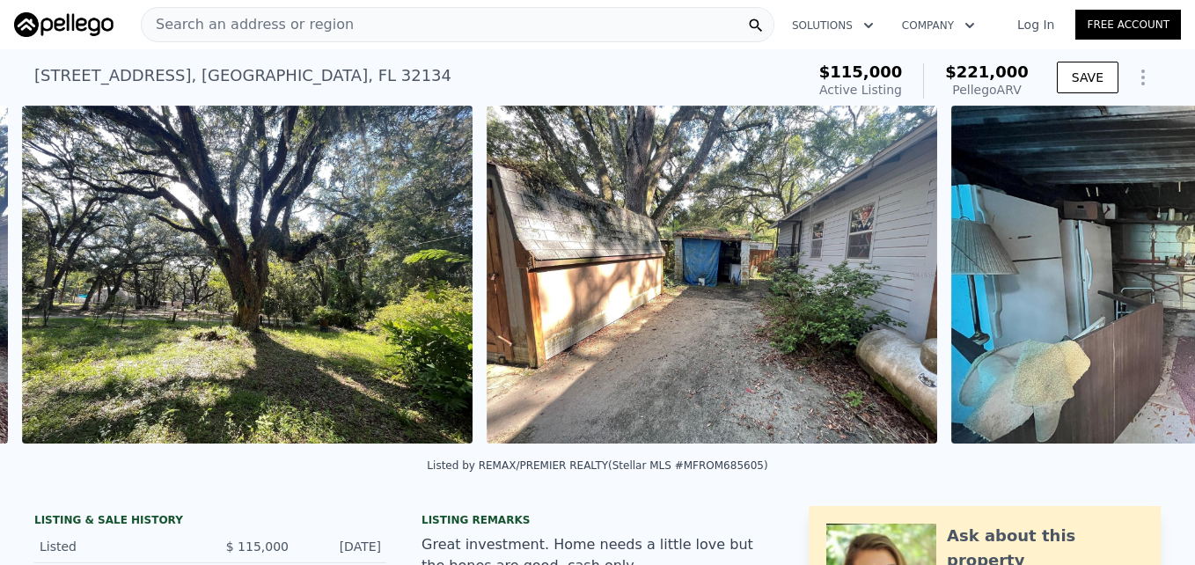
scroll to position [0, 3127]
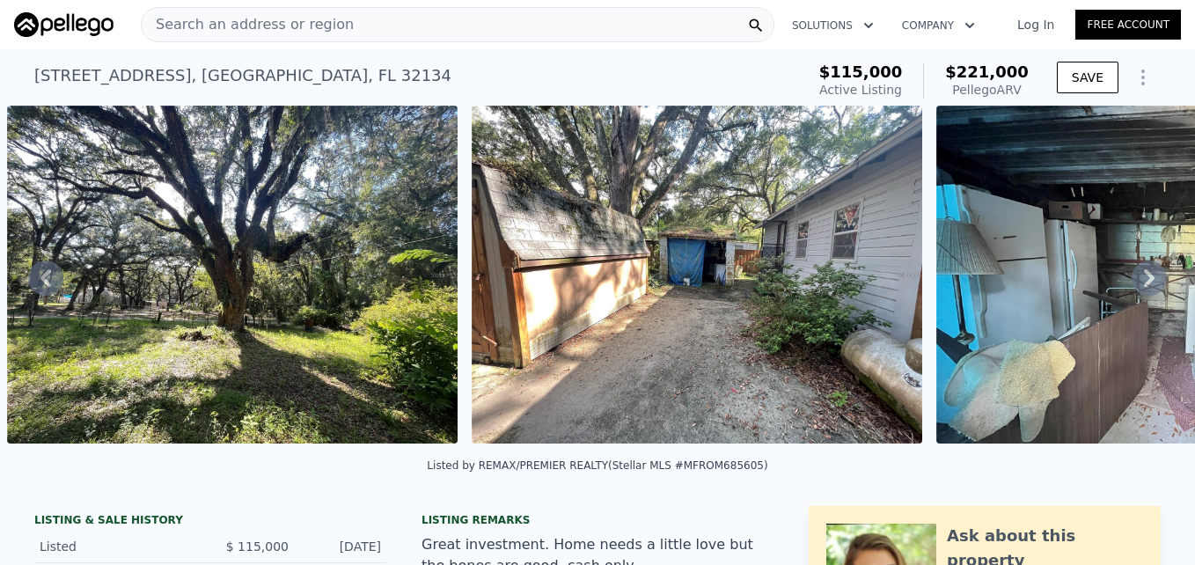
click at [1137, 278] on icon at bounding box center [1148, 277] width 35 height 35
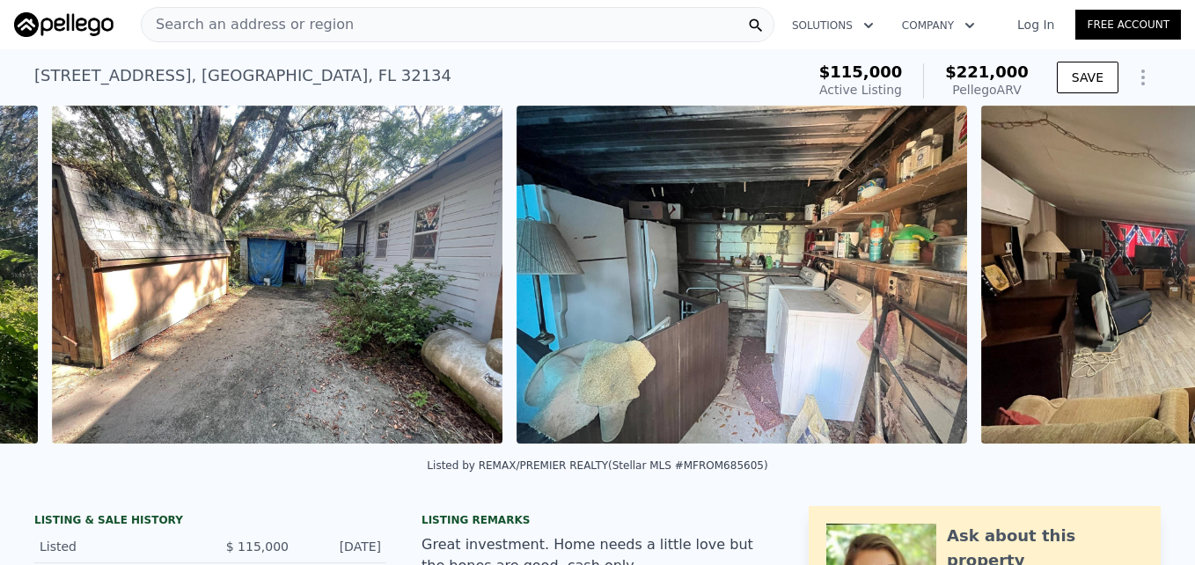
scroll to position [0, 3592]
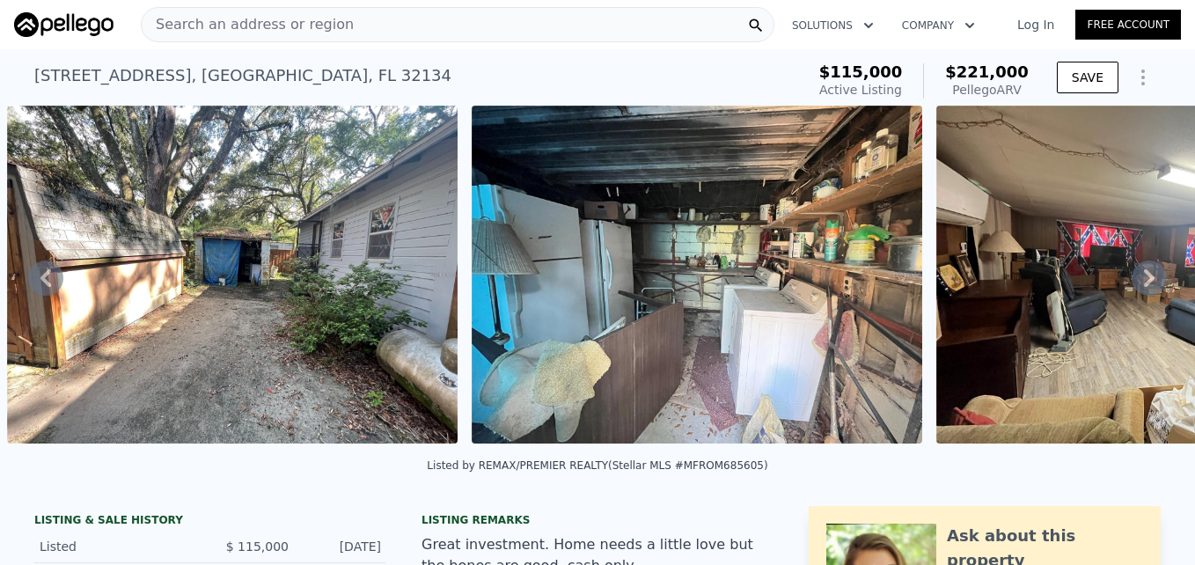
click at [1137, 278] on icon at bounding box center [1148, 277] width 35 height 35
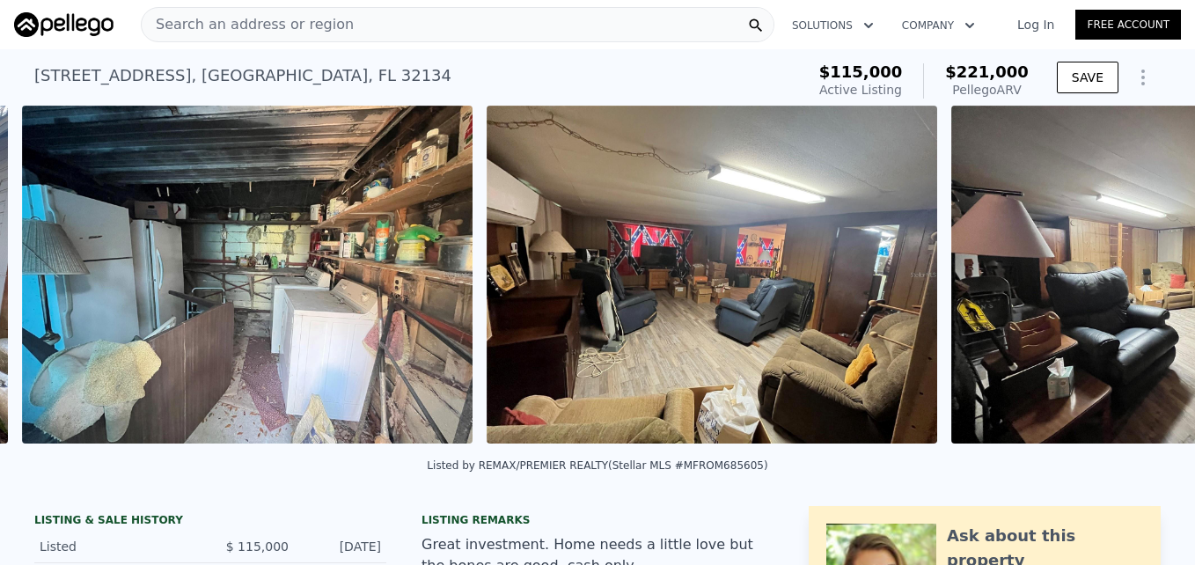
scroll to position [0, 4056]
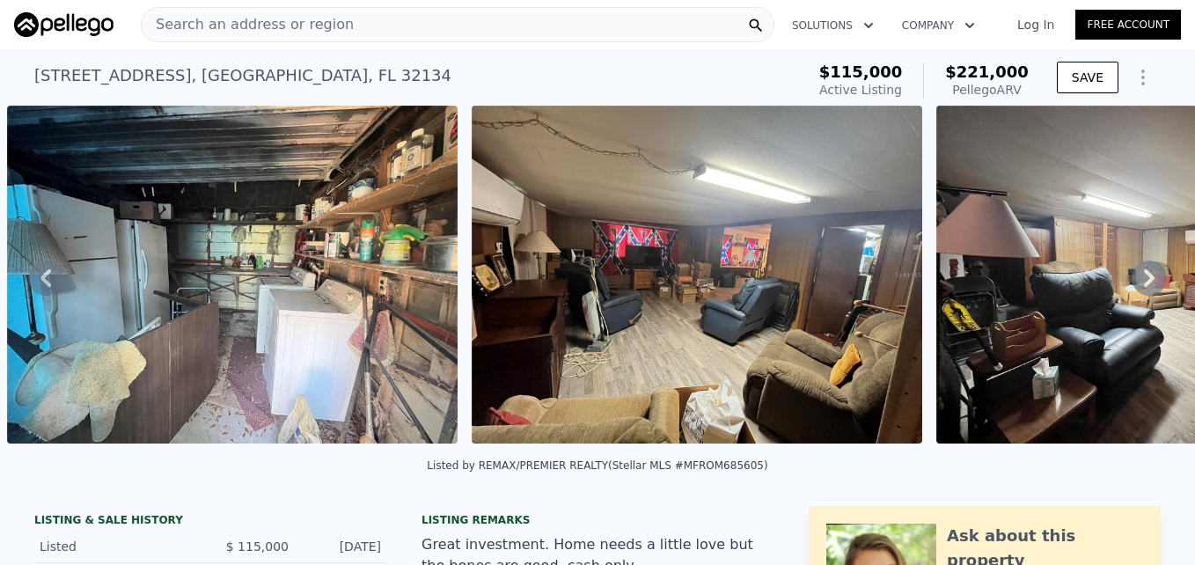
click at [1137, 278] on icon at bounding box center [1148, 277] width 35 height 35
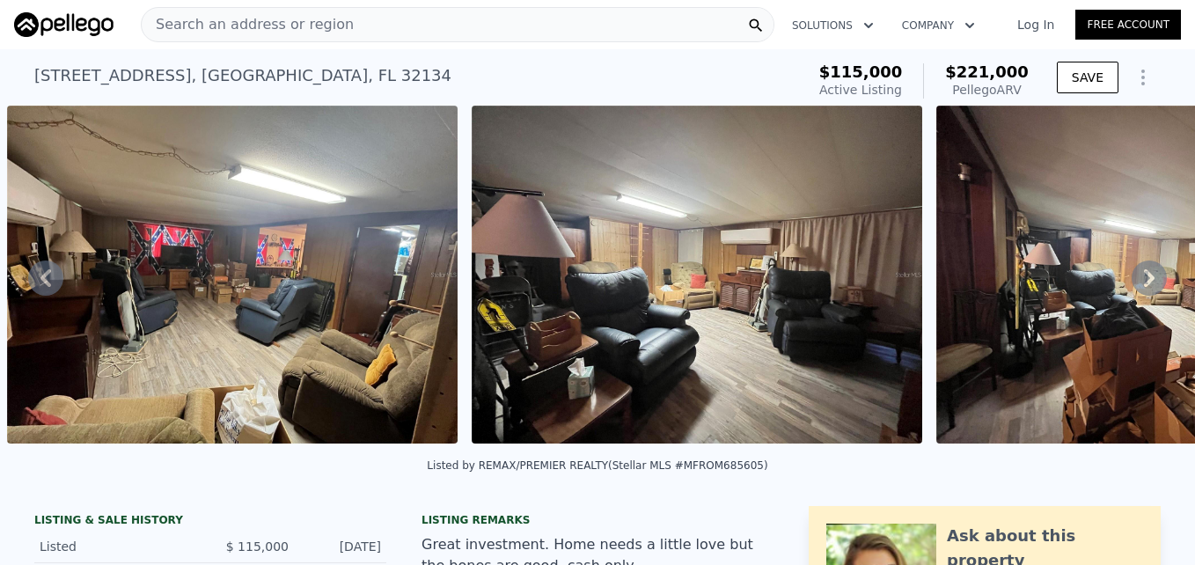
click at [1137, 278] on icon at bounding box center [1148, 277] width 35 height 35
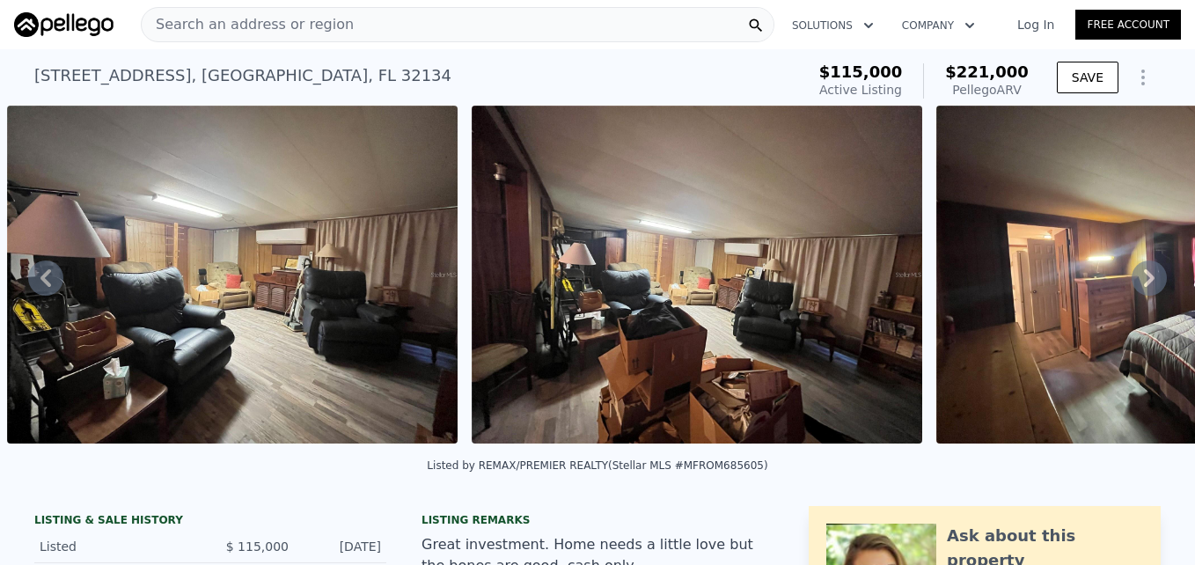
click at [1137, 278] on icon at bounding box center [1148, 277] width 35 height 35
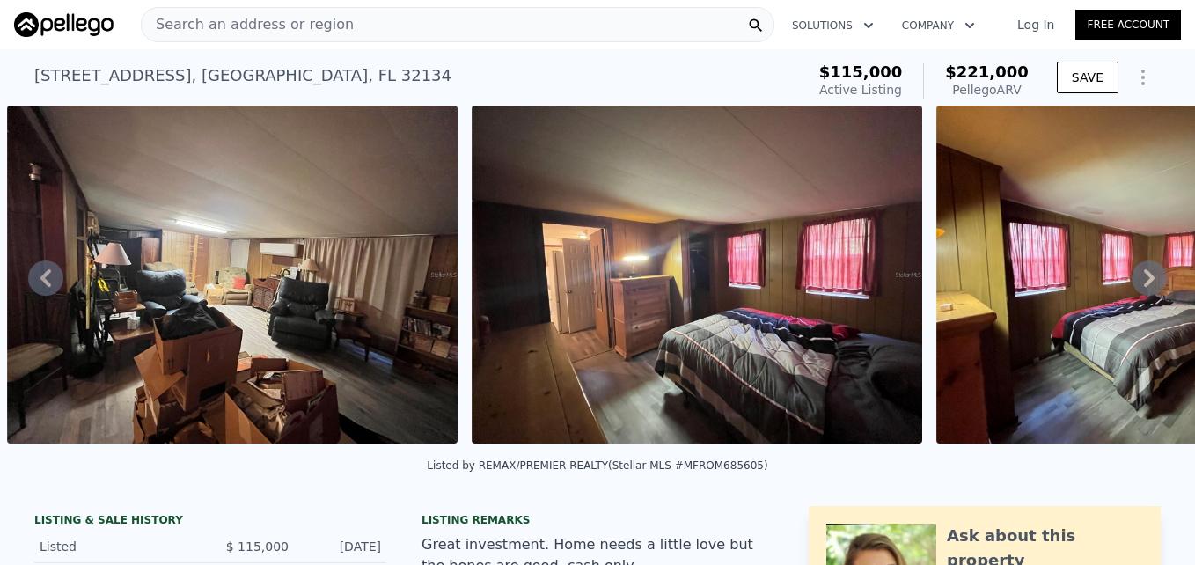
click at [1137, 278] on icon at bounding box center [1148, 277] width 35 height 35
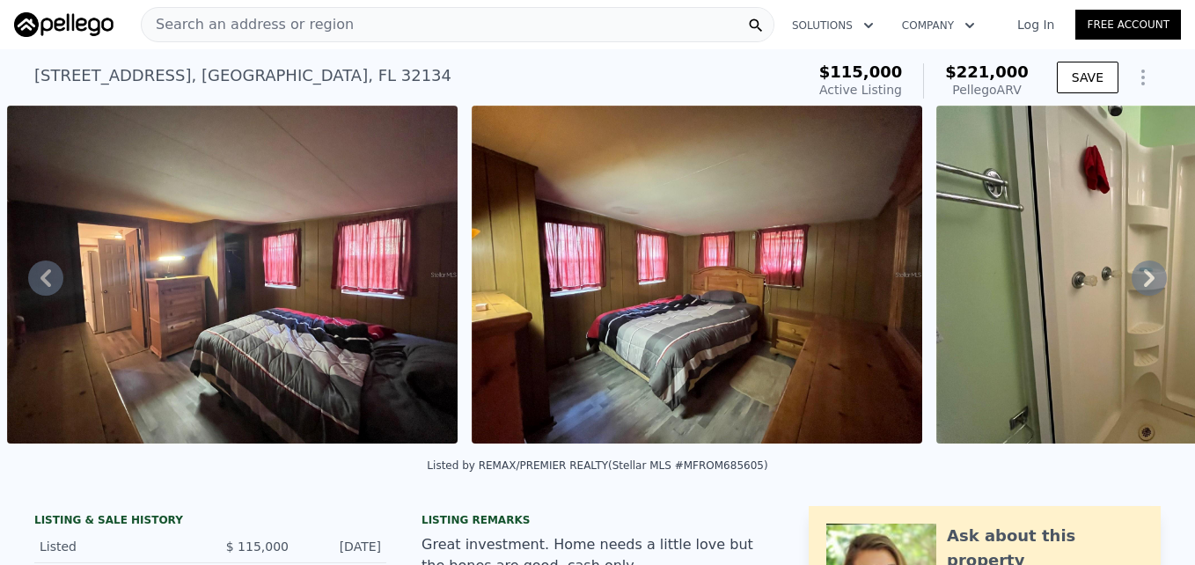
click at [1137, 278] on icon at bounding box center [1148, 277] width 35 height 35
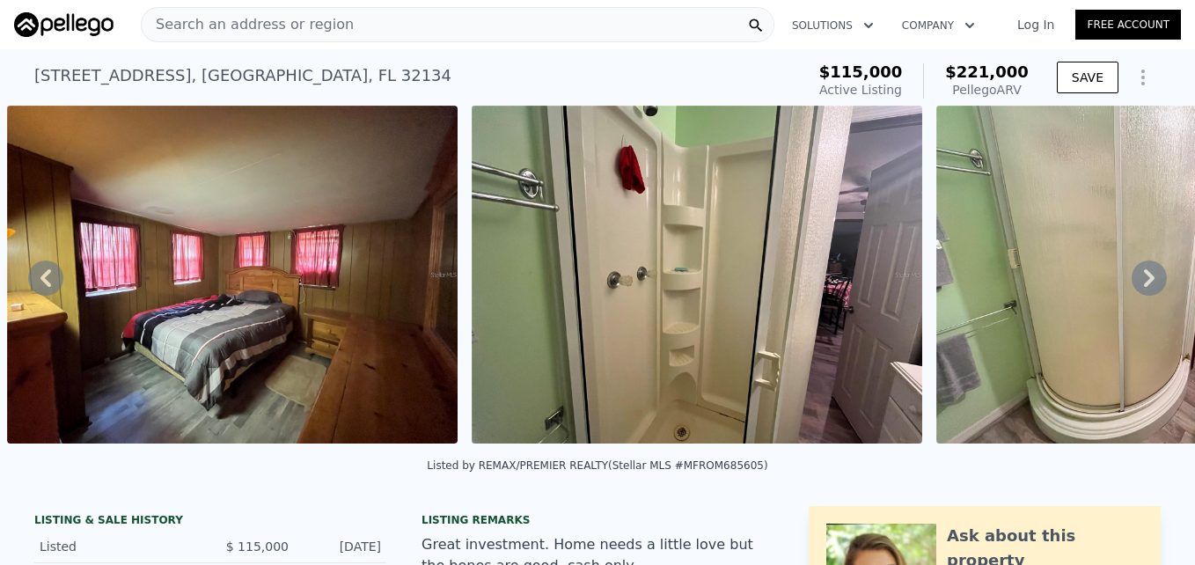
click at [1137, 278] on icon at bounding box center [1148, 277] width 35 height 35
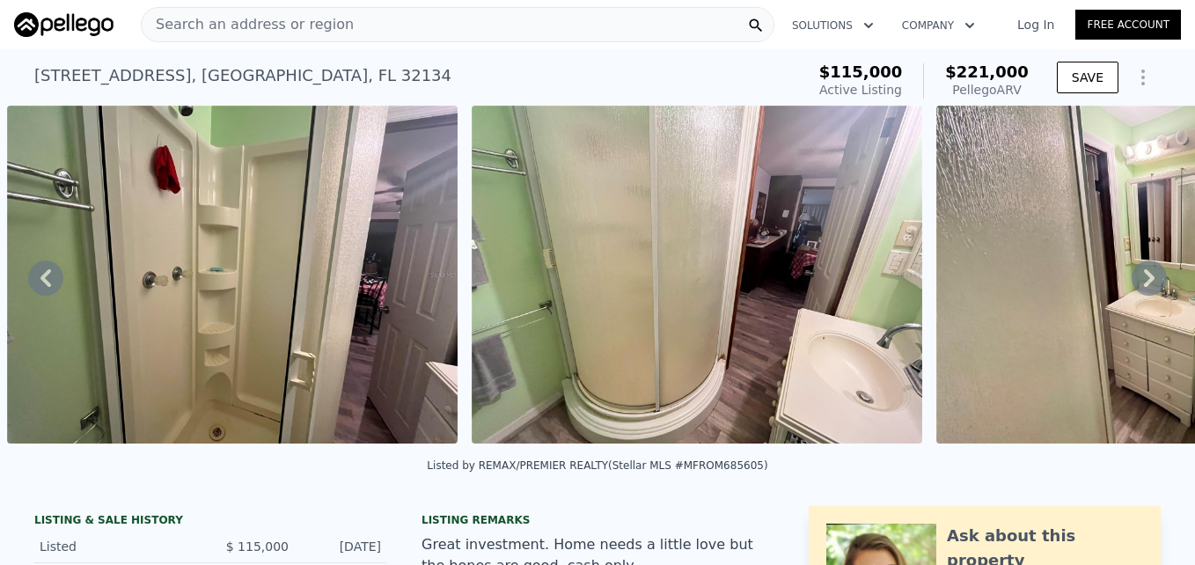
click at [1137, 278] on icon at bounding box center [1148, 277] width 35 height 35
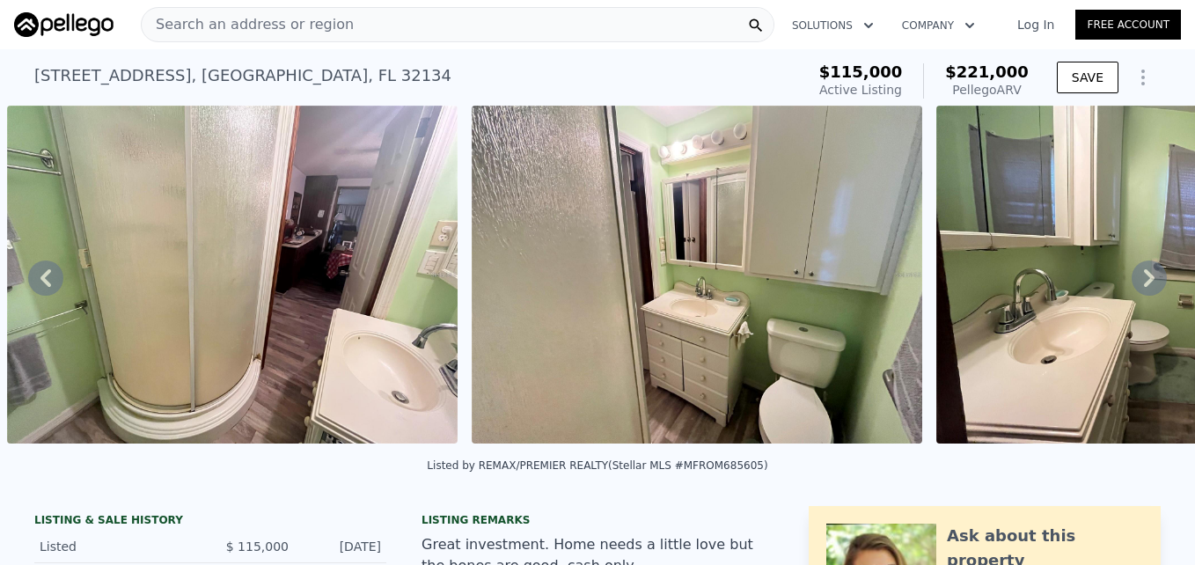
click at [1137, 278] on icon at bounding box center [1148, 277] width 35 height 35
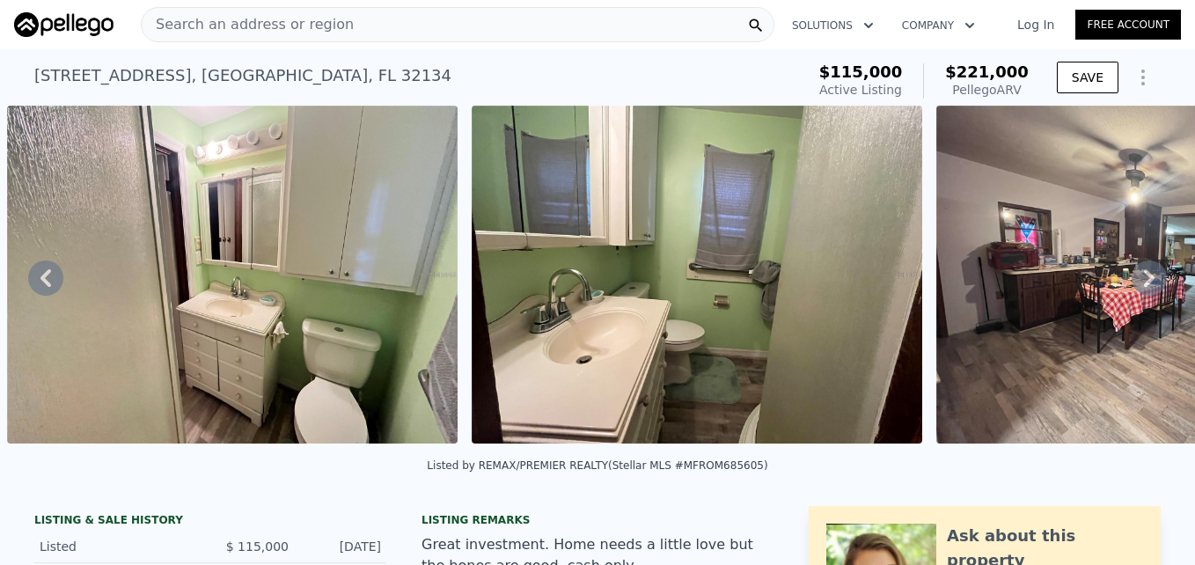
click at [1137, 278] on icon at bounding box center [1148, 277] width 35 height 35
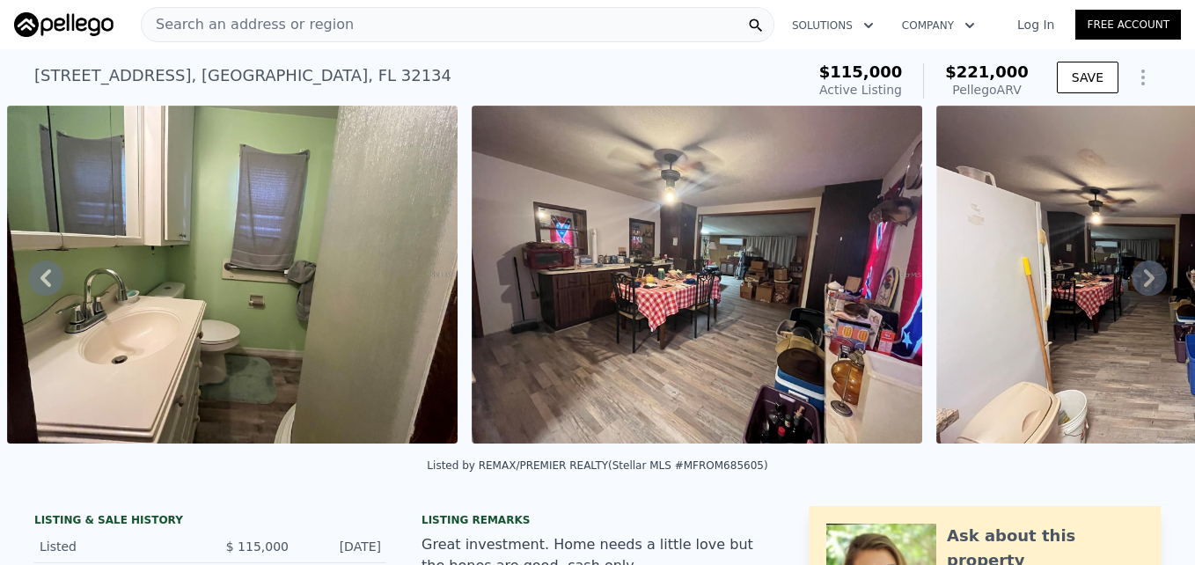
click at [1137, 278] on icon at bounding box center [1148, 277] width 35 height 35
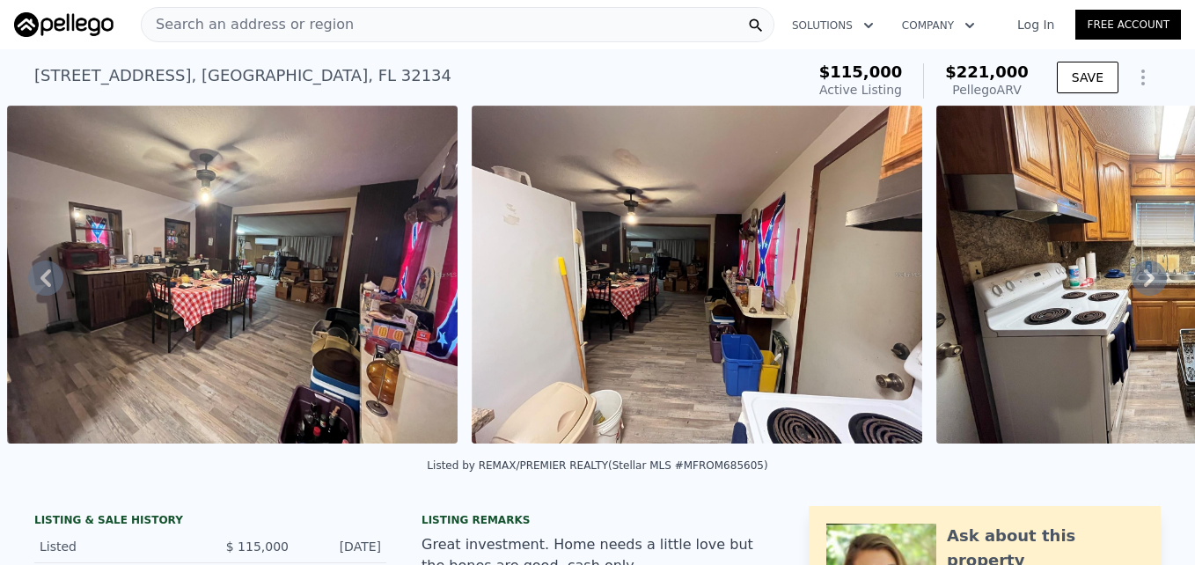
click at [1137, 278] on icon at bounding box center [1148, 277] width 35 height 35
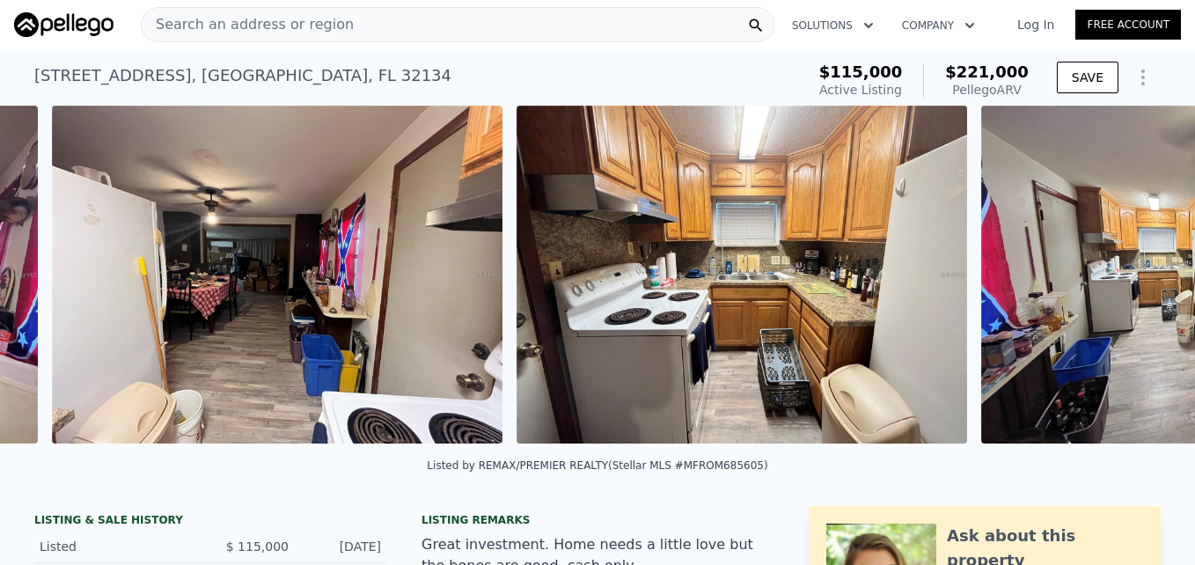
scroll to position [0, 9165]
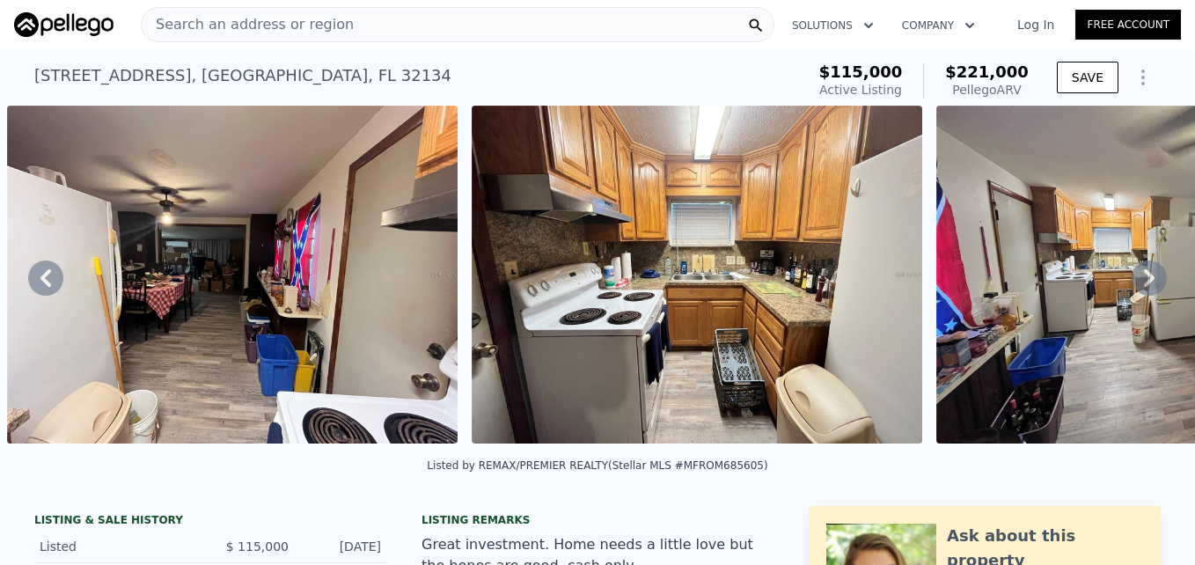
click at [1137, 278] on icon at bounding box center [1148, 277] width 35 height 35
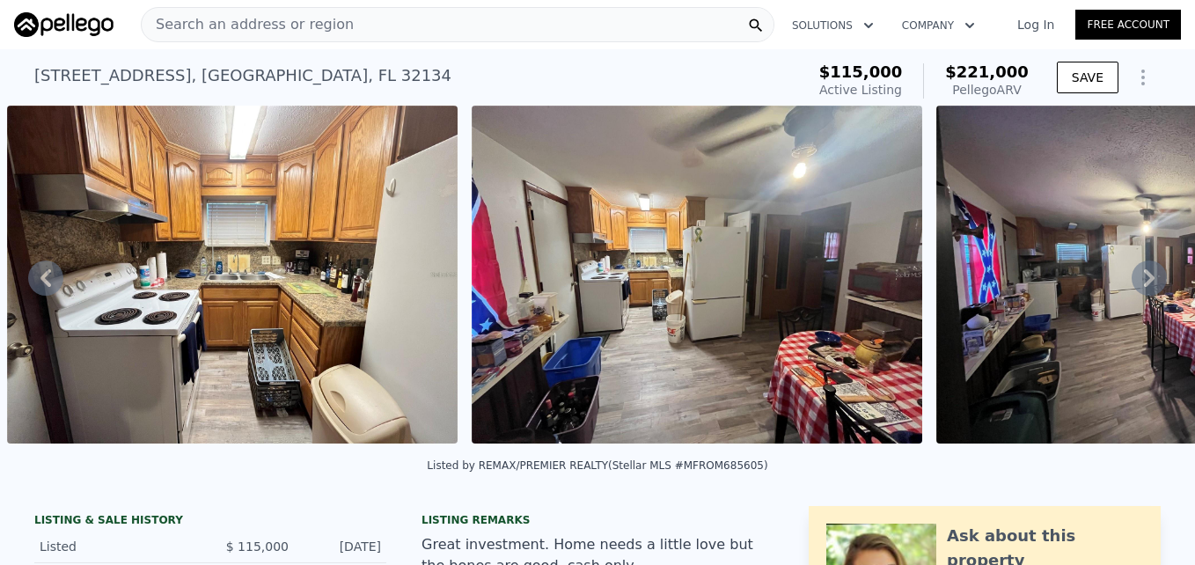
click at [1137, 278] on icon at bounding box center [1148, 277] width 35 height 35
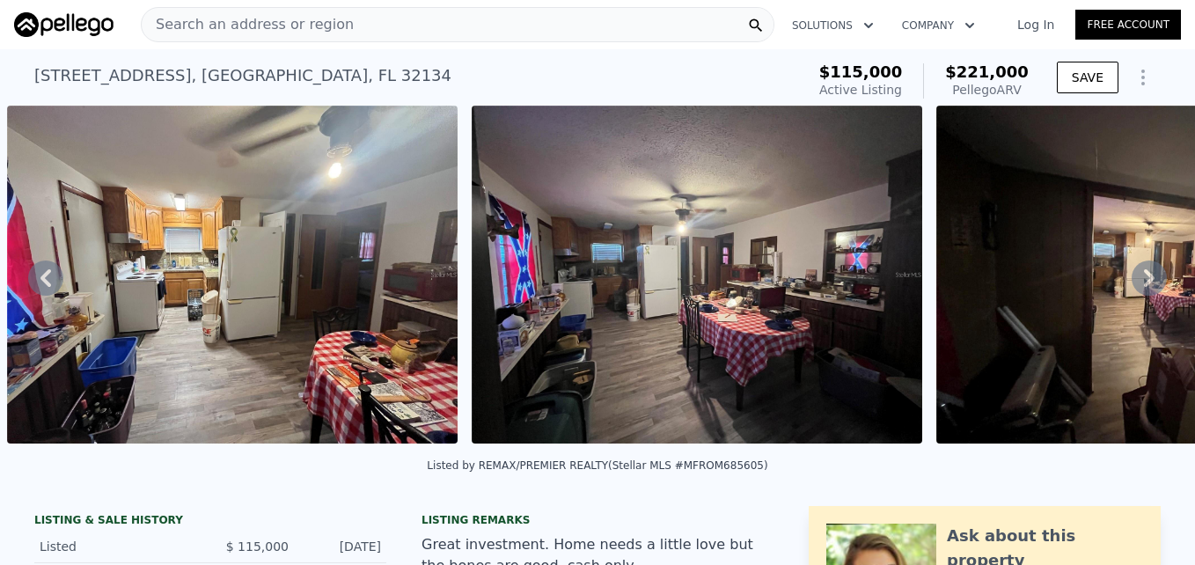
click at [1137, 278] on icon at bounding box center [1148, 277] width 35 height 35
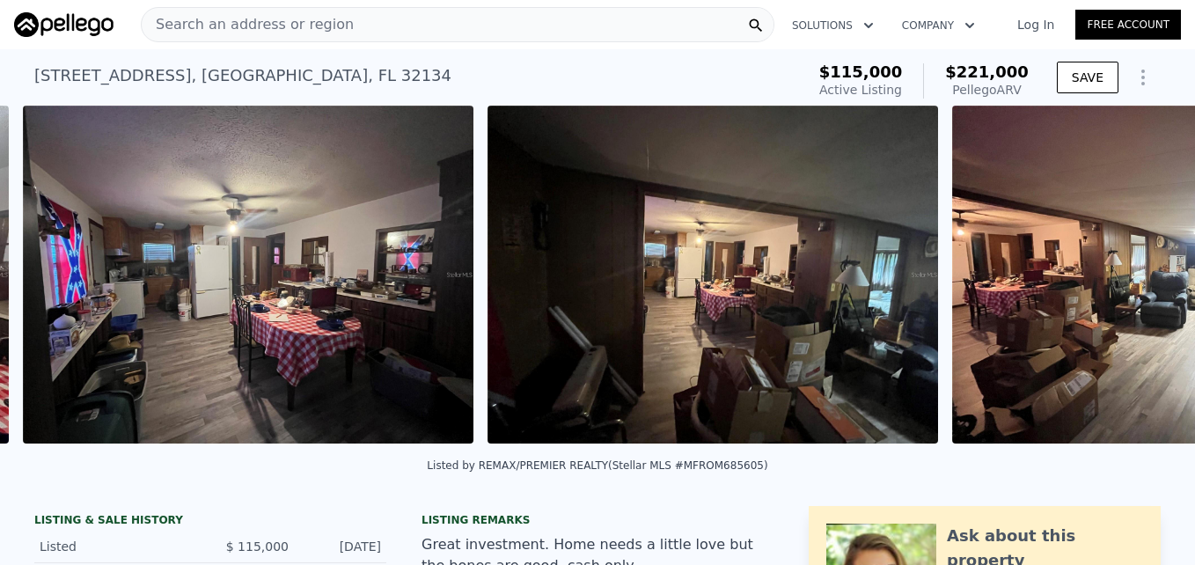
scroll to position [0, 10558]
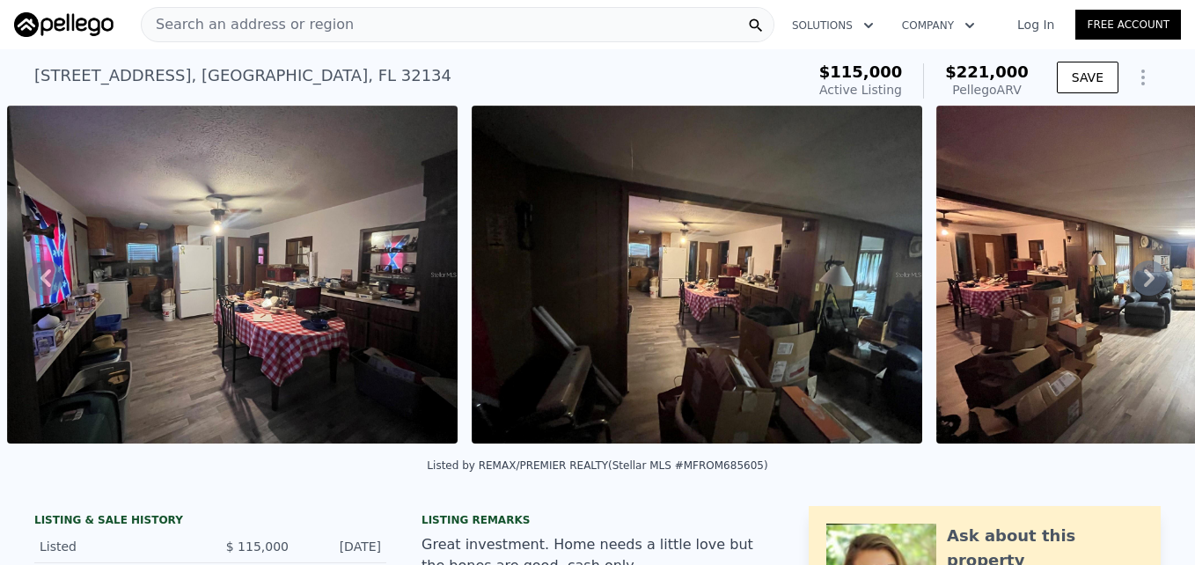
click at [1137, 278] on icon at bounding box center [1148, 277] width 35 height 35
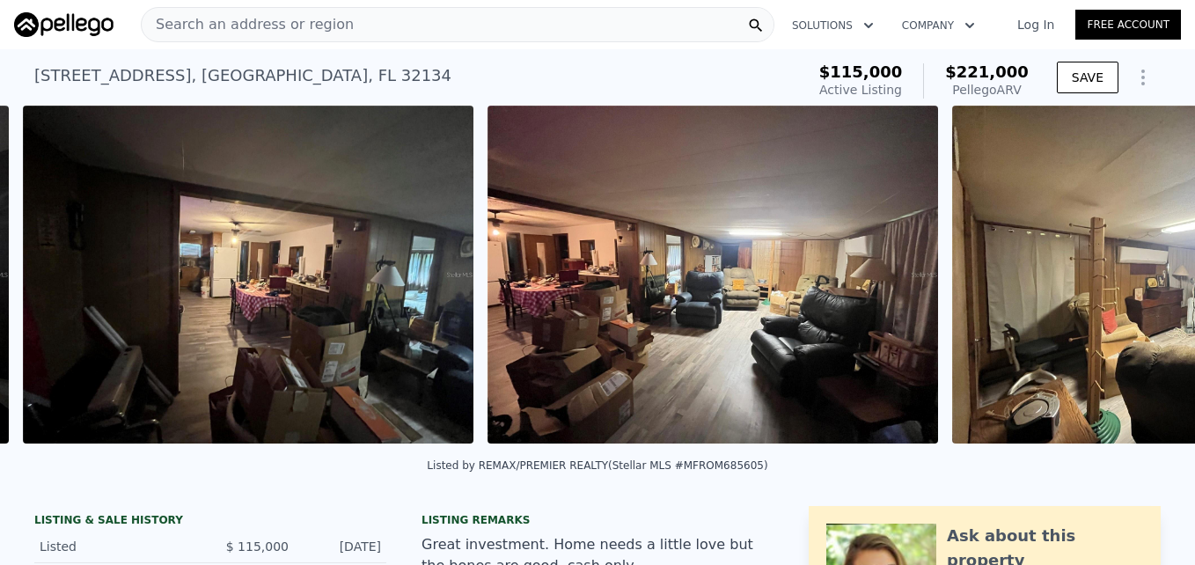
scroll to position [0, 11023]
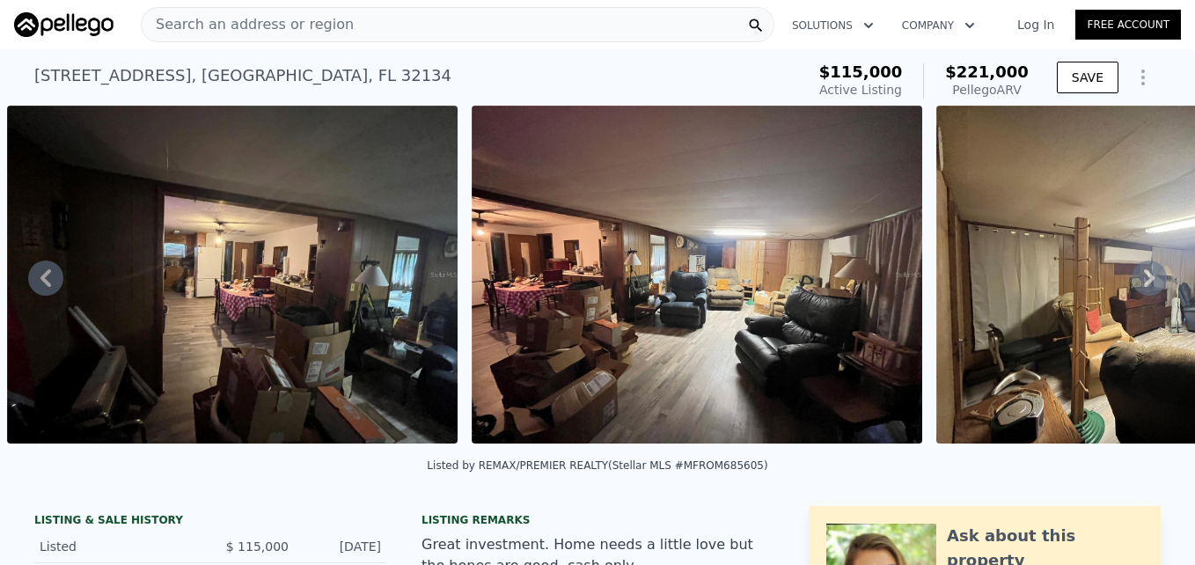
click at [1137, 278] on icon at bounding box center [1148, 277] width 35 height 35
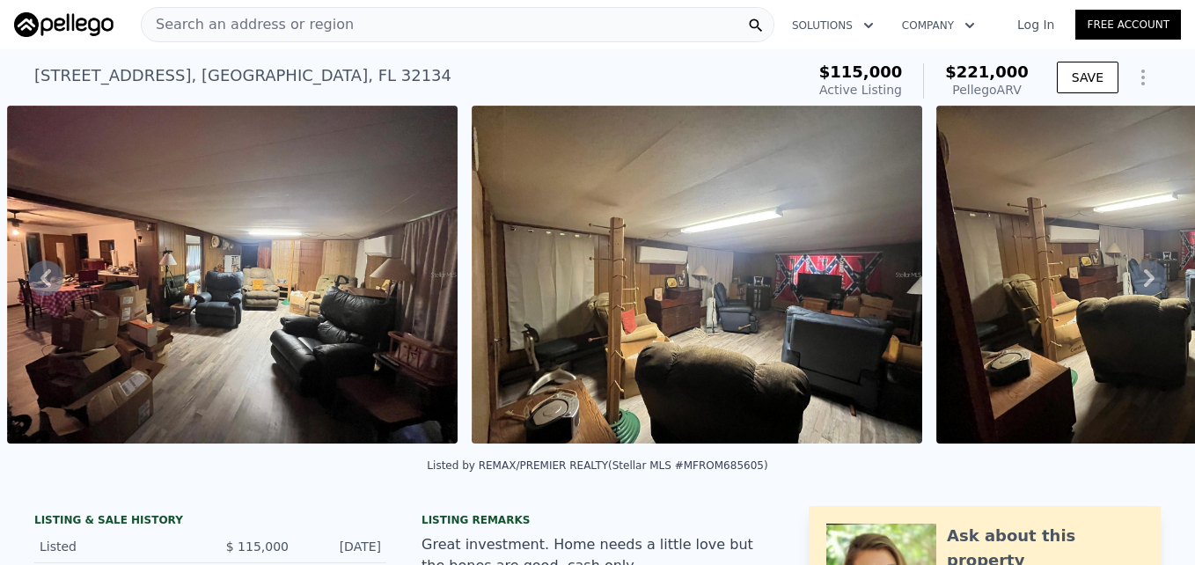
click at [1137, 278] on icon at bounding box center [1148, 277] width 35 height 35
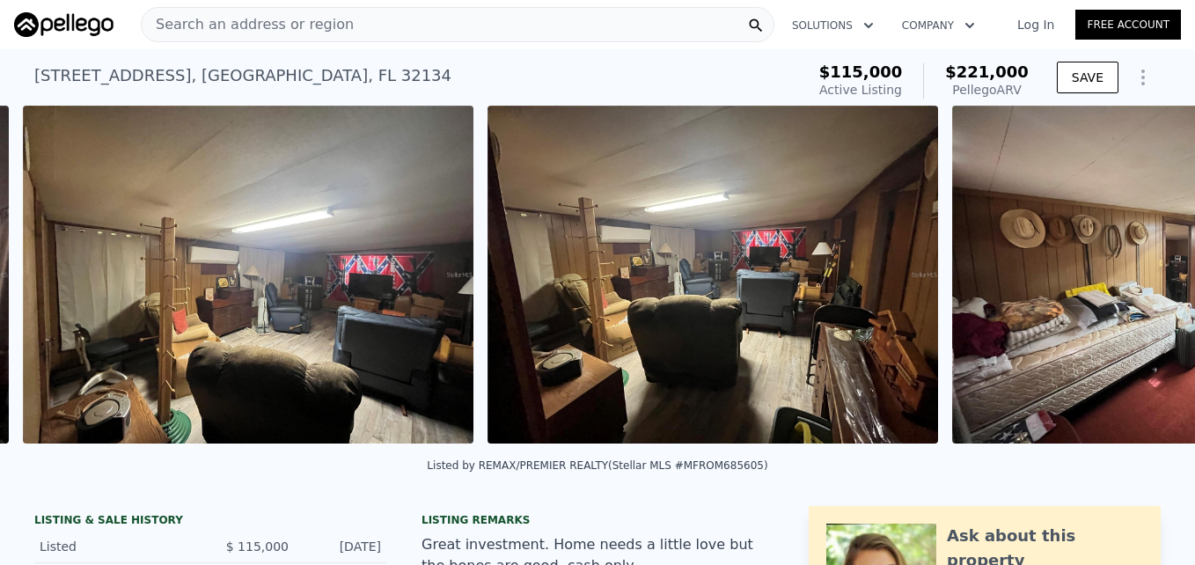
scroll to position [0, 11952]
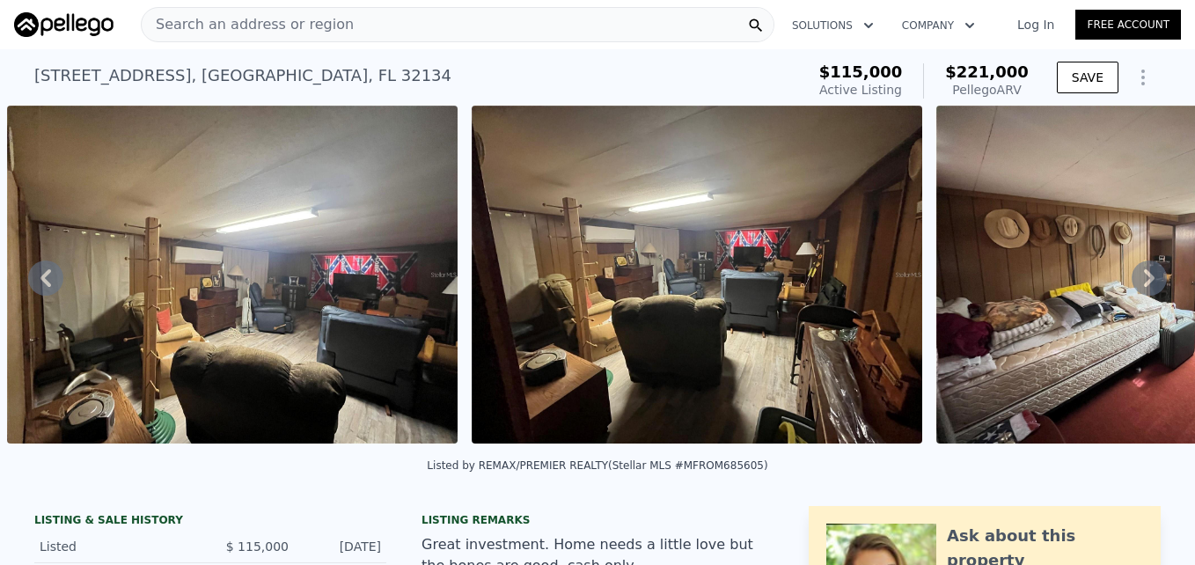
click at [1137, 278] on icon at bounding box center [1148, 277] width 35 height 35
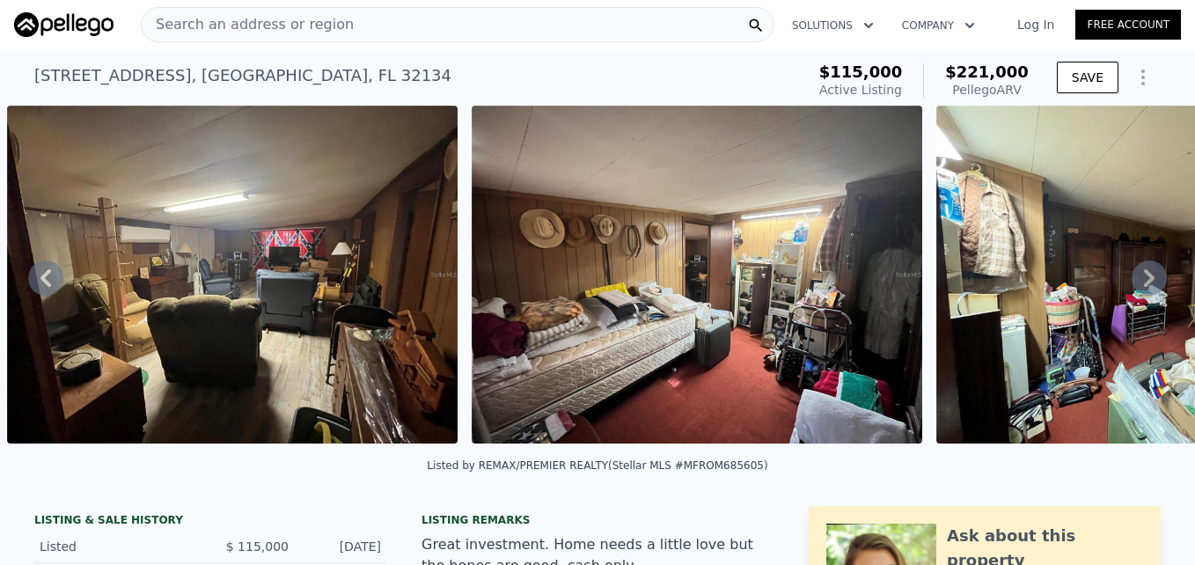
click at [1137, 278] on icon at bounding box center [1148, 277] width 35 height 35
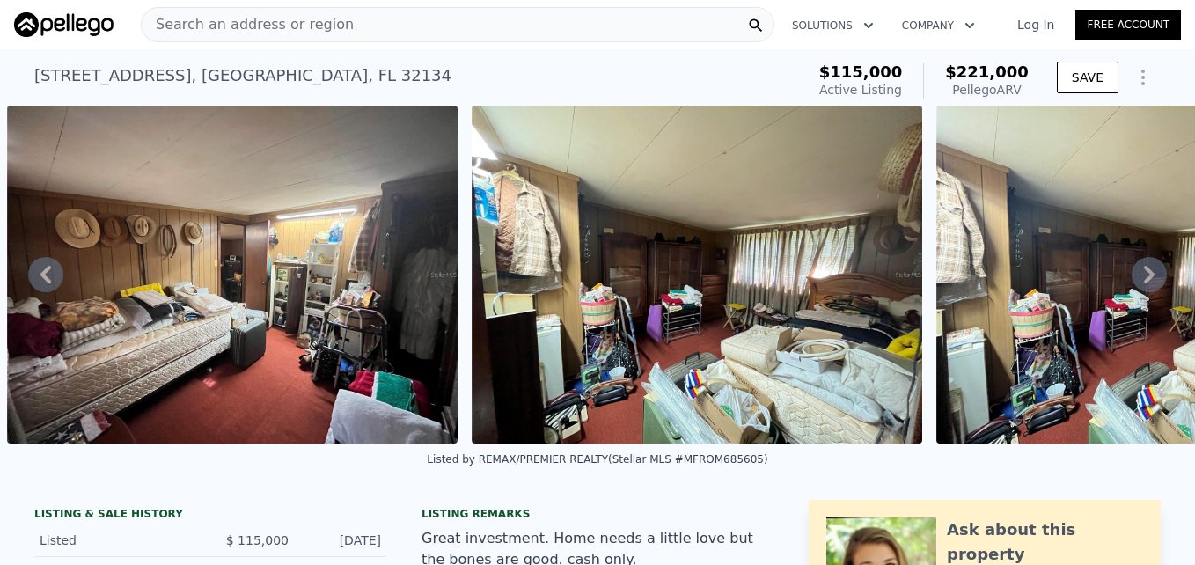
click at [1144, 278] on icon at bounding box center [1149, 275] width 11 height 18
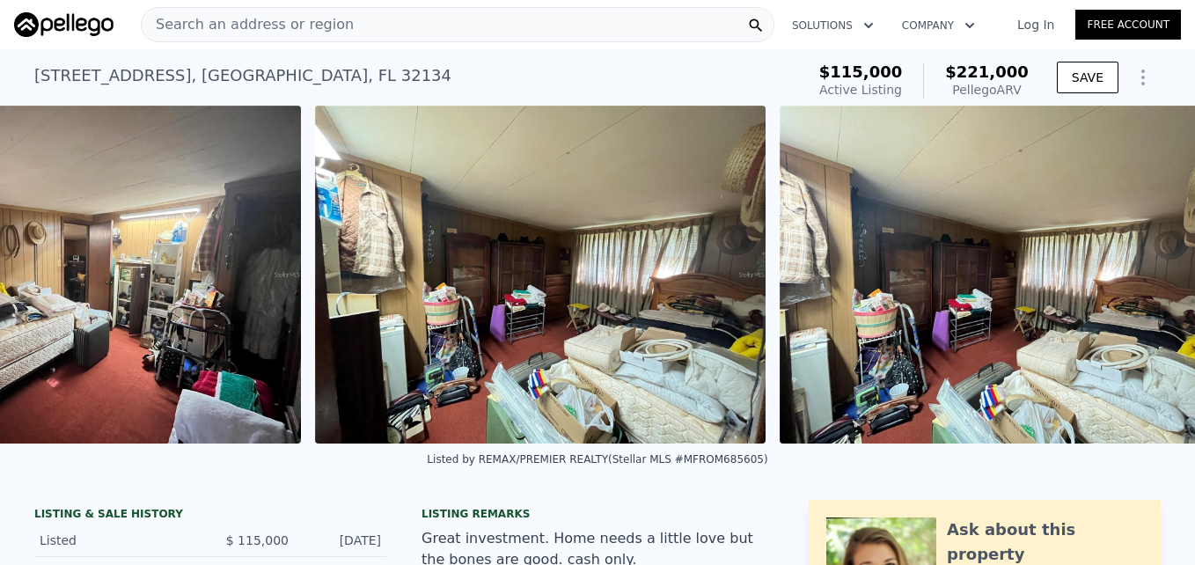
scroll to position [0, 13093]
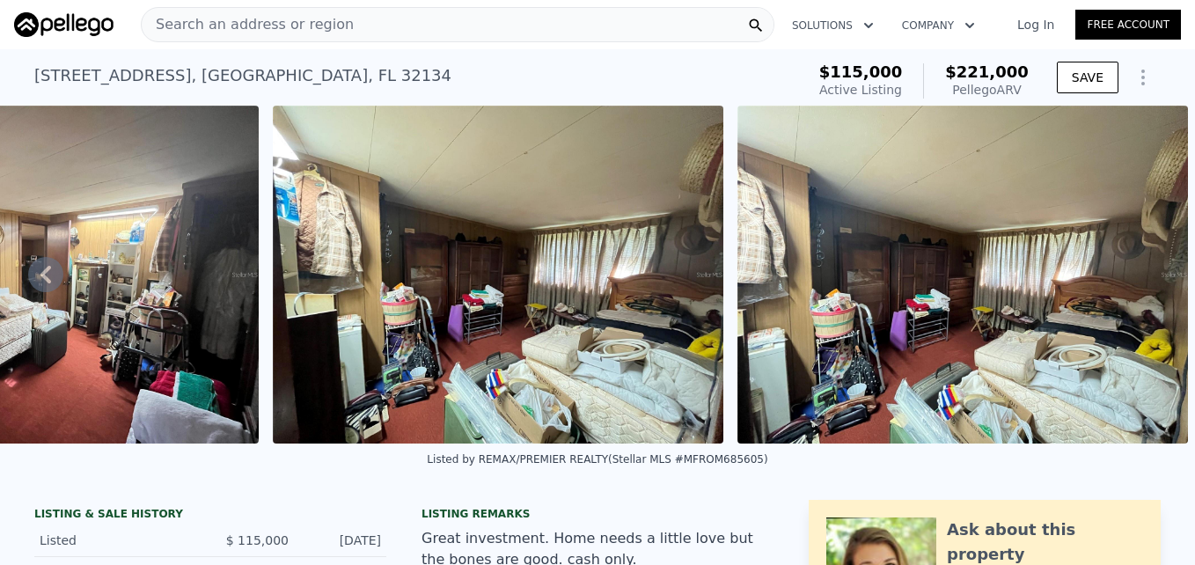
click at [1137, 278] on img at bounding box center [962, 275] width 450 height 338
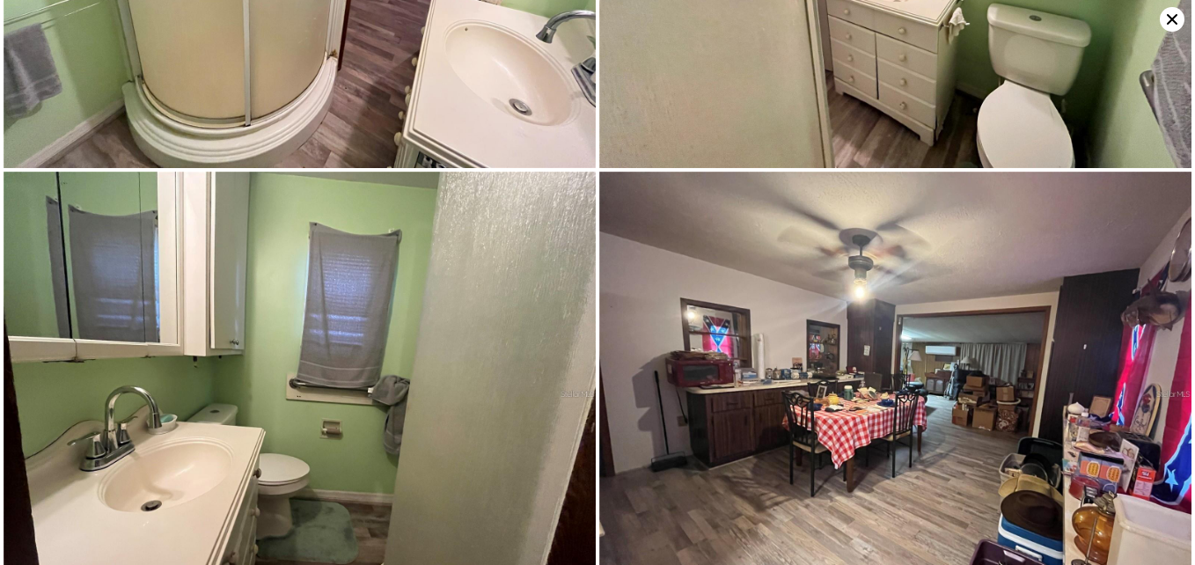
scroll to position [0, 0]
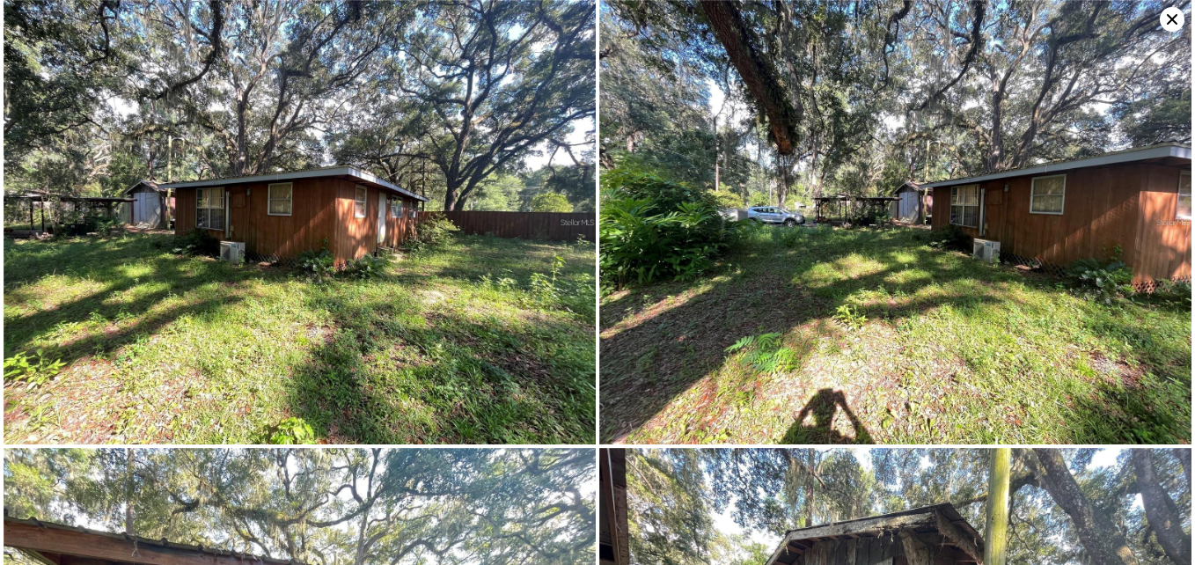
click at [1168, 19] on icon at bounding box center [1171, 19] width 25 height 25
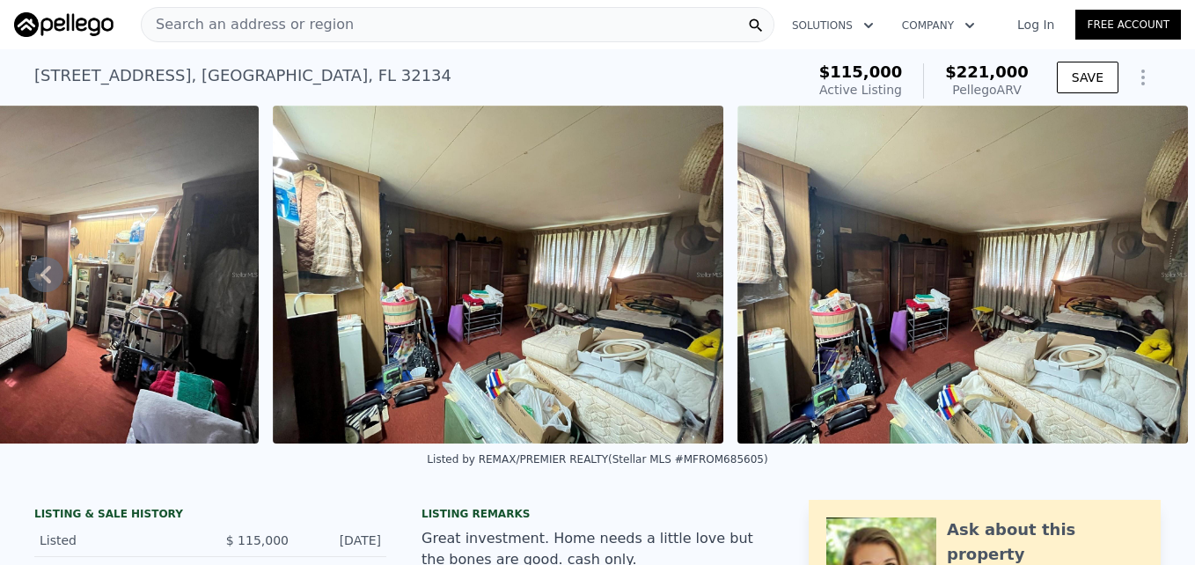
click at [813, 205] on img at bounding box center [962, 275] width 450 height 338
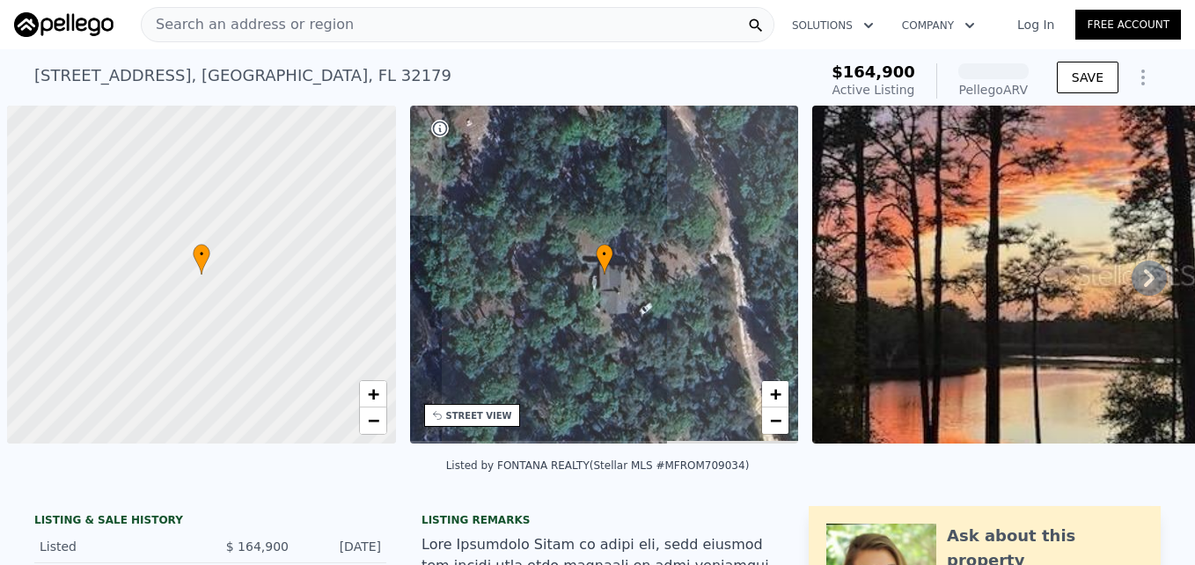
scroll to position [0, 7]
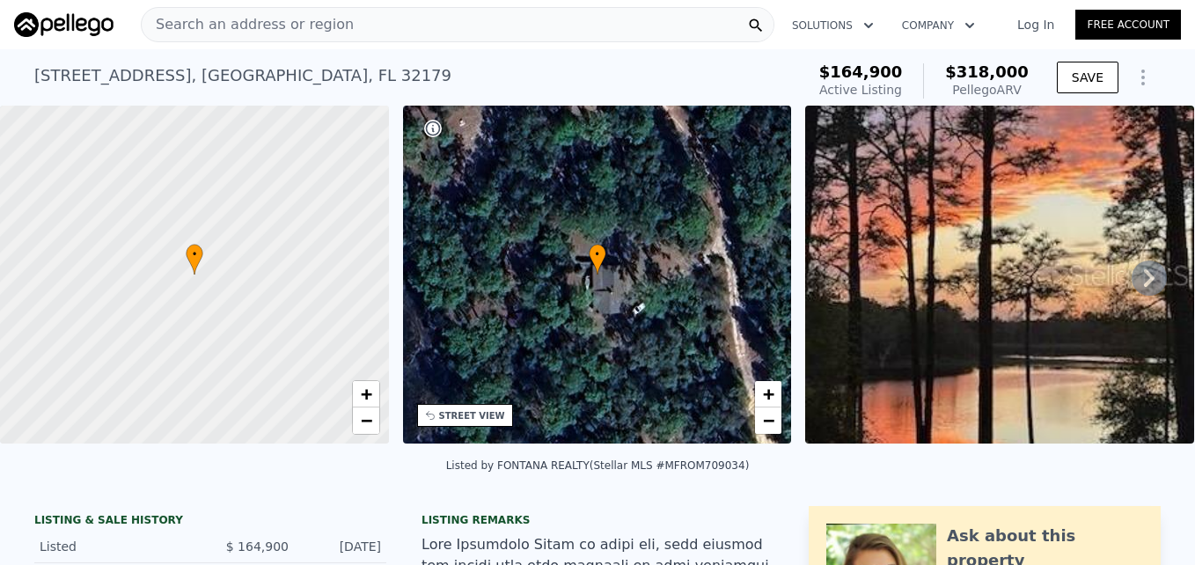
click at [1147, 283] on icon at bounding box center [1148, 277] width 35 height 35
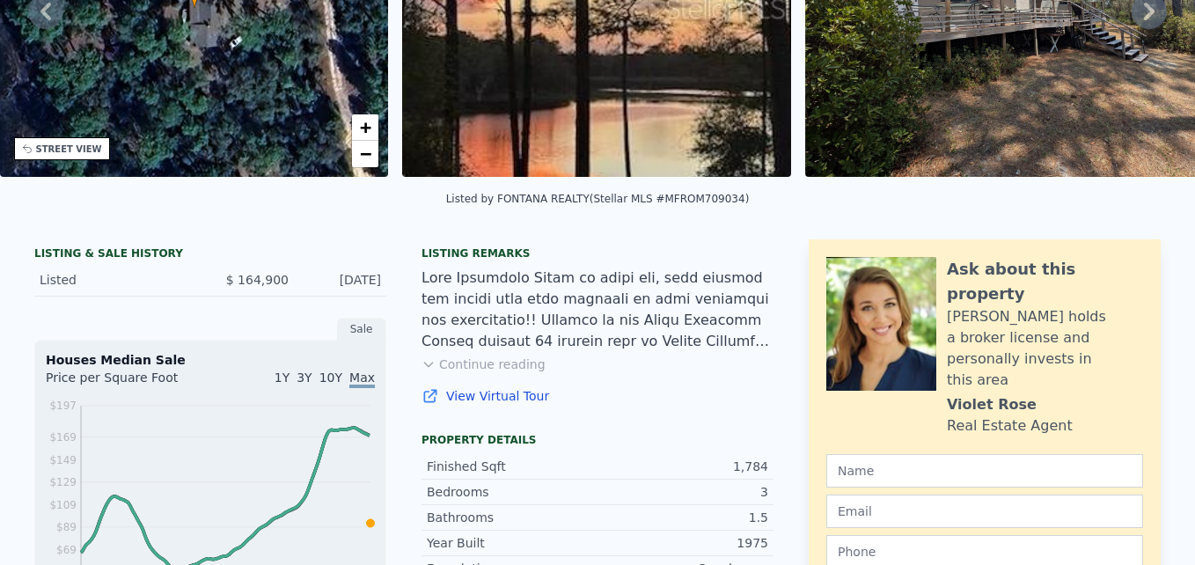
scroll to position [0, 0]
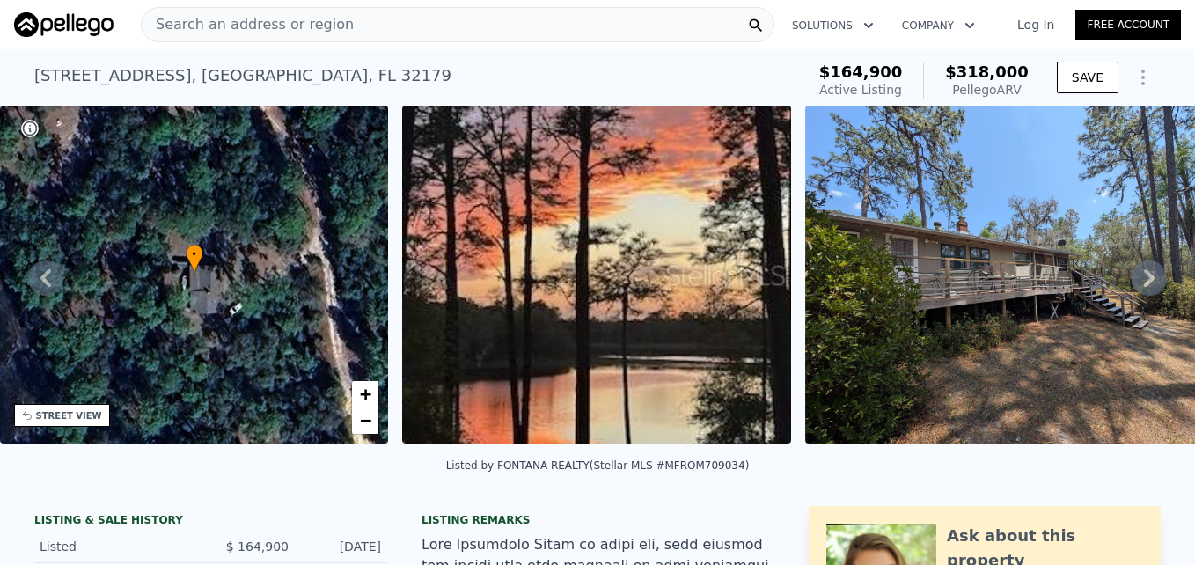
click at [908, 256] on img at bounding box center [1030, 275] width 450 height 338
